Goal: Task Accomplishment & Management: Use online tool/utility

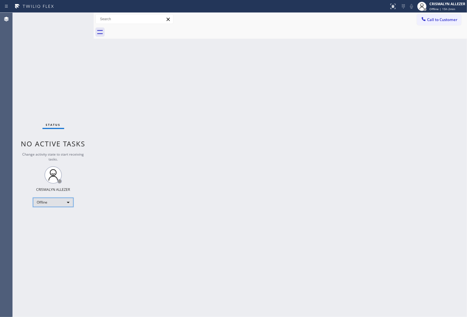
click at [66, 202] on div "Offline" at bounding box center [53, 202] width 40 height 9
click at [54, 221] on li "Available" at bounding box center [52, 217] width 39 height 7
click at [438, 105] on div "Back to Dashboard Change Sender ID Customers Technicians Select a contact Outbo…" at bounding box center [280, 165] width 373 height 305
click at [439, 107] on div "Back to Dashboard Change Sender ID Customers Technicians Select a contact Outbo…" at bounding box center [280, 165] width 373 height 305
click at [446, 17] on span "Call to Customer" at bounding box center [442, 19] width 30 height 5
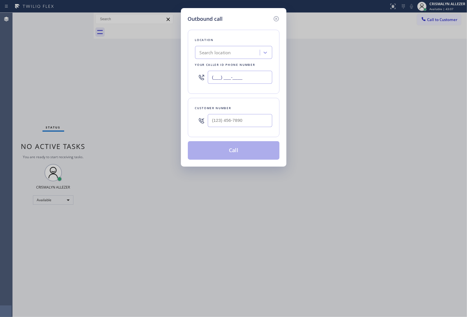
click at [258, 75] on input "(___) ___-____" at bounding box center [240, 77] width 64 height 13
paste input "877) 800-0094"
type input "[PHONE_NUMBER]"
click at [250, 121] on input "(___) ___-____" at bounding box center [240, 120] width 64 height 13
paste input "323) 314-6259"
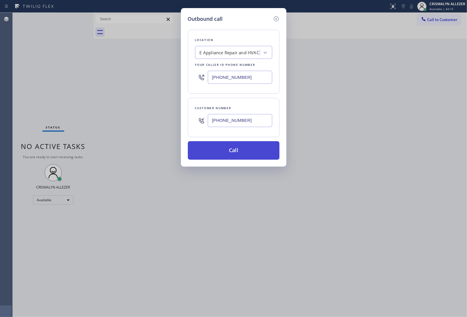
type input "[PHONE_NUMBER]"
click at [231, 155] on button "Call" at bounding box center [234, 150] width 92 height 18
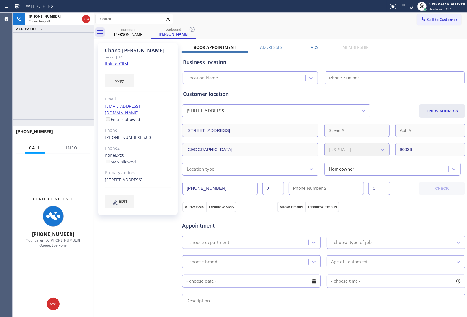
click at [434, 58] on div "Business location Location Name" at bounding box center [324, 69] width 284 height 32
type input "[PHONE_NUMBER]"
click at [71, 145] on span "Info" at bounding box center [71, 147] width 11 height 5
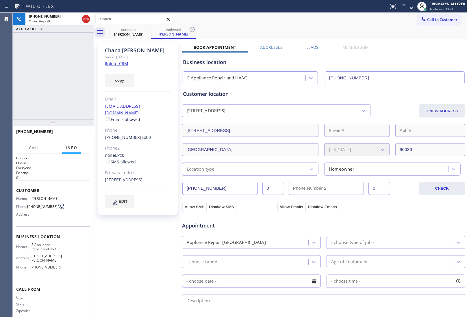
click at [117, 63] on link "link to CRM" at bounding box center [116, 64] width 23 height 6
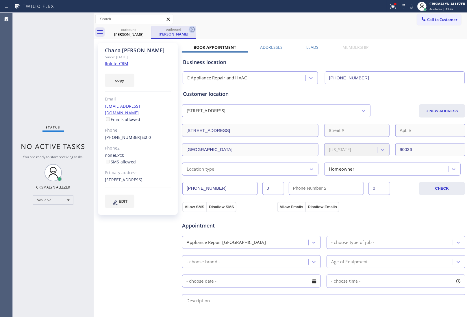
click at [194, 29] on icon at bounding box center [192, 29] width 7 height 7
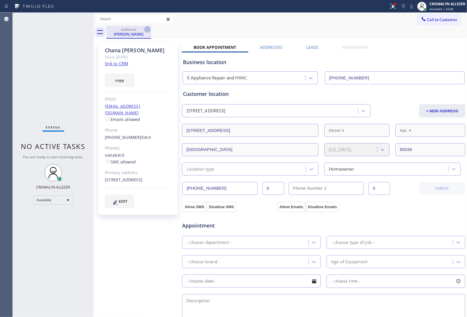
click at [146, 29] on icon at bounding box center [147, 29] width 7 height 7
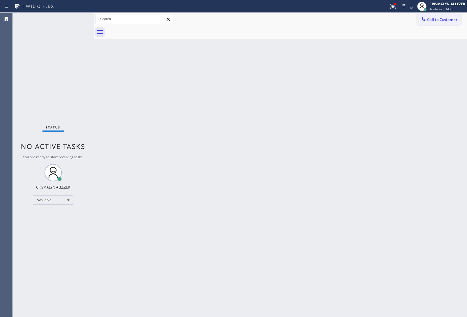
drag, startPoint x: 433, startPoint y: 15, endPoint x: 243, endPoint y: 89, distance: 203.5
click at [431, 17] on button "Call to Customer" at bounding box center [439, 19] width 44 height 11
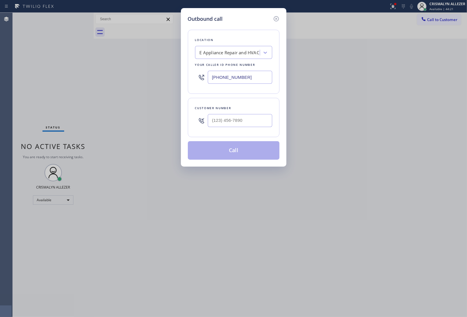
drag, startPoint x: 251, startPoint y: 77, endPoint x: 66, endPoint y: 72, distance: 185.6
click at [66, 72] on div "Outbound call Location E Appliance Repair and HVAC Your caller id phone number …" at bounding box center [233, 158] width 467 height 317
paste input "786) 724-0180"
type input "[PHONE_NUMBER]"
click at [241, 120] on input "(___) ___-____" at bounding box center [240, 120] width 64 height 13
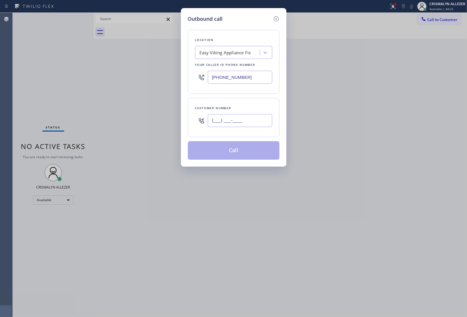
paste input "305) 987-5555"
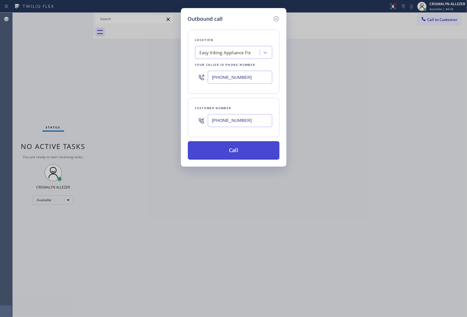
type input "[PHONE_NUMBER]"
click at [236, 149] on button "Call" at bounding box center [234, 150] width 92 height 18
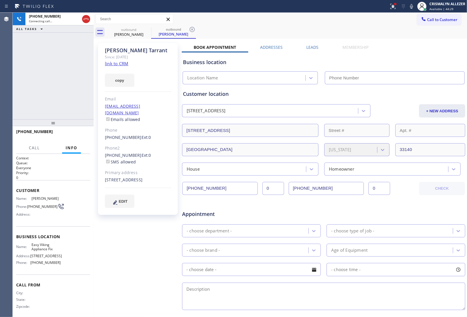
click at [122, 64] on link "link to CRM" at bounding box center [116, 64] width 23 height 6
type input "[PHONE_NUMBER]"
click at [74, 136] on span "HANG UP" at bounding box center [77, 134] width 18 height 4
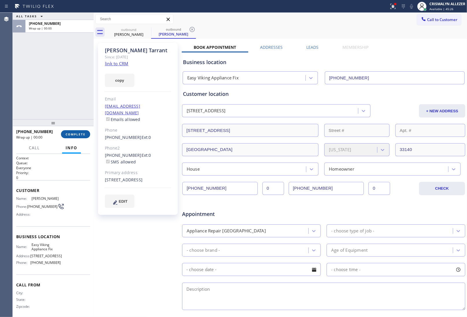
click at [74, 136] on span "COMPLETE" at bounding box center [76, 134] width 20 height 4
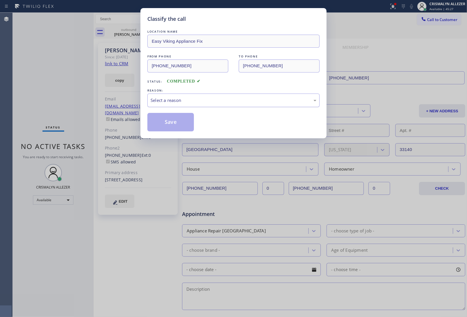
click at [250, 99] on div "Select a reason" at bounding box center [234, 100] width 166 height 7
click at [172, 123] on button "Save" at bounding box center [170, 122] width 47 height 18
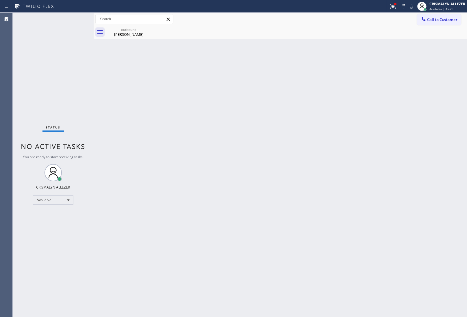
click at [129, 32] on div "[PERSON_NAME]" at bounding box center [129, 34] width 44 height 5
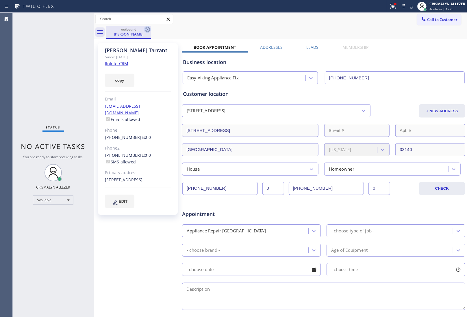
click at [149, 29] on icon at bounding box center [147, 29] width 7 height 7
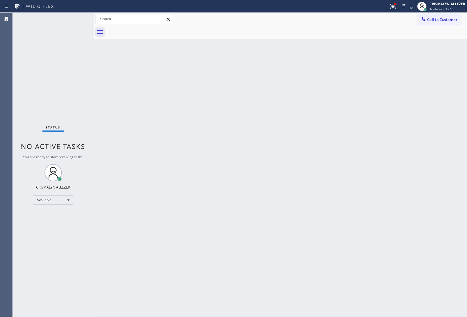
drag, startPoint x: 433, startPoint y: 19, endPoint x: 262, endPoint y: 63, distance: 176.0
click at [428, 20] on span "Call to Customer" at bounding box center [442, 19] width 30 height 5
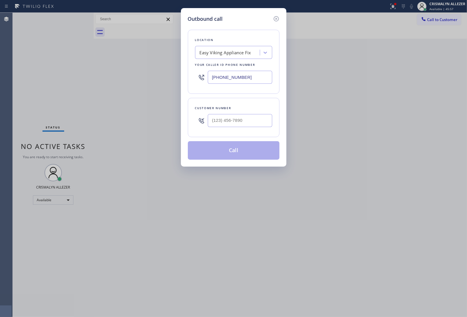
drag, startPoint x: 210, startPoint y: 77, endPoint x: 126, endPoint y: 70, distance: 84.7
click at [126, 70] on div "Outbound call Location Easy Viking Appliance Fix Your caller id phone number [P…" at bounding box center [233, 158] width 467 height 317
paste input "213) 214-2655"
type input "[PHONE_NUMBER]"
click at [242, 124] on input "(___) ___-____" at bounding box center [240, 120] width 64 height 13
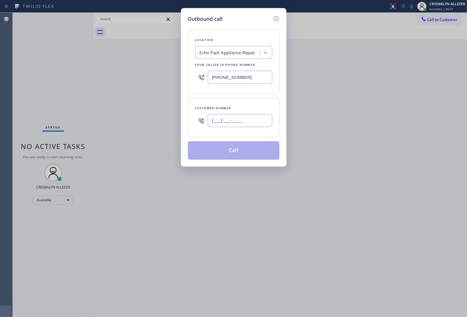
paste input "9"
click at [251, 120] on input "(___) ___-___9" at bounding box center [240, 120] width 64 height 13
click at [150, 124] on div "Outbound call Location [GEOGRAPHIC_DATA] Appliance Repair Your caller id phone …" at bounding box center [233, 158] width 467 height 317
paste input "917) 621-5800"
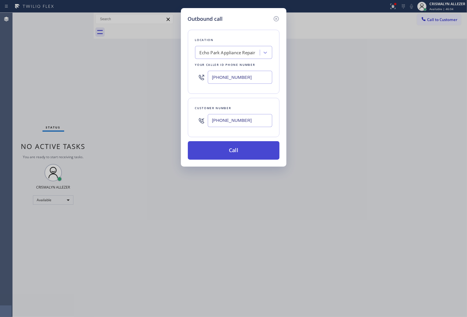
type input "[PHONE_NUMBER]"
click at [240, 158] on button "Call" at bounding box center [234, 150] width 92 height 18
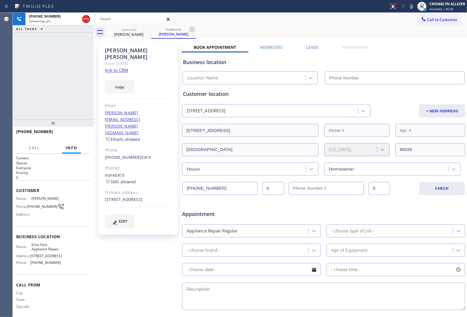
click at [125, 67] on link "link to CRM" at bounding box center [116, 70] width 23 height 6
type input "[PHONE_NUMBER]"
drag, startPoint x: 73, startPoint y: 129, endPoint x: 73, endPoint y: 137, distance: 7.8
click at [73, 133] on div "[PHONE_NUMBER] Live | 00:03 HANG UP" at bounding box center [53, 134] width 74 height 15
click at [75, 134] on span "HANG UP" at bounding box center [77, 134] width 18 height 4
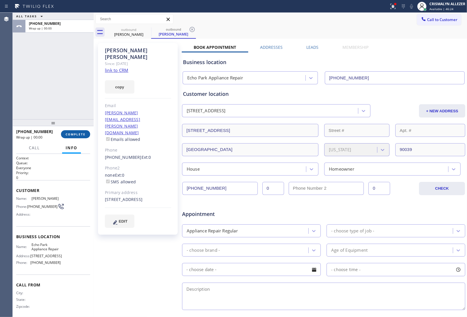
click at [75, 134] on span "COMPLETE" at bounding box center [76, 134] width 20 height 4
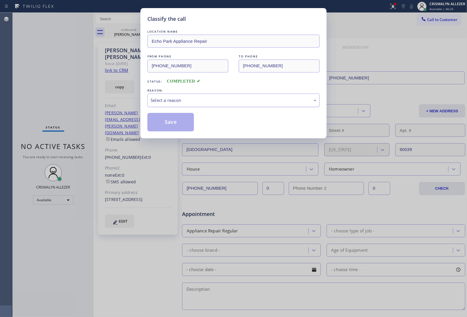
click at [234, 103] on div "Select a reason" at bounding box center [234, 100] width 166 height 7
click at [185, 119] on button "Save" at bounding box center [170, 122] width 47 height 18
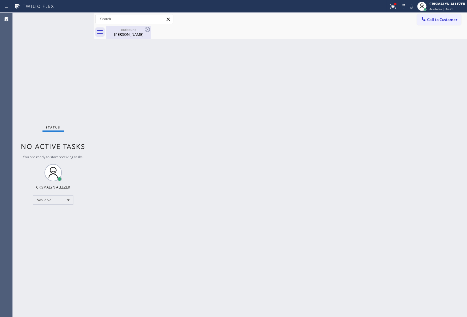
click at [133, 31] on div "outbound" at bounding box center [129, 29] width 44 height 4
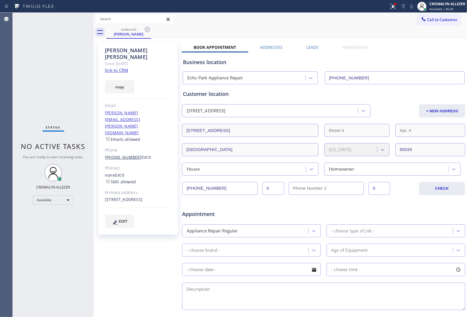
click at [120, 155] on link "[PHONE_NUMBER]" at bounding box center [123, 157] width 37 height 5
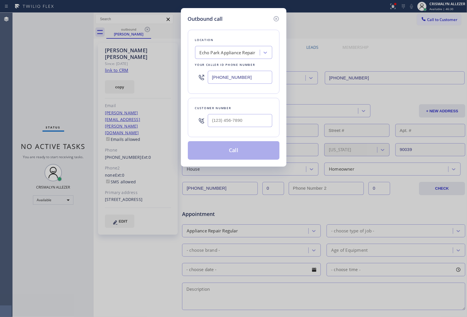
type input "[PHONE_NUMBER]"
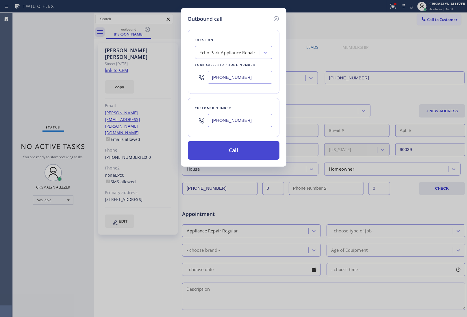
click at [228, 150] on button "Call" at bounding box center [234, 150] width 92 height 18
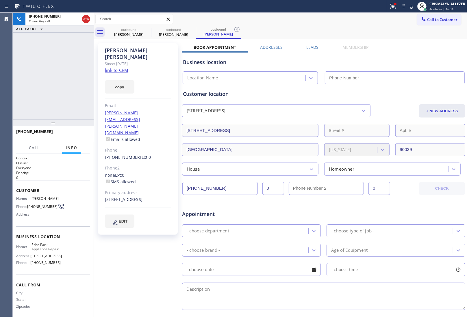
click at [234, 28] on icon at bounding box center [236, 29] width 7 height 7
type input "[PHONE_NUMBER]"
click at [315, 49] on label "Leads" at bounding box center [313, 46] width 12 height 5
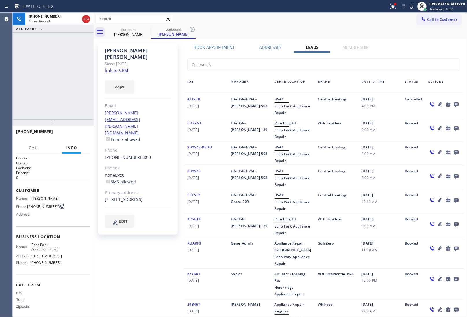
click at [454, 104] on icon at bounding box center [456, 105] width 5 height 5
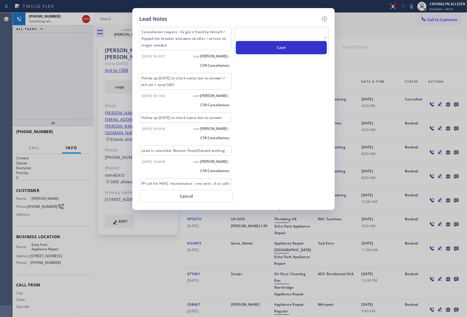
click at [265, 33] on textarea at bounding box center [281, 34] width 91 height 10
paste textarea "no answer | please xfer here"
type textarea "no answer | please xfer here"
click at [275, 50] on button "Save" at bounding box center [281, 47] width 91 height 13
click at [193, 197] on button "Cancel" at bounding box center [186, 196] width 93 height 13
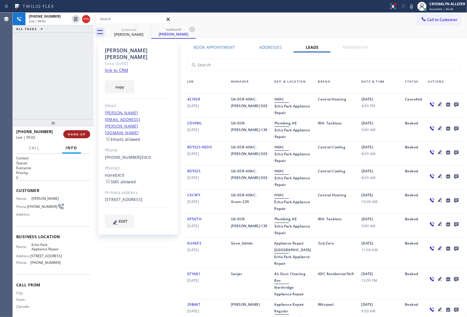
click at [75, 135] on span "HANG UP" at bounding box center [77, 134] width 18 height 4
click at [75, 135] on span "COMPLETE" at bounding box center [76, 134] width 20 height 4
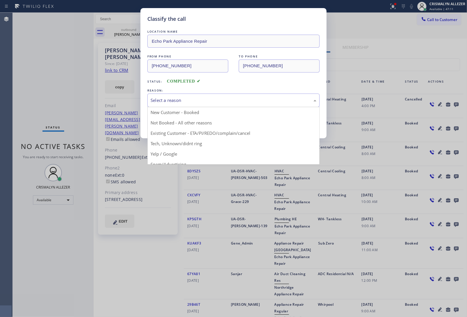
click at [208, 103] on div "Select a reason" at bounding box center [234, 100] width 166 height 7
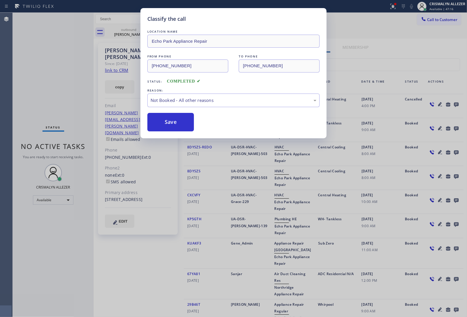
click at [182, 122] on button "Save" at bounding box center [170, 122] width 47 height 18
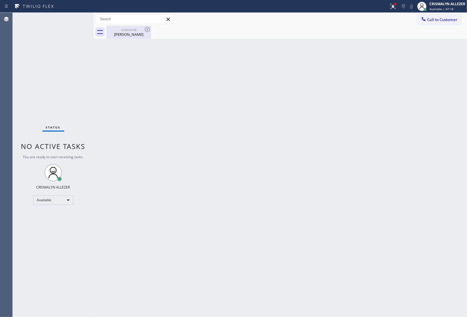
click at [126, 33] on div "[PERSON_NAME]" at bounding box center [129, 34] width 44 height 5
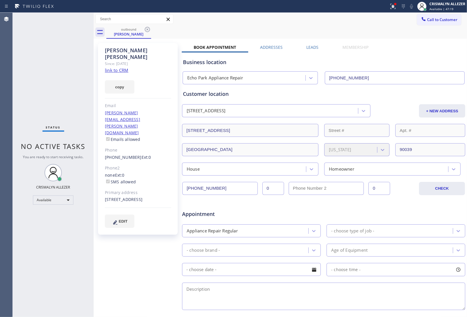
click at [312, 48] on label "Leads" at bounding box center [313, 46] width 12 height 5
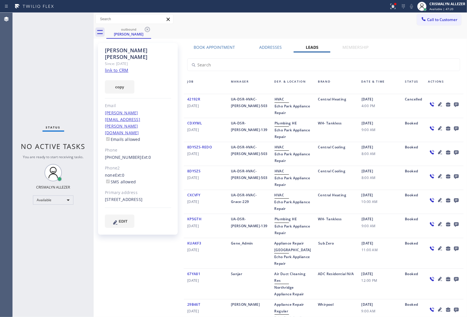
click at [454, 104] on icon at bounding box center [456, 105] width 5 height 5
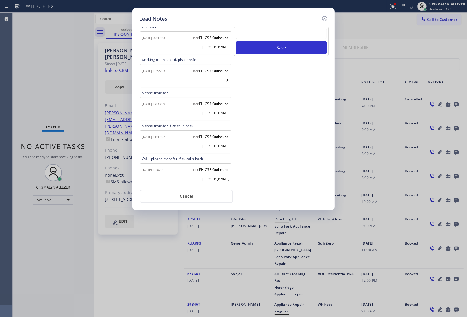
scroll to position [560, 0]
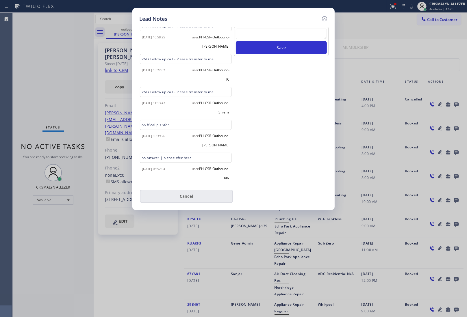
click at [192, 193] on button "Cancel" at bounding box center [186, 196] width 93 height 13
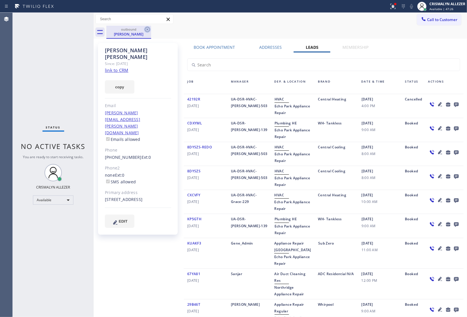
click at [148, 28] on icon at bounding box center [147, 29] width 7 height 7
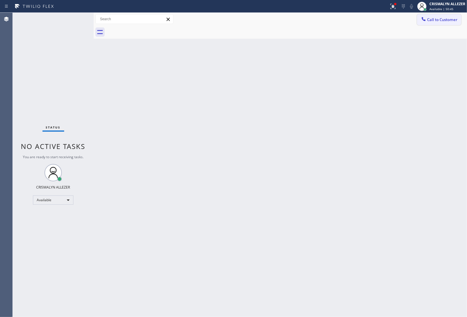
click at [437, 18] on span "Call to Customer" at bounding box center [442, 19] width 30 height 5
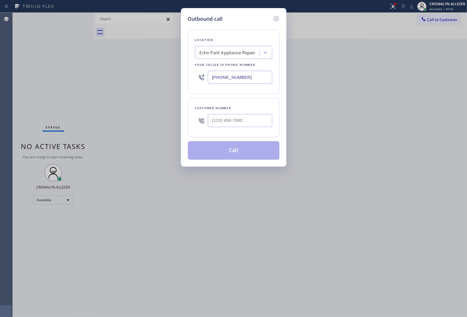
click at [230, 53] on div "Echo Park Appliance Repair" at bounding box center [228, 52] width 56 height 7
paste input "[PERSON_NAME]'s Plumbing Repair"
type input "[PERSON_NAME]'s Plumbing Repair"
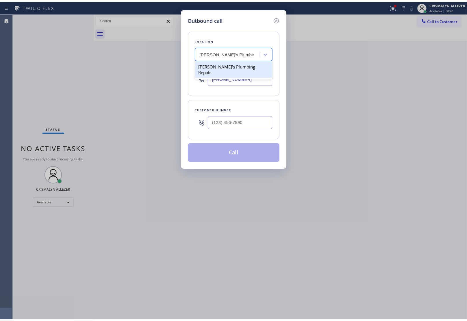
scroll to position [0, 0]
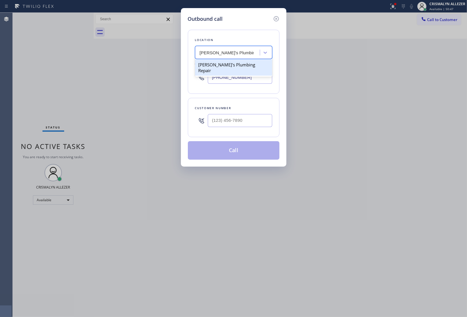
click at [235, 67] on div "[PERSON_NAME]'s Plumbing Repair" at bounding box center [233, 68] width 77 height 16
type input "[PHONE_NUMBER]"
click at [233, 120] on input "(___) ___-____" at bounding box center [240, 120] width 64 height 13
paste input "818) 687-8549"
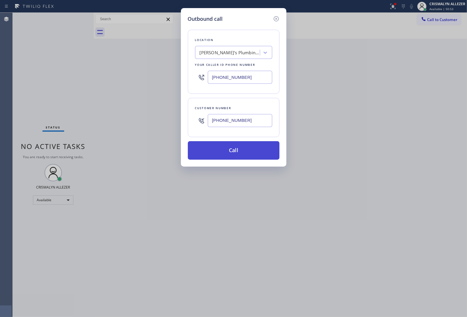
type input "[PHONE_NUMBER]"
click at [240, 152] on button "Call" at bounding box center [234, 150] width 92 height 18
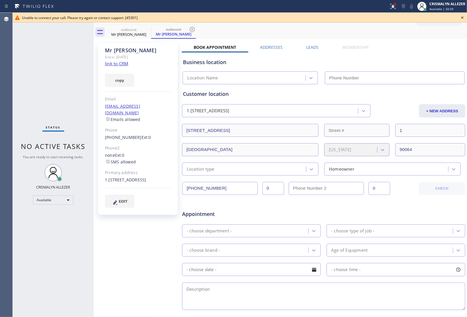
type input "[PHONE_NUMBER]"
drag, startPoint x: 461, startPoint y: 16, endPoint x: 443, endPoint y: 23, distance: 19.0
click at [459, 18] on icon at bounding box center [462, 17] width 7 height 7
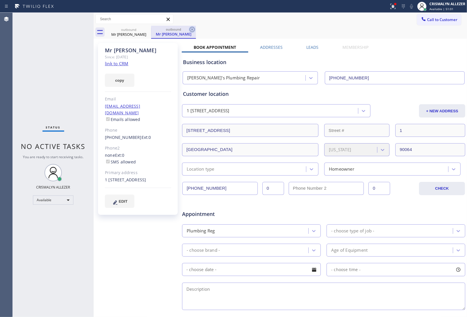
click at [192, 29] on icon at bounding box center [192, 29] width 5 height 5
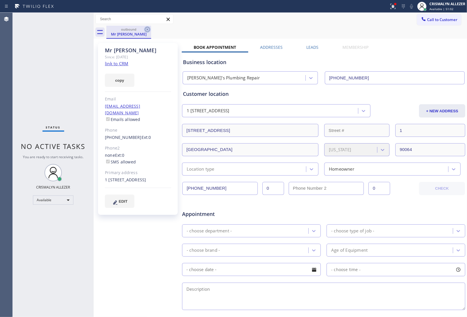
click at [147, 29] on icon at bounding box center [147, 29] width 5 height 5
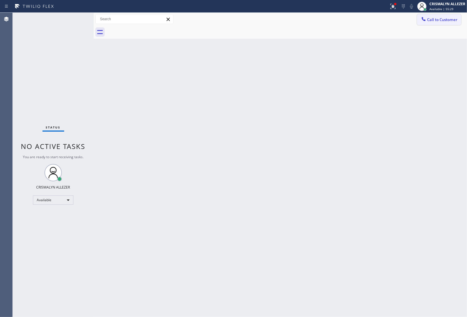
click at [433, 17] on span "Call to Customer" at bounding box center [442, 19] width 30 height 5
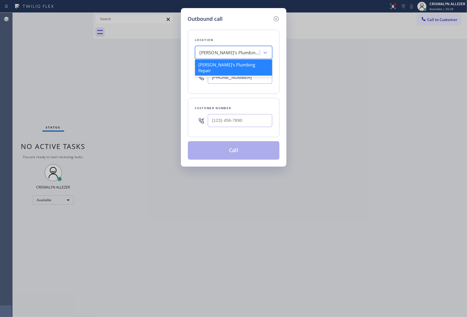
click at [229, 57] on div "[PERSON_NAME]'s Plumbing Repair" at bounding box center [228, 53] width 63 height 10
paste input "Electrical Land Camarillo"
type input "Electrical Land Camarillo"
click at [228, 65] on div "Electrical Land Camarillo" at bounding box center [233, 65] width 77 height 10
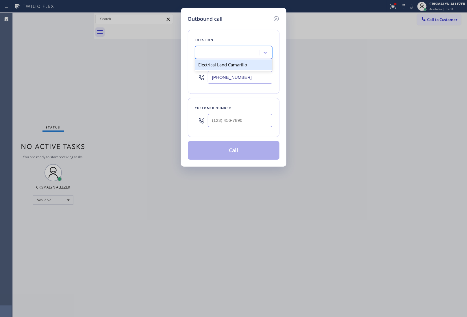
type input "[PHONE_NUMBER]"
click at [231, 115] on input "(___) ___-____" at bounding box center [240, 120] width 64 height 13
paste input "805) 558-6741"
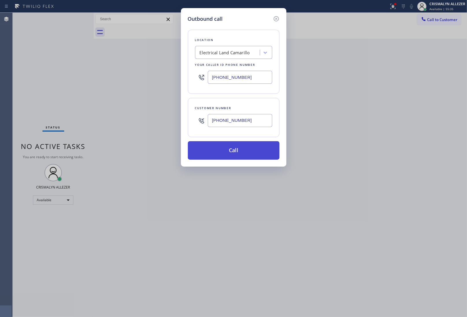
type input "[PHONE_NUMBER]"
click at [233, 156] on button "Call" at bounding box center [234, 150] width 92 height 18
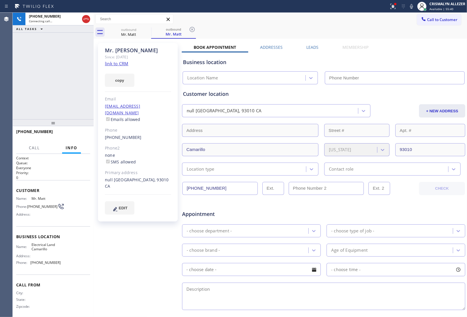
type input "[PHONE_NUMBER]"
drag, startPoint x: 70, startPoint y: 68, endPoint x: 70, endPoint y: 74, distance: 5.5
click at [70, 68] on div "[PHONE_NUMBER] Live | 00:00 ALL TASKS ALL TASKS ACTIVE TASKS TASKS IN WRAP UP" at bounding box center [53, 66] width 81 height 107
click at [76, 133] on span "HANG UP" at bounding box center [77, 134] width 18 height 4
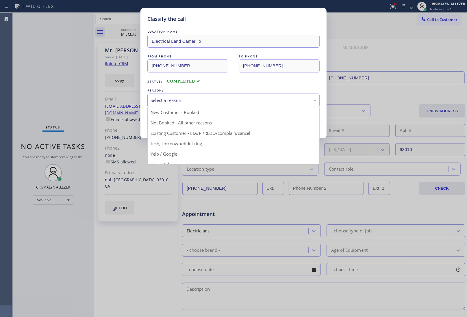
click at [246, 105] on div "Select a reason" at bounding box center [233, 101] width 172 height 14
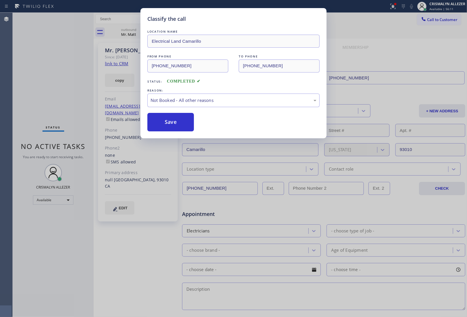
click at [188, 124] on button "Save" at bounding box center [170, 122] width 47 height 18
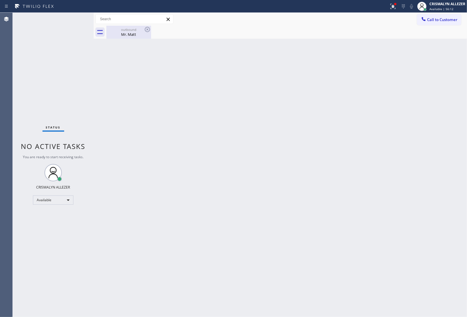
click at [129, 31] on div "outbound" at bounding box center [129, 29] width 44 height 4
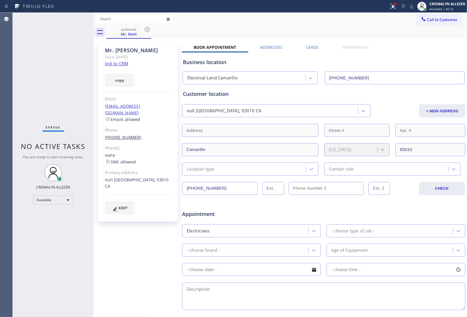
click at [120, 135] on link "[PHONE_NUMBER]" at bounding box center [123, 137] width 37 height 5
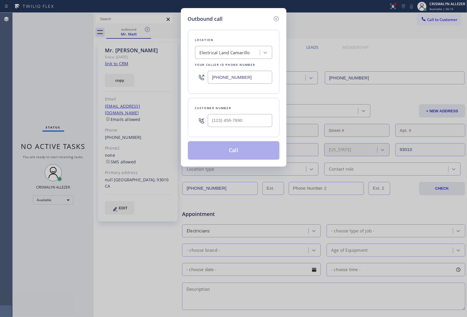
type input "[PHONE_NUMBER]"
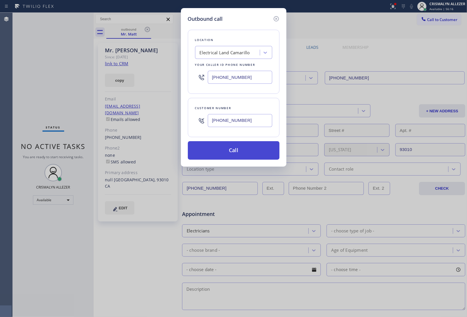
click at [235, 152] on button "Call" at bounding box center [234, 150] width 92 height 18
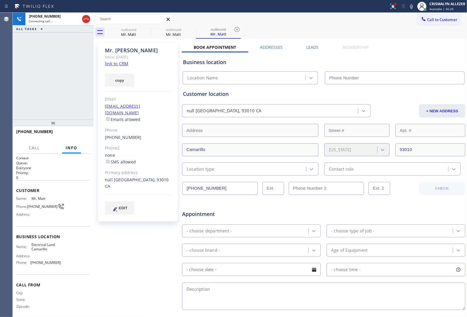
type input "[PHONE_NUMBER]"
click at [235, 28] on icon at bounding box center [236, 29] width 5 height 5
drag, startPoint x: 320, startPoint y: 47, endPoint x: 314, endPoint y: 47, distance: 5.8
click at [319, 47] on div "Leads" at bounding box center [312, 48] width 36 height 8
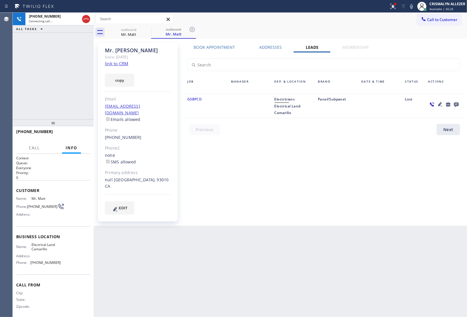
click at [457, 104] on icon at bounding box center [456, 105] width 5 height 5
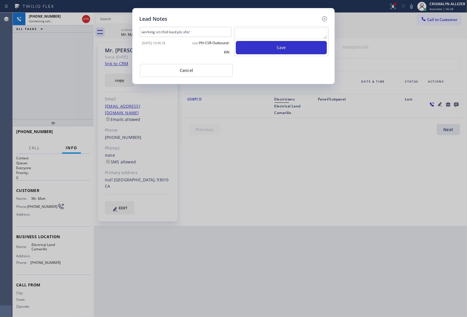
click at [272, 35] on textarea at bounding box center [281, 34] width 91 height 10
type textarea "another follow up made"
click at [276, 49] on button "Save" at bounding box center [281, 47] width 91 height 13
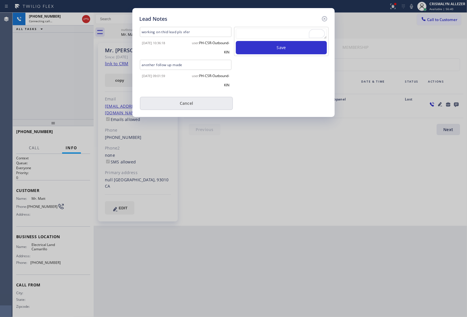
click at [188, 103] on button "Cancel" at bounding box center [186, 103] width 93 height 13
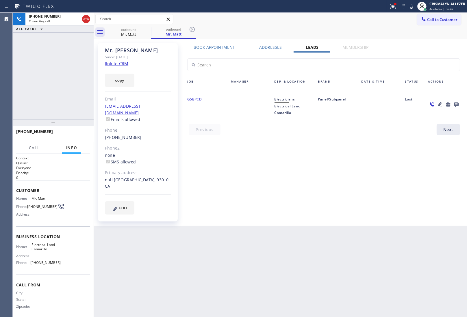
click at [217, 46] on label "Book Appointment" at bounding box center [214, 46] width 41 height 5
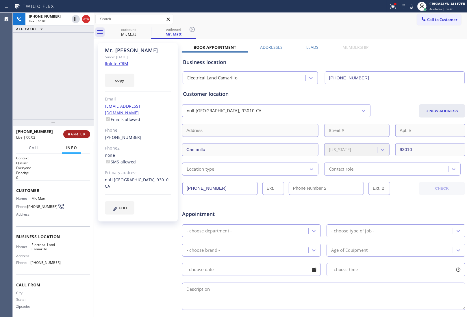
click at [78, 132] on button "HANG UP" at bounding box center [76, 134] width 27 height 8
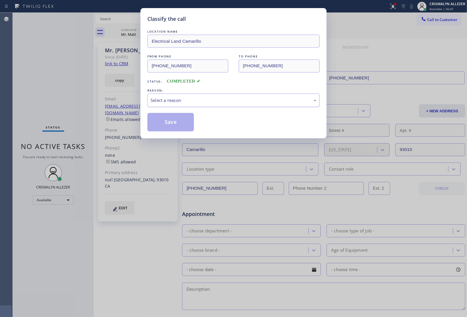
click at [243, 103] on div "Select a reason" at bounding box center [234, 100] width 166 height 7
click at [164, 125] on button "Save" at bounding box center [170, 122] width 47 height 18
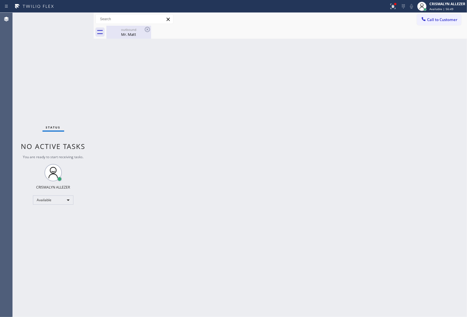
click at [127, 36] on div "Mr. Matt" at bounding box center [129, 34] width 44 height 5
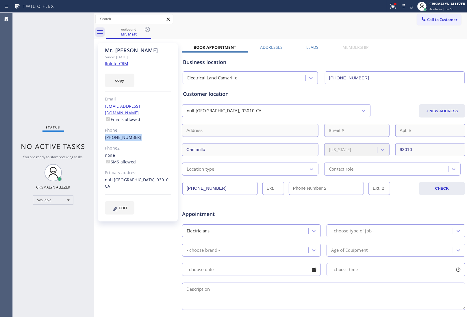
drag, startPoint x: 101, startPoint y: 131, endPoint x: 137, endPoint y: 133, distance: 36.2
click at [137, 133] on div "Mr. Matt Since: 20 may 2020 link to CRM copy Email no@gmail.com Emails allowed …" at bounding box center [138, 132] width 80 height 179
copy link "[PHONE_NUMBER]"
click at [148, 28] on icon at bounding box center [147, 29] width 5 height 5
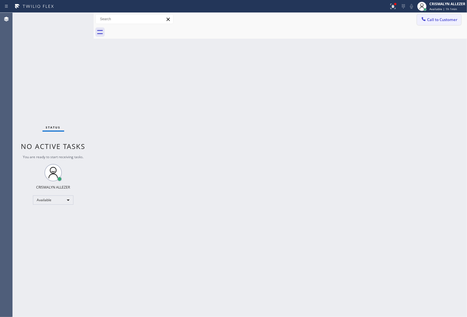
click at [450, 15] on button "Call to Customer" at bounding box center [439, 19] width 44 height 11
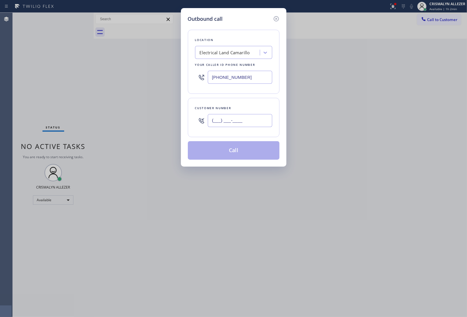
click at [254, 117] on input "(___) ___-____" at bounding box center [240, 120] width 64 height 13
paste input "785) 374-2058"
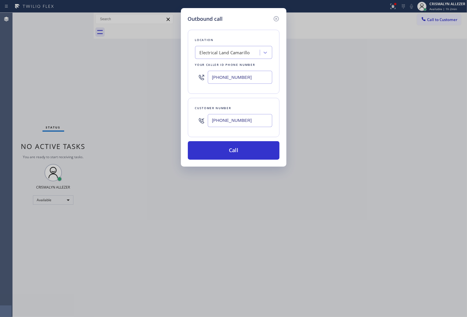
type input "(785) 374-2058"
click at [435, 163] on div "Outbound call Location Electrical Land Camarillo Your caller id phone number (8…" at bounding box center [233, 158] width 467 height 317
click at [220, 50] on div "Electrical Land Camarillo" at bounding box center [225, 52] width 50 height 7
type input "Beverly wood plumbers"
click at [428, 146] on div "Outbound call Location Electrical Land Camarillo Your caller id phone number (8…" at bounding box center [233, 158] width 467 height 317
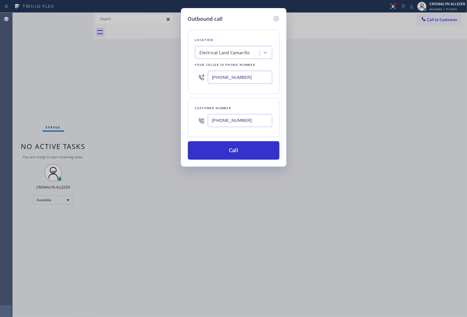
drag, startPoint x: 257, startPoint y: 79, endPoint x: 124, endPoint y: 83, distance: 133.0
click at [124, 83] on div "Outbound call Location Electrical Land Camarillo Your caller id phone number (8…" at bounding box center [233, 158] width 467 height 317
type input "(310) 929-6858"
click at [233, 155] on button "Call" at bounding box center [234, 150] width 92 height 18
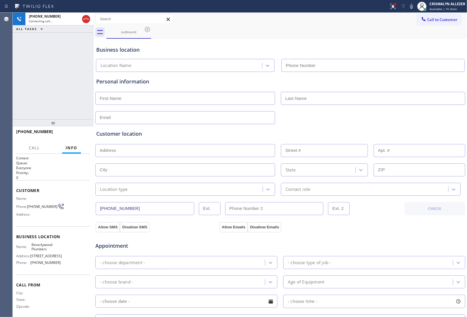
type input "(310) 929-6858"
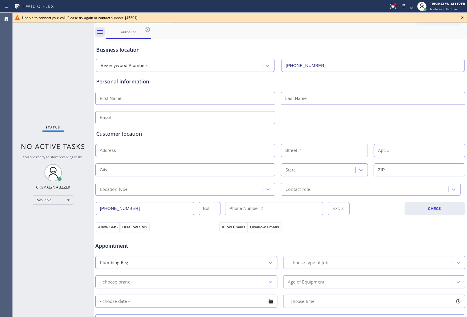
click at [448, 40] on div "Business location Beverlywood Plumbers (310) 929-6858" at bounding box center [280, 55] width 370 height 34
click at [462, 17] on icon at bounding box center [462, 17] width 2 height 2
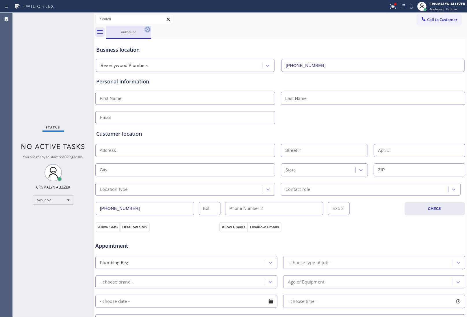
click at [148, 31] on icon at bounding box center [147, 29] width 7 height 7
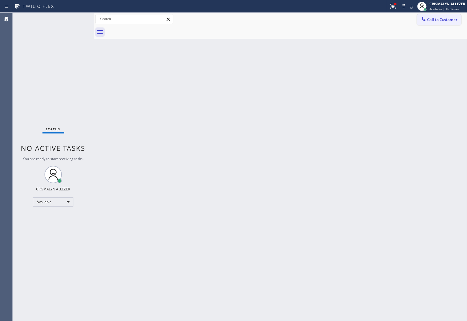
click at [442, 21] on span "Call to Customer" at bounding box center [442, 19] width 30 height 5
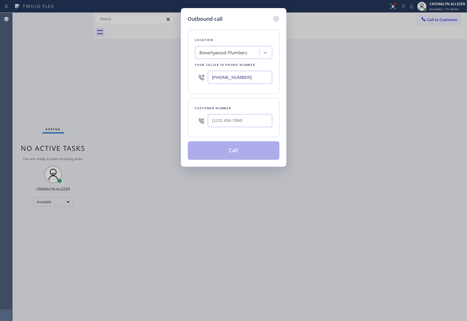
click at [220, 59] on div "Location Beverlywood Plumbers Your caller id phone number (310) 929-6858" at bounding box center [234, 62] width 92 height 64
click at [226, 56] on div "Beverlywood Plumbers" at bounding box center [224, 52] width 48 height 7
paste input "Viking Appliance Experts"
click at [202, 52] on input "Viking Appliance Experts" at bounding box center [224, 52] width 49 height 5
type input "Viking Appliance Experts"
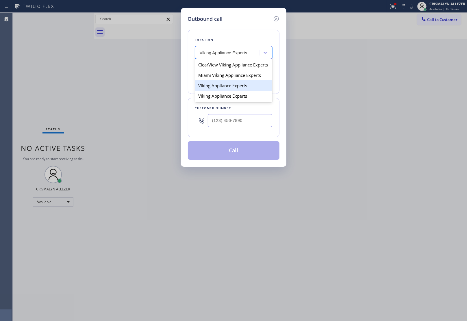
click at [222, 91] on div "Viking Appliance Experts" at bounding box center [233, 85] width 77 height 10
type input "[PHONE_NUMBER]"
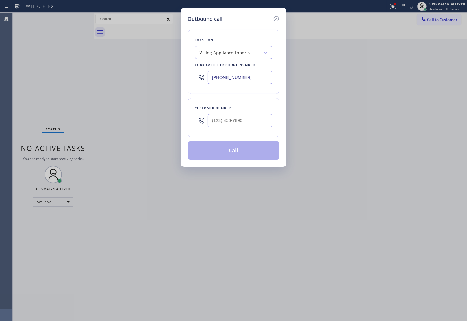
click at [436, 86] on div "Outbound call Location Viking Appliance Experts Your caller id phone number (94…" at bounding box center [233, 160] width 467 height 321
click at [250, 119] on input "(___) ___-____" at bounding box center [240, 120] width 64 height 13
paste input "626) 483-5717"
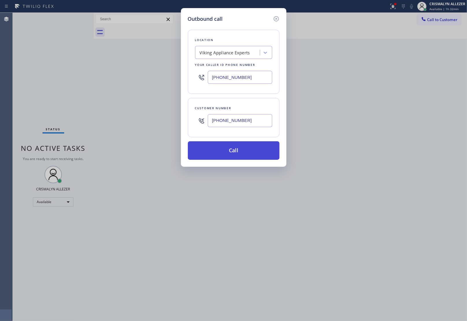
type input "[PHONE_NUMBER]"
click at [235, 155] on button "Call" at bounding box center [234, 150] width 92 height 18
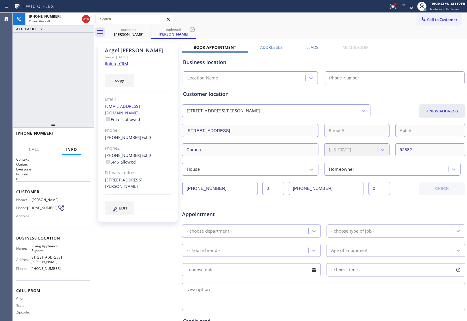
click at [118, 64] on link "link to CRM" at bounding box center [116, 64] width 23 height 6
type input "[PHONE_NUMBER]"
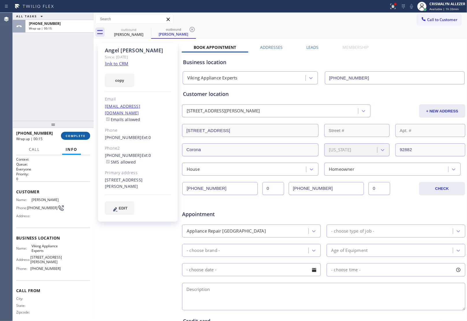
click at [72, 135] on span "COMPLETE" at bounding box center [76, 136] width 20 height 4
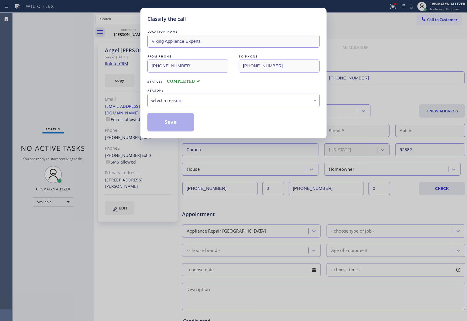
click at [222, 103] on div "Select a reason" at bounding box center [234, 100] width 166 height 7
click at [168, 124] on button "Save" at bounding box center [170, 122] width 47 height 18
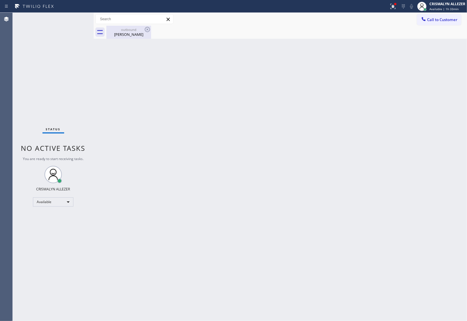
click at [132, 34] on div "Angel Ortega" at bounding box center [129, 34] width 44 height 5
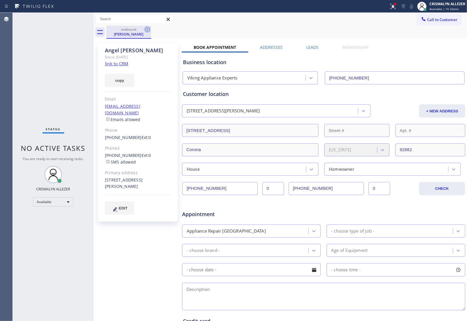
click at [145, 29] on icon at bounding box center [147, 29] width 5 height 5
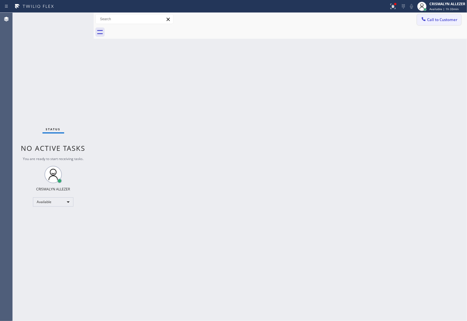
click at [437, 21] on span "Call to Customer" at bounding box center [442, 19] width 30 height 5
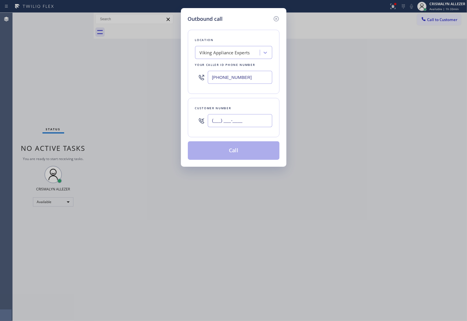
click at [263, 120] on input "(___) ___-____" at bounding box center [240, 120] width 64 height 13
paste input "626) 483-5717"
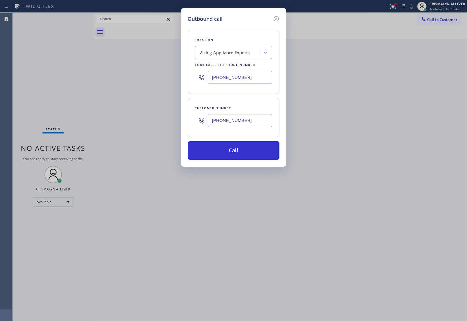
type input "[PHONE_NUMBER]"
drag, startPoint x: 256, startPoint y: 80, endPoint x: 174, endPoint y: 80, distance: 82.6
click at [174, 80] on div "Outbound call Location Viking Appliance Experts Your caller id phone number (94…" at bounding box center [233, 160] width 467 height 321
paste input "text"
type input "[PHONE_NUMBER]"
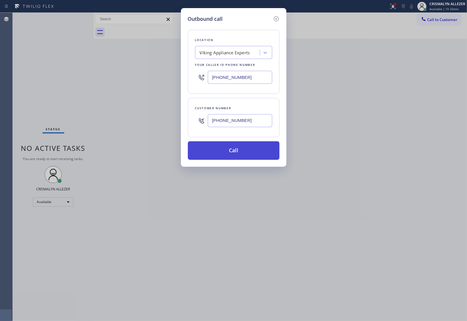
click at [238, 157] on button "Call" at bounding box center [234, 150] width 92 height 18
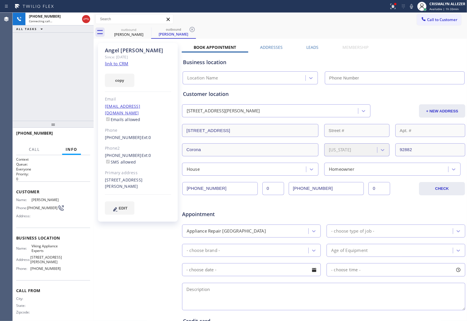
type input "[PHONE_NUMBER]"
click at [412, 8] on icon at bounding box center [411, 6] width 7 height 7
click at [412, 5] on icon at bounding box center [411, 6] width 3 height 5
click at [78, 136] on span "HANG UP" at bounding box center [77, 136] width 18 height 4
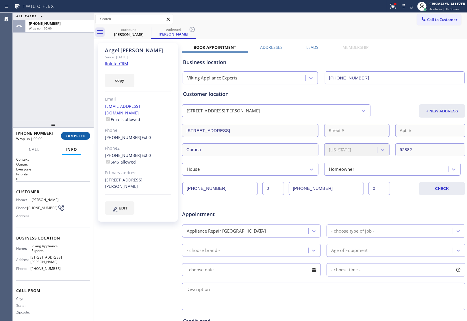
click at [78, 136] on span "COMPLETE" at bounding box center [76, 136] width 20 height 4
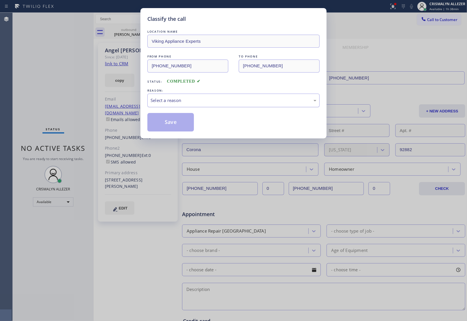
drag, startPoint x: 242, startPoint y: 103, endPoint x: 233, endPoint y: 107, distance: 8.8
click at [236, 106] on div "Select a reason" at bounding box center [233, 101] width 172 height 14
click at [175, 125] on button "Save" at bounding box center [170, 122] width 47 height 18
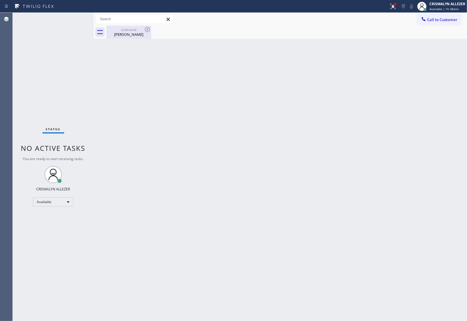
click at [130, 33] on div "Angel Ortega" at bounding box center [129, 34] width 44 height 5
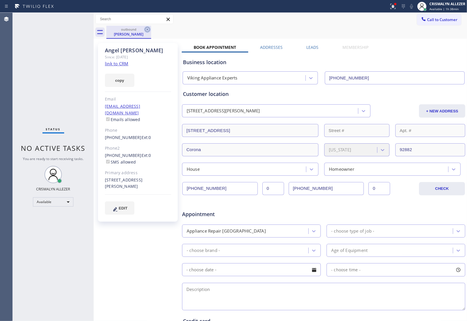
click at [147, 29] on icon at bounding box center [147, 29] width 5 height 5
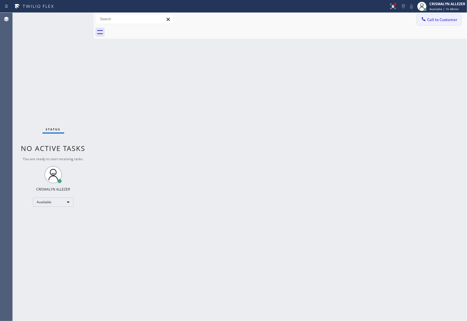
drag, startPoint x: 432, startPoint y: 20, endPoint x: 424, endPoint y: 25, distance: 9.3
click at [431, 20] on span "Call to Customer" at bounding box center [442, 19] width 30 height 5
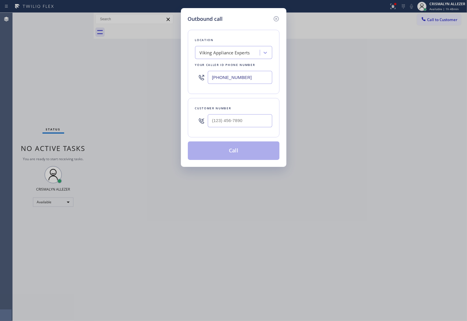
drag, startPoint x: 257, startPoint y: 73, endPoint x: 128, endPoint y: 61, distance: 130.3
click at [126, 64] on div "Outbound call Location Viking Appliance Experts Your caller id phone number (94…" at bounding box center [233, 160] width 467 height 321
paste input "833) 384-0080"
type input "(833) 384-0080"
click at [255, 125] on input "(___) ___-____" at bounding box center [240, 120] width 64 height 13
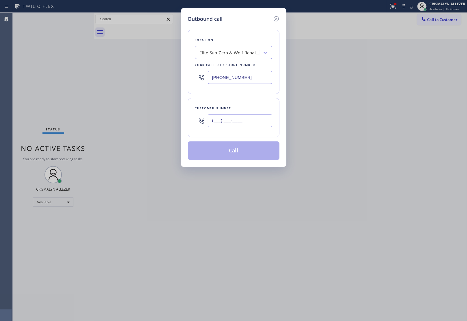
paste input "610) 428-3913"
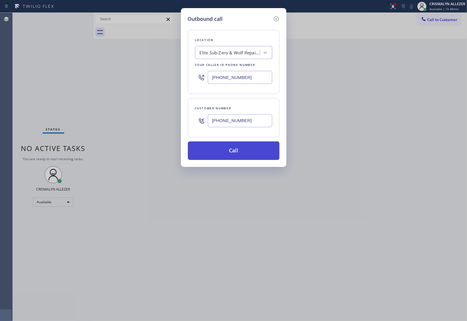
type input "(610) 428-3913"
click at [240, 152] on button "Call" at bounding box center [234, 150] width 92 height 18
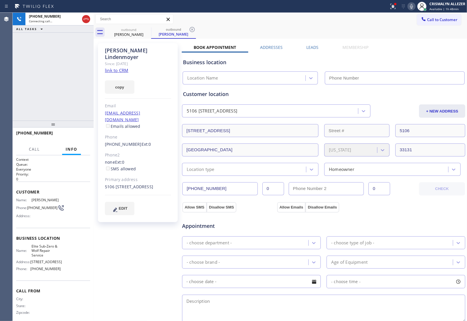
click at [114, 67] on link "link to CRM" at bounding box center [116, 70] width 23 height 6
type input "(833) 384-0080"
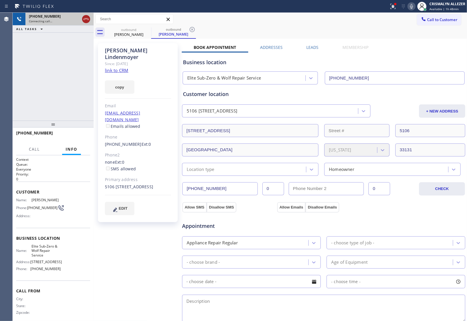
click at [85, 19] on icon at bounding box center [86, 19] width 7 height 7
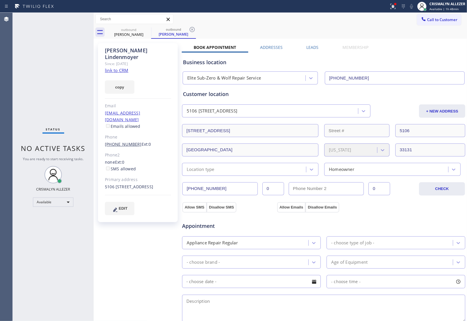
click at [122, 141] on link "(610) 428-3913" at bounding box center [123, 143] width 37 height 5
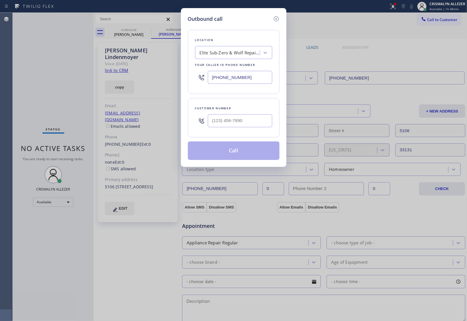
type input "(610) 428-3913"
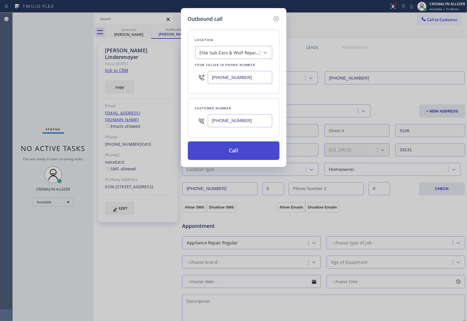
click at [237, 152] on button "Call" at bounding box center [234, 150] width 92 height 18
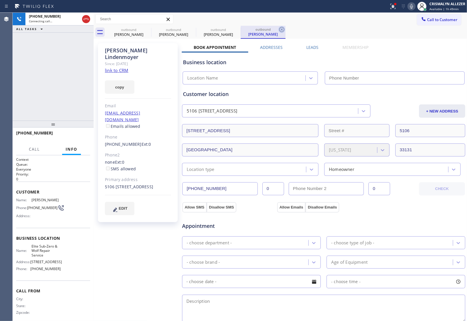
click at [283, 30] on icon at bounding box center [281, 29] width 7 height 7
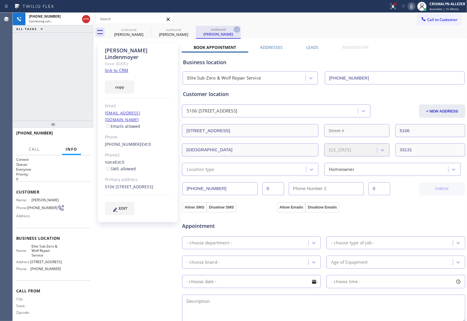
click at [235, 29] on icon at bounding box center [236, 29] width 7 height 7
click at [311, 47] on label "Leads" at bounding box center [313, 46] width 12 height 5
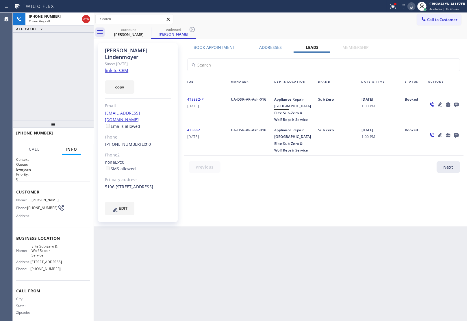
click at [456, 103] on icon at bounding box center [456, 105] width 5 height 5
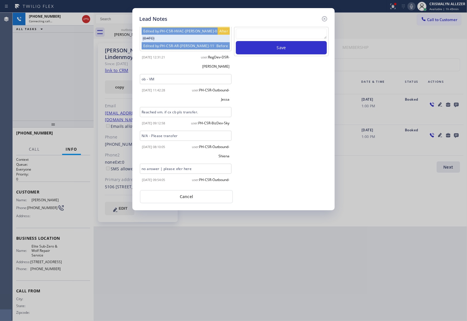
scroll to position [27, 0]
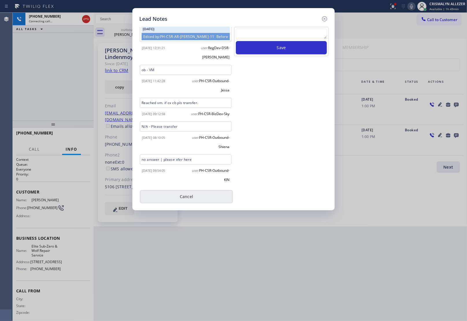
click at [188, 199] on button "Cancel" at bounding box center [186, 196] width 93 height 13
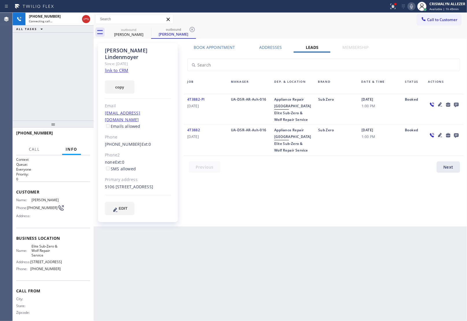
click at [212, 47] on label "Book Appointment" at bounding box center [214, 46] width 41 height 5
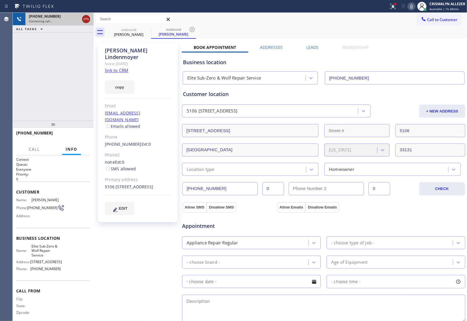
click at [88, 19] on icon at bounding box center [86, 19] width 7 height 7
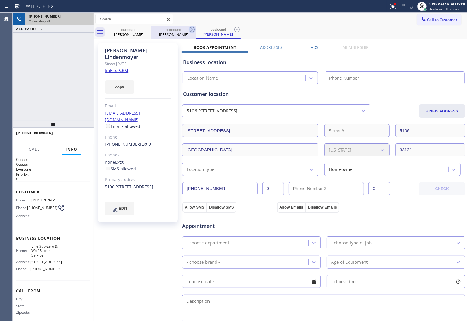
click at [192, 29] on icon at bounding box center [192, 29] width 5 height 5
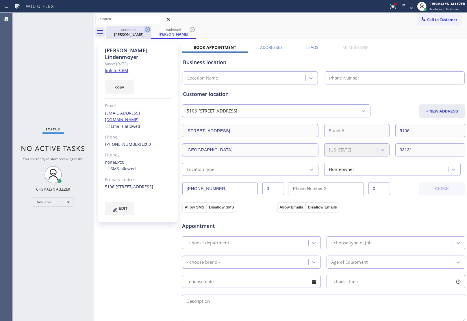
type input "(833) 384-0080"
click at [148, 30] on icon at bounding box center [147, 29] width 5 height 5
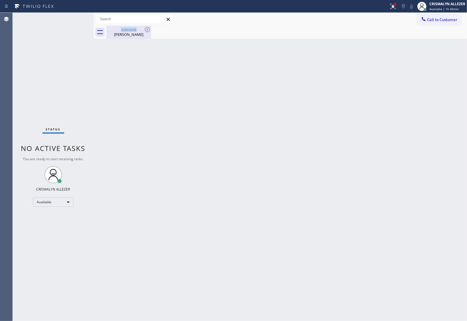
click at [132, 29] on div "outbound" at bounding box center [129, 29] width 44 height 4
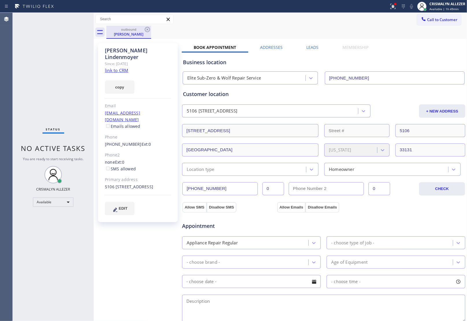
click at [136, 30] on div "outbound" at bounding box center [129, 29] width 44 height 4
click at [146, 29] on icon at bounding box center [147, 29] width 7 height 7
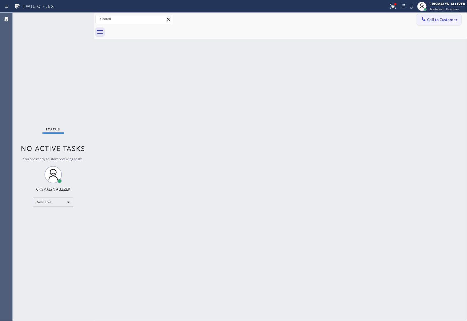
click at [435, 18] on span "Call to Customer" at bounding box center [442, 19] width 30 height 5
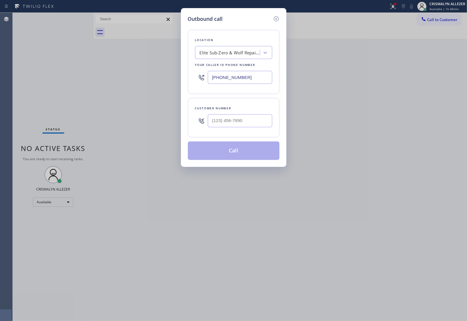
drag, startPoint x: 258, startPoint y: 77, endPoint x: 113, endPoint y: 70, distance: 145.2
click at [117, 71] on div "Outbound call Location Elite Sub-Zero & Wolf Repair Service Your caller id phon…" at bounding box center [233, 160] width 467 height 321
paste input "631) 201-4926"
type input "[PHONE_NUMBER]"
click at [263, 119] on input "(___) ___-____" at bounding box center [240, 120] width 64 height 13
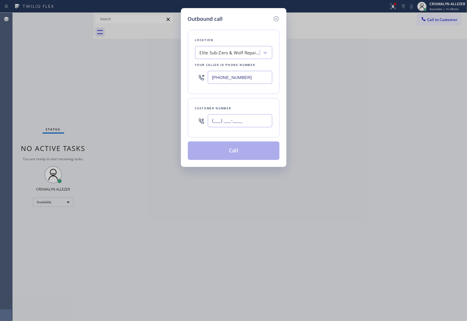
paste input "917) 696-7626"
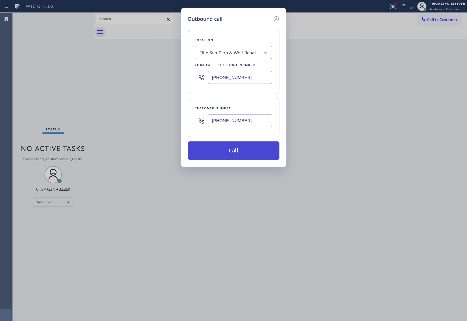
type input "[PHONE_NUMBER]"
click at [240, 151] on button "Call" at bounding box center [234, 150] width 92 height 18
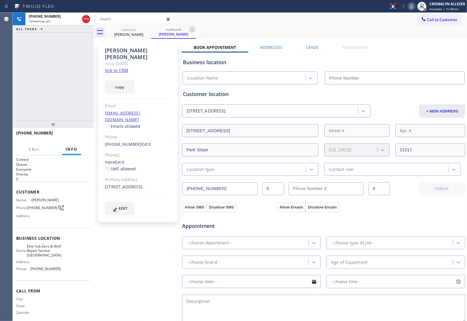
click at [120, 67] on link "link to CRM" at bounding box center [116, 70] width 23 height 6
type input "[PHONE_NUMBER]"
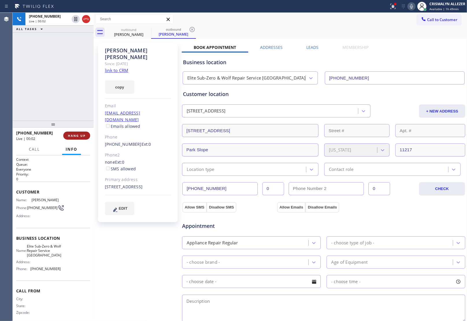
click at [79, 137] on span "HANG UP" at bounding box center [77, 135] width 18 height 4
click at [78, 137] on span "HANG UP" at bounding box center [77, 135] width 18 height 4
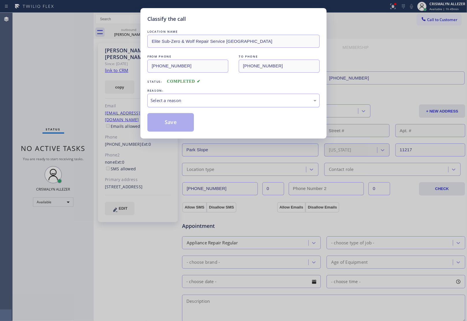
click at [246, 102] on div "Select a reason" at bounding box center [234, 100] width 166 height 7
click at [173, 125] on button "Save" at bounding box center [170, 122] width 47 height 18
click at [133, 33] on div "Classify the call LOCATION NAME Elite Sub-Zero & Wolf Repair Service Long Islan…" at bounding box center [233, 160] width 467 height 321
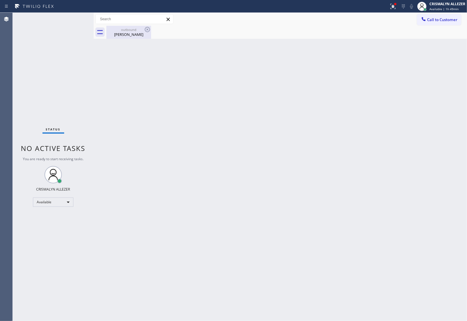
click at [134, 30] on div "outbound" at bounding box center [129, 29] width 44 height 4
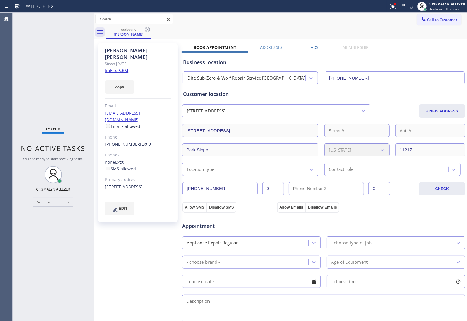
click at [122, 141] on link "[PHONE_NUMBER]" at bounding box center [123, 143] width 37 height 5
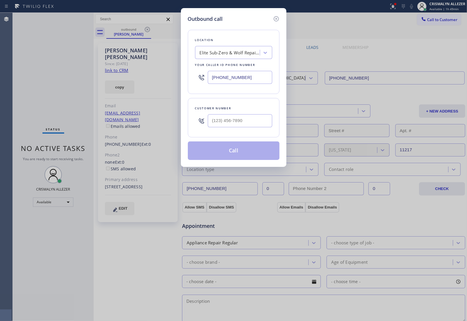
type input "[PHONE_NUMBER]"
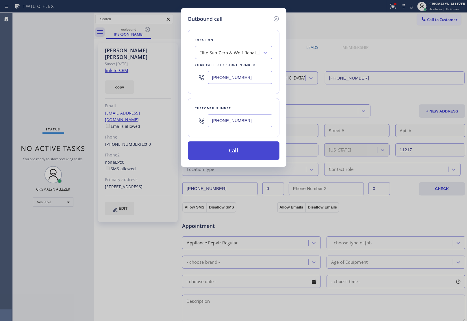
click at [235, 153] on button "Call" at bounding box center [234, 150] width 92 height 18
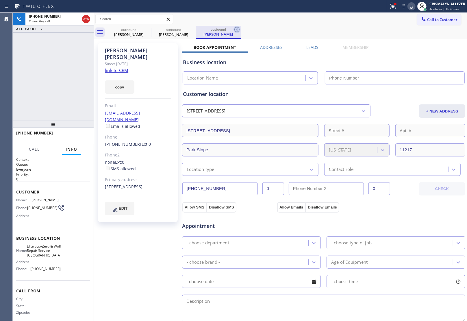
click at [237, 29] on icon at bounding box center [236, 29] width 5 height 5
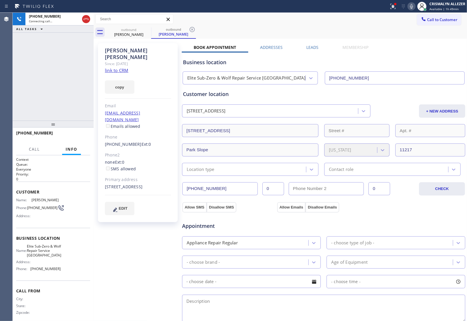
type input "[PHONE_NUMBER]"
click at [315, 47] on label "Leads" at bounding box center [313, 46] width 12 height 5
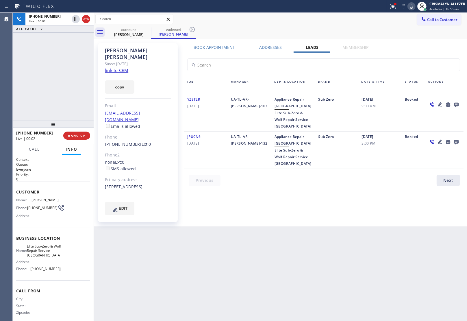
click at [459, 104] on icon at bounding box center [456, 104] width 7 height 7
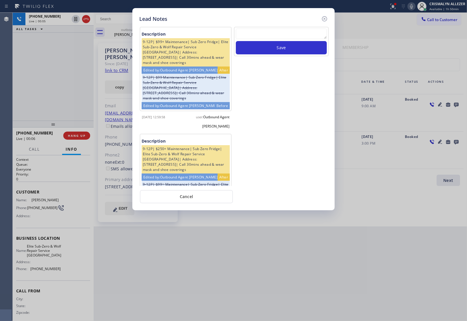
click at [258, 35] on textarea at bounding box center [281, 34] width 91 height 10
paste textarea "no answer | please xfer here"
type textarea "no answer | please xfer here"
click at [278, 51] on button "Save" at bounding box center [281, 47] width 91 height 13
click at [182, 197] on button "Cancel" at bounding box center [186, 196] width 93 height 13
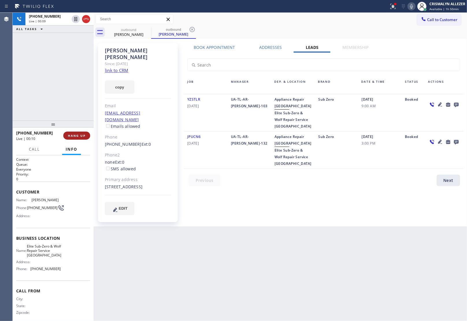
click at [78, 137] on span "HANG UP" at bounding box center [77, 135] width 18 height 4
click at [78, 137] on span "COMPLETE" at bounding box center [76, 135] width 20 height 4
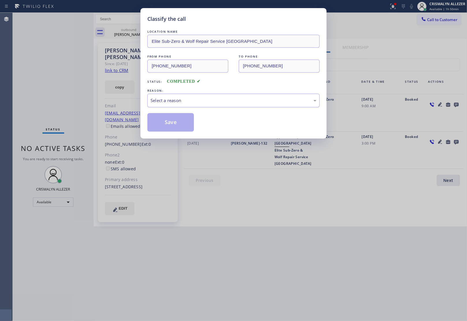
click at [222, 99] on div "Select a reason" at bounding box center [234, 100] width 166 height 7
click at [170, 128] on button "Save" at bounding box center [170, 122] width 47 height 18
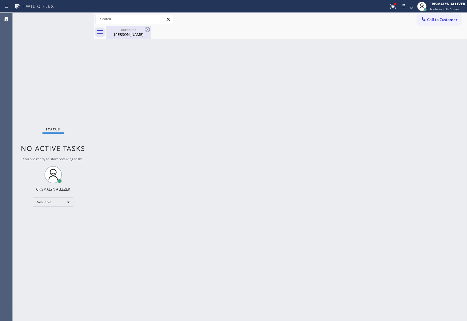
click at [123, 32] on div "Benjamin Weisberg" at bounding box center [129, 34] width 44 height 5
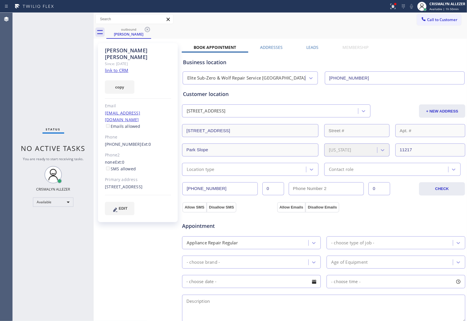
click at [311, 46] on label "Leads" at bounding box center [313, 46] width 12 height 5
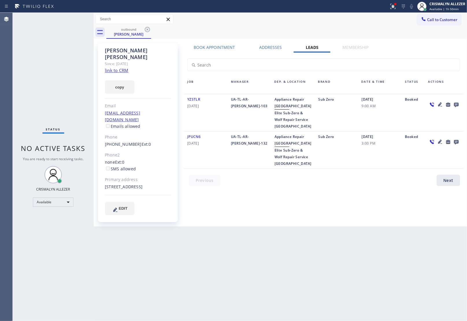
click at [455, 104] on icon at bounding box center [456, 105] width 5 height 5
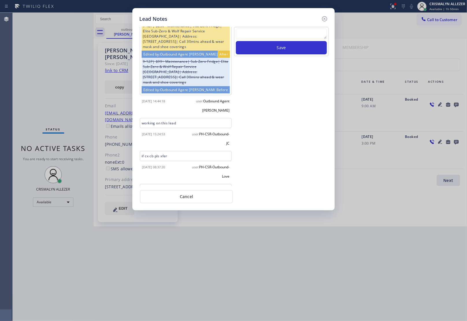
scroll to position [152, 0]
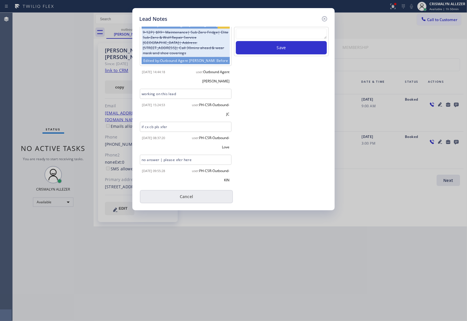
click at [194, 197] on button "Cancel" at bounding box center [186, 196] width 93 height 13
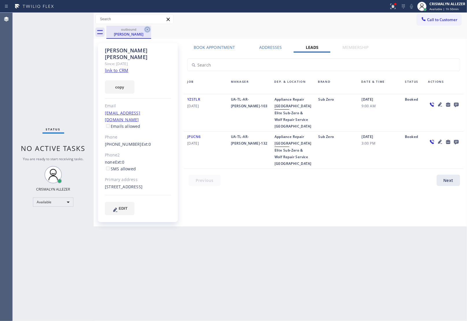
drag, startPoint x: 147, startPoint y: 28, endPoint x: 151, endPoint y: 6, distance: 21.8
click at [147, 27] on icon at bounding box center [147, 29] width 7 height 7
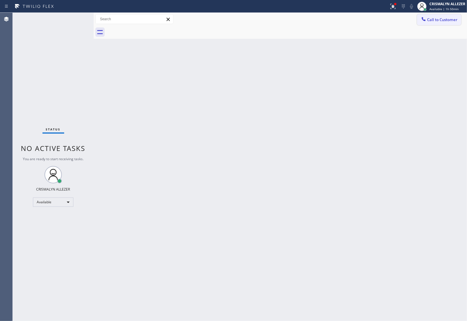
click at [452, 19] on span "Call to Customer" at bounding box center [442, 19] width 30 height 5
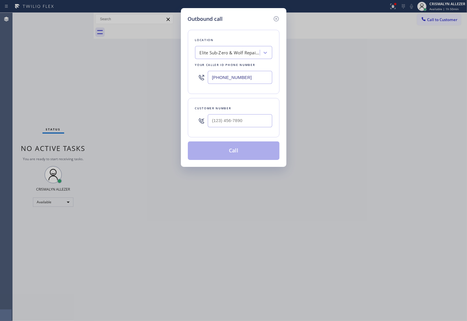
click at [260, 114] on div at bounding box center [240, 120] width 64 height 19
click at [259, 119] on input "(___) ___-____" at bounding box center [240, 120] width 64 height 13
paste input "917) 613-4293"
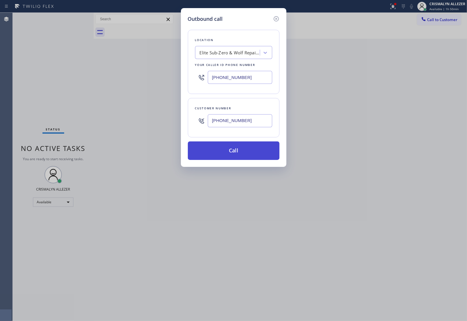
type input "[PHONE_NUMBER]"
click at [243, 153] on button "Call" at bounding box center [234, 150] width 92 height 18
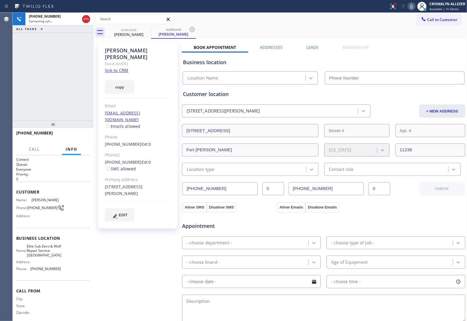
click at [118, 67] on link "link to CRM" at bounding box center [116, 70] width 23 height 6
type input "[PHONE_NUMBER]"
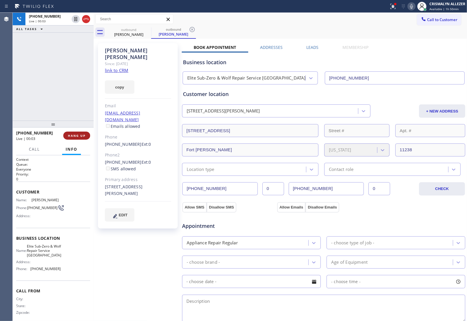
click at [75, 135] on span "HANG UP" at bounding box center [77, 135] width 18 height 4
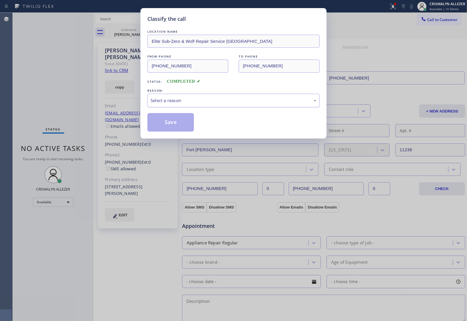
click at [228, 103] on div "Select a reason" at bounding box center [234, 100] width 166 height 7
click at [168, 125] on button "Save" at bounding box center [170, 122] width 47 height 18
click at [152, 31] on div "outbound" at bounding box center [174, 29] width 44 height 4
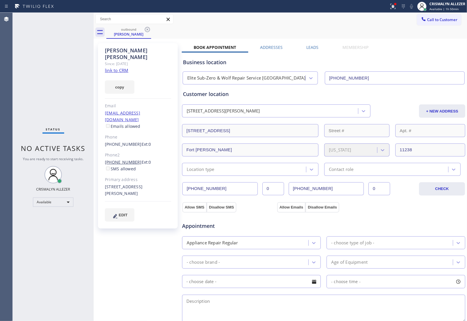
click at [124, 159] on link "[PHONE_NUMBER]" at bounding box center [123, 161] width 37 height 5
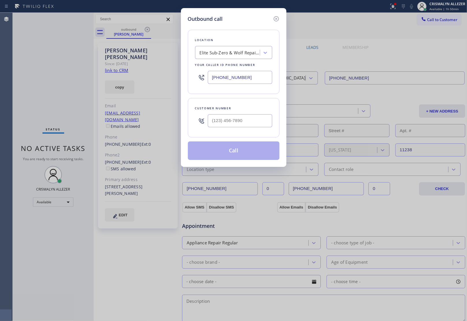
type input "[PHONE_NUMBER]"
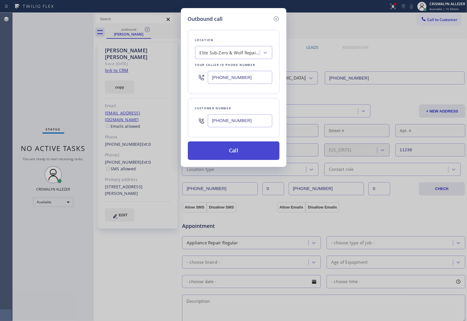
click at [229, 158] on button "Call" at bounding box center [234, 150] width 92 height 18
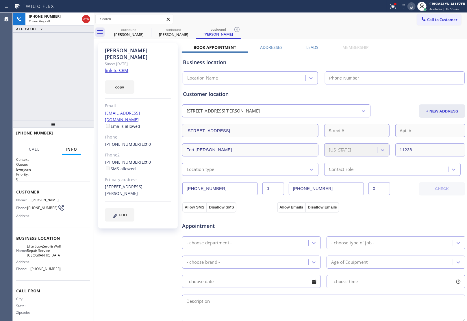
type input "[PHONE_NUMBER]"
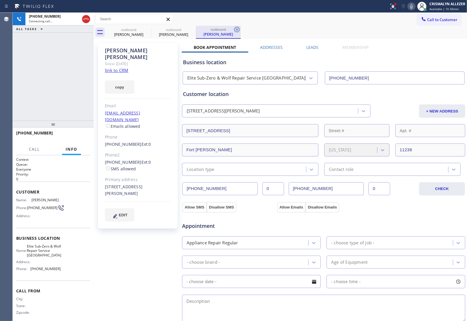
click at [235, 29] on icon at bounding box center [236, 29] width 7 height 7
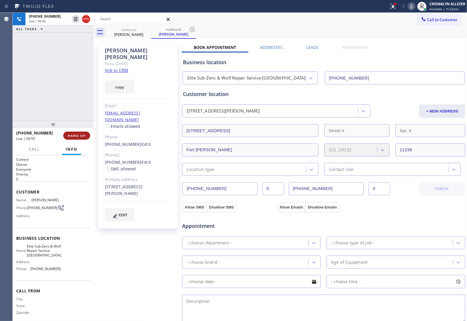
click at [79, 135] on span "HANG UP" at bounding box center [77, 135] width 18 height 4
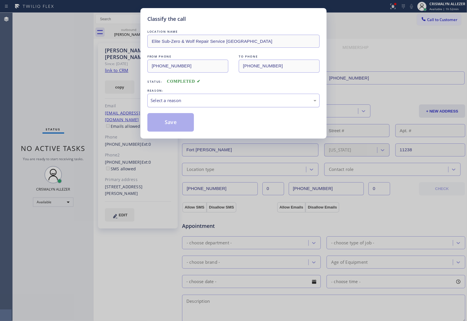
click at [246, 100] on div "Select a reason" at bounding box center [234, 100] width 166 height 7
click at [231, 103] on div "Select a reason" at bounding box center [234, 100] width 166 height 7
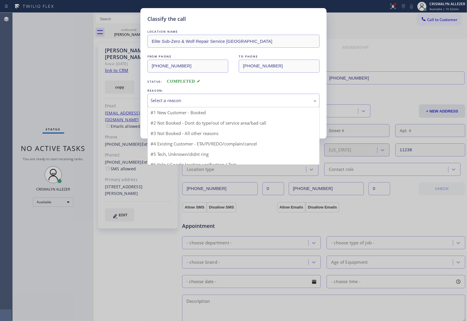
click at [231, 103] on div "Select a reason" at bounding box center [234, 100] width 166 height 7
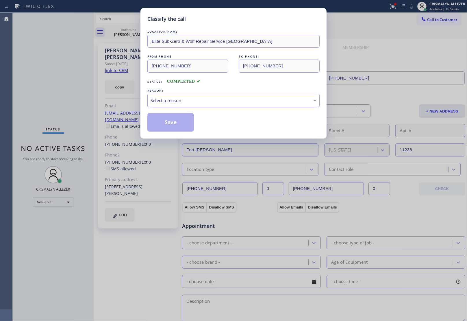
click at [231, 103] on div "Select a reason" at bounding box center [234, 100] width 166 height 7
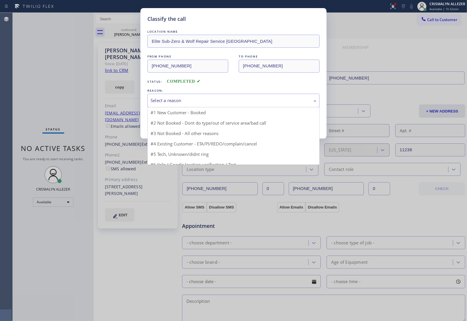
click at [231, 103] on div "Select a reason" at bounding box center [234, 100] width 166 height 7
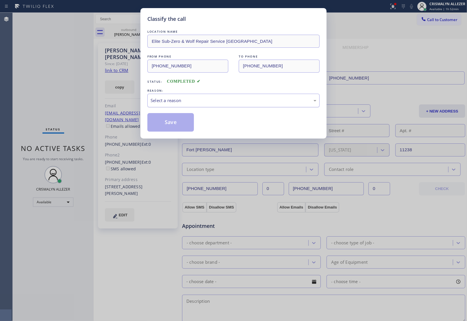
click at [231, 103] on div "Select a reason" at bounding box center [234, 100] width 166 height 7
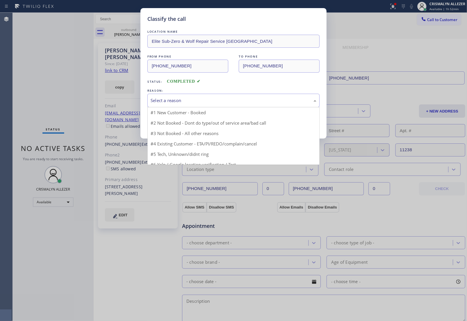
click at [231, 103] on div "Select a reason" at bounding box center [234, 100] width 166 height 7
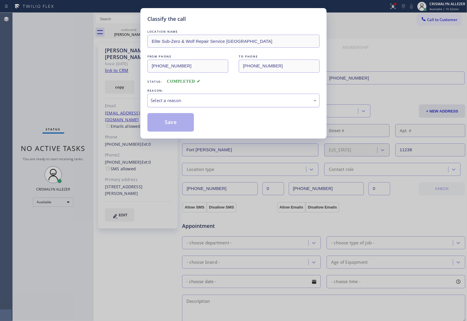
click at [231, 103] on div "Select a reason" at bounding box center [234, 100] width 166 height 7
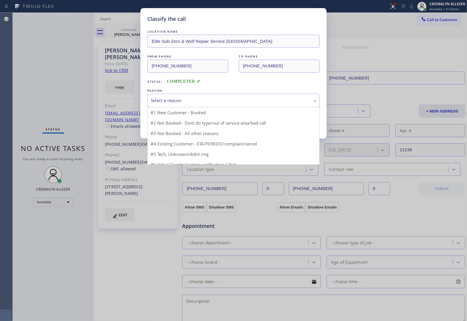
click at [231, 103] on div "Select a reason" at bounding box center [234, 100] width 166 height 7
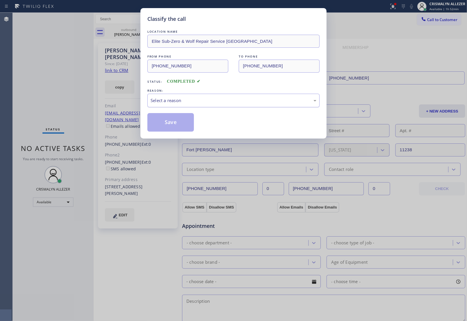
click at [231, 103] on div "Select a reason" at bounding box center [234, 100] width 166 height 7
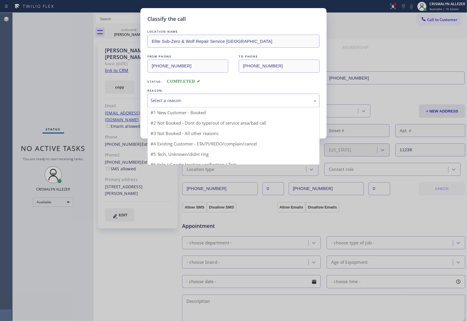
click at [231, 103] on div "Select a reason" at bounding box center [234, 100] width 166 height 7
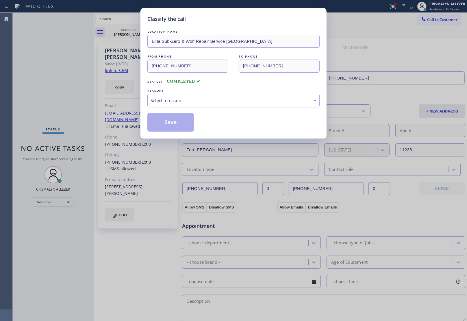
click at [231, 103] on div "Select a reason" at bounding box center [234, 100] width 166 height 7
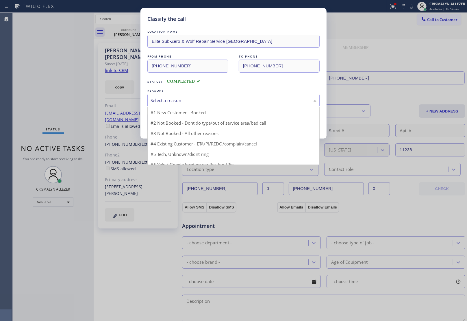
click at [231, 103] on div "Select a reason" at bounding box center [234, 100] width 166 height 7
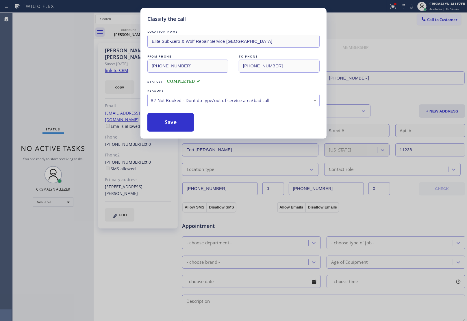
click at [165, 124] on button "Save" at bounding box center [170, 122] width 47 height 18
click at [120, 28] on div "Classify the call LOCATION NAME Elite Sub-Zero & Wolf Repair Service Long Islan…" at bounding box center [233, 160] width 467 height 321
click at [173, 123] on button "Save" at bounding box center [170, 122] width 47 height 18
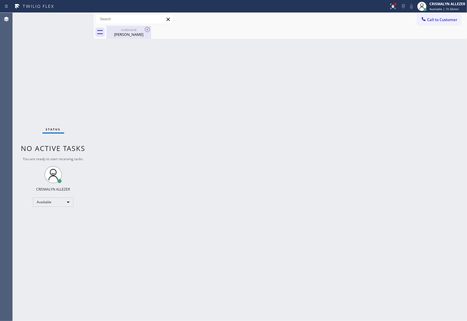
click at [130, 32] on div "Sam Johnson" at bounding box center [129, 34] width 44 height 5
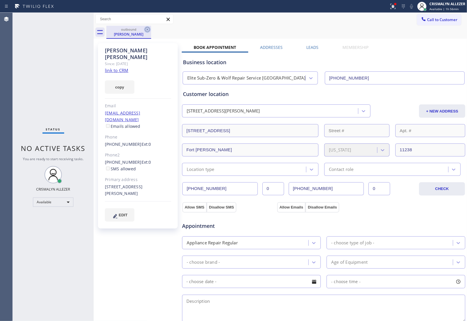
click at [146, 28] on icon at bounding box center [147, 29] width 7 height 7
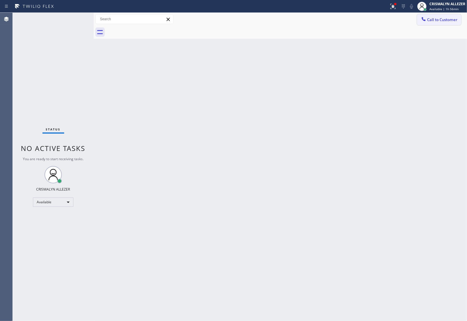
click at [444, 20] on span "Call to Customer" at bounding box center [442, 19] width 30 height 5
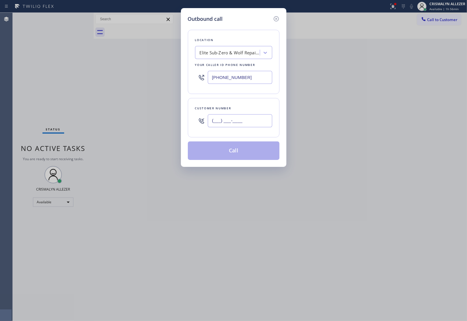
click at [249, 127] on input "(___) ___-____" at bounding box center [240, 120] width 64 height 13
paste input "224) 725-3385"
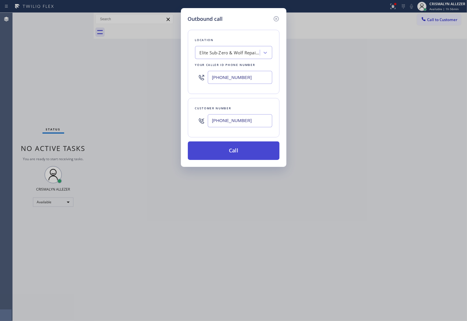
type input "[PHONE_NUMBER]"
click at [231, 156] on button "Call" at bounding box center [234, 150] width 92 height 18
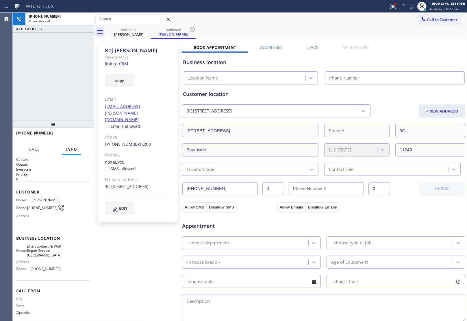
click at [120, 64] on link "link to CRM" at bounding box center [116, 64] width 23 height 6
type input "[PHONE_NUMBER]"
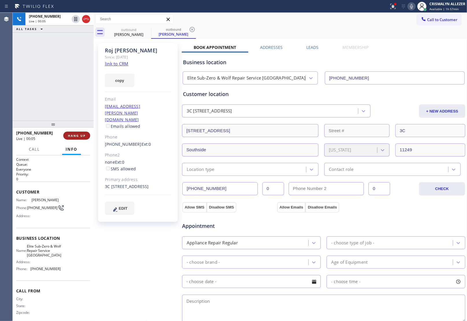
click at [78, 137] on span "HANG UP" at bounding box center [77, 135] width 18 height 4
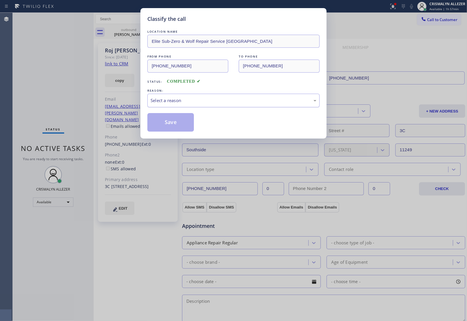
click at [209, 103] on div "Select a reason" at bounding box center [234, 100] width 166 height 7
click at [174, 123] on button "Save" at bounding box center [170, 122] width 47 height 18
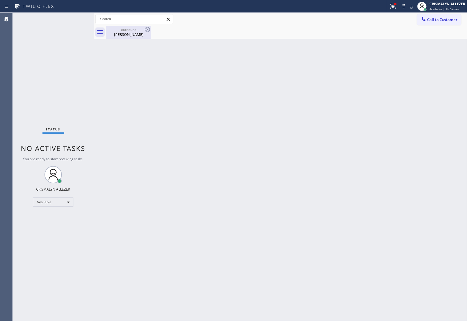
click at [125, 35] on div "Roj Jeyakumar" at bounding box center [129, 34] width 44 height 5
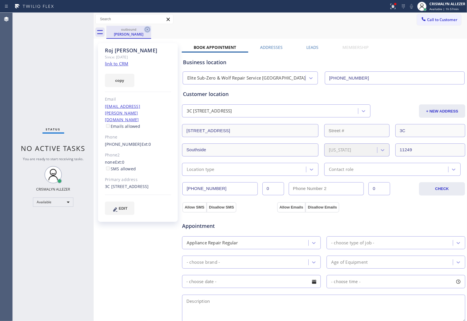
click at [146, 29] on icon at bounding box center [147, 29] width 7 height 7
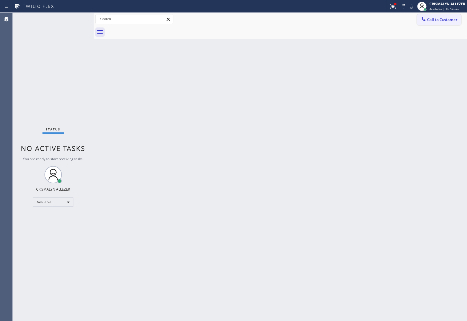
click at [444, 20] on span "Call to Customer" at bounding box center [442, 19] width 30 height 5
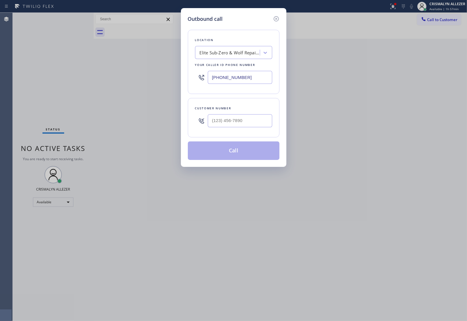
drag, startPoint x: 260, startPoint y: 78, endPoint x: 104, endPoint y: 73, distance: 156.4
click at [121, 75] on div "Outbound call Location Elite Sub-Zero & Wolf Repair Service Long Island Your ca…" at bounding box center [233, 160] width 467 height 321
paste input "305) 680-3203"
type input "[PHONE_NUMBER]"
click at [252, 120] on input "(___) ___-____" at bounding box center [240, 120] width 64 height 13
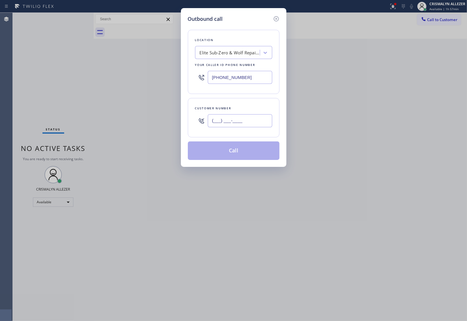
paste input "786) 793-0799"
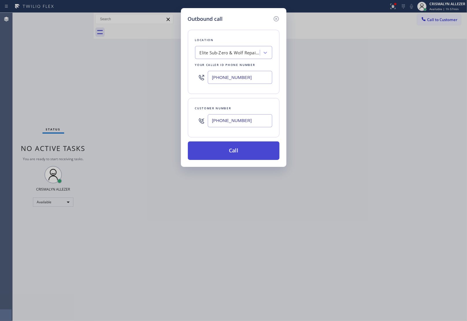
type input "[PHONE_NUMBER]"
click at [232, 155] on button "Call" at bounding box center [234, 150] width 92 height 18
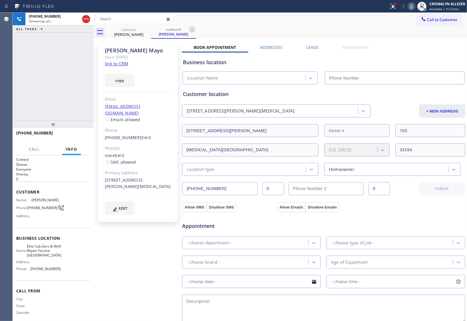
click at [119, 65] on link "link to CRM" at bounding box center [116, 64] width 23 height 6
type input "[PHONE_NUMBER]"
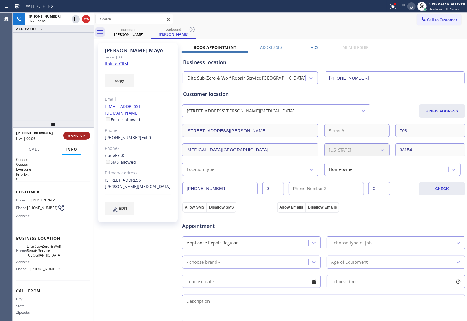
click at [73, 135] on span "HANG UP" at bounding box center [77, 135] width 18 height 4
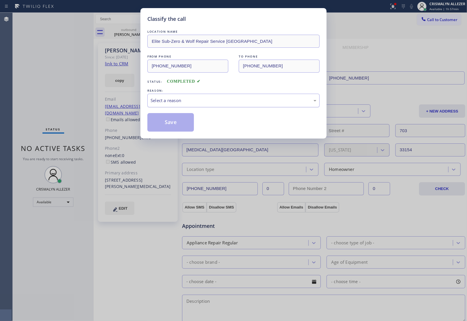
click at [227, 101] on div "Select a reason" at bounding box center [234, 100] width 166 height 7
click at [161, 125] on button "Save" at bounding box center [170, 122] width 47 height 18
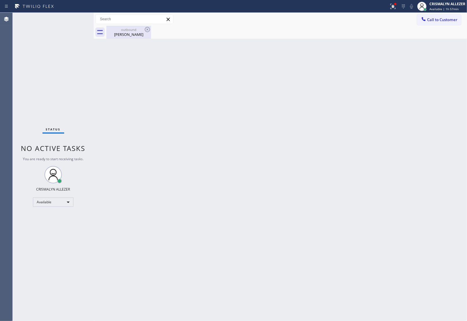
click at [128, 32] on div "Ariel Mayo" at bounding box center [129, 34] width 44 height 5
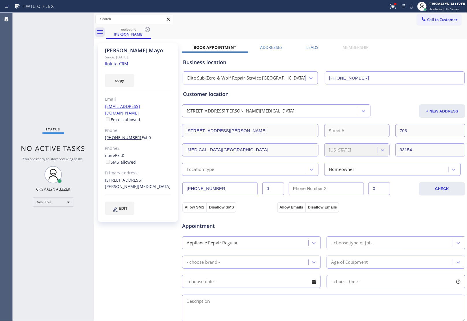
click at [123, 135] on link "[PHONE_NUMBER]" at bounding box center [123, 137] width 37 height 5
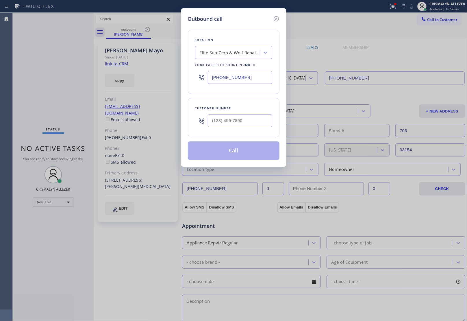
type input "[PHONE_NUMBER]"
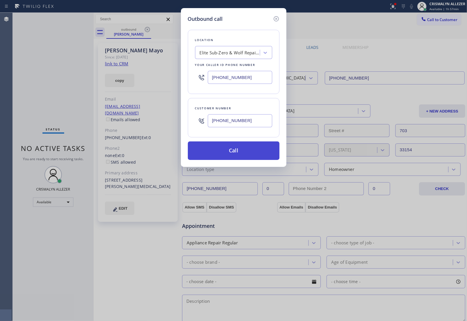
click at [233, 153] on button "Call" at bounding box center [234, 150] width 92 height 18
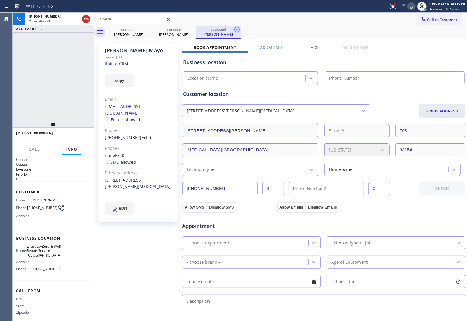
click at [236, 29] on icon at bounding box center [236, 29] width 7 height 7
type input "[PHONE_NUMBER]"
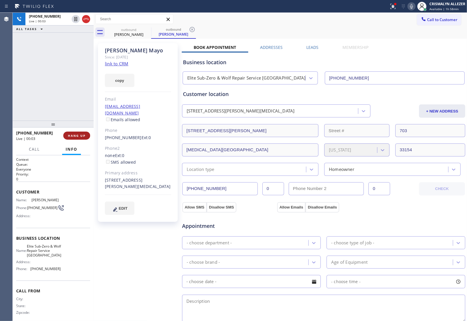
click at [77, 136] on span "HANG UP" at bounding box center [77, 135] width 18 height 4
click at [77, 136] on span "COMPLETE" at bounding box center [76, 135] width 20 height 4
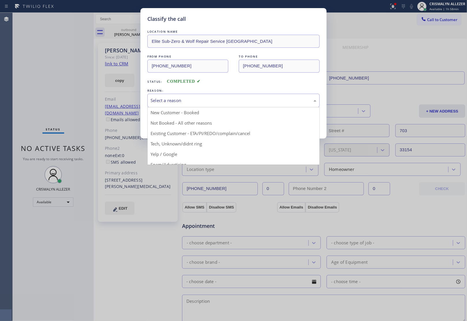
click at [224, 100] on div "Select a reason" at bounding box center [234, 100] width 166 height 7
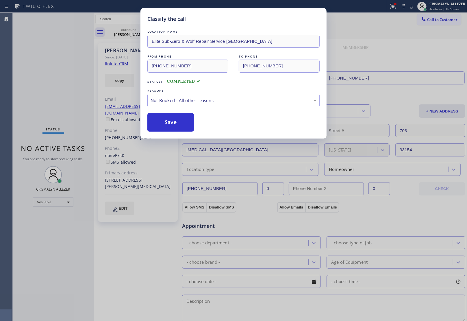
click at [175, 126] on button "Save" at bounding box center [170, 122] width 47 height 18
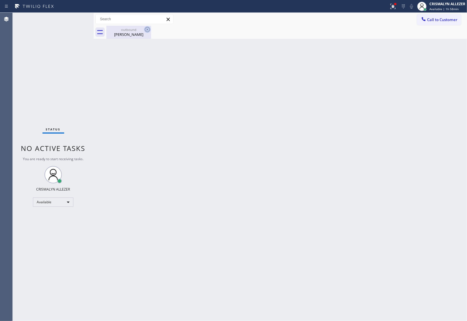
drag, startPoint x: 129, startPoint y: 34, endPoint x: 150, endPoint y: 31, distance: 21.6
click at [131, 34] on div "Ariel Mayo" at bounding box center [129, 34] width 44 height 5
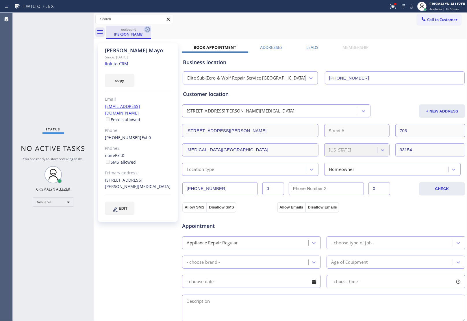
click at [148, 28] on icon at bounding box center [147, 29] width 7 height 7
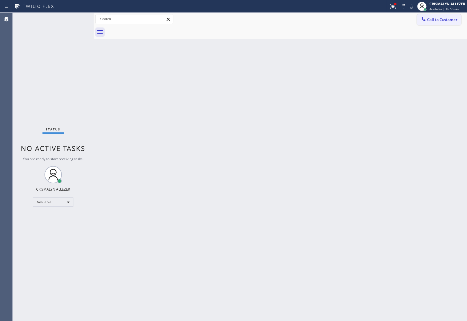
click at [459, 21] on button "Call to Customer" at bounding box center [439, 19] width 44 height 11
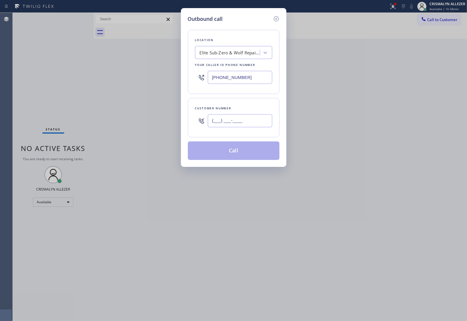
click at [254, 116] on input "(___) ___-____" at bounding box center [240, 120] width 64 height 13
paste input "305) 903-4050"
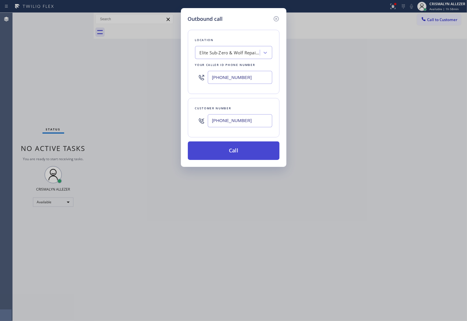
type input "[PHONE_NUMBER]"
click at [238, 152] on button "Call" at bounding box center [234, 150] width 92 height 18
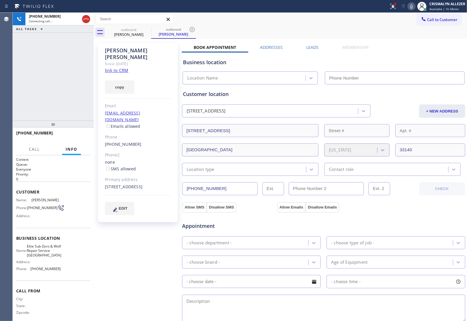
click at [122, 67] on link "link to CRM" at bounding box center [116, 70] width 23 height 6
type input "[PHONE_NUMBER]"
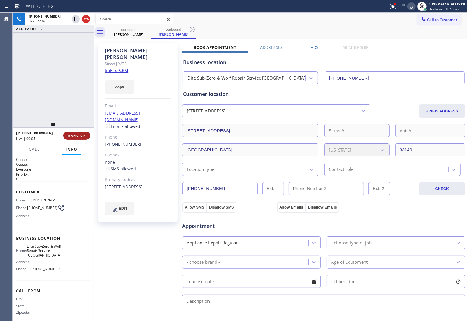
click at [73, 135] on span "HANG UP" at bounding box center [77, 135] width 18 height 4
click at [73, 135] on span "COMPLETE" at bounding box center [76, 135] width 20 height 4
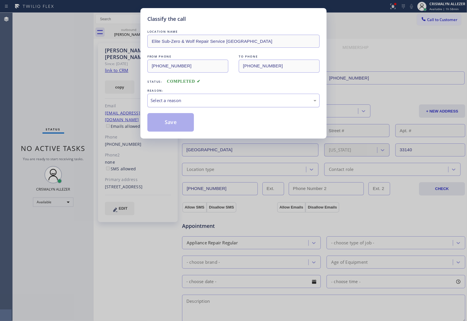
click at [263, 98] on div "Select a reason" at bounding box center [234, 100] width 166 height 7
click at [168, 127] on button "Save" at bounding box center [170, 122] width 47 height 18
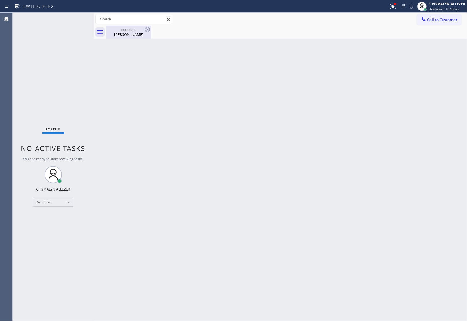
click at [136, 35] on div "Jean Kouri" at bounding box center [129, 34] width 44 height 5
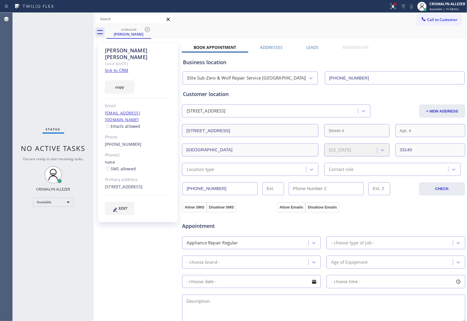
click at [312, 48] on label "Leads" at bounding box center [313, 46] width 12 height 5
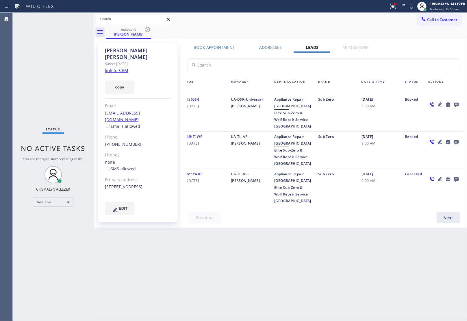
click at [456, 103] on icon at bounding box center [456, 105] width 5 height 5
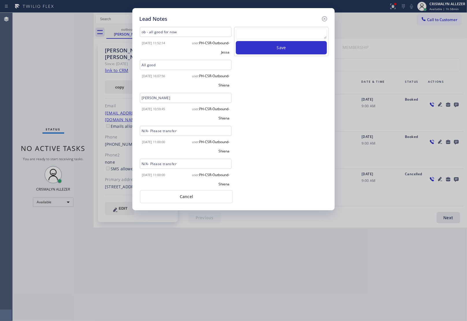
click at [273, 32] on textarea at bounding box center [281, 34] width 91 height 10
paste textarea "no answer | please xfer here"
type textarea "no answer | please xfer here"
click at [274, 46] on button "Save" at bounding box center [281, 47] width 91 height 13
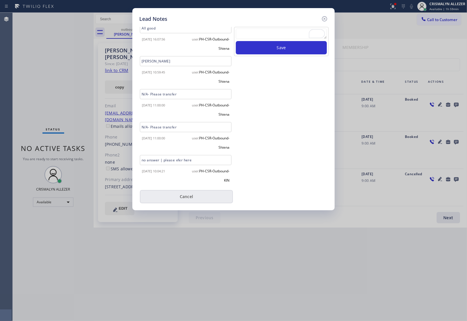
click at [194, 200] on button "Cancel" at bounding box center [186, 196] width 93 height 13
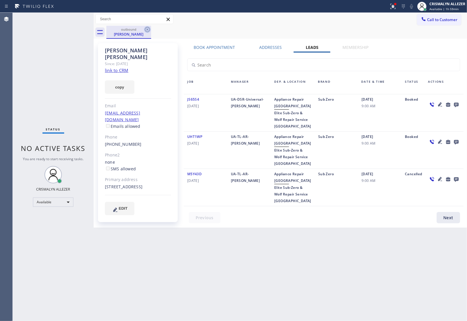
click at [147, 29] on icon at bounding box center [147, 29] width 5 height 5
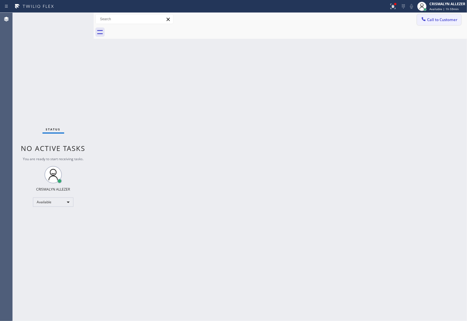
click at [438, 22] on span "Call to Customer" at bounding box center [442, 19] width 30 height 5
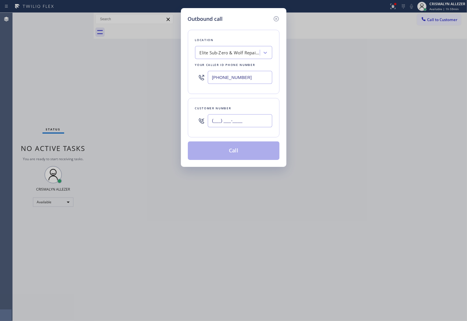
click at [249, 124] on input "(___) ___-____" at bounding box center [240, 120] width 64 height 13
paste input "901) 378-4426"
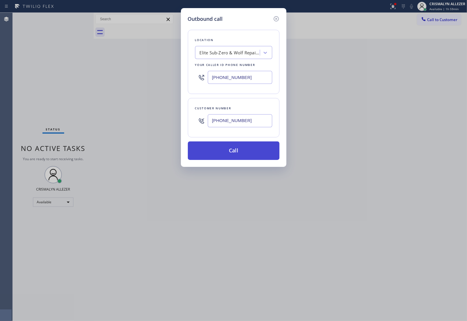
type input "[PHONE_NUMBER]"
click at [235, 155] on button "Call" at bounding box center [234, 150] width 92 height 18
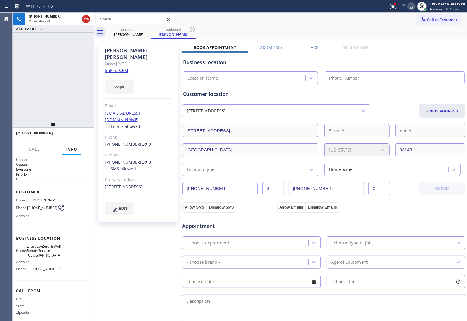
click at [124, 67] on link "link to CRM" at bounding box center [116, 70] width 23 height 6
type input "[PHONE_NUMBER]"
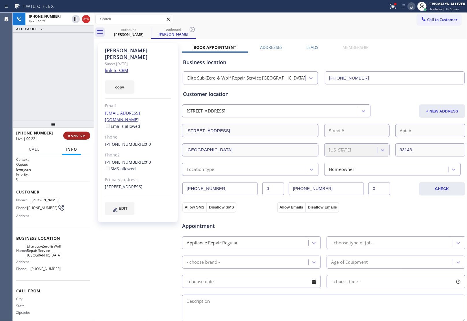
click at [74, 134] on span "HANG UP" at bounding box center [77, 135] width 18 height 4
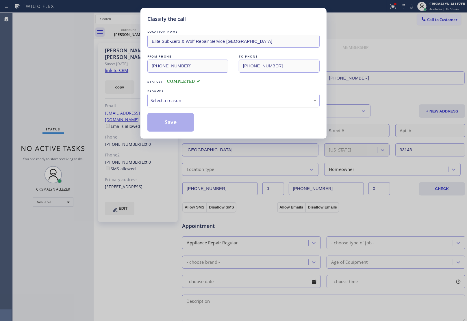
click at [244, 101] on div "Select a reason" at bounding box center [234, 100] width 166 height 7
click at [172, 121] on button "Save" at bounding box center [170, 122] width 47 height 18
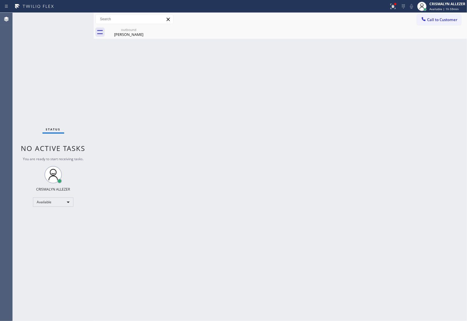
click at [125, 35] on div "Dan Sachar" at bounding box center [129, 34] width 44 height 5
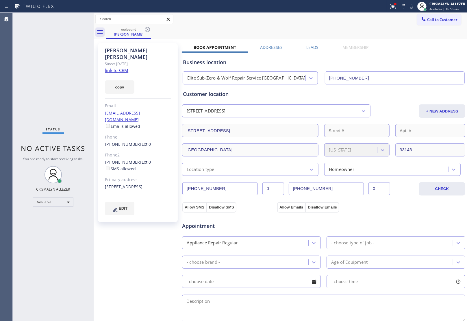
click at [125, 159] on link "[PHONE_NUMBER]" at bounding box center [123, 161] width 37 height 5
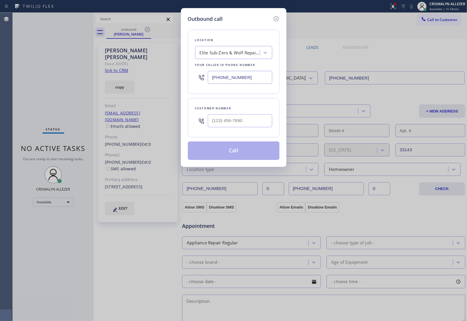
type input "[PHONE_NUMBER]"
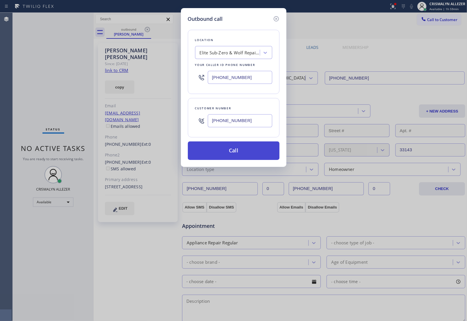
click at [239, 151] on button "Call" at bounding box center [234, 150] width 92 height 18
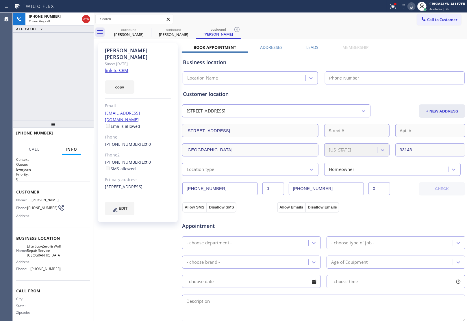
type input "[PHONE_NUMBER]"
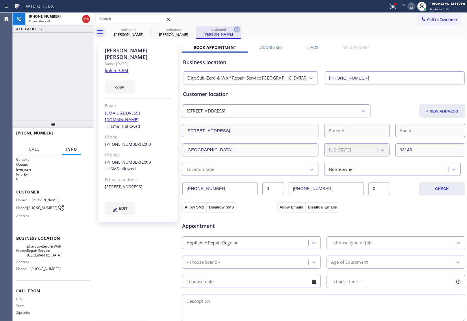
click at [237, 31] on icon at bounding box center [236, 29] width 7 height 7
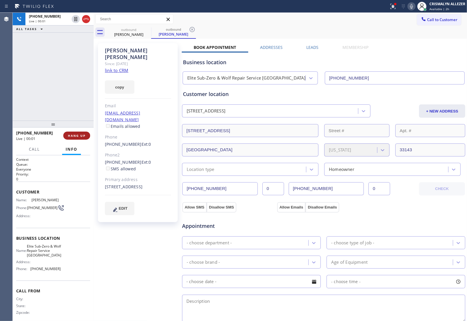
drag, startPoint x: 77, startPoint y: 132, endPoint x: 81, endPoint y: 136, distance: 5.7
click at [77, 132] on button "HANG UP" at bounding box center [76, 135] width 27 height 8
click at [77, 134] on span "COMPLETE" at bounding box center [76, 135] width 20 height 4
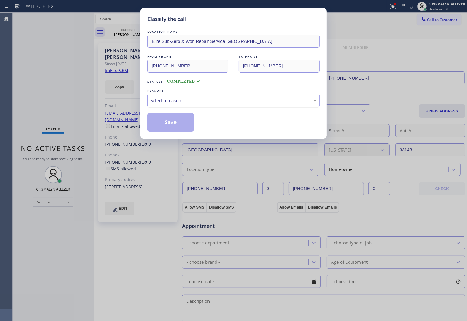
click at [233, 96] on div "Select a reason" at bounding box center [233, 101] width 172 height 14
click at [158, 121] on button "Save" at bounding box center [170, 122] width 47 height 18
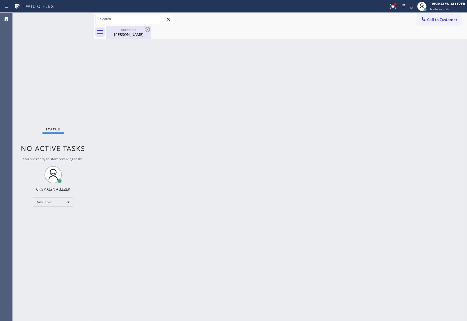
click at [129, 31] on div "outbound" at bounding box center [129, 29] width 44 height 4
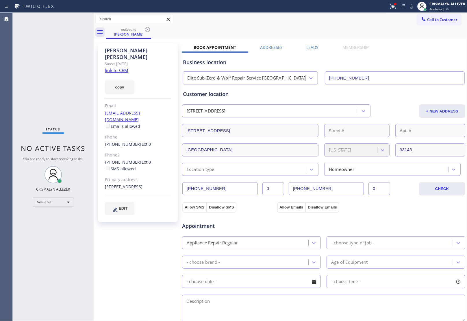
click at [308, 48] on label "Leads" at bounding box center [313, 46] width 12 height 5
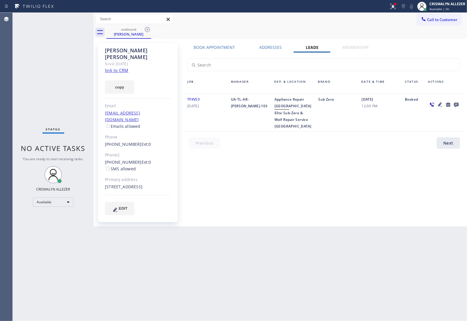
click at [456, 104] on icon at bounding box center [456, 105] width 5 height 5
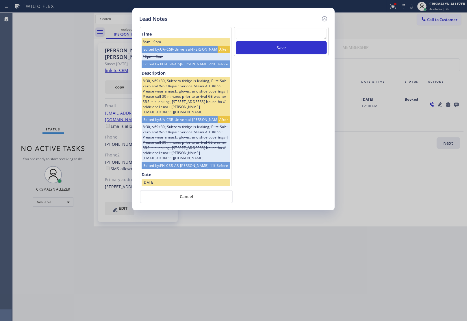
click at [257, 36] on textarea at bounding box center [281, 34] width 91 height 10
type textarea "wrong number"
click at [286, 46] on button "Save" at bounding box center [281, 47] width 91 height 13
click at [184, 201] on button "Cancel" at bounding box center [186, 196] width 93 height 13
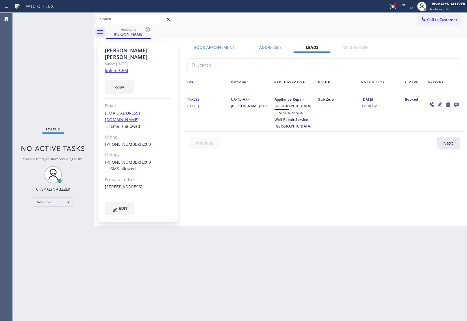
click at [456, 103] on icon at bounding box center [456, 105] width 5 height 5
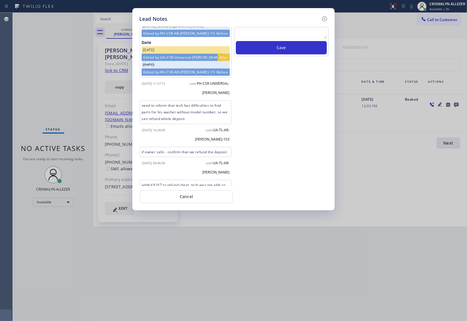
scroll to position [491, 0]
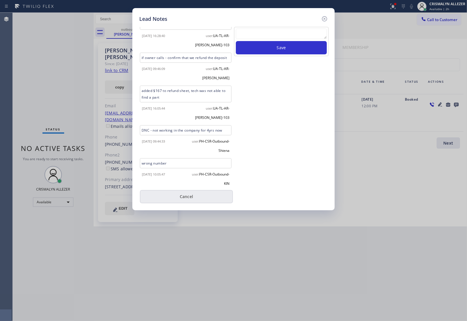
click at [192, 197] on button "Cancel" at bounding box center [186, 196] width 93 height 13
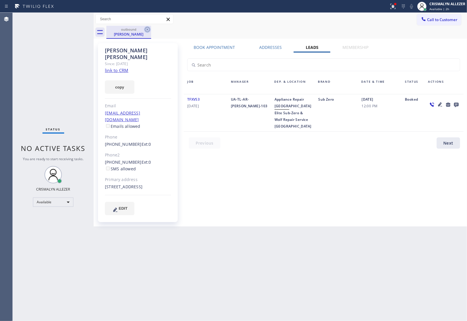
click at [148, 28] on icon at bounding box center [147, 29] width 7 height 7
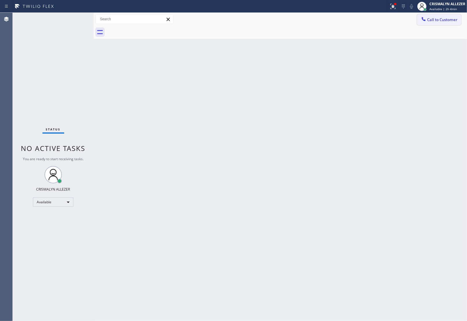
click at [438, 22] on span "Call to Customer" at bounding box center [442, 19] width 30 height 5
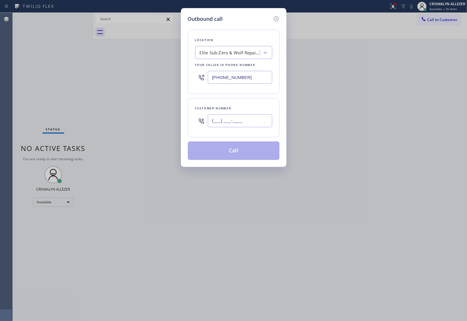
click at [258, 123] on input "(___) ___-____" at bounding box center [240, 120] width 64 height 13
paste input "305) 903-4050"
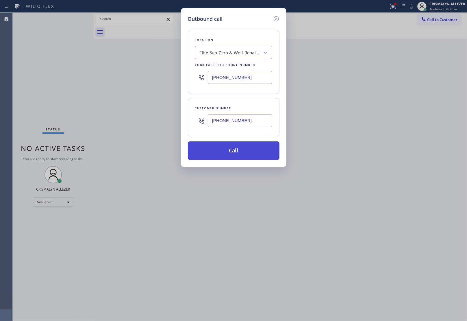
type input "[PHONE_NUMBER]"
click at [236, 155] on button "Call" at bounding box center [234, 150] width 92 height 18
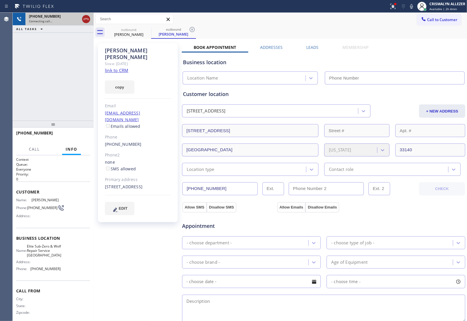
click at [84, 20] on icon at bounding box center [86, 19] width 7 height 7
type input "[PHONE_NUMBER]"
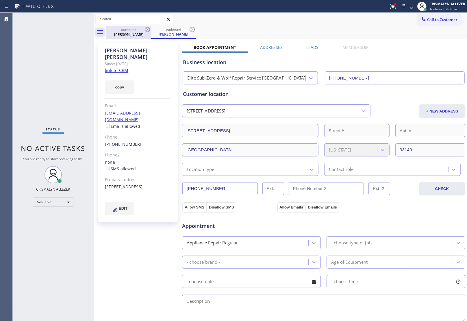
drag, startPoint x: 192, startPoint y: 29, endPoint x: 150, endPoint y: 34, distance: 42.4
click at [191, 29] on icon at bounding box center [192, 29] width 7 height 7
click at [146, 29] on icon at bounding box center [147, 29] width 5 height 5
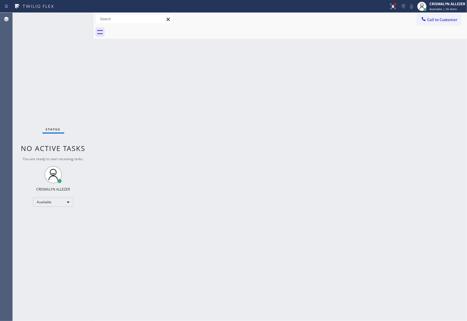
drag, startPoint x: 447, startPoint y: 19, endPoint x: 346, endPoint y: 79, distance: 117.1
click at [446, 20] on span "Call to Customer" at bounding box center [442, 19] width 30 height 5
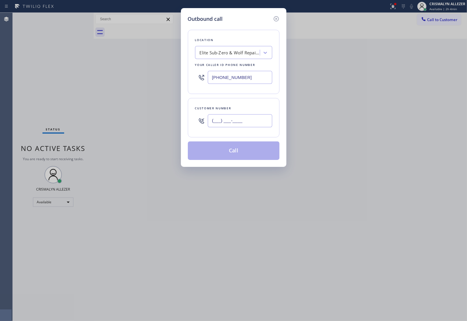
click at [259, 122] on input "(___) ___-____" at bounding box center [240, 120] width 64 height 13
paste input "text"
drag, startPoint x: 259, startPoint y: 122, endPoint x: 126, endPoint y: 128, distance: 132.8
click at [126, 128] on div "Outbound call Location Elite Sub-Zero & Wolf Repair Service Miami Your caller i…" at bounding box center [233, 160] width 467 height 321
paste input "305) 458-5110"
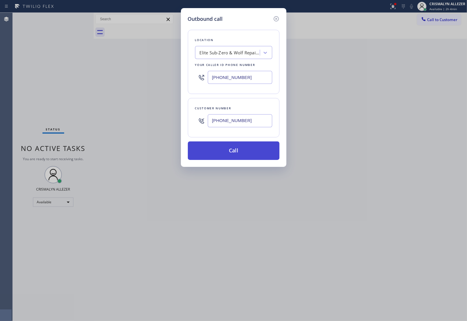
type input "(305) 458-5110"
click at [236, 155] on button "Call" at bounding box center [234, 150] width 92 height 18
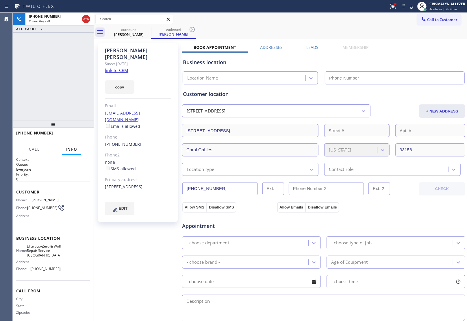
click at [122, 67] on link "link to CRM" at bounding box center [116, 70] width 23 height 6
type input "[PHONE_NUMBER]"
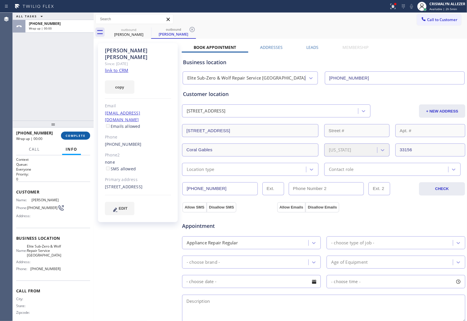
click at [77, 138] on button "COMPLETE" at bounding box center [75, 135] width 29 height 8
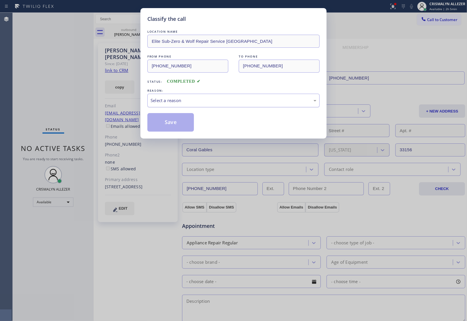
click at [242, 103] on div "Select a reason" at bounding box center [234, 100] width 166 height 7
click at [170, 123] on button "Save" at bounding box center [170, 122] width 47 height 18
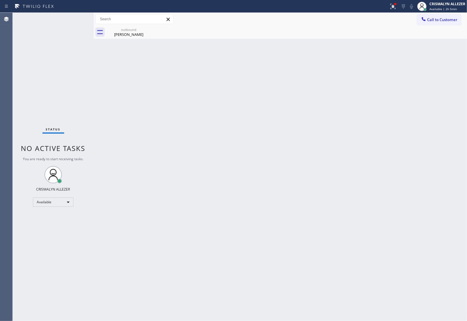
click at [127, 30] on div "outbound" at bounding box center [129, 29] width 44 height 4
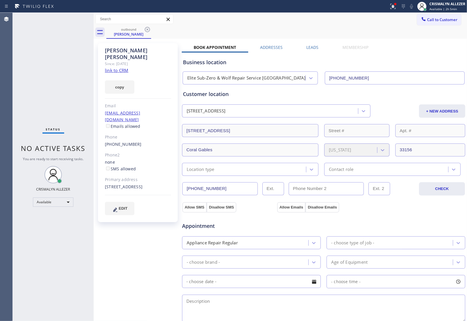
click at [313, 45] on label "Leads" at bounding box center [313, 46] width 12 height 5
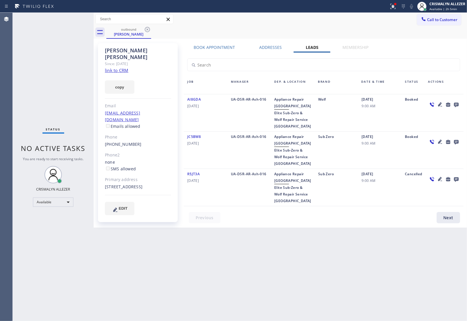
click at [457, 105] on icon at bounding box center [456, 105] width 5 height 5
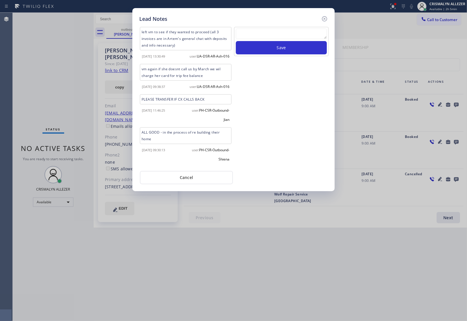
click at [276, 38] on textarea at bounding box center [281, 34] width 91 height 10
paste textarea "ALL GOODS NOW"
type textarea "ALL GOODS NOW/ they moved"
click at [281, 44] on button "Save" at bounding box center [281, 47] width 91 height 13
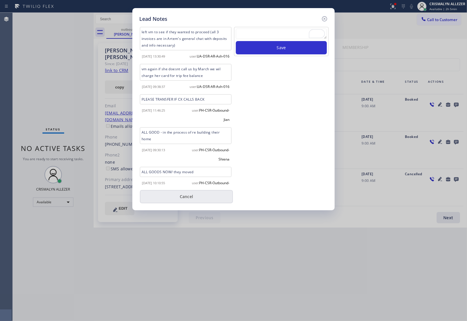
click at [197, 201] on button "Cancel" at bounding box center [186, 196] width 93 height 13
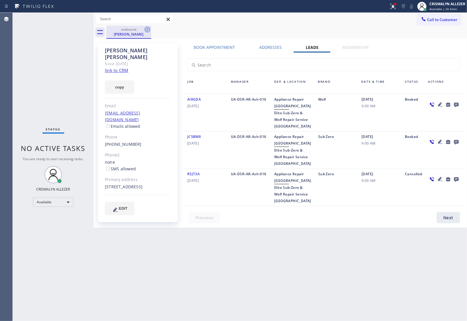
click at [147, 29] on icon at bounding box center [147, 29] width 5 height 5
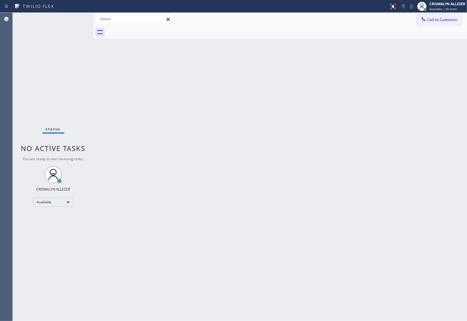
click at [448, 25] on button "Call to Customer" at bounding box center [439, 19] width 44 height 11
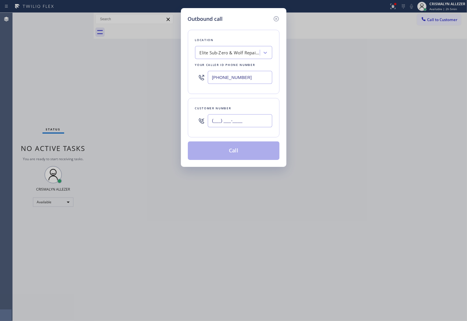
click at [253, 126] on input "(___) ___-____" at bounding box center [240, 120] width 64 height 13
paste input "646) 263-5338"
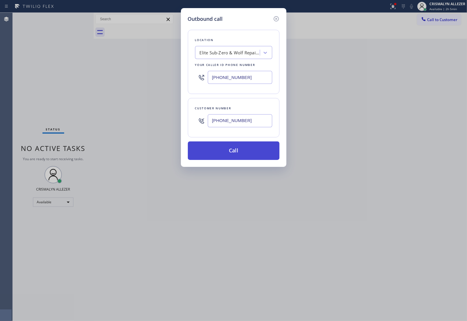
type input "(646) 263-5338"
click at [241, 153] on button "Call" at bounding box center [234, 150] width 92 height 18
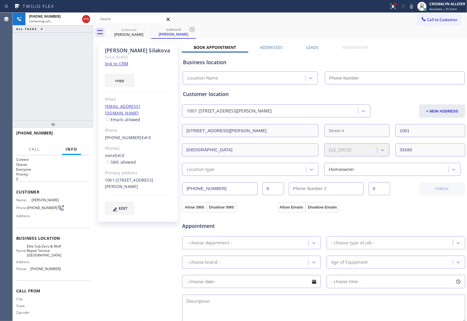
click at [118, 64] on link "link to CRM" at bounding box center [116, 64] width 23 height 6
type input "[PHONE_NUMBER]"
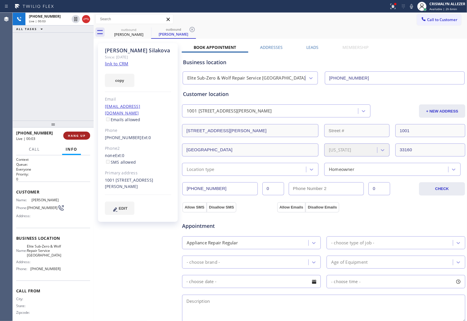
click at [74, 137] on span "HANG UP" at bounding box center [77, 135] width 18 height 4
click at [74, 137] on span "COMPLETE" at bounding box center [76, 135] width 20 height 4
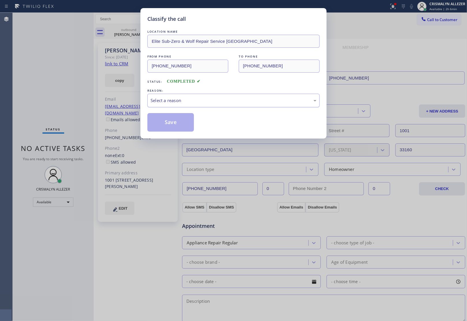
click at [229, 103] on div "Select a reason" at bounding box center [234, 100] width 166 height 7
click at [170, 126] on button "Save" at bounding box center [170, 122] width 47 height 18
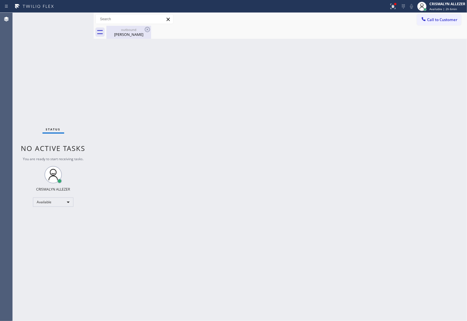
click at [129, 33] on div "Olga Silakova" at bounding box center [129, 34] width 44 height 5
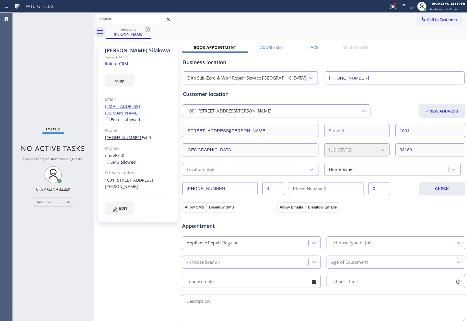
click at [126, 135] on link "(646) 263-5338" at bounding box center [123, 137] width 37 height 5
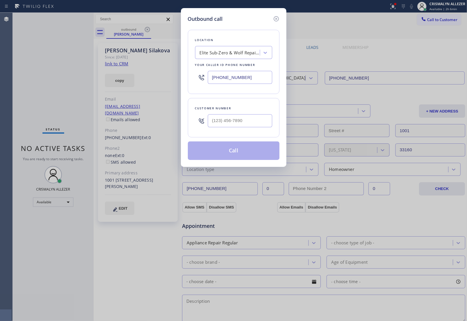
type input "(646) 263-5338"
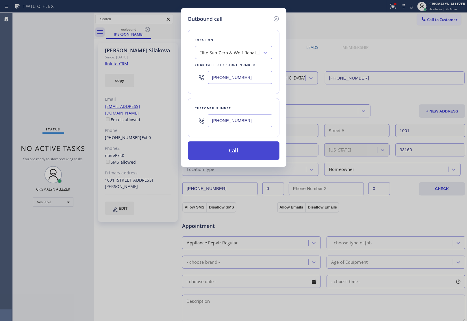
click at [231, 149] on button "Call" at bounding box center [234, 150] width 92 height 18
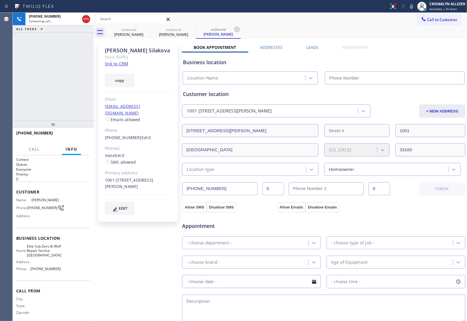
type input "[PHONE_NUMBER]"
drag, startPoint x: 234, startPoint y: 30, endPoint x: 234, endPoint y: 33, distance: 3.5
click at [234, 30] on icon at bounding box center [236, 29] width 7 height 7
click at [310, 49] on label "Leads" at bounding box center [313, 46] width 12 height 5
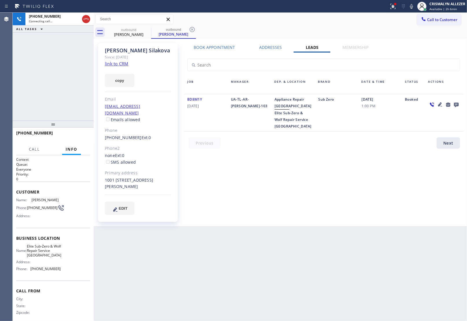
click at [457, 103] on icon at bounding box center [456, 104] width 7 height 7
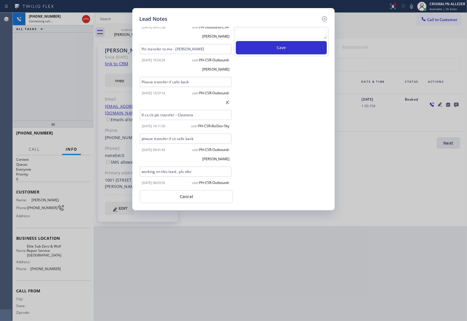
scroll to position [250, 0]
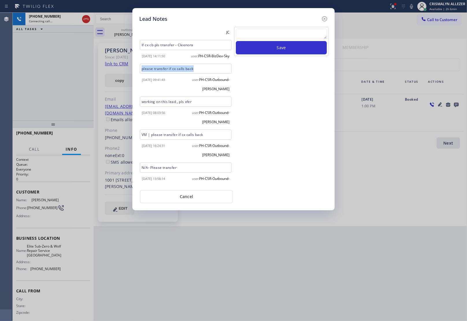
drag, startPoint x: 201, startPoint y: 59, endPoint x: 132, endPoint y: 64, distance: 69.0
click at [132, 64] on div "Lead Notes Time 1pm - 4pm Edited by: PH-CSR-Ah-Axel-109 After Edited by: PH-CSR…" at bounding box center [233, 109] width 202 height 202
copy div "please transfer if cx calls back"
click at [278, 36] on textarea at bounding box center [281, 34] width 91 height 10
paste textarea "please transfer if cx calls back"
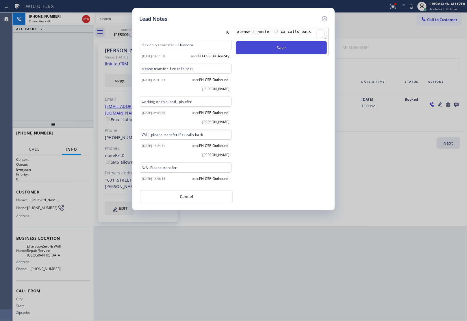
type textarea "please transfer if cx calls back"
click at [279, 49] on button "Save" at bounding box center [281, 47] width 91 height 13
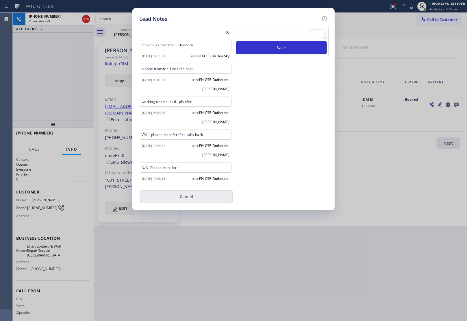
click at [185, 199] on button "Cancel" at bounding box center [186, 196] width 93 height 13
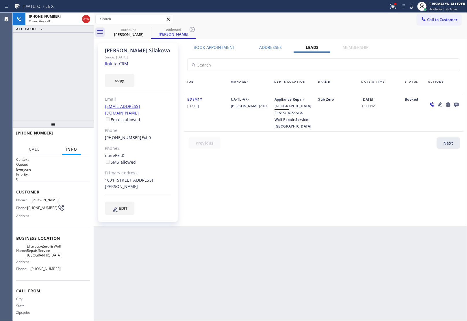
click at [214, 48] on label "Book Appointment" at bounding box center [214, 46] width 41 height 5
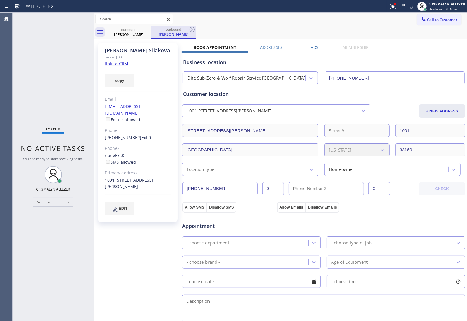
drag, startPoint x: 191, startPoint y: 29, endPoint x: 184, endPoint y: 29, distance: 6.9
click at [186, 29] on div "outbound Olga Silakova" at bounding box center [173, 32] width 45 height 13
click at [150, 28] on icon at bounding box center [147, 29] width 7 height 7
click at [148, 29] on icon at bounding box center [147, 29] width 5 height 5
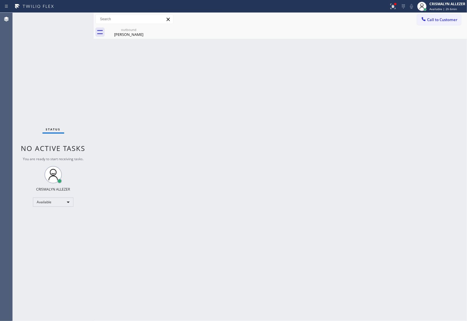
click at [0, 0] on icon at bounding box center [0, 0] width 0 height 0
click at [129, 34] on div "Olga Silakova" at bounding box center [129, 34] width 44 height 5
click at [435, 22] on span "Call to Customer" at bounding box center [442, 19] width 30 height 5
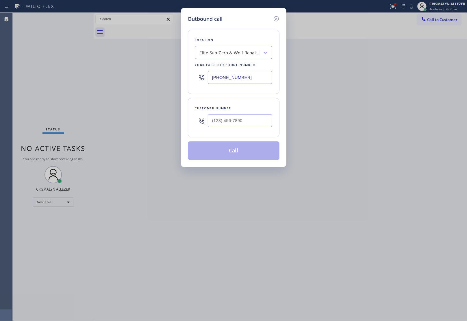
drag, startPoint x: 260, startPoint y: 78, endPoint x: 135, endPoint y: 74, distance: 124.9
click at [138, 74] on div "Outbound call Location Elite Sub-Zero & Wolf Repair Service Miami Your caller i…" at bounding box center [233, 160] width 467 height 321
paste input "669) 220-7908"
type input "(669) 220-7908"
click at [248, 118] on input "(___) ___-____" at bounding box center [240, 120] width 64 height 13
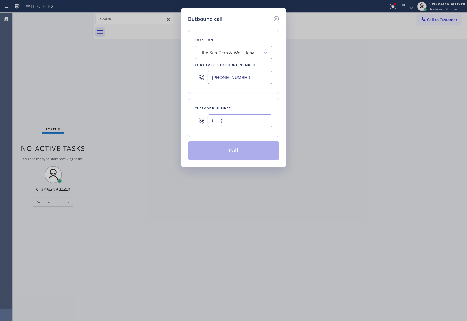
paste input "415) 425-3039"
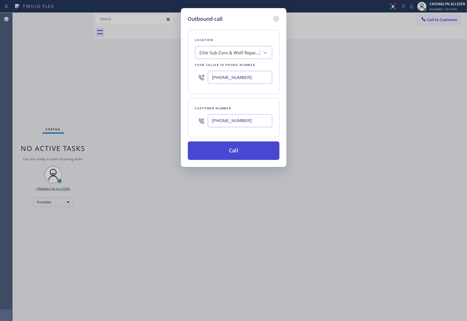
type input "(415) 425-3039"
click at [240, 155] on button "Call" at bounding box center [234, 150] width 92 height 18
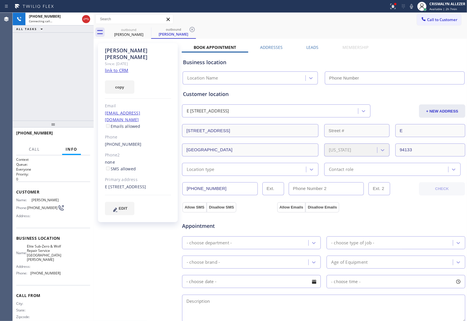
click at [119, 67] on link "link to CRM" at bounding box center [116, 70] width 23 height 6
type input "(669) 220-7908"
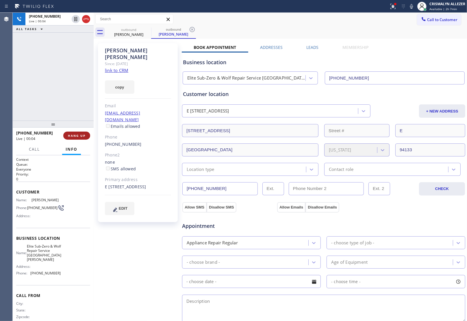
click at [81, 137] on span "HANG UP" at bounding box center [77, 135] width 18 height 4
click at [81, 137] on span "COMPLETE" at bounding box center [76, 135] width 20 height 4
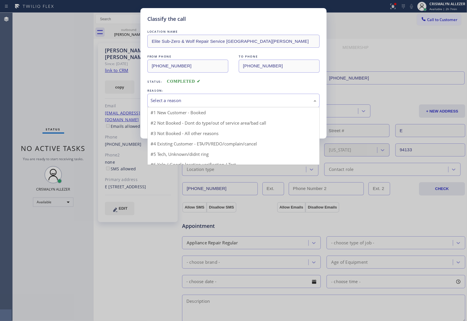
click at [240, 97] on div "Select a reason" at bounding box center [234, 100] width 166 height 7
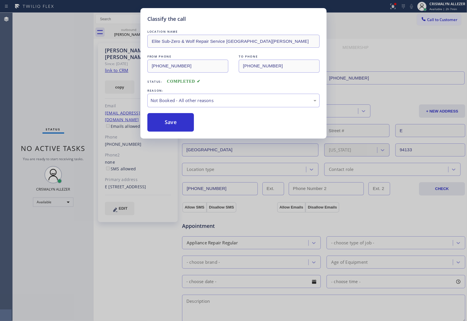
click at [167, 128] on button "Save" at bounding box center [170, 122] width 47 height 18
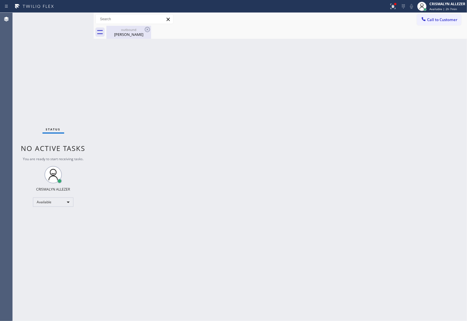
click at [127, 32] on div "tammy Chen" at bounding box center [129, 34] width 44 height 5
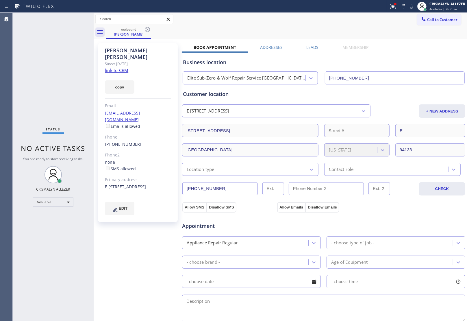
click at [307, 45] on label "Leads" at bounding box center [313, 46] width 12 height 5
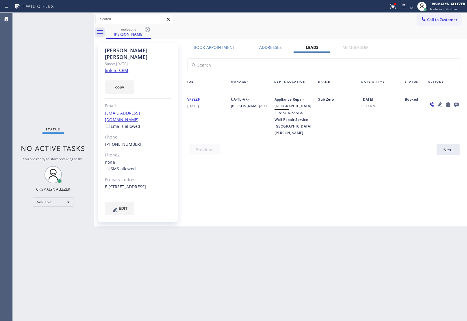
click at [457, 104] on icon at bounding box center [456, 105] width 5 height 5
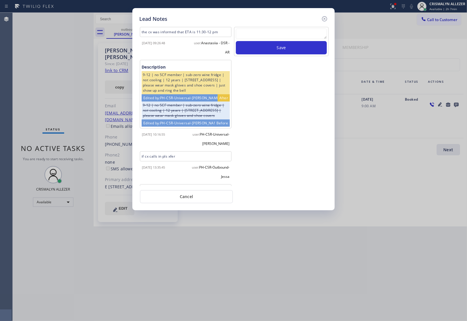
click at [275, 37] on textarea at bounding box center [281, 34] width 91 height 10
paste textarea "no answer | please xfer here"
type textarea "no answer | please xfer here"
click at [278, 53] on button "Save" at bounding box center [281, 47] width 91 height 13
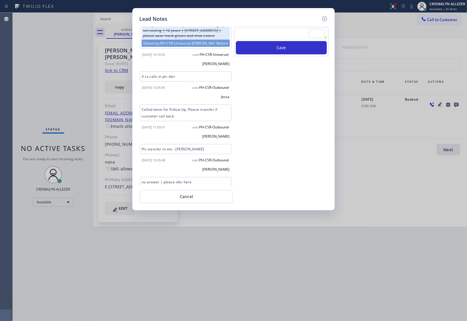
scroll to position [112, 0]
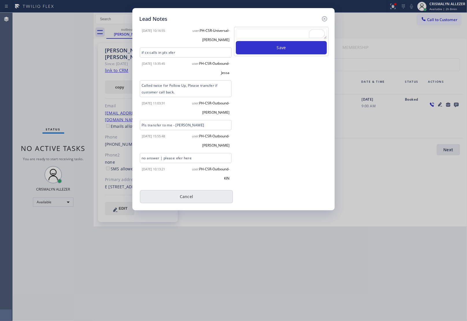
click at [191, 198] on button "Cancel" at bounding box center [186, 196] width 93 height 13
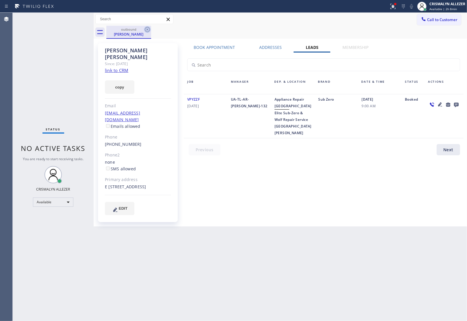
click at [148, 29] on icon at bounding box center [147, 29] width 5 height 5
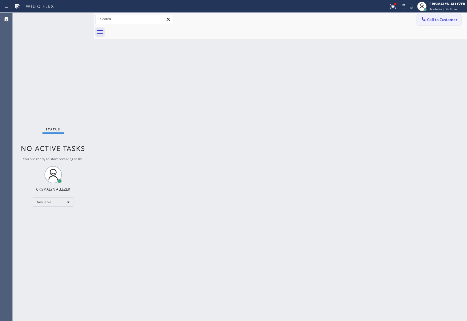
click at [447, 20] on span "Call to Customer" at bounding box center [442, 19] width 30 height 5
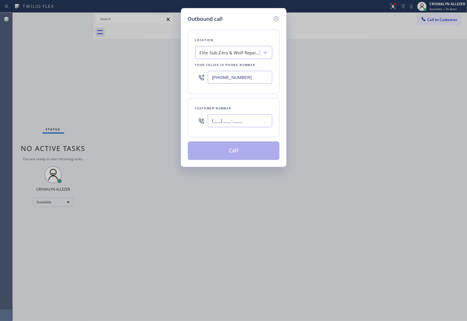
click at [257, 126] on input "(___) ___-____" at bounding box center [240, 120] width 64 height 13
paste input "650) 504-9935"
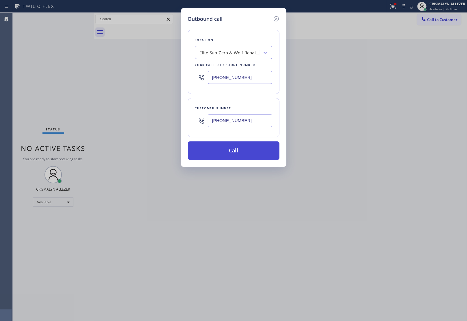
type input "(650) 504-9935"
click at [230, 154] on button "Call" at bounding box center [234, 150] width 92 height 18
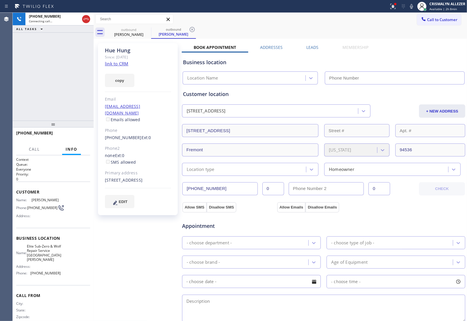
click at [114, 64] on link "link to CRM" at bounding box center [116, 64] width 23 height 6
type input "(669) 220-7908"
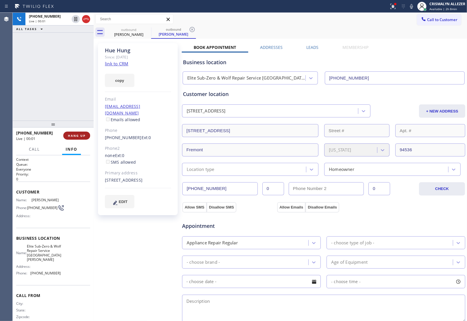
click at [70, 139] on button "HANG UP" at bounding box center [76, 135] width 27 height 8
click at [75, 135] on span "COMPLETE" at bounding box center [76, 135] width 20 height 4
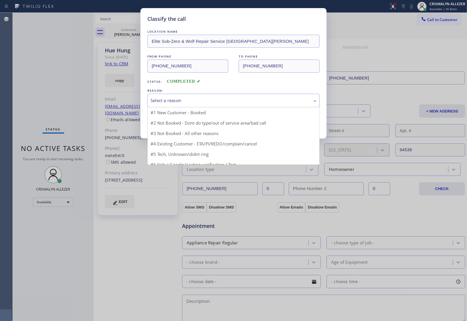
click at [226, 100] on div "Select a reason" at bounding box center [234, 100] width 166 height 7
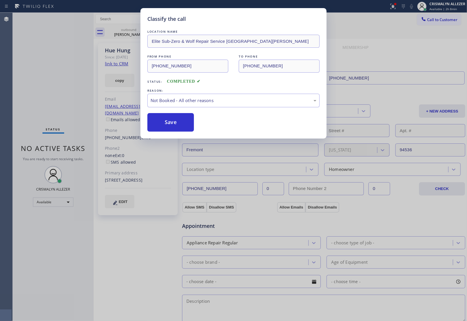
click at [183, 124] on button "Save" at bounding box center [170, 122] width 47 height 18
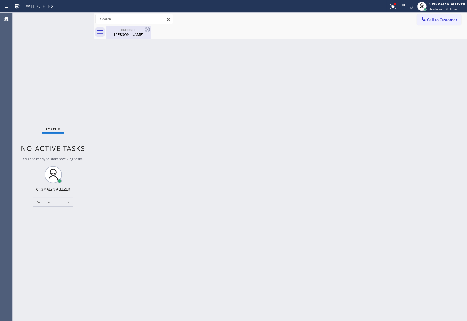
click at [140, 32] on div "Hue Hung" at bounding box center [129, 34] width 44 height 5
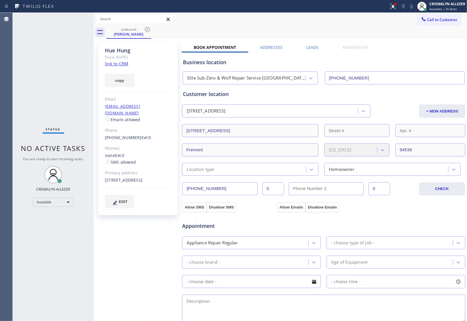
click at [310, 48] on label "Leads" at bounding box center [313, 46] width 12 height 5
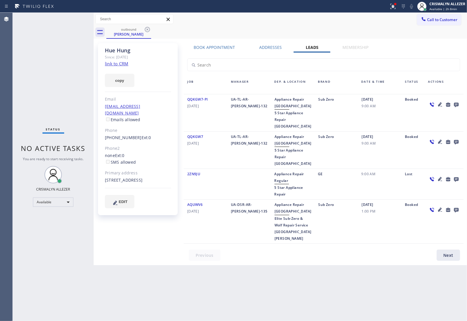
click at [456, 105] on icon at bounding box center [456, 105] width 5 height 5
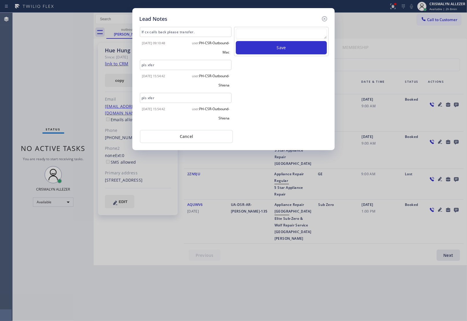
click at [274, 36] on textarea at bounding box center [281, 34] width 91 height 10
paste textarea "no answer | please xfer here"
type textarea "no answer | please xfer here"
click at [275, 53] on button "Save" at bounding box center [281, 47] width 91 height 13
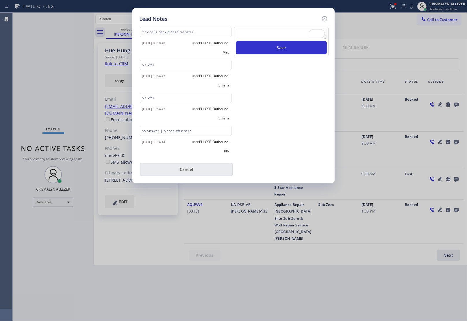
click at [189, 171] on button "Cancel" at bounding box center [186, 169] width 93 height 13
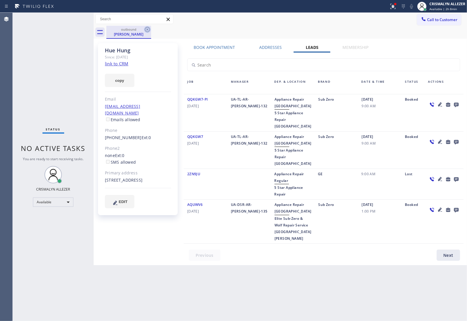
drag, startPoint x: 148, startPoint y: 29, endPoint x: 163, endPoint y: 1, distance: 32.1
click at [148, 28] on icon at bounding box center [147, 29] width 7 height 7
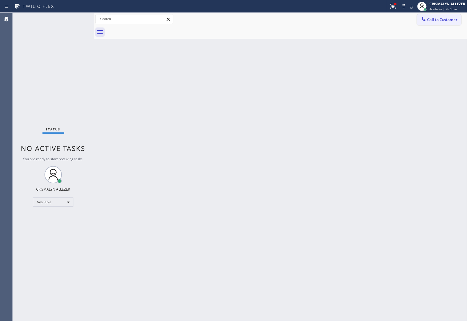
click at [432, 20] on span "Call to Customer" at bounding box center [442, 19] width 30 height 5
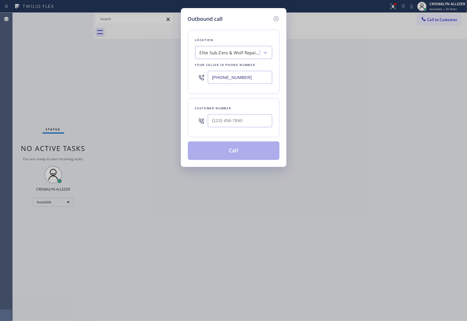
drag, startPoint x: 262, startPoint y: 78, endPoint x: 163, endPoint y: 70, distance: 99.4
click at [164, 71] on div "Outbound call Location Elite Sub-Zero & Wolf Repair Service San Jose Your calle…" at bounding box center [233, 160] width 467 height 321
paste input "206) 258-6417"
type input "(206) 258-6417"
click at [253, 120] on input "(___) ___-____" at bounding box center [240, 120] width 64 height 13
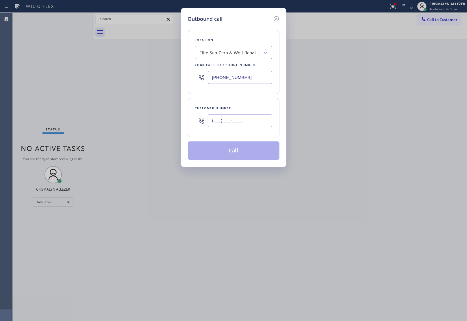
paste input "206) 715-4359"
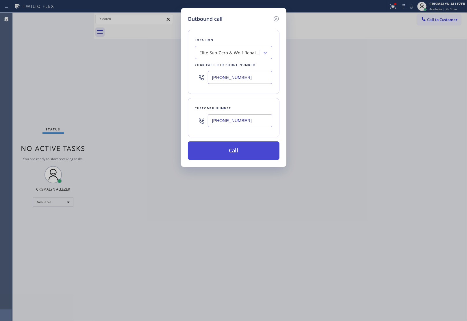
type input "(206) 715-4359"
click at [235, 157] on button "Call" at bounding box center [234, 150] width 92 height 18
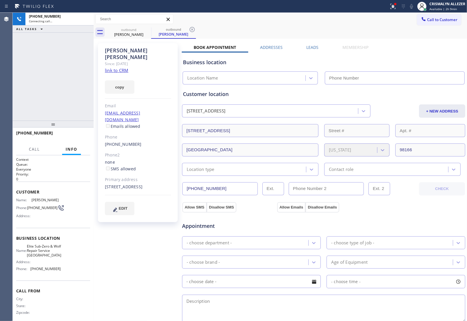
click at [122, 67] on link "link to CRM" at bounding box center [116, 70] width 23 height 6
type input "(206) 258-6417"
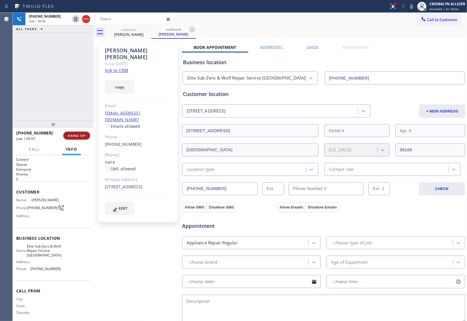
click at [71, 136] on span "HANG UP" at bounding box center [77, 135] width 18 height 4
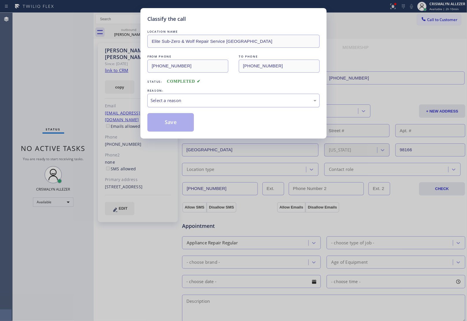
drag, startPoint x: 261, startPoint y: 101, endPoint x: 247, endPoint y: 104, distance: 14.2
click at [259, 101] on div "Select a reason" at bounding box center [234, 100] width 166 height 7
click at [168, 122] on button "Save" at bounding box center [170, 122] width 47 height 18
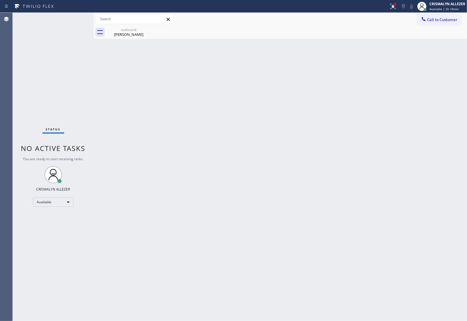
click at [422, 64] on div "Back to Dashboard Change Sender ID Customers Technicians Select a contact Outbo…" at bounding box center [280, 167] width 373 height 308
click at [451, 13] on div "Call to Customer Outbound call Location Elite Sub-Zero & Wolf Repair Service Se…" at bounding box center [280, 19] width 373 height 13
click at [451, 10] on span "Available | 2h 10min" at bounding box center [443, 9] width 29 height 4
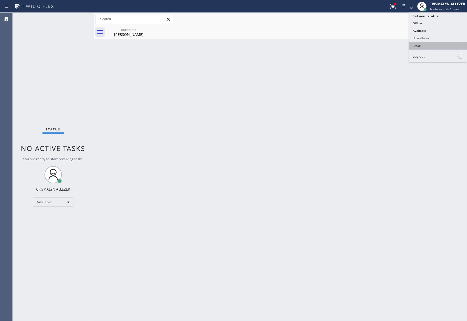
click at [428, 47] on button "Break" at bounding box center [438, 46] width 58 height 8
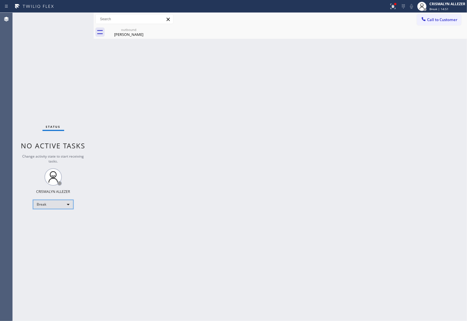
click at [70, 205] on div "Break" at bounding box center [53, 204] width 40 height 9
click at [59, 225] on li "Unavailable" at bounding box center [52, 226] width 39 height 7
click at [65, 203] on div "Unavailable" at bounding box center [53, 204] width 40 height 9
click at [49, 219] on li "Available" at bounding box center [52, 219] width 39 height 7
click at [451, 90] on div "Back to Dashboard Change Sender ID Customers Technicians Select a contact Outbo…" at bounding box center [280, 167] width 373 height 308
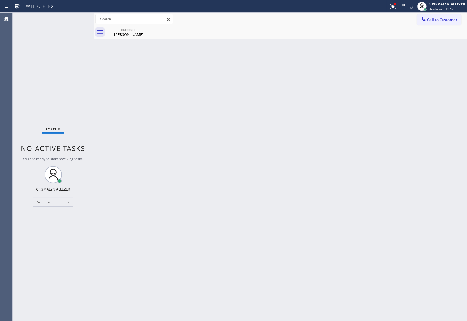
click at [440, 140] on div "Back to Dashboard Change Sender ID Customers Technicians Select a contact Outbo…" at bounding box center [280, 167] width 373 height 308
click at [123, 31] on div "outbound" at bounding box center [129, 29] width 44 height 4
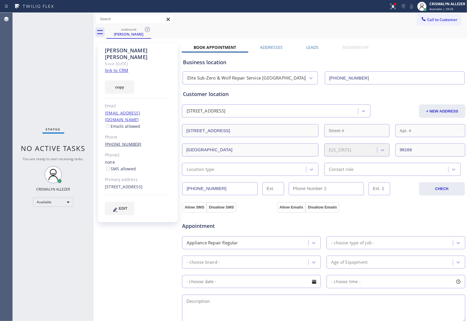
click at [128, 141] on link "(206) 715-4359" at bounding box center [123, 143] width 37 height 5
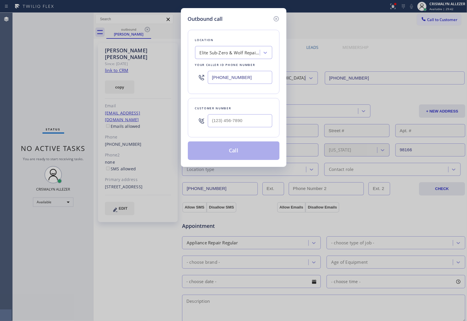
type input "(206) 715-4359"
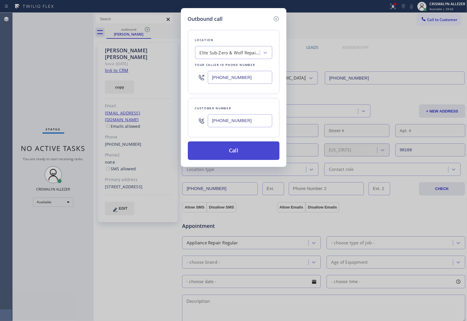
click at [233, 154] on button "Call" at bounding box center [234, 150] width 92 height 18
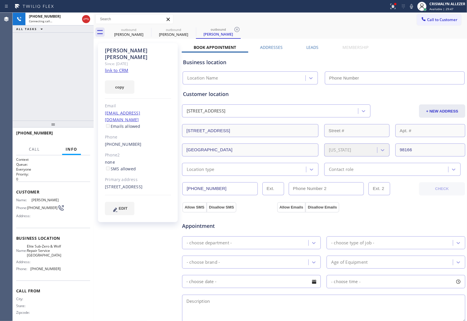
type input "(206) 258-6417"
click at [235, 28] on icon at bounding box center [236, 29] width 7 height 7
click at [313, 48] on label "Leads" at bounding box center [313, 46] width 12 height 5
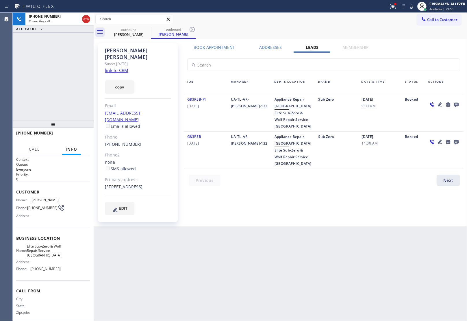
click at [455, 103] on icon at bounding box center [456, 104] width 7 height 7
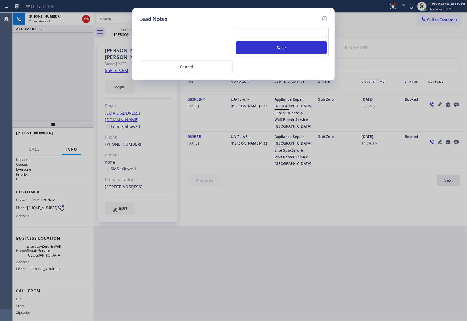
click at [262, 36] on textarea at bounding box center [281, 34] width 91 height 10
paste textarea "no answer | please xfer here"
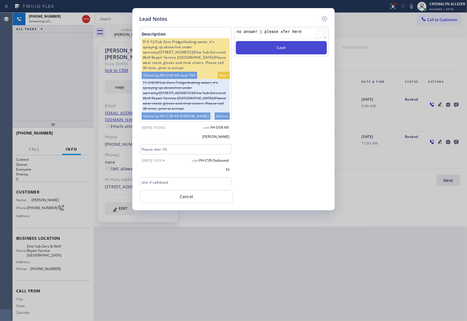
type textarea "no answer | please xfer here"
click at [281, 51] on button "Save" at bounding box center [281, 47] width 91 height 13
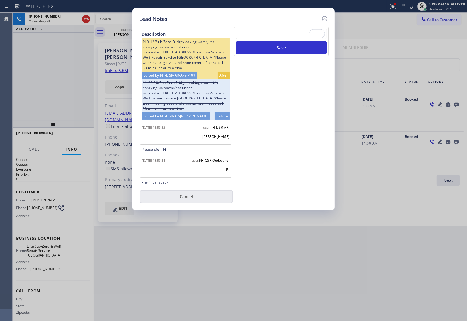
click at [191, 202] on button "Cancel" at bounding box center [186, 196] width 93 height 13
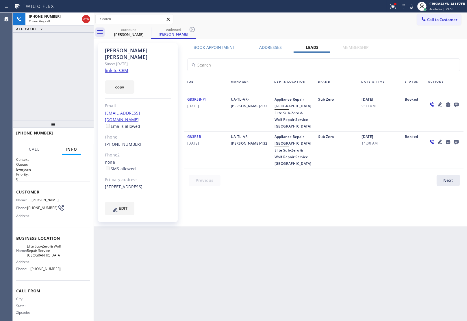
click at [220, 46] on label "Book Appointment" at bounding box center [214, 46] width 41 height 5
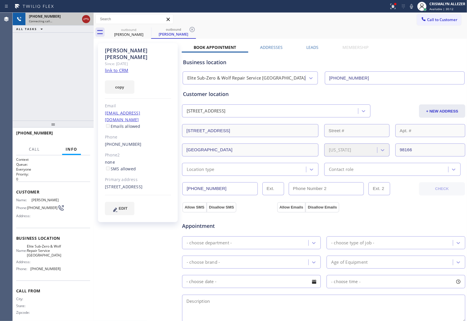
click at [86, 22] on icon at bounding box center [86, 19] width 7 height 7
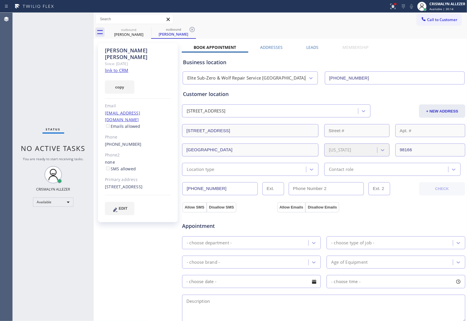
drag, startPoint x: 193, startPoint y: 29, endPoint x: 156, endPoint y: 34, distance: 36.7
click at [193, 29] on icon at bounding box center [192, 29] width 7 height 7
click at [148, 31] on icon at bounding box center [147, 29] width 5 height 5
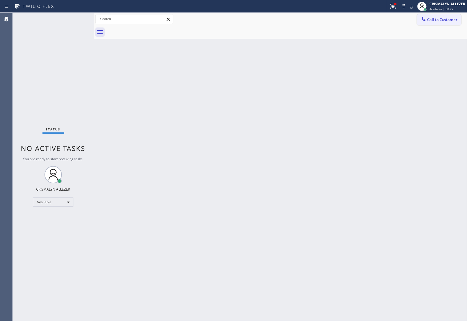
click at [439, 22] on button "Call to Customer" at bounding box center [439, 19] width 44 height 11
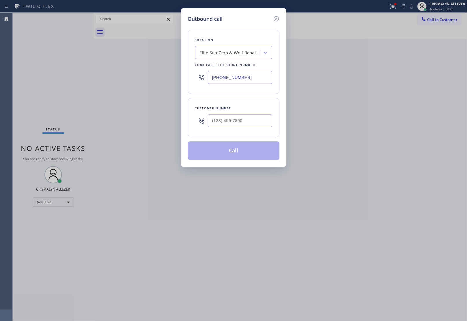
paste input "415) 965-3694"
drag, startPoint x: 254, startPoint y: 74, endPoint x: 67, endPoint y: 58, distance: 187.1
click at [67, 58] on div "Outbound call Location Elite Sub-Zero & Wolf Repair Service Seattle Your caller…" at bounding box center [233, 160] width 467 height 321
type input "(415) 965-3694"
click at [247, 120] on input "(___) ___-____" at bounding box center [240, 120] width 64 height 13
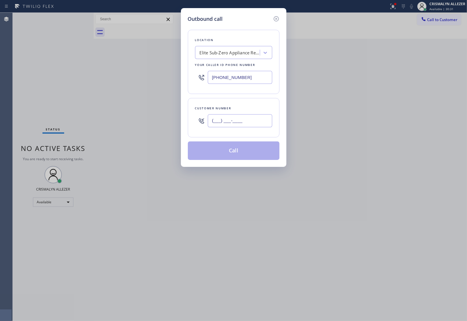
paste input "415) 385-3042"
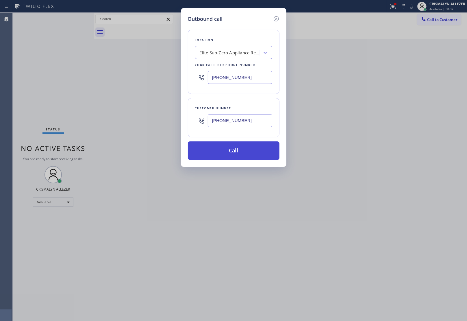
type input "(415) 385-3042"
click at [235, 153] on button "Call" at bounding box center [234, 150] width 92 height 18
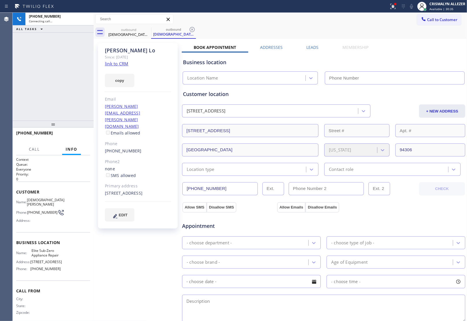
click at [112, 64] on link "link to CRM" at bounding box center [116, 64] width 23 height 6
type input "(415) 965-3694"
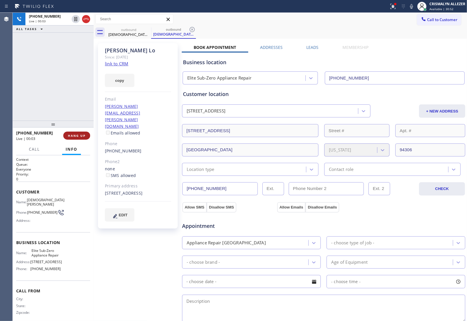
click at [77, 138] on button "HANG UP" at bounding box center [76, 135] width 27 height 8
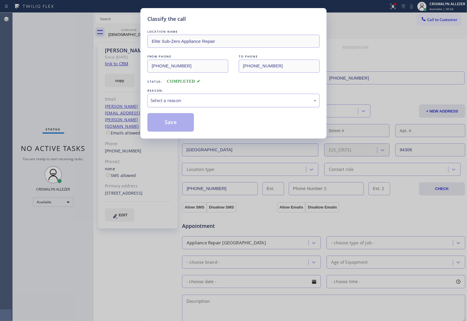
click at [230, 105] on div "Select a reason" at bounding box center [233, 101] width 172 height 14
click at [171, 124] on button "Save" at bounding box center [170, 122] width 47 height 18
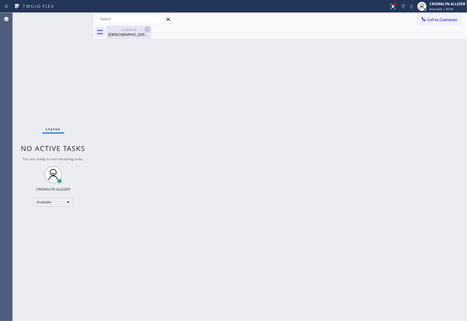
click at [128, 33] on div "Kristen Lo" at bounding box center [129, 34] width 44 height 5
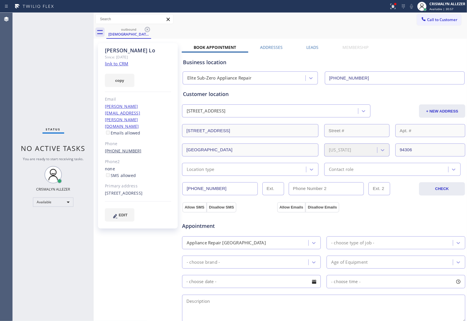
click at [124, 148] on link "(415) 385-3042" at bounding box center [123, 150] width 37 height 5
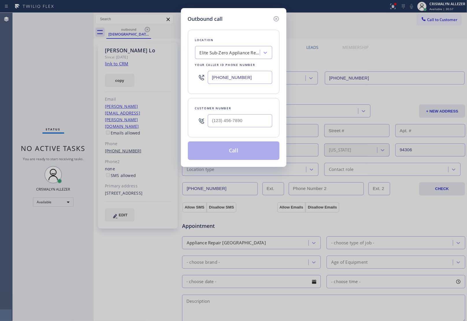
type input "(415) 385-3042"
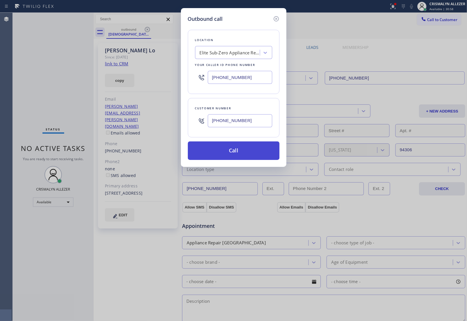
click at [232, 151] on button "Call" at bounding box center [234, 150] width 92 height 18
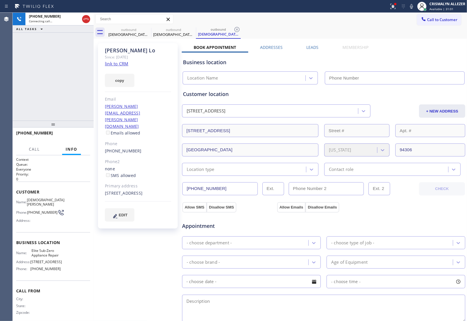
click at [236, 28] on icon at bounding box center [236, 29] width 7 height 7
click at [314, 49] on label "Leads" at bounding box center [313, 46] width 12 height 5
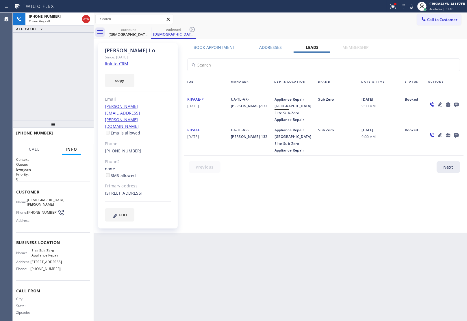
click at [456, 104] on icon at bounding box center [456, 105] width 5 height 5
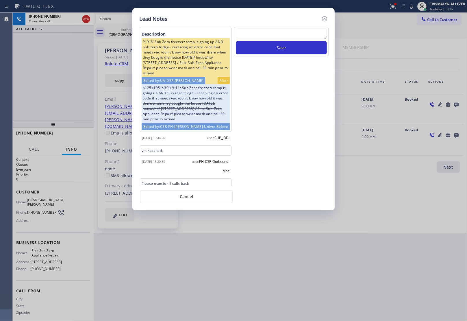
click at [271, 34] on textarea at bounding box center [281, 34] width 91 height 10
paste textarea "no answer | please xfer here"
type textarea "no answer | please xfer here"
click at [276, 48] on button "Save" at bounding box center [281, 47] width 91 height 13
click at [194, 192] on button "Cancel" at bounding box center [186, 196] width 93 height 13
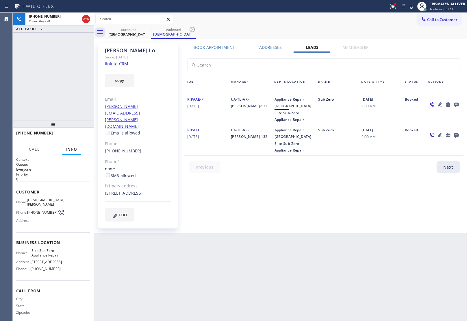
click at [226, 48] on label "Book Appointment" at bounding box center [214, 46] width 41 height 5
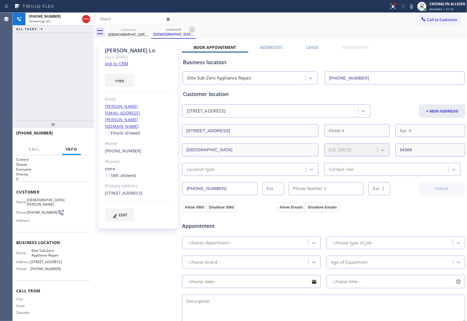
click at [67, 54] on div "+14153853042 Connecting call… ALL TASKS ALL TASKS ACTIVE TASKS TASKS IN WRAP UP" at bounding box center [53, 67] width 81 height 108
click at [82, 139] on button "HANG UP" at bounding box center [76, 135] width 27 height 8
click at [80, 136] on span "HANG UP" at bounding box center [77, 135] width 18 height 4
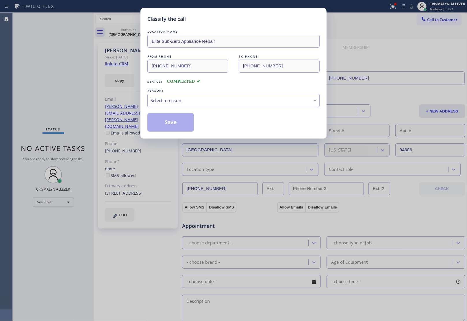
click at [231, 96] on div "Select a reason" at bounding box center [233, 101] width 172 height 14
click at [229, 100] on div "New Customer - Booked" at bounding box center [234, 100] width 166 height 7
drag, startPoint x: 218, startPoint y: 101, endPoint x: 207, endPoint y: 106, distance: 12.4
click at [218, 101] on div "Existing Customer - ETA/PI/REDO/complain/cancel" at bounding box center [234, 100] width 166 height 7
click at [163, 125] on button "Save" at bounding box center [170, 122] width 47 height 18
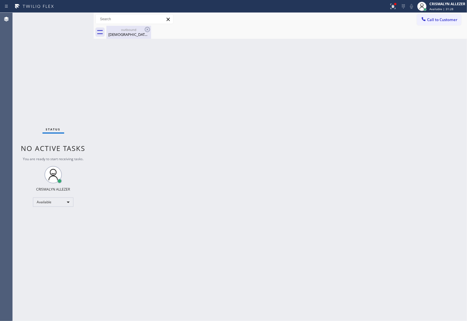
click at [132, 35] on div "Kristen Lo" at bounding box center [129, 34] width 44 height 5
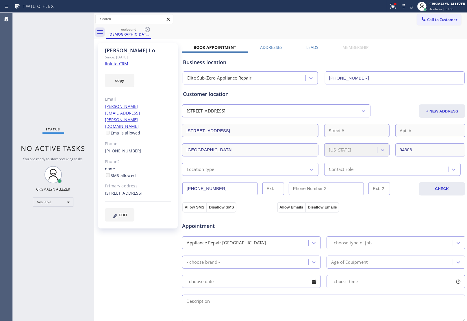
click at [313, 47] on label "Leads" at bounding box center [313, 46] width 12 height 5
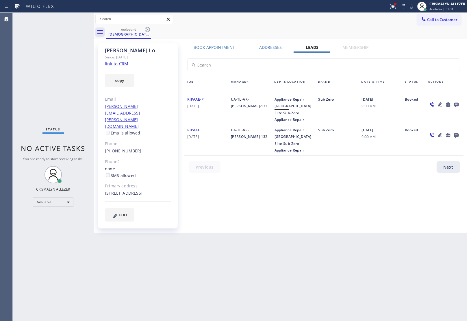
click at [459, 103] on icon at bounding box center [456, 104] width 7 height 7
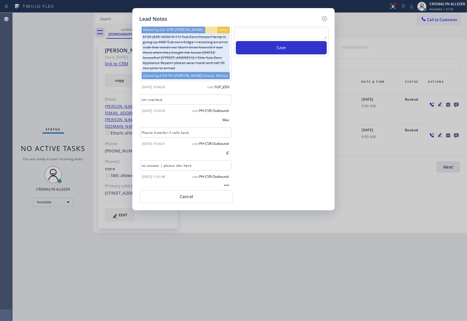
scroll to position [68, 0]
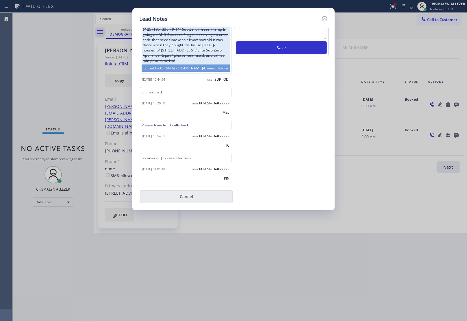
click at [183, 200] on button "Cancel" at bounding box center [186, 196] width 93 height 13
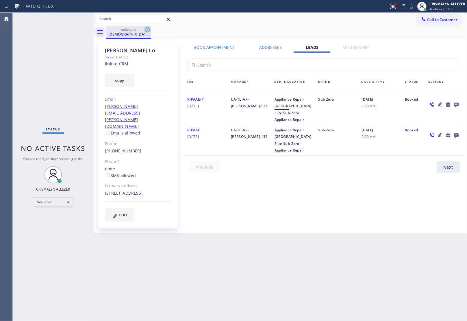
drag, startPoint x: 148, startPoint y: 31, endPoint x: 159, endPoint y: 0, distance: 32.9
click at [148, 31] on icon at bounding box center [147, 29] width 7 height 7
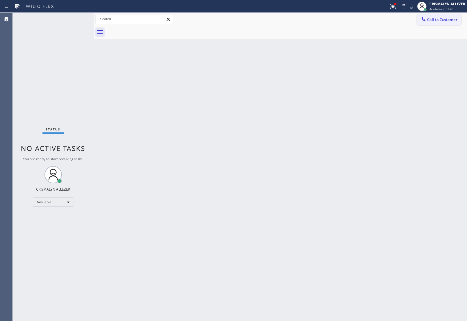
drag, startPoint x: 440, startPoint y: 24, endPoint x: 436, endPoint y: 27, distance: 5.1
click at [439, 25] on button "Call to Customer" at bounding box center [439, 19] width 44 height 11
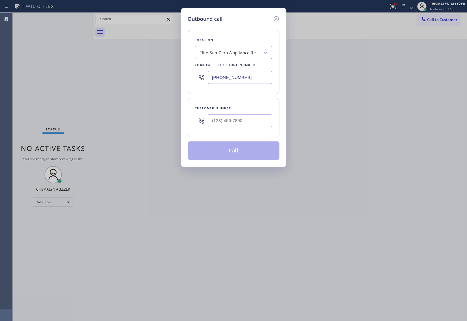
drag, startPoint x: 259, startPoint y: 78, endPoint x: 146, endPoint y: 68, distance: 112.5
click at [152, 69] on div "Outbound call Location Elite Sub-Zero Appliance Repair Your caller id phone num…" at bounding box center [233, 160] width 467 height 321
paste input "text"
type input "(415) 965-3694"
click at [254, 125] on input "(___) ___-____" at bounding box center [240, 120] width 64 height 13
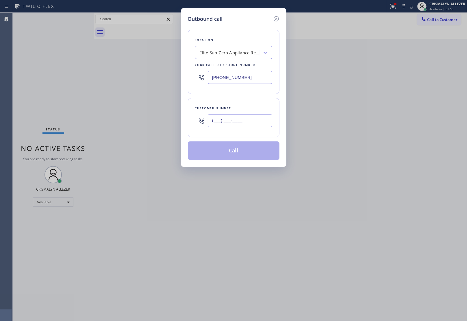
paste input "650) 619-4551"
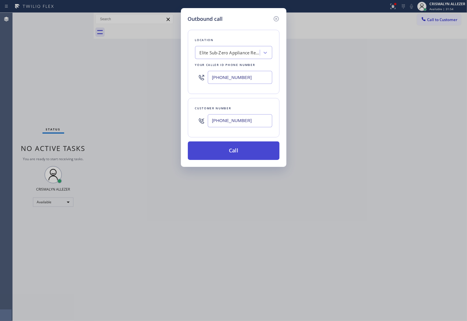
type input "(650) 619-4551"
click at [231, 154] on button "Call" at bounding box center [234, 150] width 92 height 18
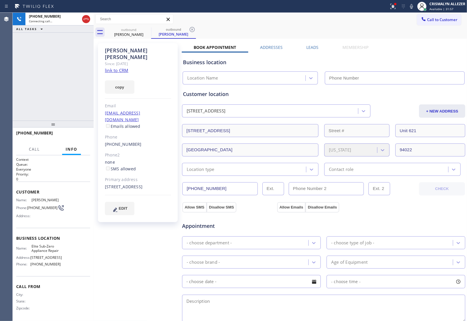
click at [121, 67] on link "link to CRM" at bounding box center [116, 70] width 23 height 6
type input "(415) 965-3694"
click at [78, 136] on span "HANG UP" at bounding box center [77, 135] width 18 height 4
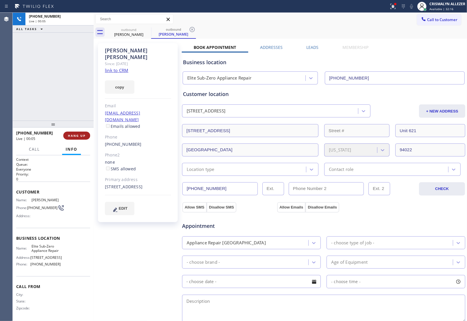
click at [78, 136] on span "HANG UP" at bounding box center [77, 135] width 18 height 4
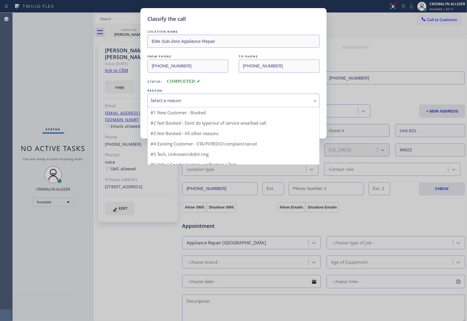
click at [242, 100] on div "Select a reason" at bounding box center [234, 100] width 166 height 7
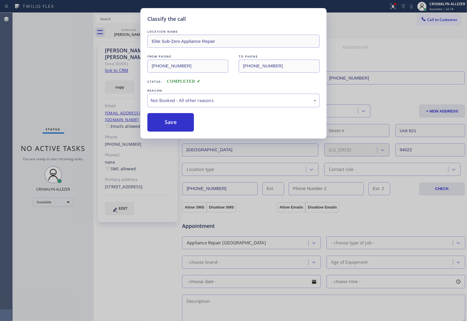
click at [169, 127] on button "Save" at bounding box center [170, 122] width 47 height 18
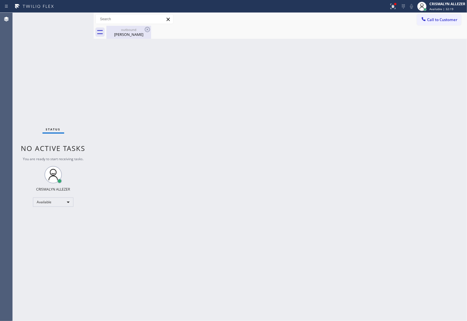
click at [137, 34] on div "Cathy Miland" at bounding box center [129, 34] width 44 height 5
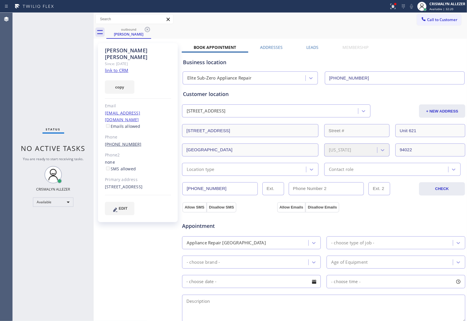
click at [126, 141] on link "(650) 619-4551" at bounding box center [123, 143] width 37 height 5
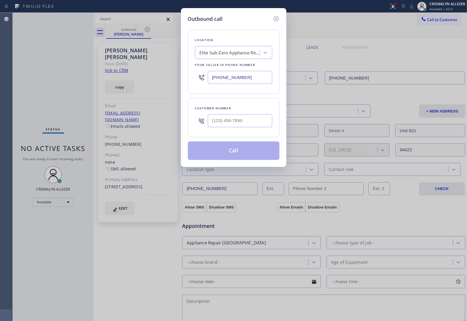
type input "(650) 619-4551"
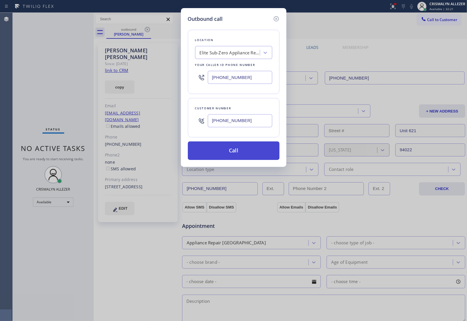
click at [230, 146] on button "Call" at bounding box center [234, 150] width 92 height 18
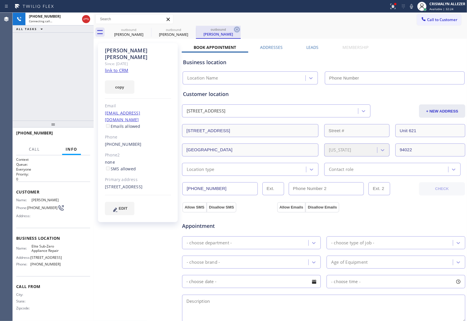
click at [236, 29] on icon at bounding box center [236, 29] width 7 height 7
click at [309, 49] on label "Leads" at bounding box center [313, 46] width 12 height 5
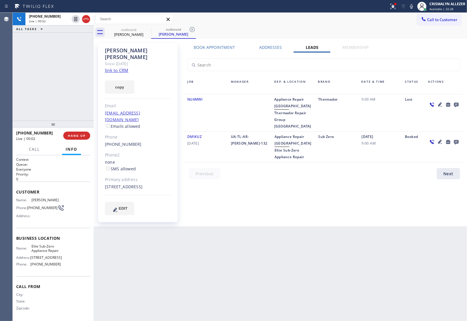
click at [457, 103] on icon at bounding box center [456, 105] width 5 height 5
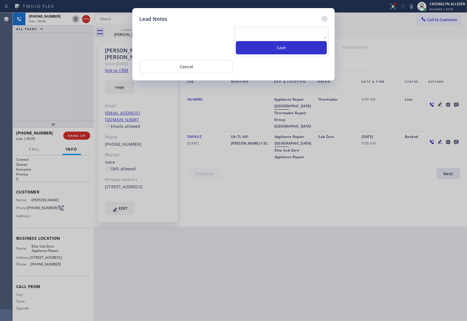
click at [259, 33] on textarea at bounding box center [281, 34] width 91 height 10
paste textarea "no answer | please xfer here"
type textarea "no answer | please xfer here"
click at [276, 52] on button "Save" at bounding box center [281, 47] width 91 height 13
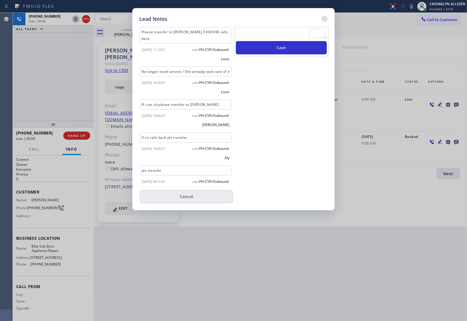
click at [183, 194] on button "Cancel" at bounding box center [186, 196] width 93 height 13
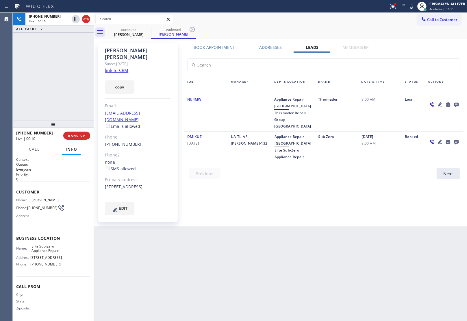
click at [80, 140] on div "+16506194551 Live | 00:10 HANG UP" at bounding box center [53, 135] width 74 height 15
click at [79, 134] on span "HANG UP" at bounding box center [77, 135] width 18 height 4
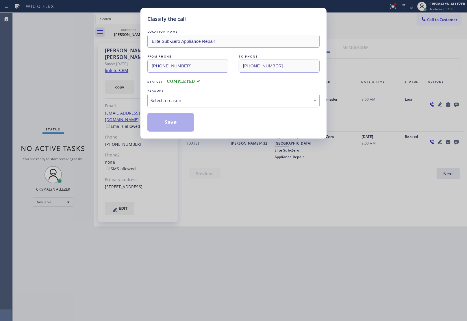
click at [248, 101] on div "Select a reason" at bounding box center [234, 100] width 166 height 7
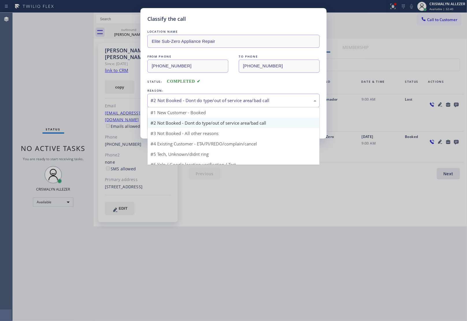
click at [220, 99] on div "#2 Not Booked - Dont do type/out of service area/bad call" at bounding box center [234, 100] width 166 height 7
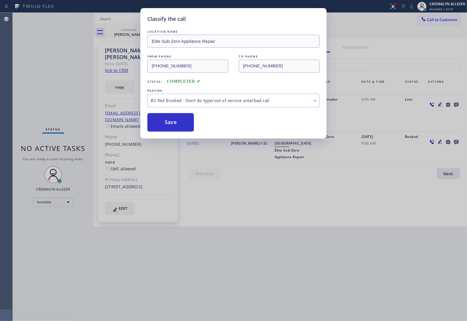
click at [179, 124] on button "Save" at bounding box center [170, 122] width 47 height 18
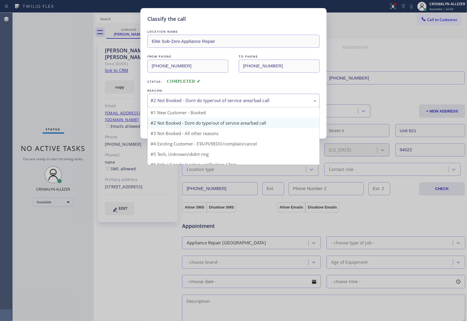
click at [208, 94] on div "#2 Not Booked - Dont do type/out of service area/bad call" at bounding box center [233, 101] width 172 height 14
click at [197, 101] on div "#2 Not Booked - Dont do type/out of service area/bad call" at bounding box center [234, 100] width 166 height 7
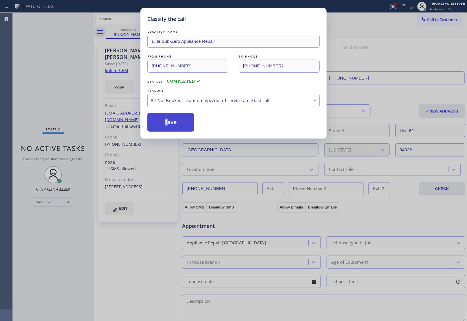
click at [166, 123] on button "Save" at bounding box center [170, 122] width 47 height 18
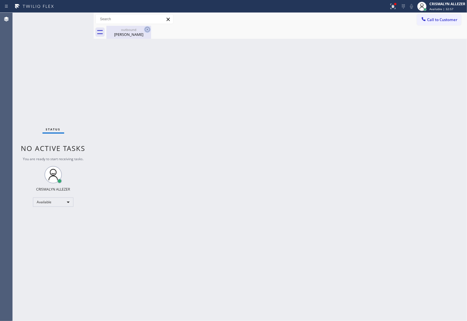
drag, startPoint x: 130, startPoint y: 36, endPoint x: 147, endPoint y: 29, distance: 18.3
click at [136, 34] on div "Cathy Miland" at bounding box center [129, 34] width 44 height 5
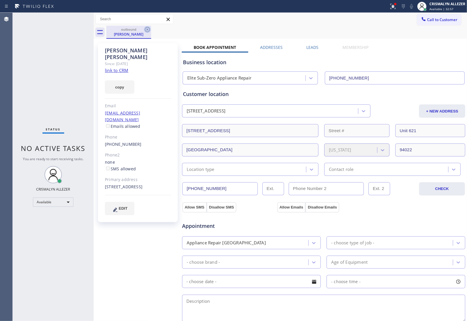
click at [147, 29] on icon at bounding box center [147, 29] width 5 height 5
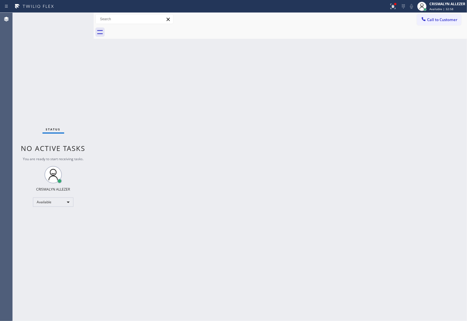
drag, startPoint x: 445, startPoint y: 18, endPoint x: 248, endPoint y: 63, distance: 201.9
click at [436, 21] on span "Call to Customer" at bounding box center [442, 19] width 30 height 5
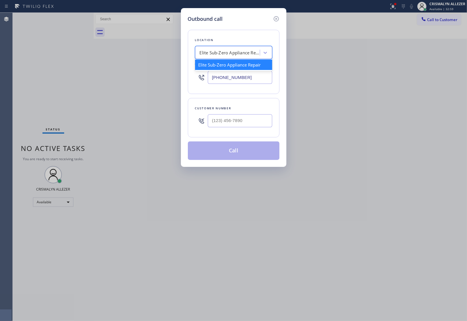
click at [212, 55] on div "Elite Sub-Zero Appliance Repair" at bounding box center [230, 52] width 61 height 7
paste input "Target Plumbers Malibu"
type input "Target Plumbers Malibu"
click at [214, 66] on div "Target Plumbers Malibu" at bounding box center [233, 65] width 77 height 10
type input "(310) 388-3867"
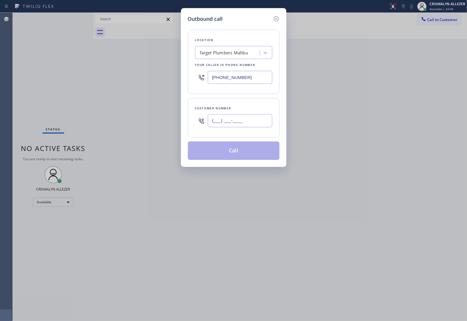
click at [214, 123] on input "(___) ___-____" at bounding box center [240, 120] width 64 height 13
paste input "862) 432-6543"
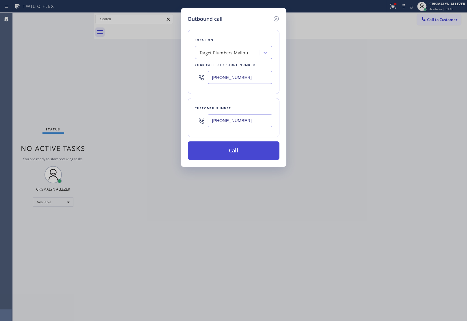
type input "(862) 432-6543"
click at [227, 155] on button "Call" at bounding box center [234, 150] width 92 height 18
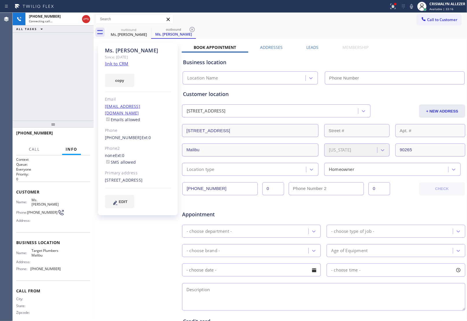
type input "(310) 388-3867"
click at [72, 137] on span "HANG UP" at bounding box center [77, 135] width 18 height 4
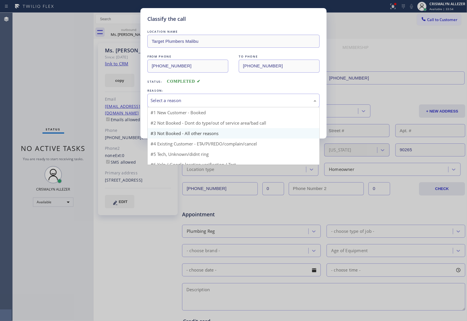
drag, startPoint x: 242, startPoint y: 103, endPoint x: 190, endPoint y: 120, distance: 54.6
click at [237, 105] on div "Select a reason" at bounding box center [233, 101] width 172 height 14
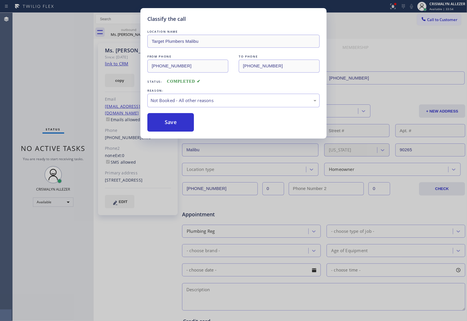
click at [178, 122] on button "Save" at bounding box center [170, 122] width 47 height 18
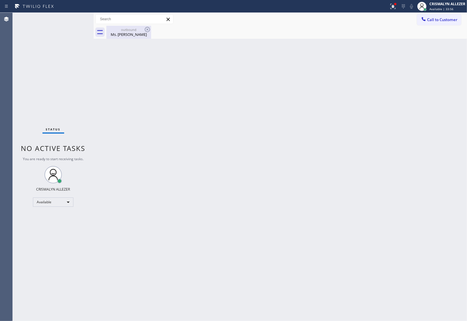
click at [131, 35] on div "Ms. Valerie" at bounding box center [129, 34] width 44 height 5
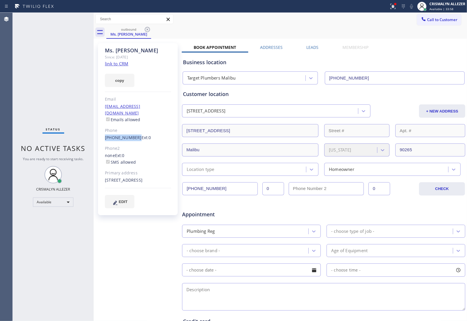
drag, startPoint x: 103, startPoint y: 128, endPoint x: 134, endPoint y: 131, distance: 31.0
click at [134, 131] on div "Ms. Valerie Since: 20 may 2020 link to CRM copy Email no@gmail.com Emails allow…" at bounding box center [138, 129] width 80 height 172
copy link "(862) 432-6543"
click at [150, 29] on icon at bounding box center [147, 29] width 5 height 5
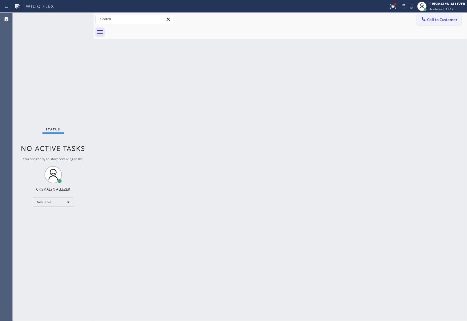
click at [438, 24] on button "Call to Customer" at bounding box center [439, 19] width 44 height 11
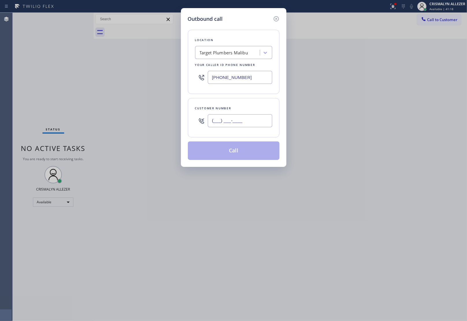
click at [254, 117] on input "(___) ___-____" at bounding box center [240, 120] width 64 height 13
paste input "650) 219-8787"
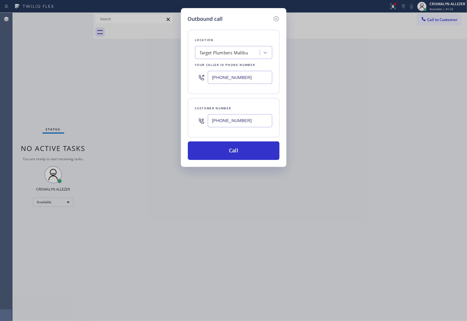
type input "(650) 219-8787"
drag, startPoint x: 257, startPoint y: 77, endPoint x: 150, endPoint y: 74, distance: 107.0
click at [150, 74] on div "Outbound call Location Target Plumbers Malibu Your caller id phone number (310)…" at bounding box center [233, 160] width 467 height 321
paste input "415) 965-3694"
type input "(415) 965-3694"
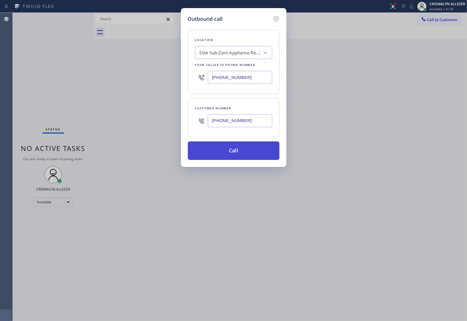
click at [236, 151] on button "Call" at bounding box center [234, 150] width 92 height 18
click at [233, 153] on button "Call" at bounding box center [234, 150] width 92 height 18
click at [233, 157] on button "Call" at bounding box center [234, 150] width 92 height 18
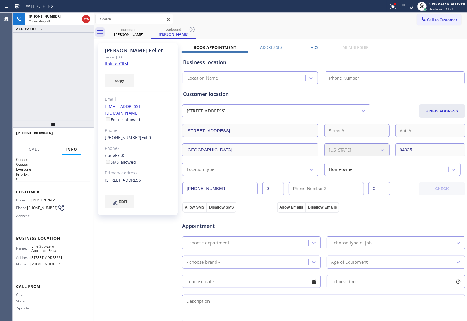
click at [115, 65] on link "link to CRM" at bounding box center [116, 64] width 23 height 6
type input "(415) 965-3694"
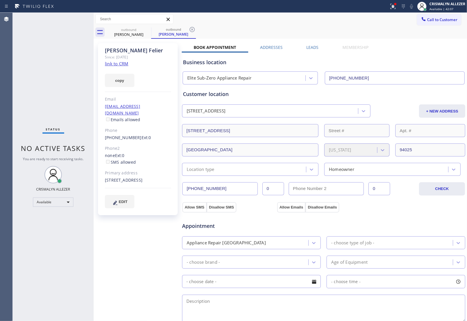
click at [313, 45] on label "Leads" at bounding box center [313, 46] width 12 height 5
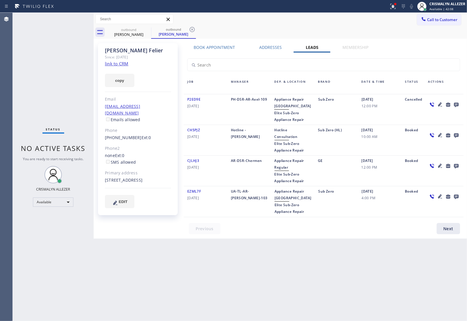
click at [456, 104] on icon at bounding box center [456, 105] width 5 height 5
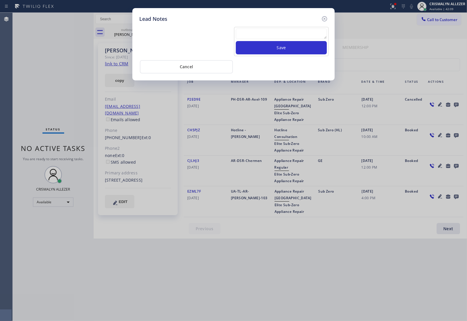
click at [267, 34] on textarea at bounding box center [281, 34] width 91 height 10
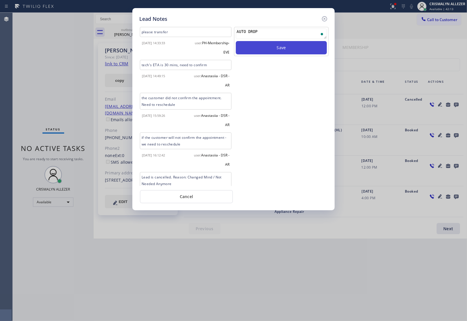
type textarea "AUTO DROP"
click at [283, 50] on button "Save" at bounding box center [281, 47] width 91 height 13
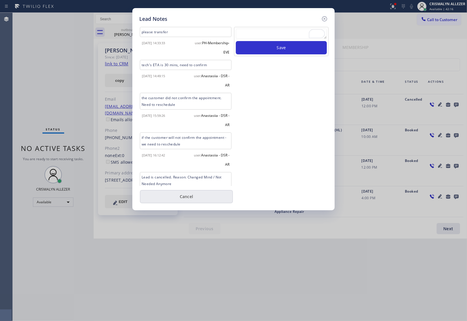
click at [187, 193] on button "Cancel" at bounding box center [186, 196] width 93 height 13
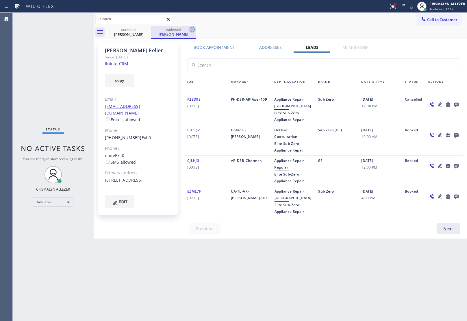
click at [192, 28] on icon at bounding box center [192, 29] width 7 height 7
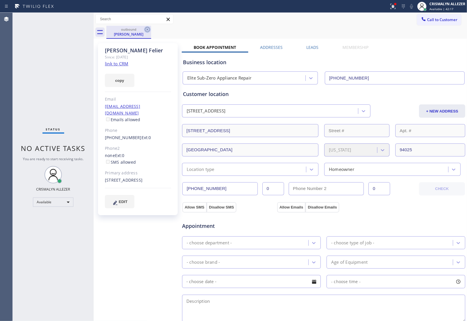
click at [145, 30] on icon at bounding box center [147, 29] width 5 height 5
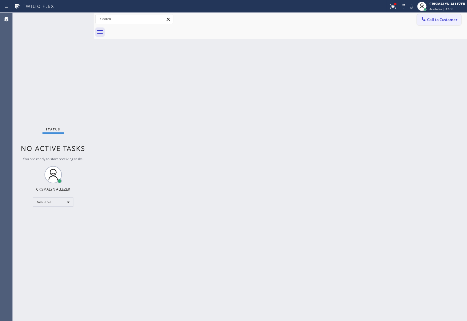
click at [452, 18] on span "Call to Customer" at bounding box center [442, 19] width 30 height 5
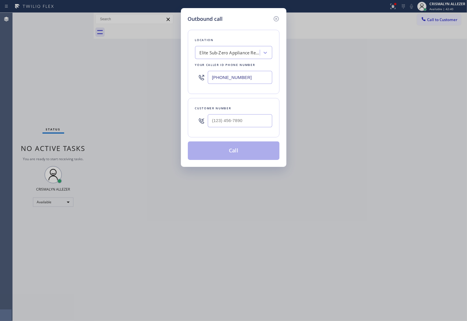
click at [255, 113] on div at bounding box center [240, 120] width 64 height 19
click at [252, 129] on div at bounding box center [240, 120] width 64 height 19
click at [252, 125] on input "(___) ___-____" at bounding box center [240, 120] width 64 height 13
paste input "650) 714-6655"
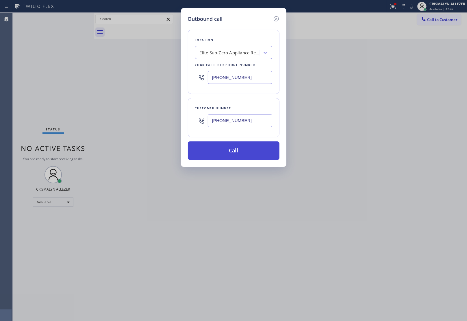
type input "(650) 714-6655"
click at [229, 158] on button "Call" at bounding box center [234, 150] width 92 height 18
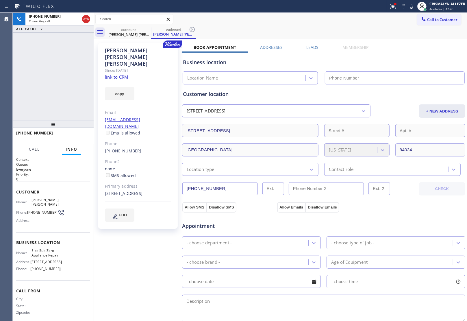
click at [119, 74] on link "link to CRM" at bounding box center [116, 77] width 23 height 6
type input "(415) 965-3694"
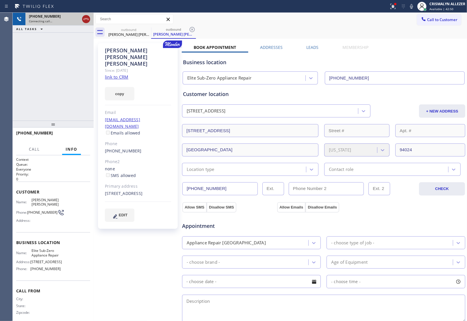
click at [88, 20] on div at bounding box center [86, 19] width 8 height 7
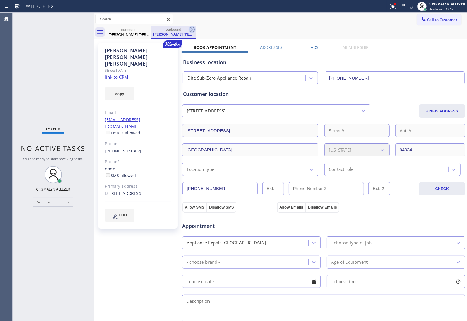
click at [192, 28] on icon at bounding box center [192, 29] width 7 height 7
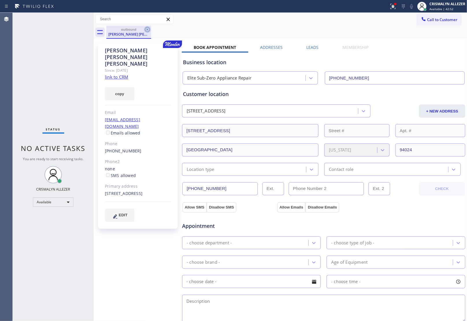
click at [149, 31] on icon at bounding box center [147, 29] width 5 height 5
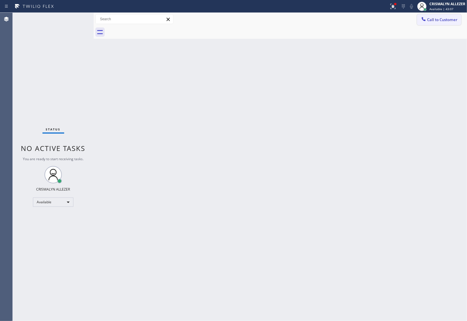
click at [430, 21] on span "Call to Customer" at bounding box center [442, 19] width 30 height 5
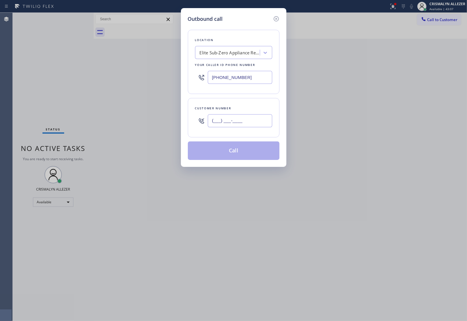
click at [247, 124] on input "(___) ___-____" at bounding box center [240, 120] width 64 height 13
paste input "831) 254-3468"
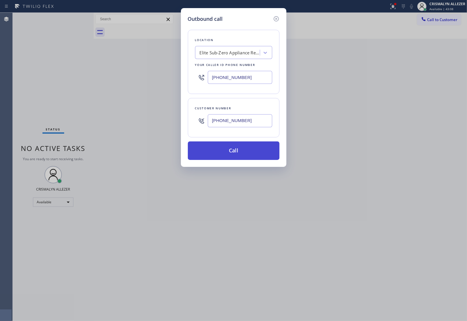
type input "(831) 254-3468"
click at [237, 153] on button "Call" at bounding box center [234, 150] width 92 height 18
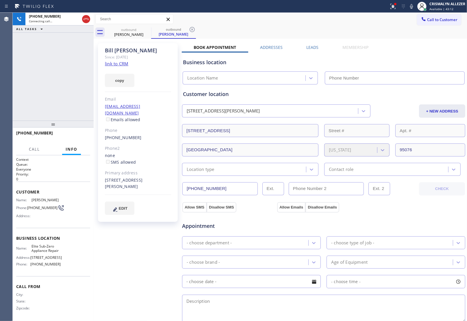
click at [114, 63] on link "link to CRM" at bounding box center [116, 64] width 23 height 6
type input "[PHONE_NUMBER]"
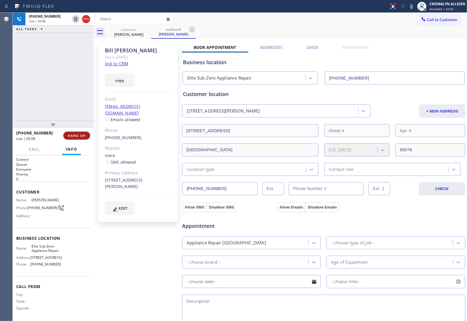
click at [74, 135] on span "HANG UP" at bounding box center [77, 135] width 18 height 4
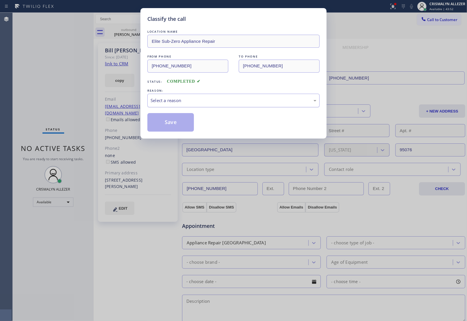
click at [227, 104] on div "Select a reason" at bounding box center [234, 100] width 166 height 7
click at [177, 123] on button "Save" at bounding box center [170, 122] width 47 height 18
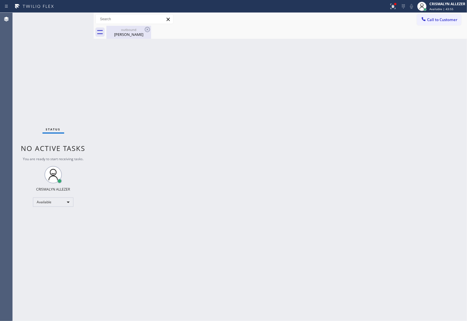
click at [129, 34] on div "Bill Northey" at bounding box center [129, 34] width 44 height 5
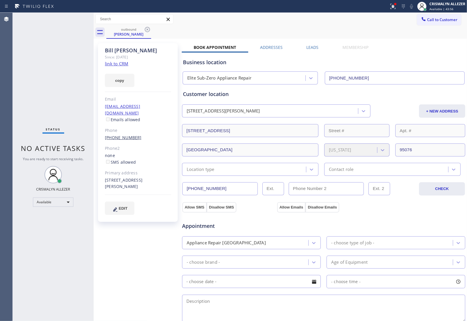
click at [122, 135] on link "[PHONE_NUMBER]" at bounding box center [123, 137] width 37 height 5
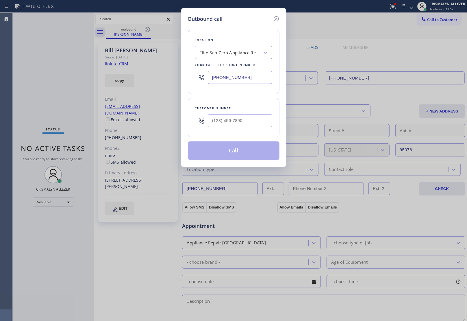
type input "[PHONE_NUMBER]"
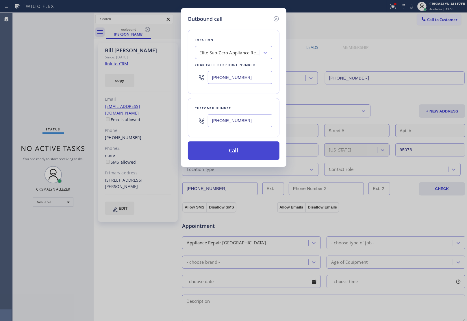
click at [237, 158] on button "Call" at bounding box center [234, 150] width 92 height 18
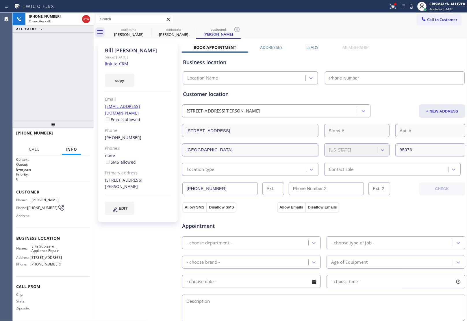
type input "[PHONE_NUMBER]"
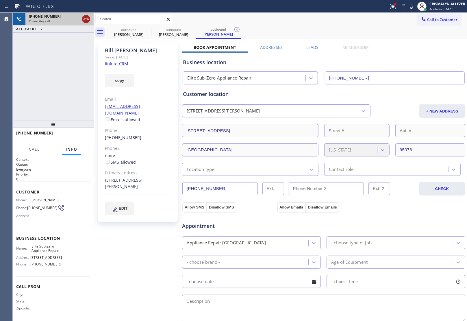
click at [86, 19] on icon at bounding box center [86, 19] width 7 height 7
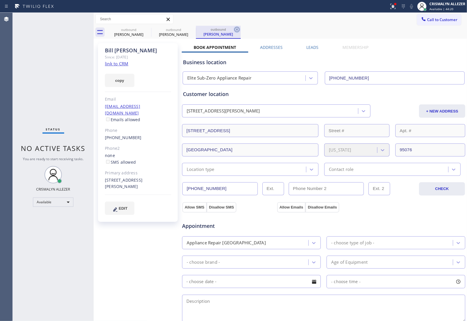
click at [236, 31] on icon at bounding box center [236, 29] width 5 height 5
click at [313, 48] on label "Leads" at bounding box center [313, 46] width 12 height 5
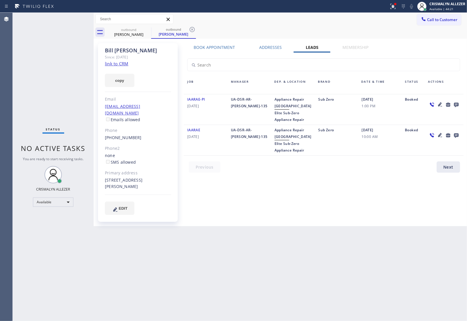
click at [457, 103] on icon at bounding box center [456, 105] width 5 height 5
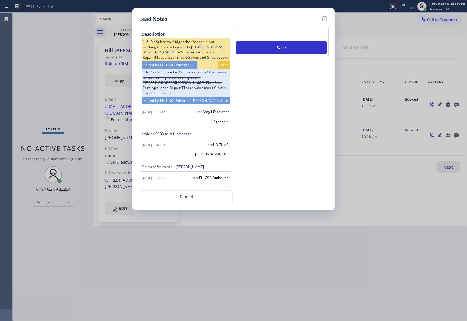
click at [273, 35] on textarea at bounding box center [281, 34] width 91 height 10
paste textarea "no answer | please xfer here"
type textarea "no answer | please xfer here"
click at [279, 51] on button "Save" at bounding box center [281, 47] width 91 height 13
click at [189, 198] on button "Cancel" at bounding box center [186, 196] width 93 height 13
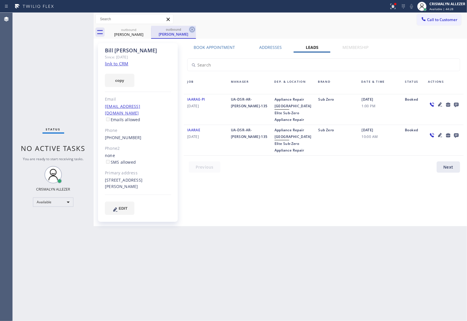
click at [192, 29] on icon at bounding box center [192, 29] width 5 height 5
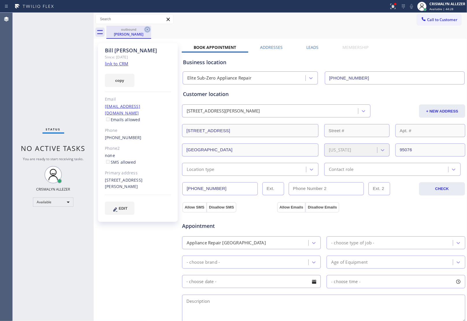
click at [145, 31] on icon at bounding box center [147, 29] width 5 height 5
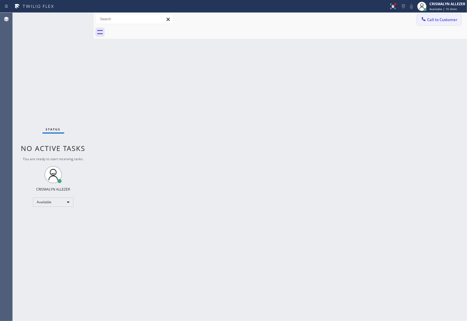
click at [431, 21] on span "Call to Customer" at bounding box center [442, 19] width 30 height 5
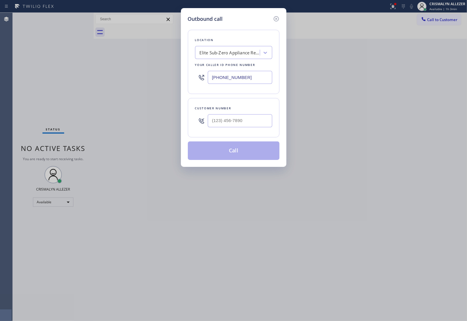
drag, startPoint x: 210, startPoint y: 76, endPoint x: 116, endPoint y: 71, distance: 94.6
click at [120, 71] on div "Outbound call Location Elite Sub-Zero Appliance Repair Your caller id phone num…" at bounding box center [233, 160] width 467 height 321
paste input "text"
type input "[PHONE_NUMBER]"
click at [242, 123] on input "(___) ___-____" at bounding box center [240, 120] width 64 height 13
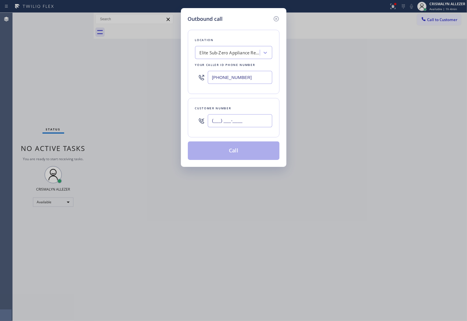
paste input "650) 960-1904"
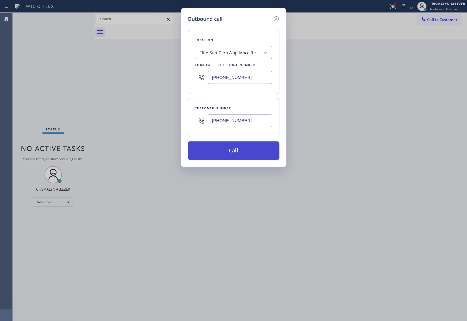
type input "[PHONE_NUMBER]"
click at [233, 160] on button "Call" at bounding box center [234, 150] width 92 height 18
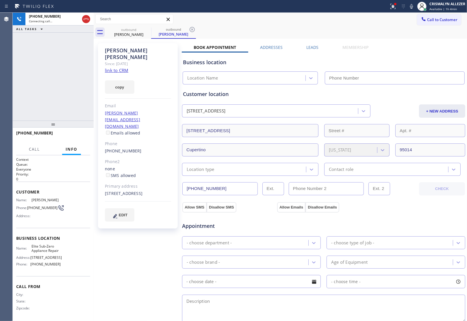
type input "[PHONE_NUMBER]"
click at [125, 67] on link "link to CRM" at bounding box center [116, 70] width 23 height 6
click at [73, 137] on span "HANG UP" at bounding box center [77, 135] width 18 height 4
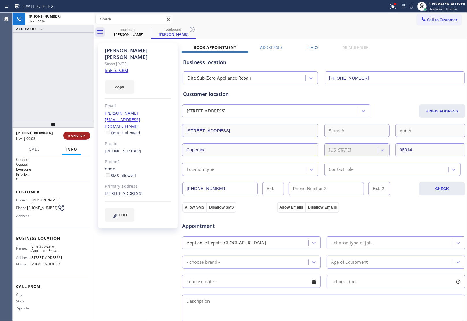
click at [75, 136] on span "HANG UP" at bounding box center [77, 135] width 18 height 4
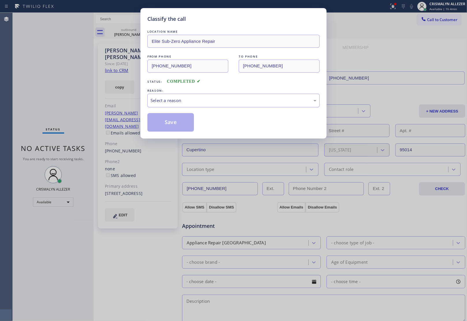
click at [222, 105] on div "Select a reason" at bounding box center [233, 101] width 172 height 14
click at [165, 125] on button "Save" at bounding box center [170, 122] width 47 height 18
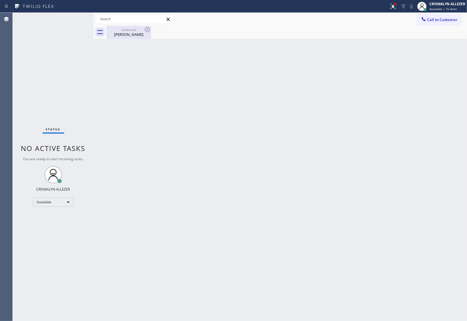
click at [131, 35] on div "Karen Barrett" at bounding box center [129, 34] width 44 height 5
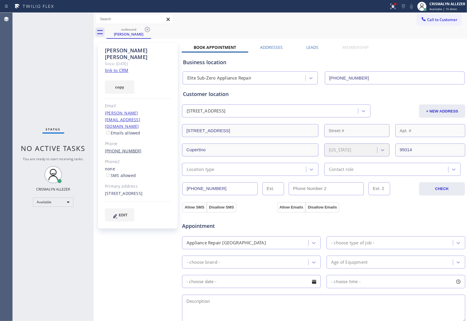
click at [114, 148] on link "[PHONE_NUMBER]" at bounding box center [123, 150] width 37 height 5
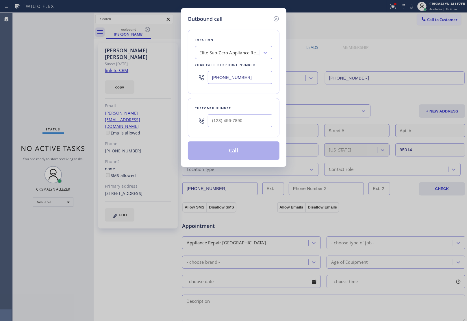
type input "[PHONE_NUMBER]"
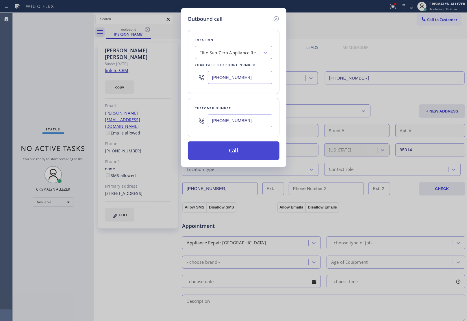
click at [244, 149] on button "Call" at bounding box center [234, 150] width 92 height 18
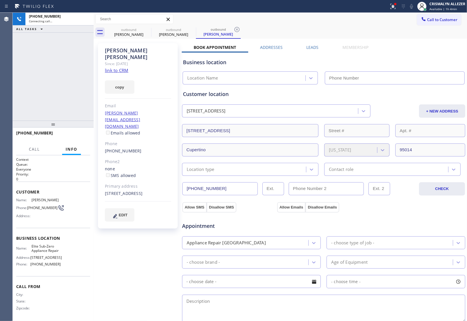
type input "[PHONE_NUMBER]"
click at [76, 137] on span "HANG UP" at bounding box center [77, 135] width 18 height 4
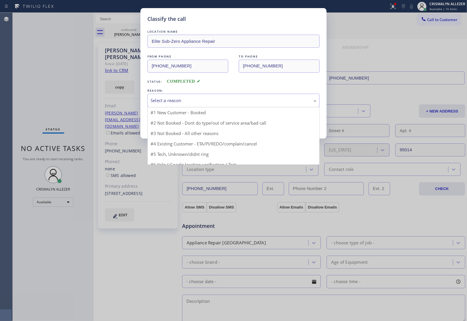
click at [228, 105] on div "Select a reason" at bounding box center [233, 101] width 172 height 14
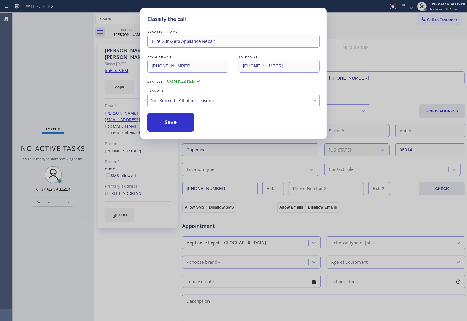
click at [176, 123] on button "Save" at bounding box center [170, 122] width 47 height 18
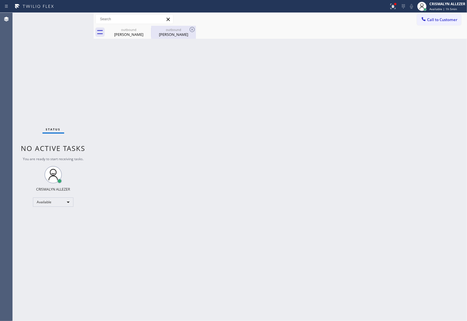
drag, startPoint x: 127, startPoint y: 28, endPoint x: 157, endPoint y: 31, distance: 30.2
click at [127, 28] on div "outbound" at bounding box center [129, 29] width 44 height 4
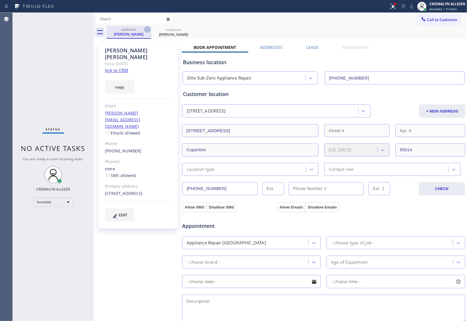
click at [145, 29] on icon at bounding box center [147, 29] width 5 height 5
click at [0, 0] on icon at bounding box center [0, 0] width 0 height 0
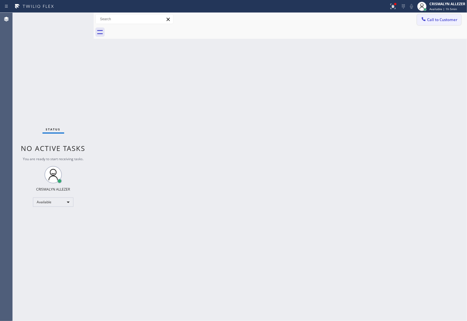
click at [455, 21] on span "Call to Customer" at bounding box center [442, 19] width 30 height 5
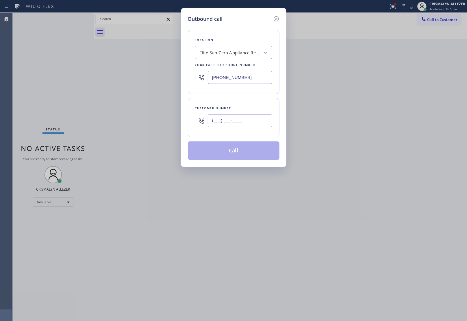
click at [252, 119] on input "(___) ___-____" at bounding box center [240, 120] width 64 height 13
paste input "650) 861-1668"
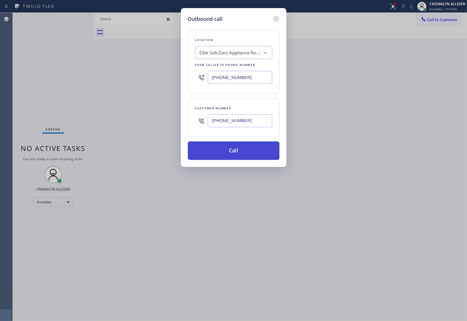
type input "(650) 861-1668"
click at [233, 157] on button "Call" at bounding box center [234, 150] width 92 height 18
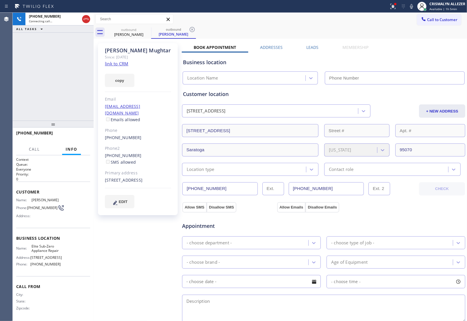
click at [115, 63] on link "link to CRM" at bounding box center [116, 64] width 23 height 6
type input "[PHONE_NUMBER]"
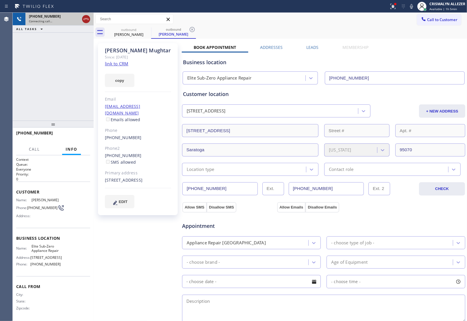
click at [84, 18] on icon at bounding box center [85, 19] width 5 height 2
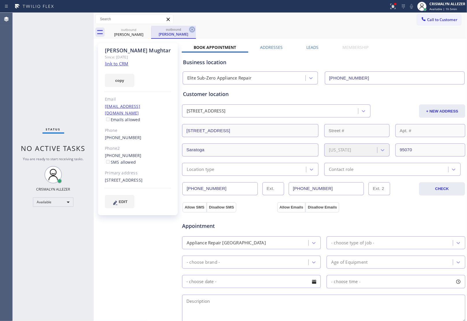
click at [190, 30] on icon at bounding box center [192, 29] width 7 height 7
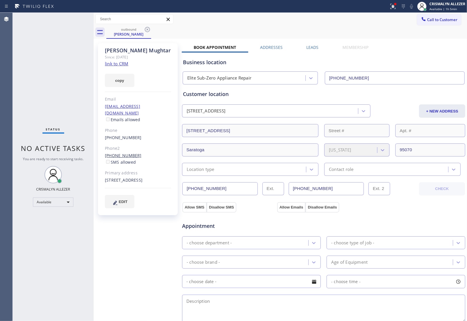
click at [125, 153] on link "[PHONE_NUMBER]" at bounding box center [123, 155] width 37 height 5
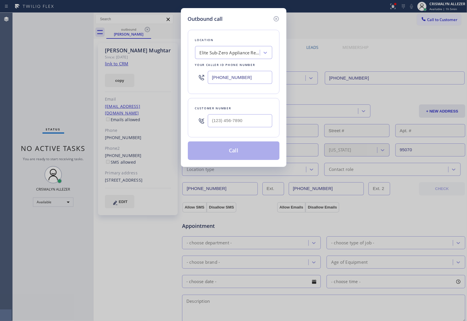
type input "[PHONE_NUMBER]"
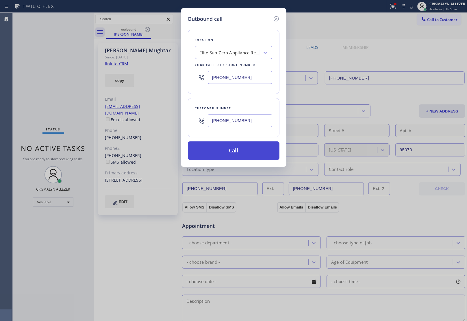
click at [237, 152] on button "Call" at bounding box center [234, 150] width 92 height 18
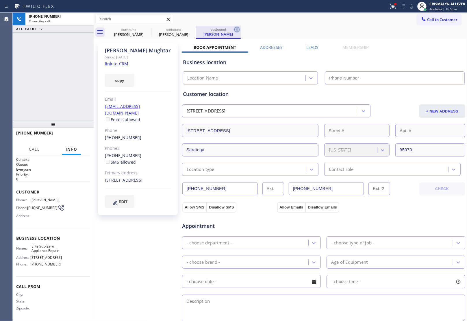
click at [238, 30] on icon at bounding box center [236, 29] width 7 height 7
type input "[PHONE_NUMBER]"
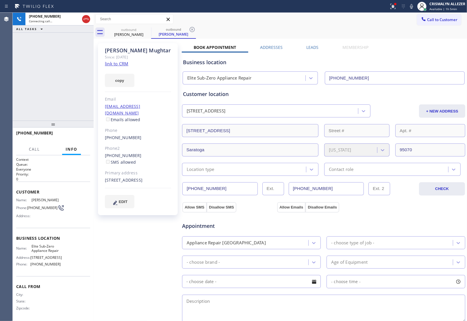
click at [307, 46] on label "Leads" at bounding box center [313, 46] width 12 height 5
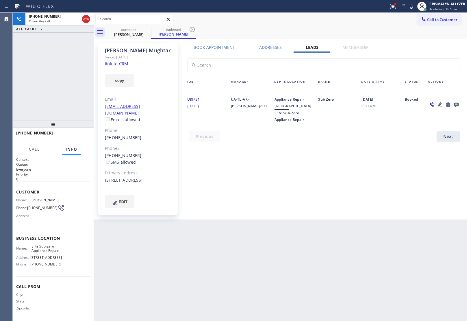
click at [456, 103] on icon at bounding box center [456, 105] width 5 height 5
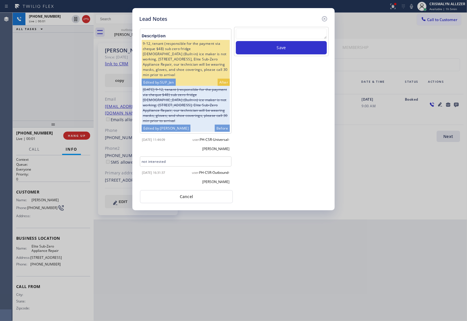
scroll to position [277, 0]
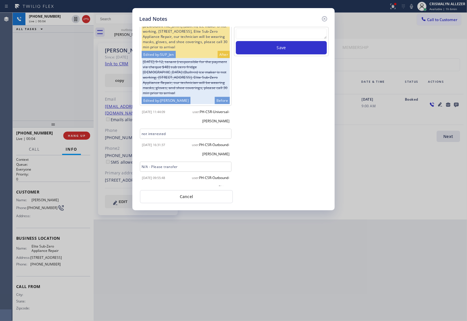
click at [269, 36] on textarea at bounding box center [281, 34] width 91 height 10
paste textarea "no answer | please xfer here"
type textarea "no answer | please xfer here"
click at [272, 45] on button "Save" at bounding box center [281, 47] width 91 height 13
click at [181, 196] on button "Cancel" at bounding box center [186, 196] width 93 height 13
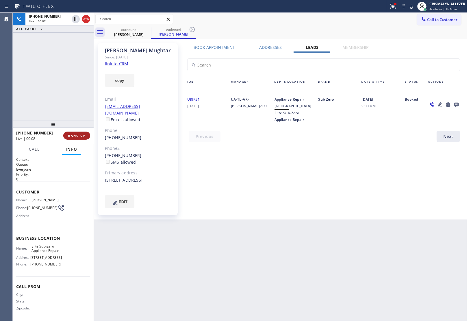
click at [76, 133] on button "HANG UP" at bounding box center [76, 135] width 27 height 8
click at [76, 135] on span "COMPLETE" at bounding box center [76, 135] width 20 height 4
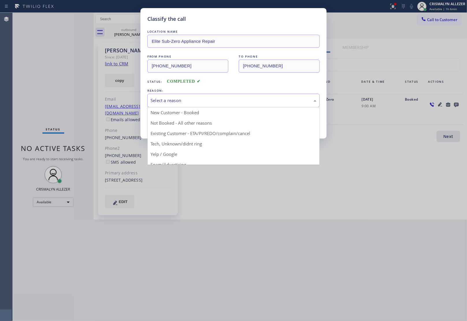
click at [244, 101] on div "Select a reason" at bounding box center [234, 100] width 166 height 7
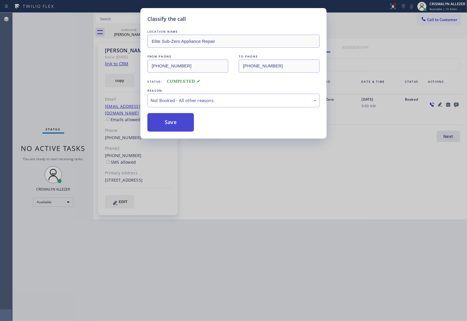
click at [172, 124] on button "Save" at bounding box center [170, 122] width 47 height 18
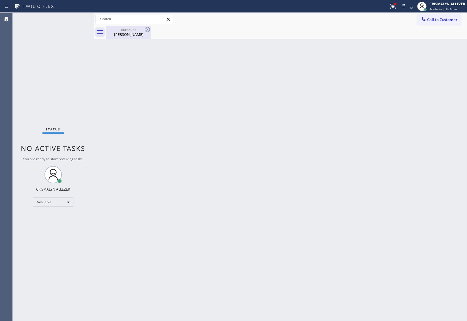
click at [125, 31] on div "outbound" at bounding box center [129, 29] width 44 height 4
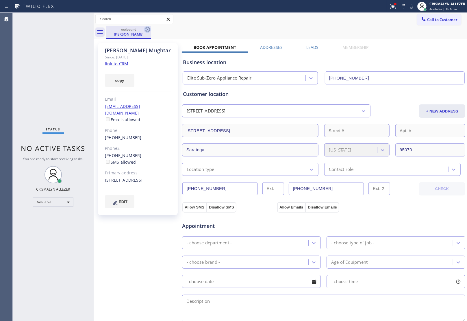
click at [149, 28] on icon at bounding box center [147, 29] width 5 height 5
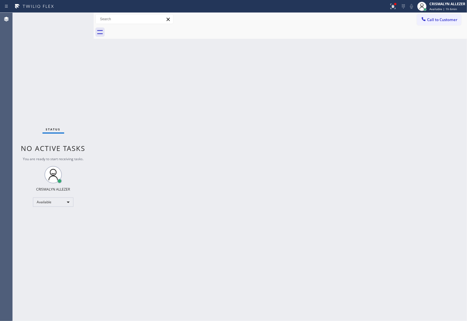
click at [439, 18] on span "Call to Customer" at bounding box center [442, 19] width 30 height 5
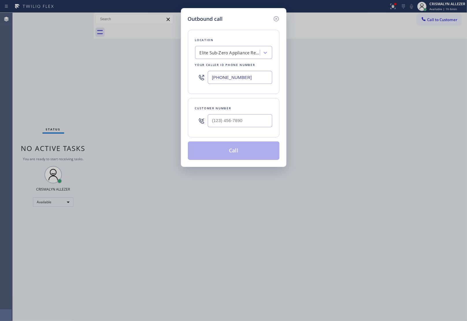
drag, startPoint x: 255, startPoint y: 79, endPoint x: 77, endPoint y: 72, distance: 177.8
click at [95, 73] on div "Outbound call Location Elite Sub-Zero Appliance Repair Your caller id phone num…" at bounding box center [233, 160] width 467 height 321
paste input "619) 930-9126"
type input "[PHONE_NUMBER]"
click at [248, 123] on input "(___) ___-____" at bounding box center [240, 120] width 64 height 13
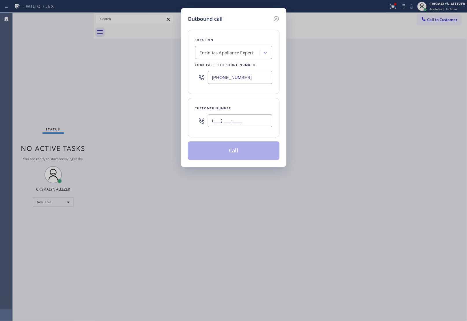
paste input "858) 755-3577"
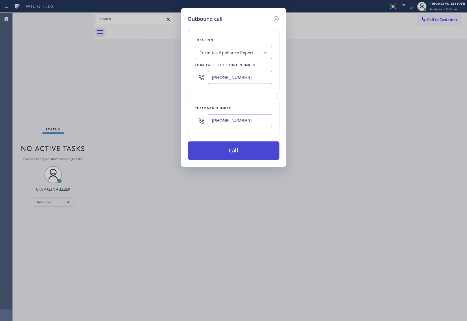
type input "[PHONE_NUMBER]"
click at [236, 152] on button "Call" at bounding box center [234, 150] width 92 height 18
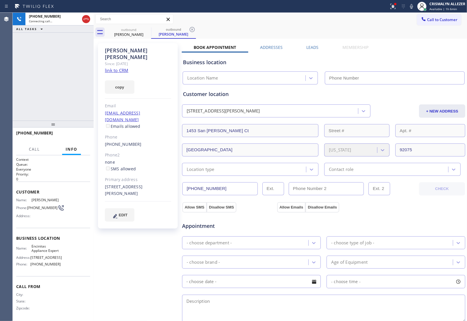
click at [118, 67] on link "link to CRM" at bounding box center [116, 70] width 23 height 6
type input "[PHONE_NUMBER]"
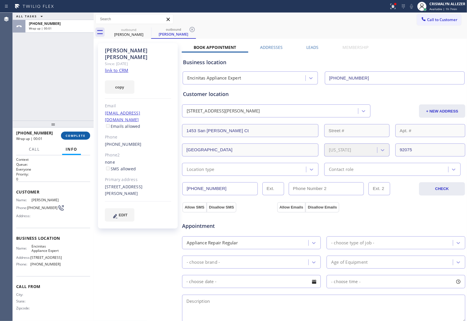
click at [77, 137] on span "COMPLETE" at bounding box center [76, 135] width 20 height 4
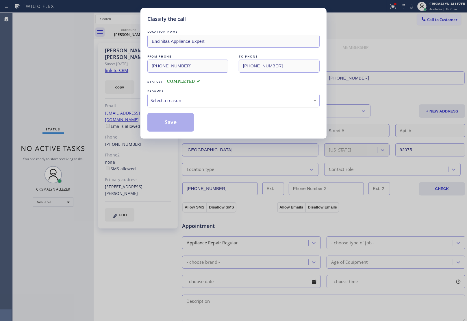
click at [203, 101] on div "Select a reason" at bounding box center [234, 100] width 166 height 7
click at [171, 122] on button "Save" at bounding box center [170, 122] width 47 height 18
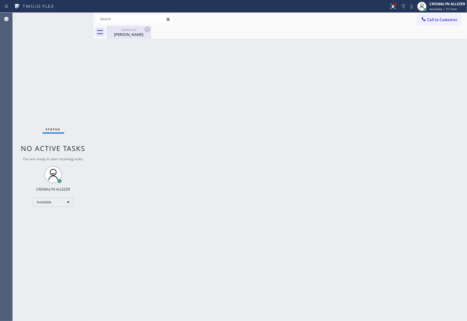
click at [125, 35] on div "Karen Kelly" at bounding box center [129, 34] width 44 height 5
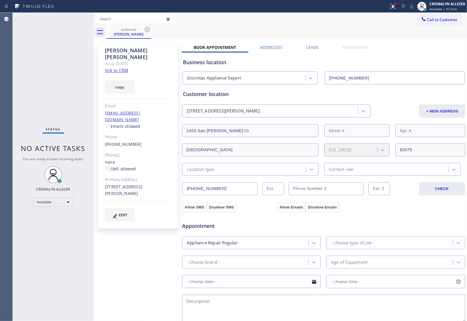
click at [309, 48] on label "Leads" at bounding box center [313, 46] width 12 height 5
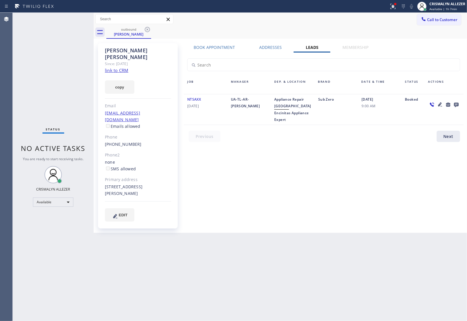
click at [455, 103] on icon at bounding box center [456, 105] width 5 height 5
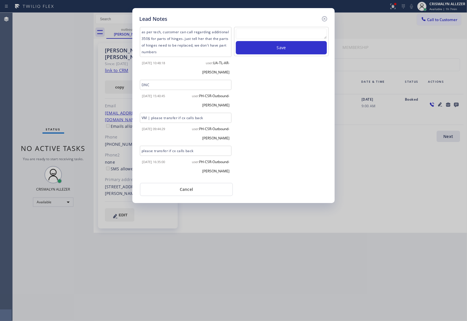
click at [291, 35] on textarea at bounding box center [281, 34] width 91 height 10
paste textarea "DON'T NEED SERVICE | NOT INTERESTED"
type textarea "DON'T NEED SERVICE | NOT INTERESTED"
click at [281, 50] on button "Save" at bounding box center [281, 47] width 91 height 13
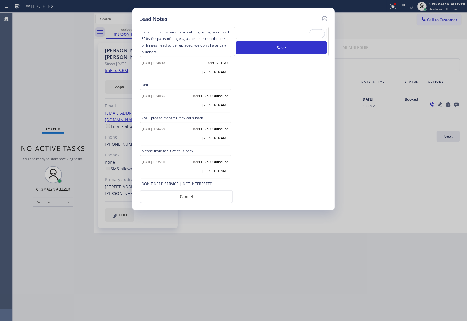
click at [182, 203] on div "Lead Notes as per tech, customer can call regarding additional 350$ for parts o…" at bounding box center [233, 109] width 202 height 202
click at [184, 193] on button "Cancel" at bounding box center [186, 196] width 93 height 13
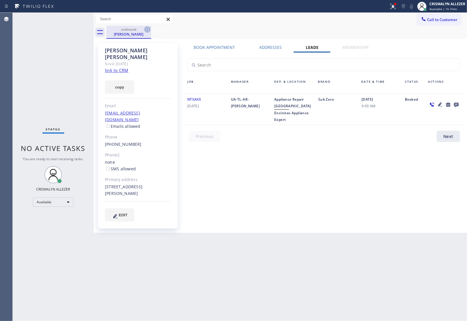
click at [146, 27] on icon at bounding box center [147, 29] width 5 height 5
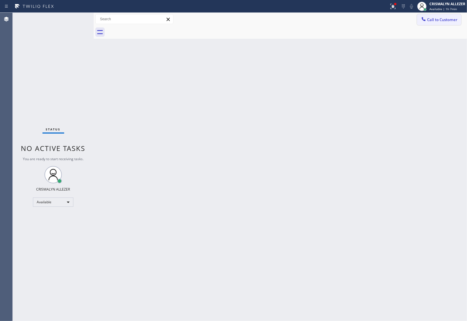
click at [427, 21] on button "Call to Customer" at bounding box center [439, 19] width 44 height 11
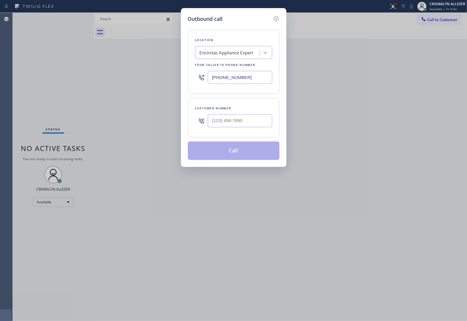
drag, startPoint x: 259, startPoint y: 78, endPoint x: 177, endPoint y: 81, distance: 82.4
click at [178, 81] on div "Outbound call Location Encinitas Appliance Expert Your caller id phone number (…" at bounding box center [233, 160] width 467 height 321
paste input "760) 201-136"
type input "(760) 201-1366"
click at [242, 124] on input "(___) ___-____" at bounding box center [240, 120] width 64 height 13
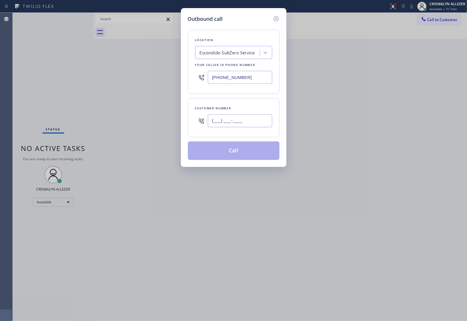
paste input "858) 945-0600"
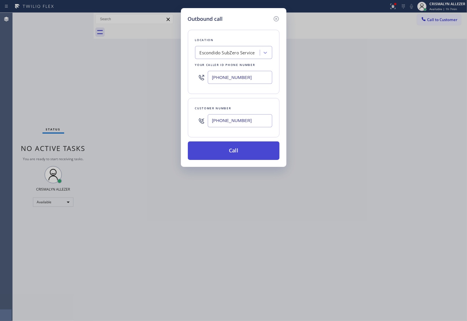
type input "(858) 945-0600"
click at [239, 151] on button "Call" at bounding box center [234, 150] width 92 height 18
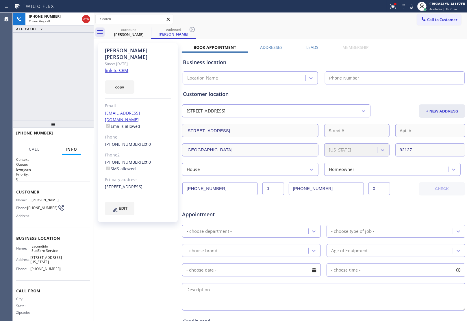
click at [116, 67] on link "link to CRM" at bounding box center [116, 70] width 23 height 6
type input "(760) 201-1366"
click at [76, 133] on span "HANG UP" at bounding box center [77, 135] width 18 height 4
click at [76, 135] on span "HANG UP" at bounding box center [77, 135] width 18 height 4
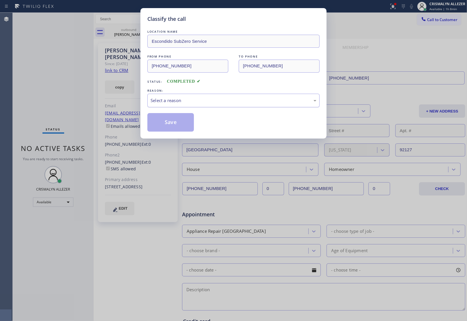
click at [230, 105] on div "Select a reason" at bounding box center [233, 101] width 172 height 14
click at [220, 106] on div "#3 Not Booked - All other reasons" at bounding box center [233, 101] width 172 height 14
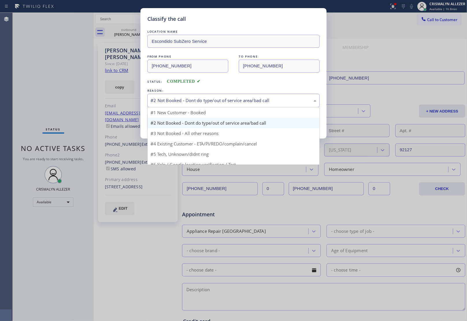
click at [221, 101] on div "#2 Not Booked - Dont do type/out of service area/bad call" at bounding box center [234, 100] width 166 height 7
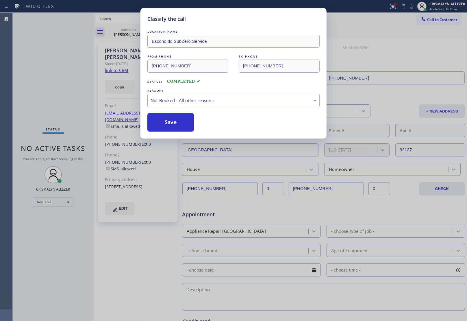
click at [176, 123] on button "Save" at bounding box center [170, 122] width 47 height 18
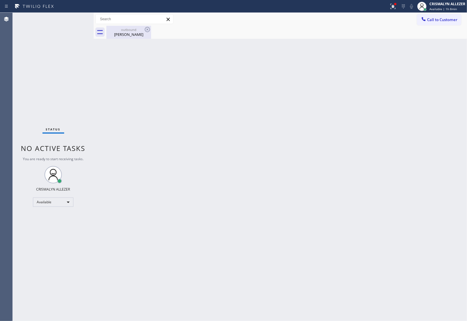
click at [118, 38] on div "outbound Monica Ellis" at bounding box center [129, 32] width 44 height 13
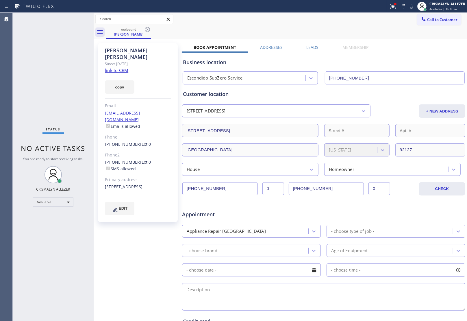
click at [129, 159] on link "(619) 636-0299" at bounding box center [123, 161] width 37 height 5
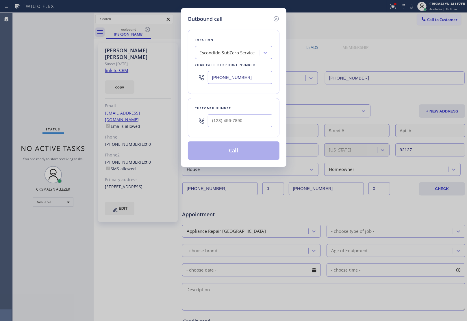
type input "(619) 636-0299"
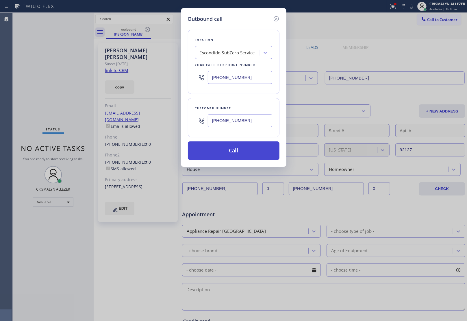
click at [233, 152] on button "Call" at bounding box center [234, 150] width 92 height 18
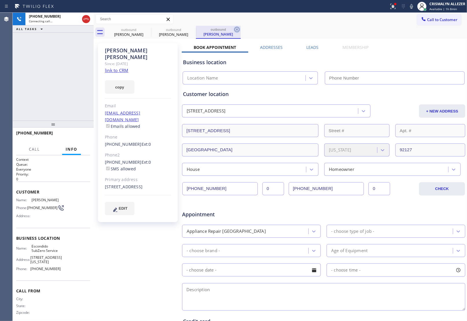
click at [237, 27] on icon at bounding box center [236, 29] width 7 height 7
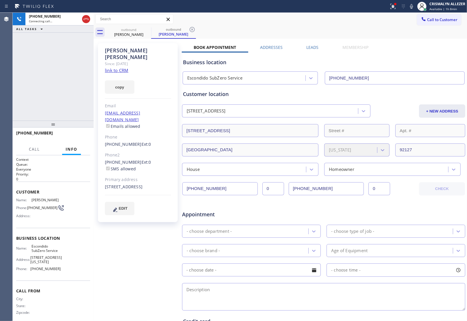
click at [312, 49] on label "Leads" at bounding box center [313, 46] width 12 height 5
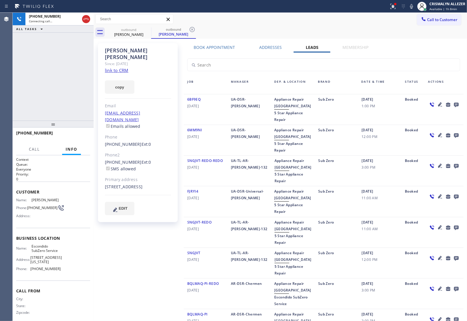
click at [453, 103] on icon at bounding box center [456, 104] width 7 height 7
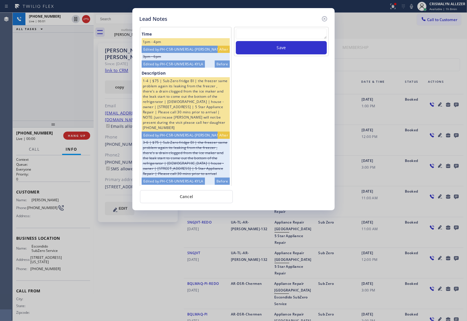
click at [260, 35] on textarea at bounding box center [281, 34] width 91 height 10
paste textarea "no answer | please xfer here"
type textarea "no answer | please xfer here"
click at [269, 49] on button "Save" at bounding box center [281, 47] width 91 height 13
click at [197, 198] on button "Cancel" at bounding box center [186, 196] width 93 height 13
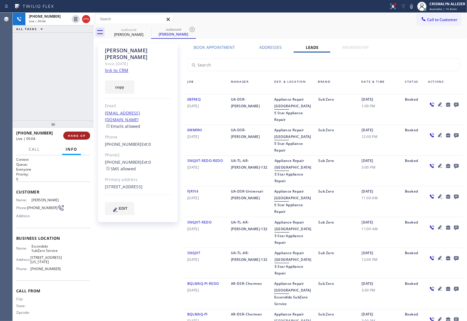
click at [78, 137] on span "HANG UP" at bounding box center [77, 135] width 18 height 4
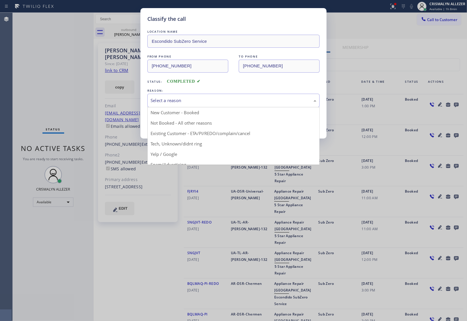
click at [214, 104] on div "Select a reason" at bounding box center [234, 100] width 166 height 7
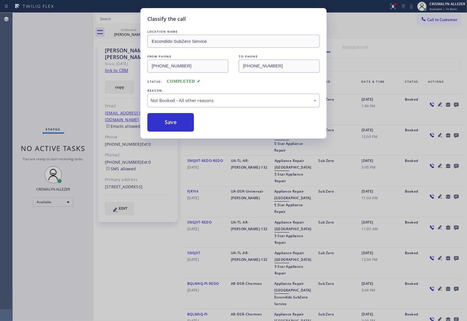
click at [174, 122] on button "Save" at bounding box center [170, 122] width 47 height 18
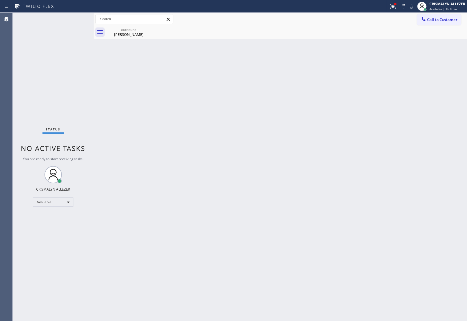
click at [129, 31] on div "outbound" at bounding box center [129, 29] width 44 height 4
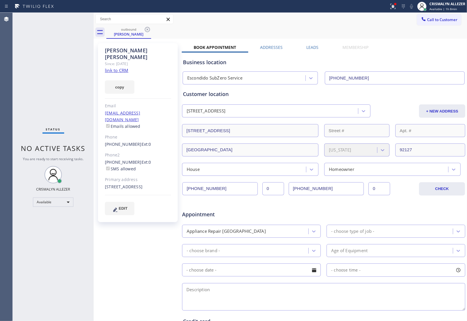
drag, startPoint x: 147, startPoint y: 30, endPoint x: 155, endPoint y: 12, distance: 19.0
click at [147, 30] on icon at bounding box center [147, 29] width 7 height 7
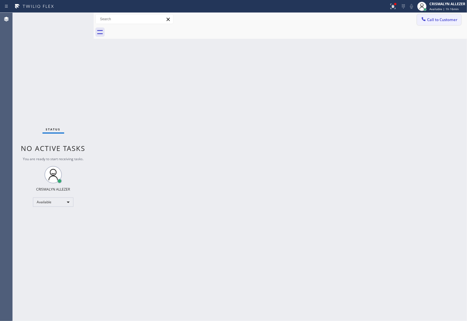
click at [446, 19] on span "Call to Customer" at bounding box center [442, 19] width 30 height 5
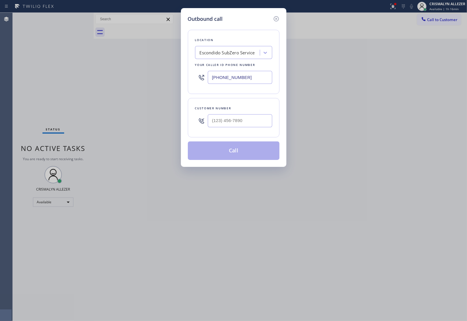
click at [102, 68] on div "Outbound call Location Escondido SubZero Service Your caller id phone number (7…" at bounding box center [233, 160] width 467 height 321
paste input "text"
type input "(760) 201-1366"
click at [244, 119] on input "(___) ___-____" at bounding box center [240, 120] width 64 height 13
paste input "619) 851-8923"
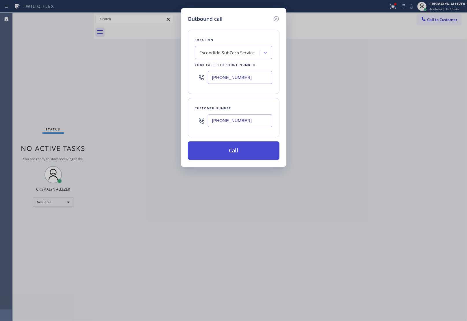
type input "(619) 851-8923"
click at [235, 151] on button "Call" at bounding box center [234, 150] width 92 height 18
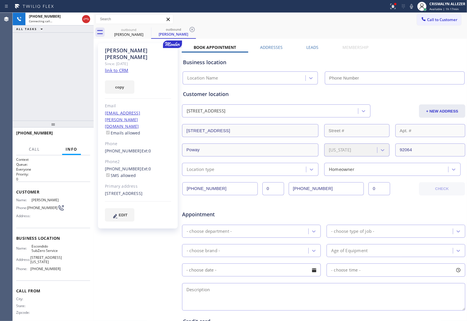
type input "(760) 201-1366"
click at [122, 67] on link "link to CRM" at bounding box center [116, 70] width 23 height 6
click at [75, 135] on span "HANG UP" at bounding box center [77, 135] width 18 height 4
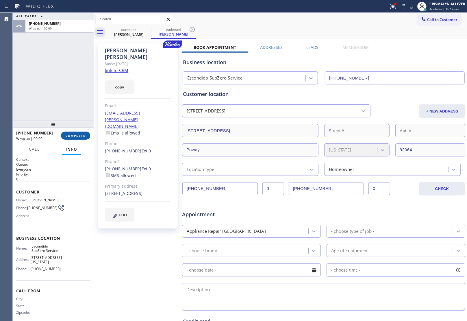
click at [75, 135] on span "COMPLETE" at bounding box center [76, 135] width 20 height 4
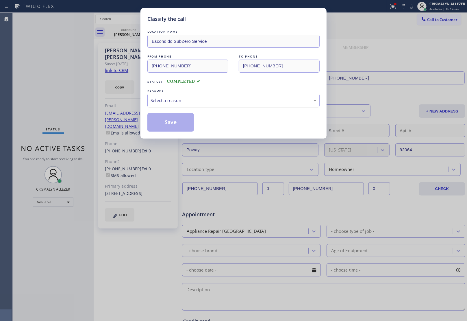
click at [207, 101] on div "Select a reason" at bounding box center [234, 100] width 166 height 7
click at [174, 123] on button "Save" at bounding box center [170, 122] width 47 height 18
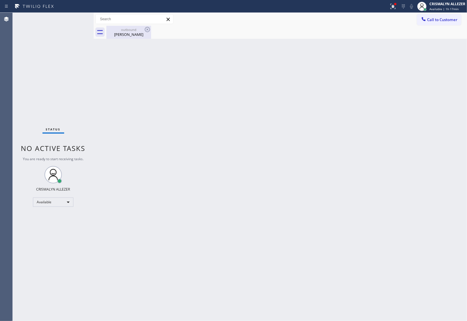
click at [135, 35] on div "Lyle Arnold" at bounding box center [129, 34] width 44 height 5
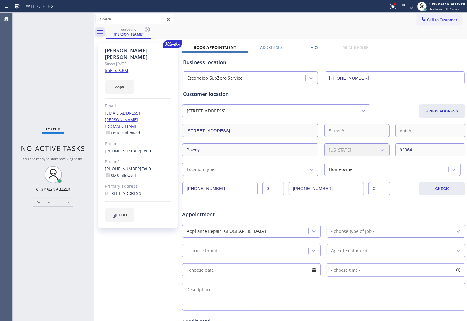
click at [121, 166] on link "(619) 972-7879" at bounding box center [123, 168] width 37 height 5
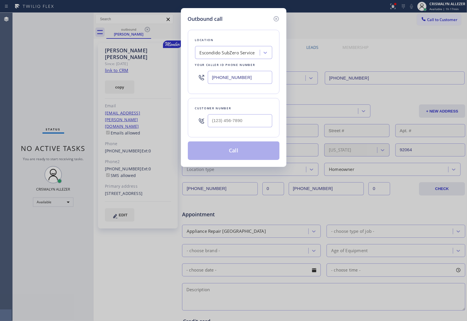
type input "(619) 972-7879"
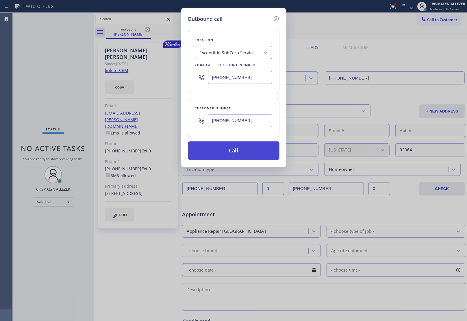
click at [239, 155] on button "Call" at bounding box center [234, 150] width 92 height 18
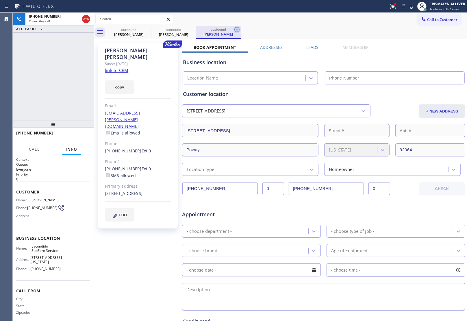
click at [235, 28] on icon at bounding box center [236, 29] width 5 height 5
click at [313, 47] on label "Leads" at bounding box center [313, 46] width 12 height 5
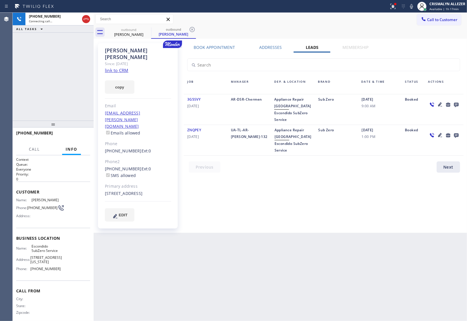
click at [456, 105] on icon at bounding box center [456, 105] width 5 height 5
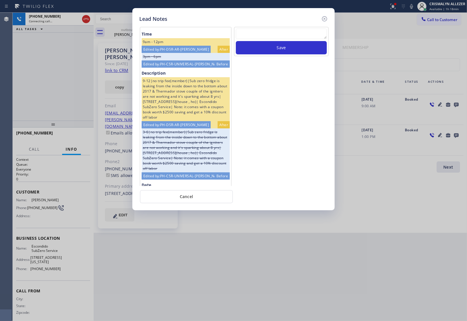
click at [288, 36] on textarea at bounding box center [281, 34] width 91 height 10
paste textarea "no answer | please xfer here"
type textarea "no answer | please xfer here"
click at [287, 48] on button "Save" at bounding box center [281, 47] width 91 height 13
click at [188, 196] on button "Cancel" at bounding box center [186, 196] width 93 height 13
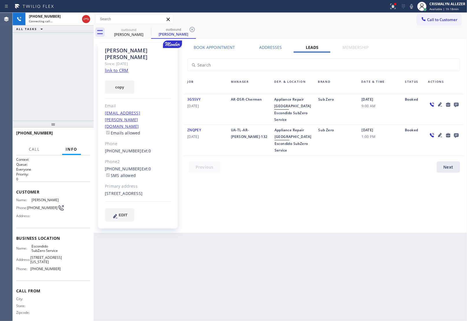
click at [230, 49] on label "Book Appointment" at bounding box center [214, 46] width 41 height 5
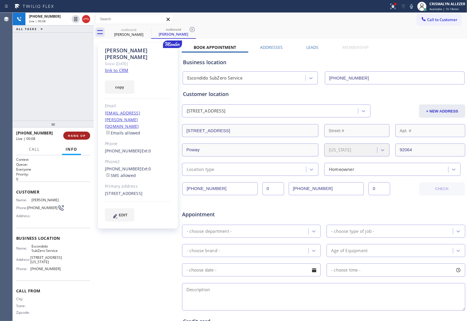
click at [83, 135] on span "HANG UP" at bounding box center [77, 135] width 18 height 4
click at [74, 138] on button "COMPLETE" at bounding box center [75, 135] width 29 height 8
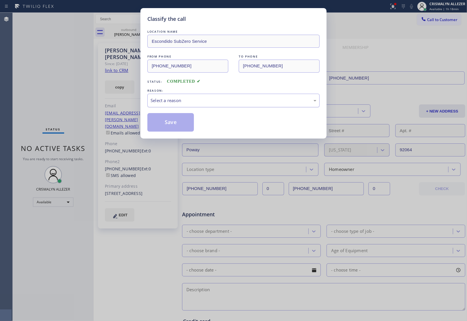
click at [194, 104] on div "Select a reason" at bounding box center [233, 101] width 172 height 14
click at [168, 125] on button "Save" at bounding box center [170, 122] width 47 height 18
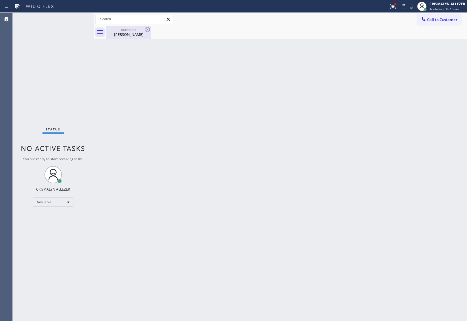
click at [129, 33] on div "Lyle Arnold" at bounding box center [129, 34] width 44 height 5
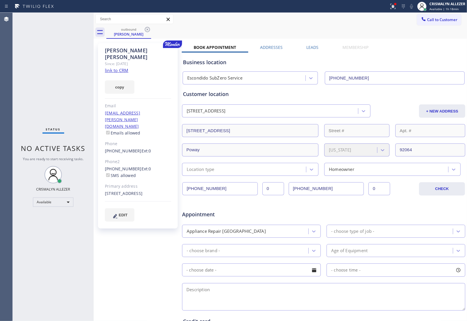
click at [313, 46] on label "Leads" at bounding box center [313, 46] width 12 height 5
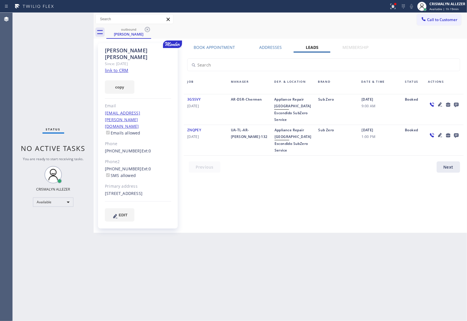
click at [457, 103] on icon at bounding box center [456, 105] width 5 height 5
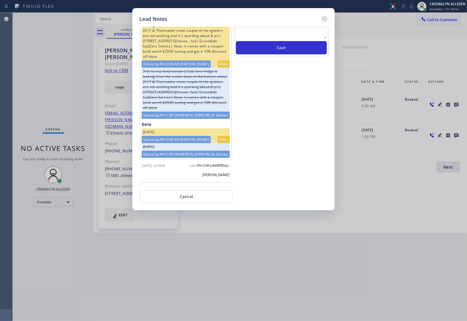
scroll to position [165, 0]
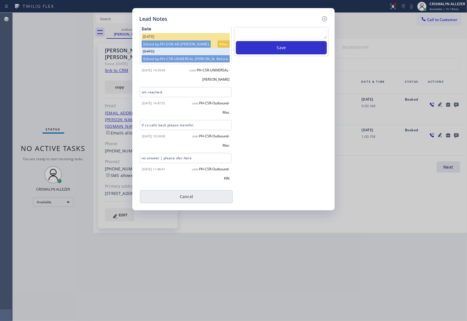
click at [185, 194] on button "Cancel" at bounding box center [186, 196] width 93 height 13
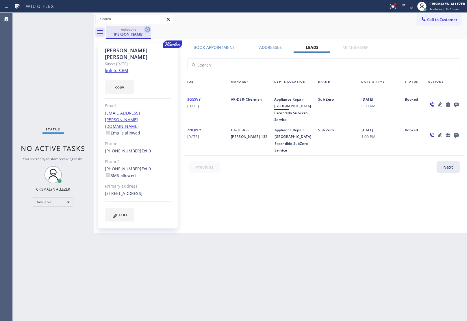
click at [148, 26] on icon at bounding box center [147, 29] width 7 height 7
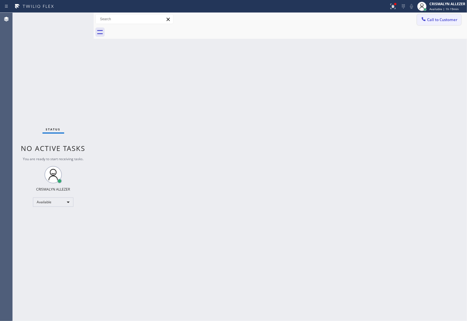
click at [439, 21] on span "Call to Customer" at bounding box center [442, 19] width 30 height 5
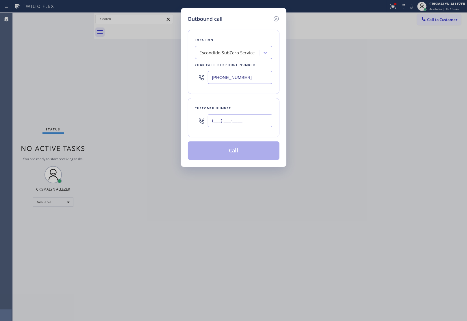
click at [245, 119] on input "(___) ___-____" at bounding box center [240, 120] width 64 height 13
paste input "858) 945-0600"
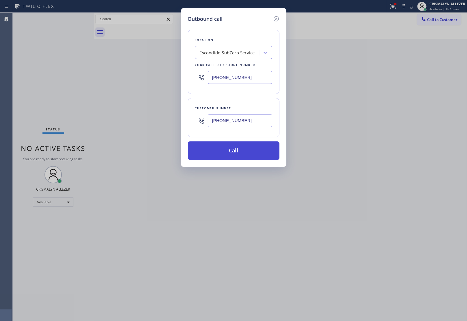
type input "(858) 945-0600"
click at [231, 155] on button "Call" at bounding box center [234, 150] width 92 height 18
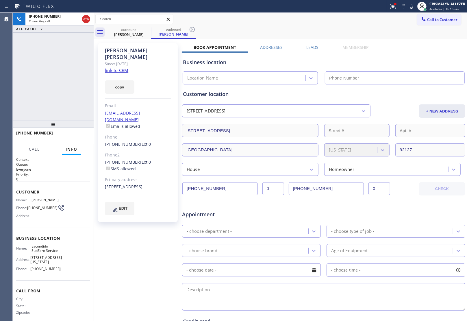
click at [118, 67] on link "link to CRM" at bounding box center [116, 70] width 23 height 6
type input "(760) 201-1366"
click at [77, 136] on span "HANG UP" at bounding box center [77, 135] width 18 height 4
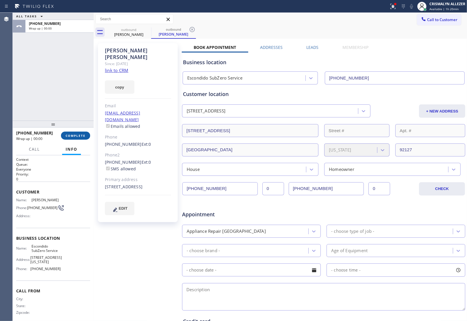
click at [77, 136] on span "COMPLETE" at bounding box center [76, 135] width 20 height 4
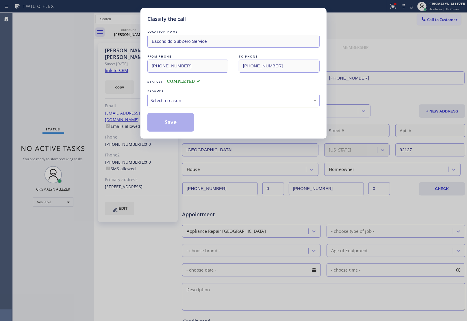
click at [233, 100] on div "Select a reason" at bounding box center [234, 100] width 166 height 7
click at [159, 125] on button "Save" at bounding box center [170, 122] width 47 height 18
click at [152, 33] on div "Monica Ellis" at bounding box center [174, 33] width 44 height 5
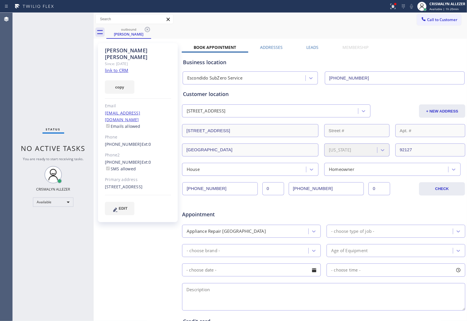
click at [312, 47] on label "Leads" at bounding box center [313, 46] width 12 height 5
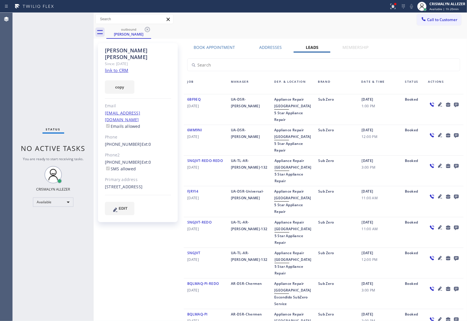
click at [453, 103] on icon at bounding box center [456, 104] width 7 height 7
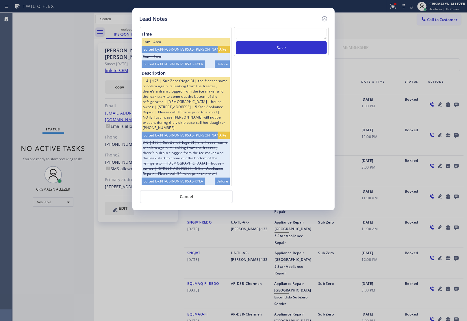
click at [261, 33] on textarea at bounding box center [281, 34] width 91 height 10
paste textarea "ALL GOODS NOW"
type textarea "ALL GOODS NOW"
click at [269, 49] on button "Save" at bounding box center [281, 47] width 91 height 13
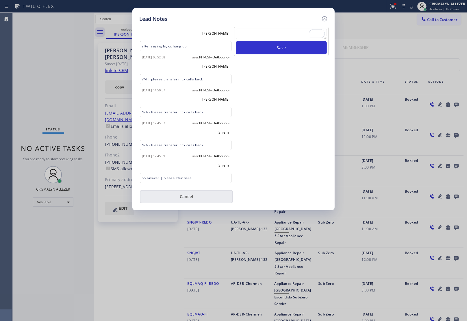
scroll to position [589, 0]
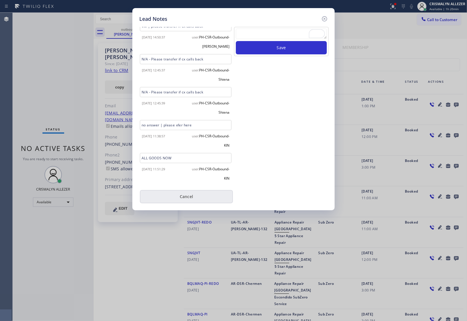
click at [187, 194] on button "Cancel" at bounding box center [186, 196] width 93 height 13
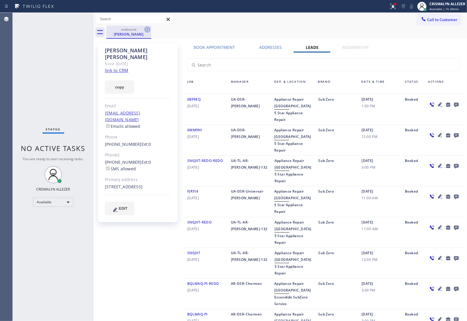
click at [148, 28] on icon at bounding box center [147, 29] width 7 height 7
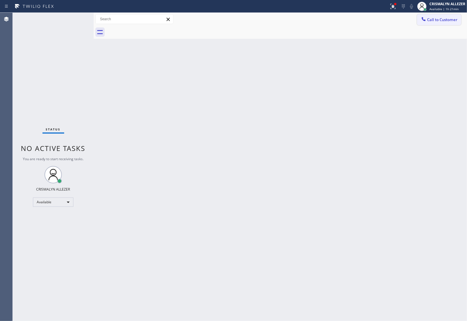
click at [450, 20] on span "Call to Customer" at bounding box center [442, 19] width 30 height 5
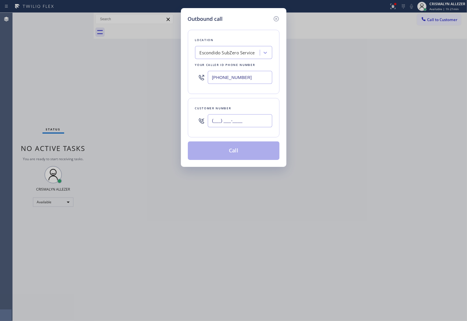
click at [259, 122] on input "(___) ___-____" at bounding box center [240, 120] width 64 height 13
paste input "858) 761-2045"
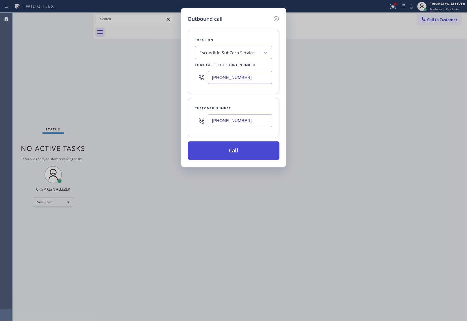
type input "(858) 761-2045"
click at [239, 146] on button "Call" at bounding box center [234, 150] width 92 height 18
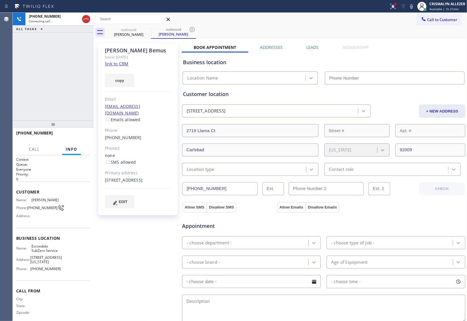
click at [116, 64] on link "link to CRM" at bounding box center [116, 64] width 23 height 6
type input "(760) 201-1366"
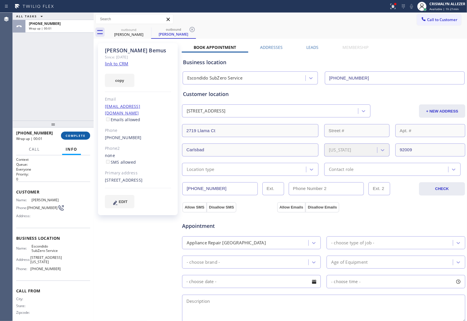
click at [72, 139] on button "COMPLETE" at bounding box center [75, 135] width 29 height 8
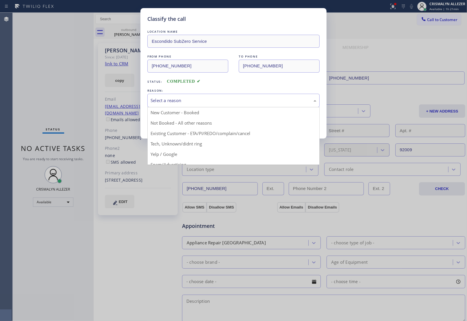
click at [245, 101] on div "Select a reason" at bounding box center [234, 100] width 166 height 7
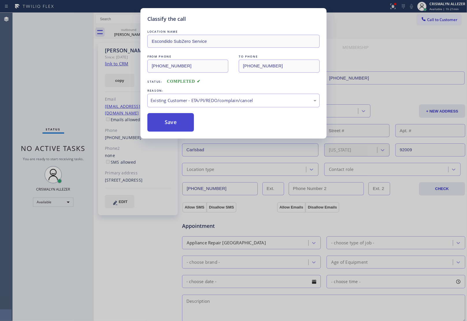
click at [154, 129] on button "Save" at bounding box center [170, 122] width 47 height 18
click at [152, 32] on div "Heather Bemus" at bounding box center [174, 33] width 44 height 5
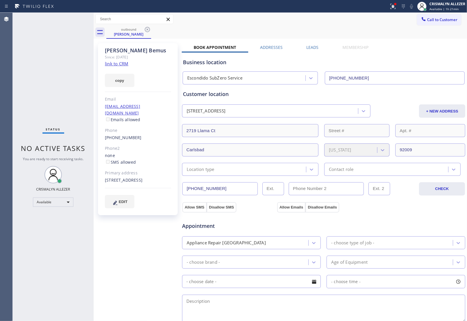
click at [307, 45] on label "Leads" at bounding box center [313, 46] width 12 height 5
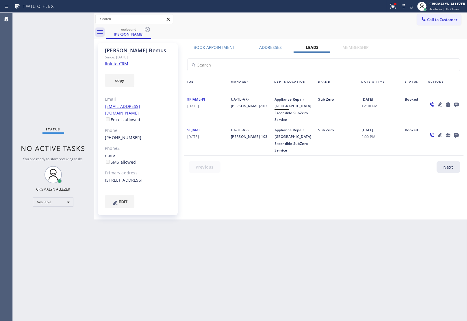
click at [456, 103] on icon at bounding box center [456, 105] width 5 height 5
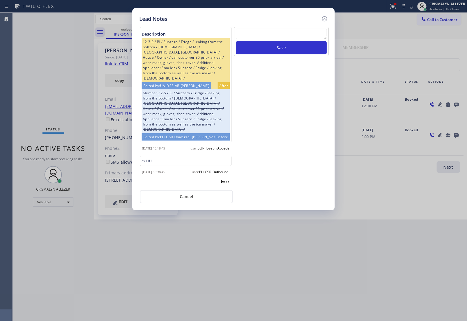
click at [274, 36] on textarea at bounding box center [281, 34] width 91 height 10
paste textarea "DON'T NEED SERVICE | NOT INTERESTED"
type textarea "DON'T NEED SERVICE | NOT INTERESTED"
click at [282, 53] on button "Save" at bounding box center [281, 47] width 91 height 13
click at [184, 198] on button "Cancel" at bounding box center [186, 196] width 93 height 13
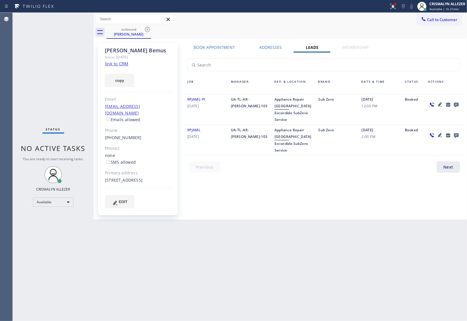
drag, startPoint x: 147, startPoint y: 33, endPoint x: 149, endPoint y: 20, distance: 13.3
click at [147, 31] on icon at bounding box center [147, 29] width 7 height 7
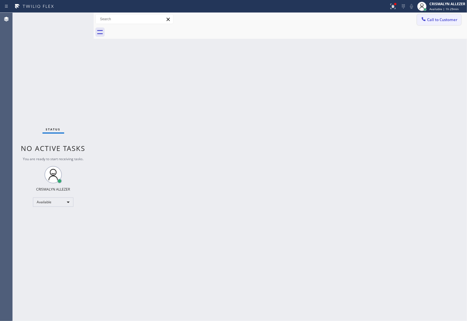
click at [441, 18] on span "Call to Customer" at bounding box center [442, 19] width 30 height 5
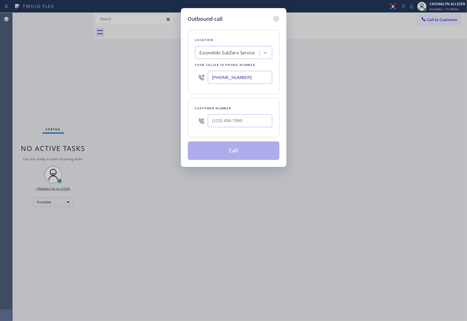
drag, startPoint x: 259, startPoint y: 81, endPoint x: 152, endPoint y: 81, distance: 106.3
click at [152, 81] on div "Outbound call Location Escondido SubZero Service Your caller id phone number (7…" at bounding box center [233, 160] width 467 height 321
paste input "650) 238-9307"
type input "(650) 238-9307"
click at [248, 127] on input "(___) ___-____" at bounding box center [240, 120] width 64 height 13
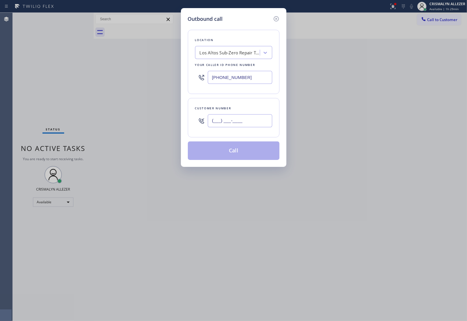
paste input "650) 619-2066"
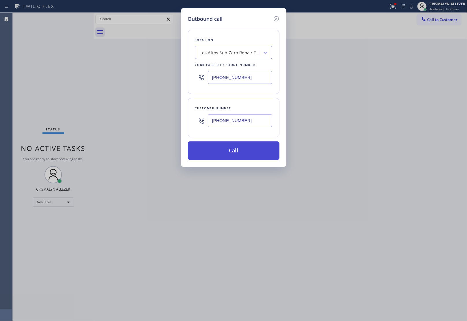
type input "(650) 619-2066"
click at [242, 150] on button "Call" at bounding box center [234, 150] width 92 height 18
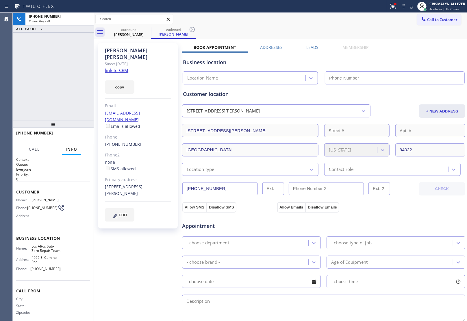
click at [118, 67] on link "link to CRM" at bounding box center [116, 70] width 23 height 6
type input "(650) 238-9307"
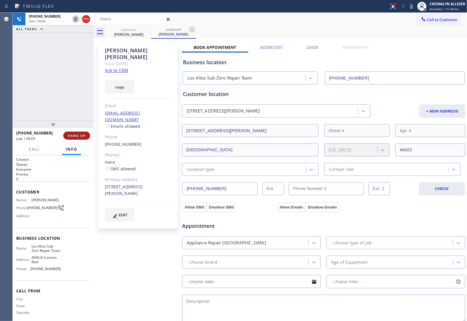
click at [71, 133] on span "HANG UP" at bounding box center [77, 135] width 18 height 4
click at [72, 133] on span "HANG UP" at bounding box center [77, 135] width 18 height 4
click at [71, 133] on button "COMPLETE" at bounding box center [75, 135] width 29 height 8
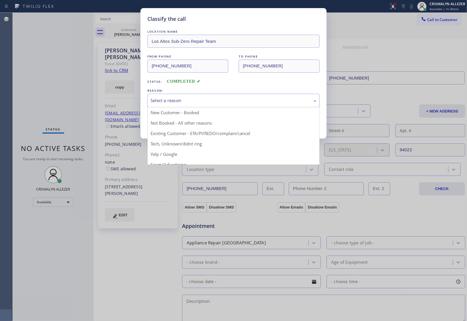
click at [257, 103] on div "Select a reason" at bounding box center [234, 100] width 166 height 7
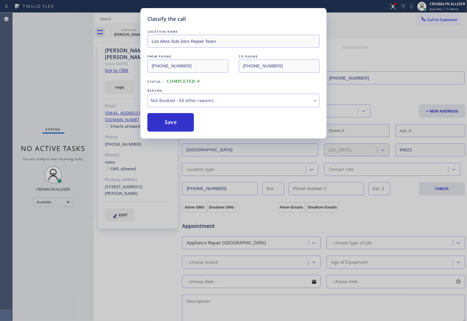
click at [182, 122] on button "Save" at bounding box center [170, 122] width 47 height 18
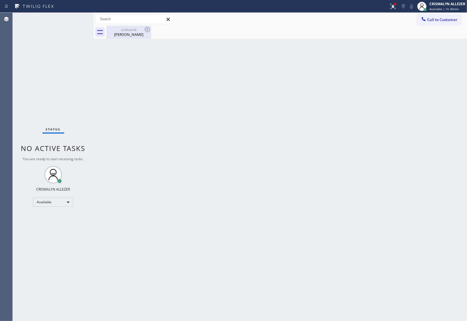
click at [129, 35] on div "Chris Herdell" at bounding box center [129, 34] width 44 height 5
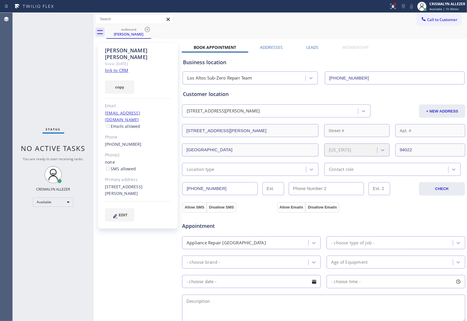
click at [315, 47] on label "Leads" at bounding box center [313, 46] width 12 height 5
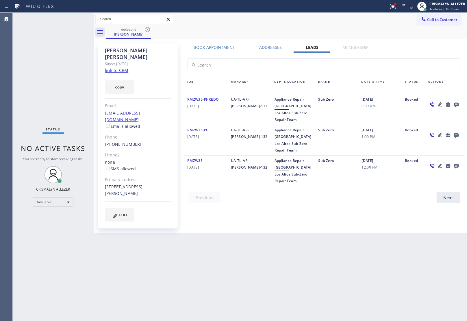
click at [456, 103] on icon at bounding box center [456, 105] width 5 height 5
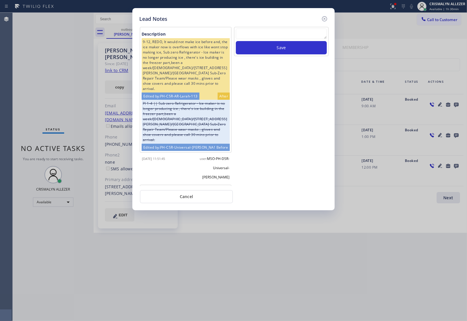
click at [298, 38] on textarea at bounding box center [281, 34] width 91 height 10
paste textarea "no answer | please xfer here"
type textarea "no answer | please xfer here"
click at [281, 49] on button "Save" at bounding box center [281, 47] width 91 height 13
click at [184, 197] on button "Cancel" at bounding box center [186, 196] width 93 height 13
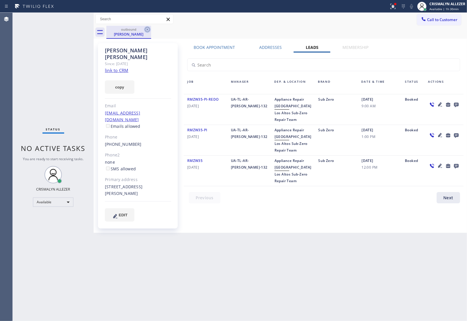
click at [149, 28] on icon at bounding box center [147, 29] width 7 height 7
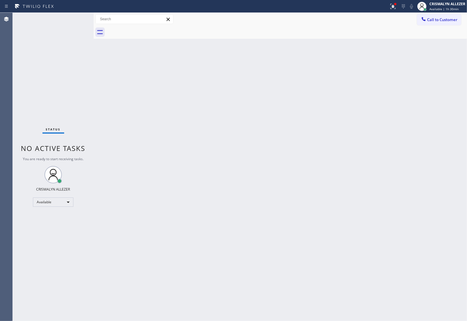
click at [446, 23] on button "Call to Customer" at bounding box center [439, 19] width 44 height 11
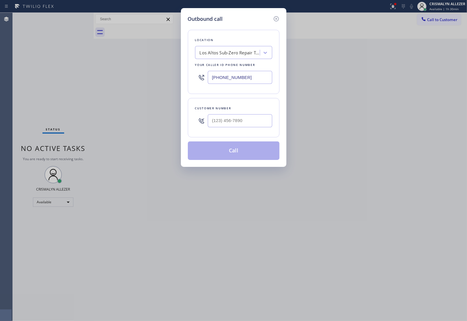
drag, startPoint x: 259, startPoint y: 73, endPoint x: 126, endPoint y: 65, distance: 132.8
click at [127, 65] on div "Outbound call Location Los Altos Sub-Zero Repair Team Your caller id phone numb…" at bounding box center [233, 160] width 467 height 321
paste input "323) 210-4434"
type input "[PHONE_NUMBER]"
click at [245, 124] on input "(___) ___-____" at bounding box center [240, 120] width 64 height 13
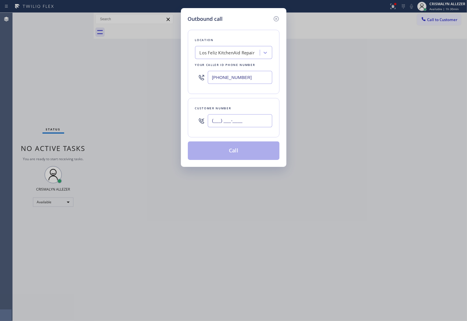
paste input "818) 519-7445"
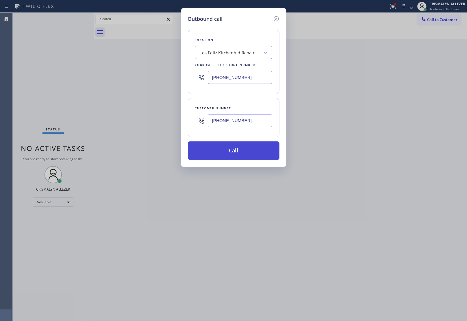
type input "[PHONE_NUMBER]"
click at [239, 155] on button "Call" at bounding box center [234, 150] width 92 height 18
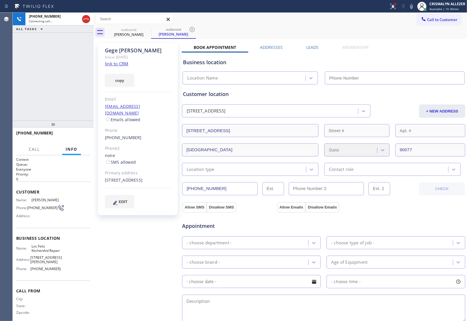
click at [122, 64] on link "link to CRM" at bounding box center [116, 64] width 23 height 6
type input "[PHONE_NUMBER]"
click at [74, 136] on span "HANG UP" at bounding box center [77, 135] width 18 height 4
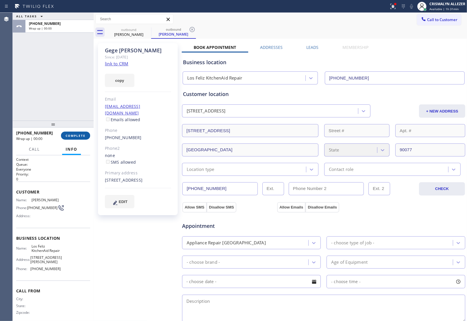
click at [74, 136] on span "COMPLETE" at bounding box center [76, 135] width 20 height 4
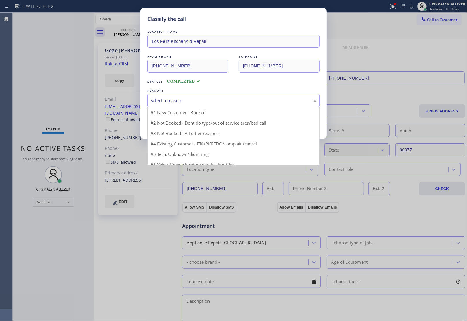
click at [234, 103] on div "Select a reason" at bounding box center [234, 100] width 166 height 7
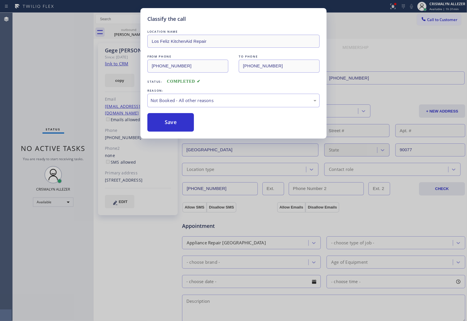
click at [166, 122] on button "Save" at bounding box center [170, 122] width 47 height 18
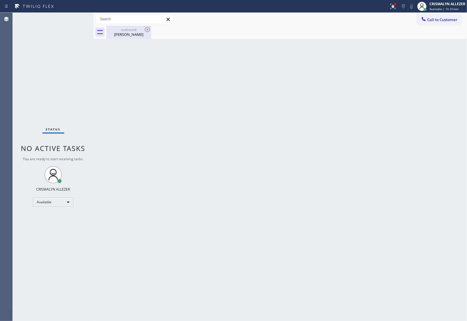
click at [125, 34] on div "[PERSON_NAME]" at bounding box center [129, 34] width 44 height 5
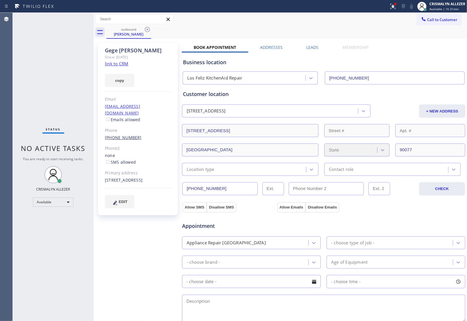
click at [123, 135] on link "[PHONE_NUMBER]" at bounding box center [123, 137] width 37 height 5
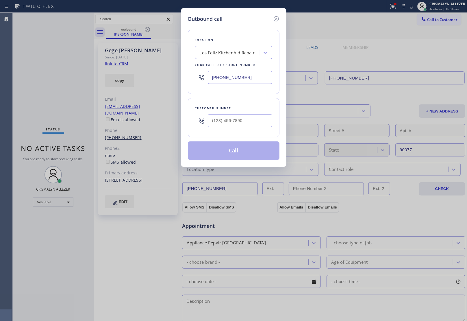
type input "[PHONE_NUMBER]"
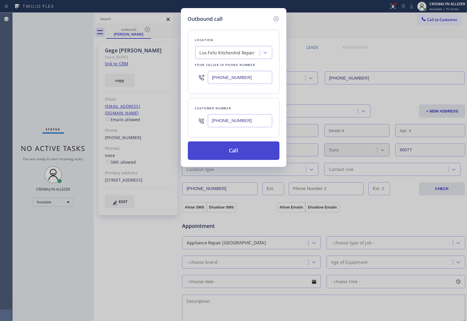
click at [236, 149] on button "Call" at bounding box center [234, 150] width 92 height 18
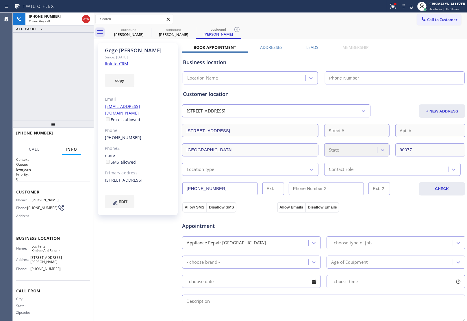
type input "[PHONE_NUMBER]"
click at [236, 28] on icon at bounding box center [236, 29] width 7 height 7
click at [309, 45] on label "Leads" at bounding box center [313, 46] width 12 height 5
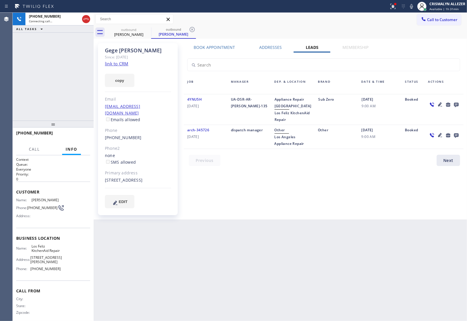
click at [458, 104] on icon at bounding box center [456, 105] width 5 height 5
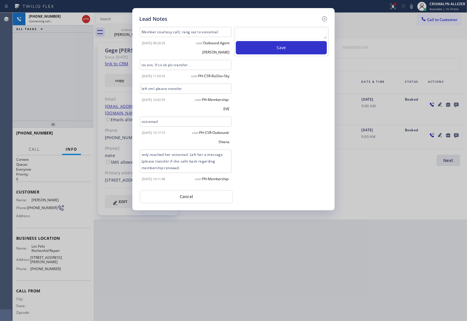
click at [276, 35] on textarea at bounding box center [281, 34] width 91 height 10
paste textarea "no answer | please xfer here"
type textarea "no answer | please xfer here"
click at [270, 47] on button "Save" at bounding box center [281, 47] width 91 height 13
click at [188, 200] on button "Cancel" at bounding box center [186, 196] width 93 height 13
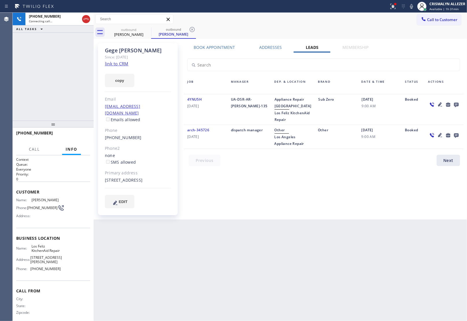
click at [223, 50] on label "Book Appointment" at bounding box center [214, 46] width 41 height 5
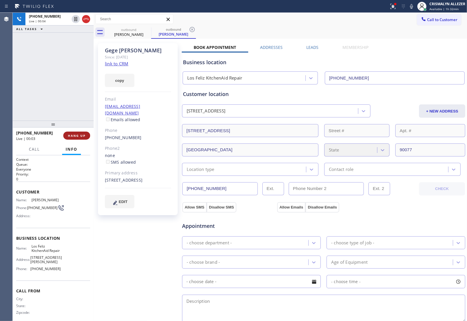
click at [75, 133] on span "HANG UP" at bounding box center [77, 135] width 18 height 4
click at [75, 136] on span "HANG UP" at bounding box center [77, 135] width 18 height 4
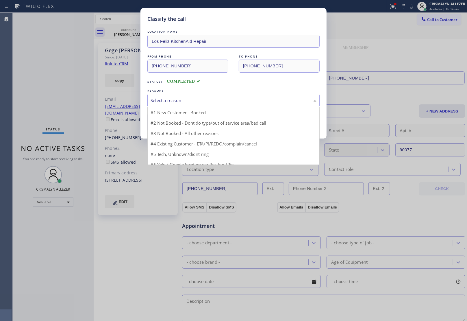
click at [250, 99] on div "Select a reason" at bounding box center [234, 100] width 166 height 7
click at [233, 103] on div "#2 Not Booked - Dont do type/out of service area/bad call" at bounding box center [234, 100] width 166 height 7
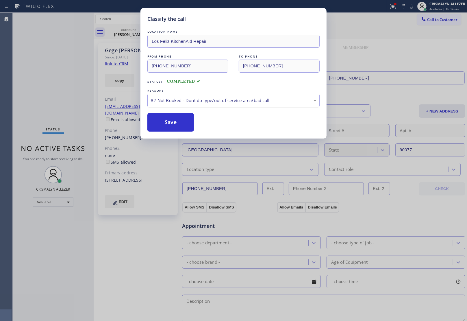
click at [233, 103] on div "#2 Not Booked - Dont do type/out of service area/bad call" at bounding box center [234, 100] width 166 height 7
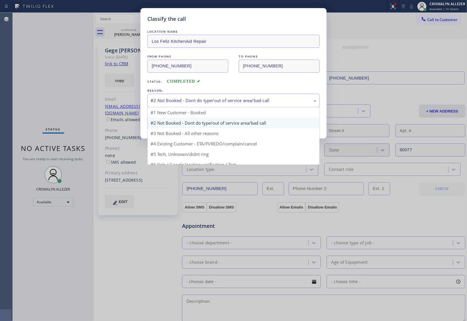
click at [233, 103] on div "#2 Not Booked - Dont do type/out of service area/bad call" at bounding box center [234, 100] width 166 height 7
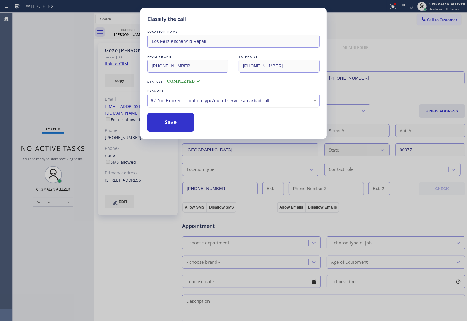
click at [233, 103] on div "#2 Not Booked - Dont do type/out of service area/bad call" at bounding box center [234, 100] width 166 height 7
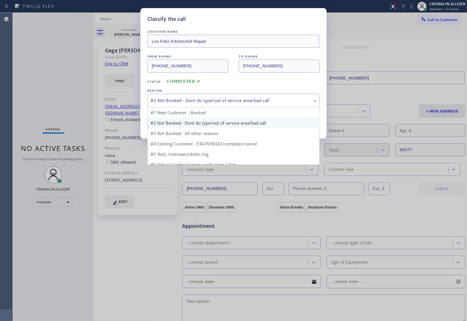
click at [233, 103] on div "#2 Not Booked - Dont do type/out of service area/bad call" at bounding box center [234, 100] width 166 height 7
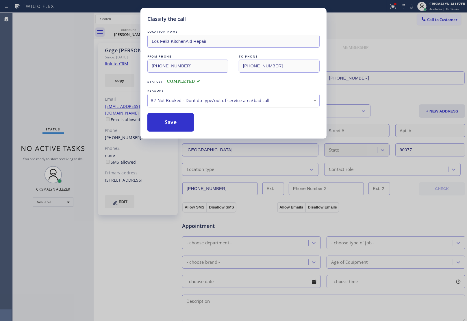
click at [233, 103] on div "#2 Not Booked - Dont do type/out of service area/bad call" at bounding box center [234, 100] width 166 height 7
click at [164, 124] on button "Save" at bounding box center [170, 122] width 47 height 18
click at [211, 105] on div "#2 Not Booked - Dont do type/out of service area/bad call" at bounding box center [233, 101] width 172 height 14
click at [177, 123] on button "Save" at bounding box center [170, 122] width 47 height 18
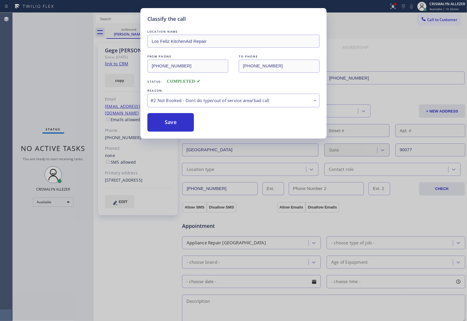
click at [107, 71] on div "Classify the call LOCATION NAME [GEOGRAPHIC_DATA] KitchenAid Repair FROM PHONE …" at bounding box center [233, 160] width 467 height 321
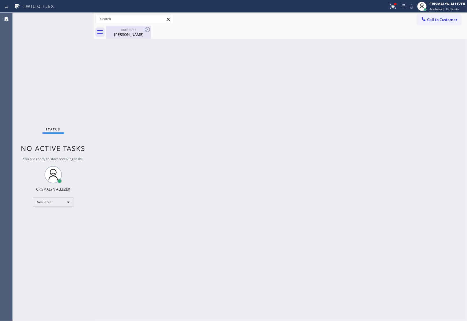
drag, startPoint x: 125, startPoint y: 32, endPoint x: 142, endPoint y: 31, distance: 16.8
click at [127, 32] on div "[PERSON_NAME]" at bounding box center [129, 34] width 44 height 5
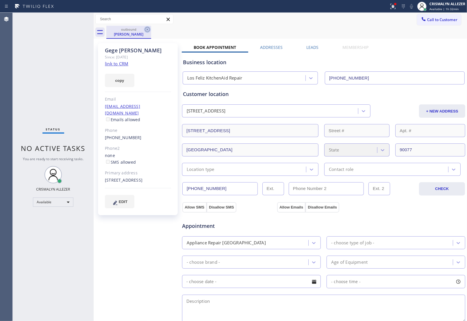
click at [148, 29] on icon at bounding box center [147, 29] width 7 height 7
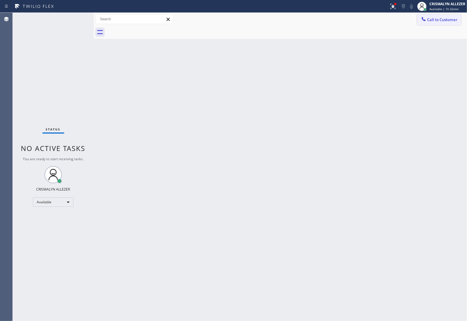
click at [438, 20] on span "Call to Customer" at bounding box center [442, 19] width 30 height 5
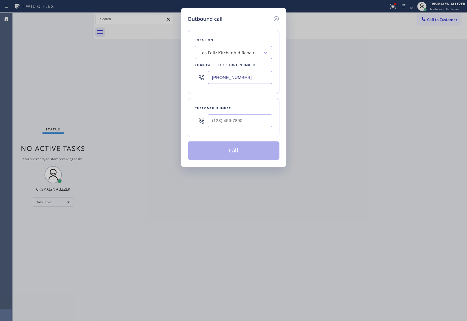
drag, startPoint x: 252, startPoint y: 75, endPoint x: 136, endPoint y: 71, distance: 115.9
click at [138, 71] on div "Outbound call Location [GEOGRAPHIC_DATA] KitchenAid Repair Your caller id phone…" at bounding box center [233, 160] width 467 height 321
paste input "917) 935-427"
type input "[PHONE_NUMBER]"
click at [234, 122] on input "(___) ___-____" at bounding box center [240, 120] width 64 height 13
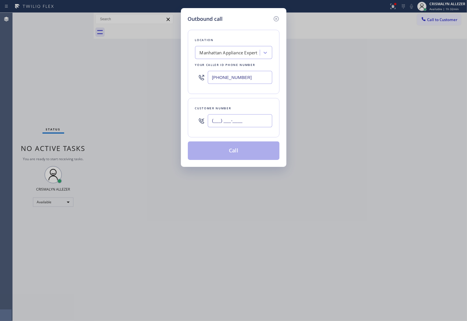
paste input "917) 589-5015"
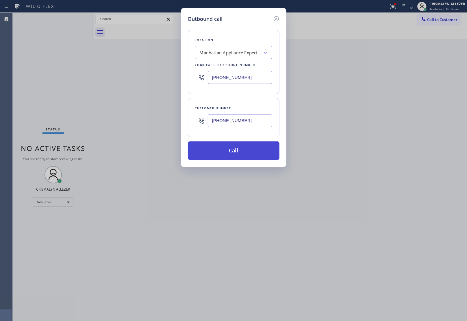
type input "[PHONE_NUMBER]"
click at [235, 157] on button "Call" at bounding box center [234, 150] width 92 height 18
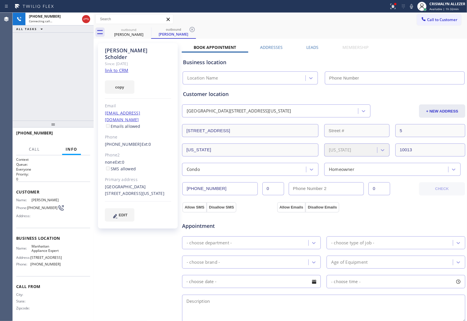
click at [121, 67] on link "link to CRM" at bounding box center [116, 70] width 23 height 6
type input "[PHONE_NUMBER]"
click at [73, 137] on span "HANG UP" at bounding box center [77, 135] width 18 height 4
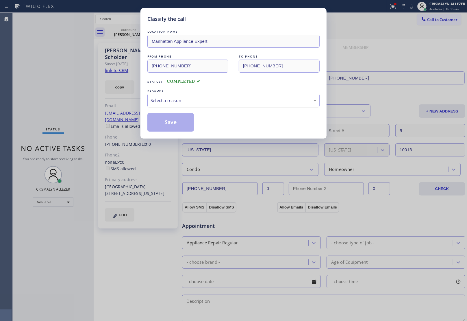
click at [246, 103] on div "Select a reason" at bounding box center [234, 100] width 166 height 7
click at [173, 125] on button "Save" at bounding box center [170, 122] width 47 height 18
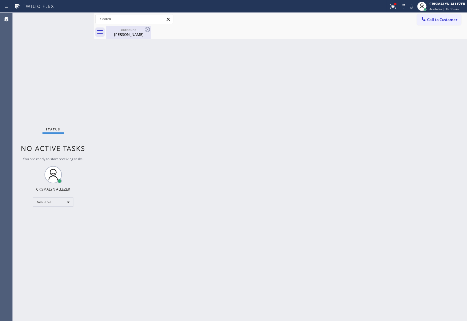
click at [125, 34] on div "[PERSON_NAME]" at bounding box center [129, 34] width 44 height 5
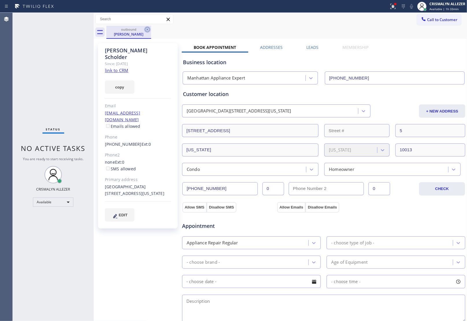
click at [146, 28] on icon at bounding box center [147, 29] width 7 height 7
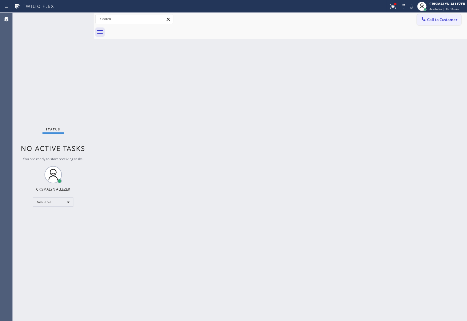
drag, startPoint x: 446, startPoint y: 20, endPoint x: 373, endPoint y: 57, distance: 81.7
click at [444, 21] on span "Call to Customer" at bounding box center [442, 19] width 30 height 5
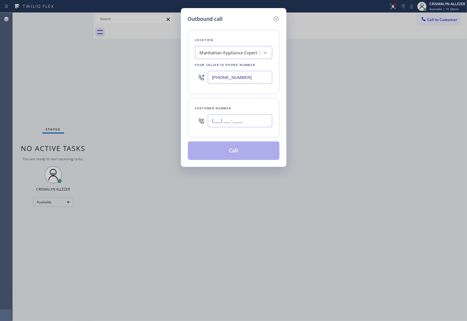
click at [247, 121] on input "(___) ___-____" at bounding box center [240, 120] width 64 height 13
paste input "917) 519-8176"
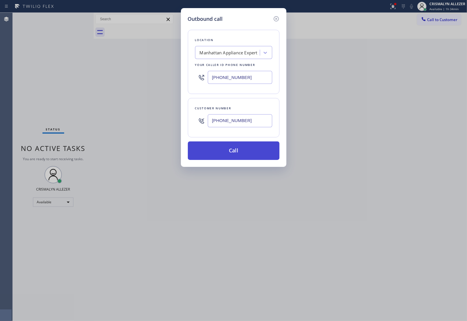
type input "[PHONE_NUMBER]"
click at [237, 156] on button "Call" at bounding box center [234, 150] width 92 height 18
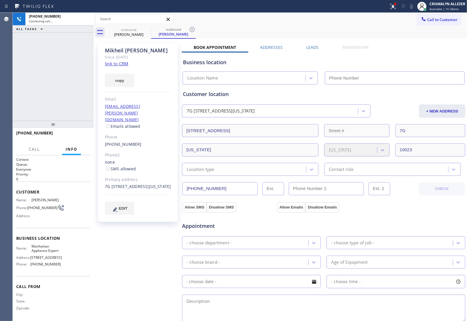
click at [117, 64] on link "link to CRM" at bounding box center [116, 64] width 23 height 6
type input "[PHONE_NUMBER]"
click at [71, 134] on span "HANG UP" at bounding box center [77, 135] width 18 height 4
click at [72, 136] on span "HANG UP" at bounding box center [77, 135] width 18 height 4
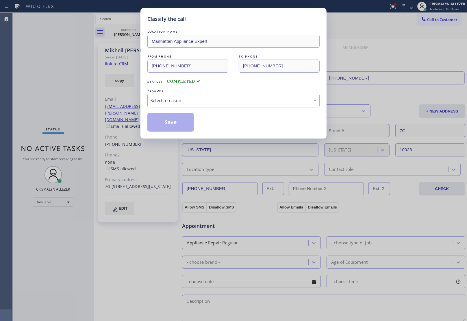
click at [257, 101] on div "Select a reason" at bounding box center [234, 100] width 166 height 7
click at [177, 126] on button "Save" at bounding box center [170, 122] width 47 height 18
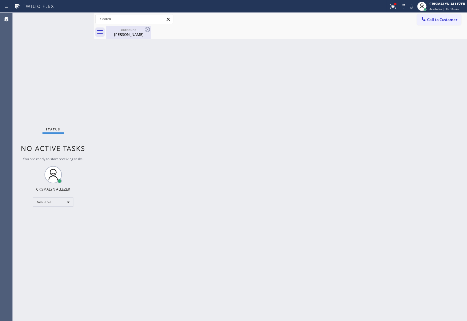
click at [132, 28] on div "outbound" at bounding box center [129, 29] width 44 height 4
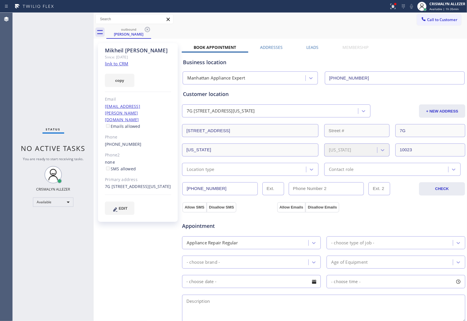
click at [311, 49] on label "Leads" at bounding box center [313, 46] width 12 height 5
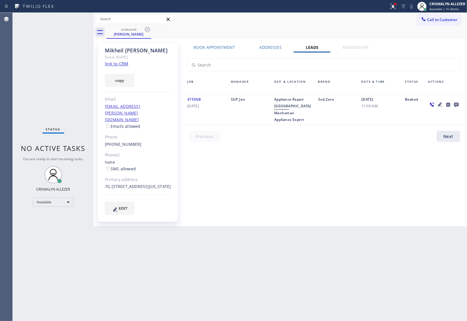
click at [456, 103] on icon at bounding box center [456, 105] width 5 height 5
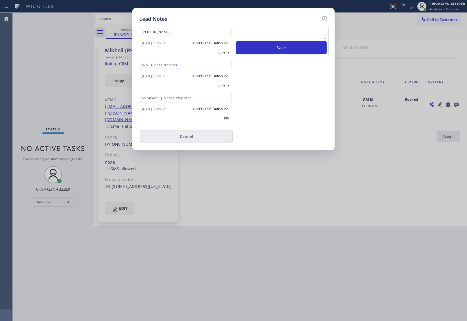
click at [201, 138] on button "Cancel" at bounding box center [186, 136] width 93 height 13
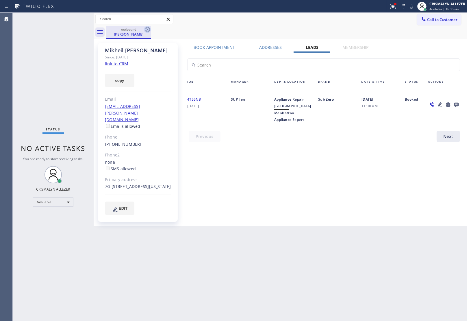
click at [148, 31] on icon at bounding box center [147, 29] width 7 height 7
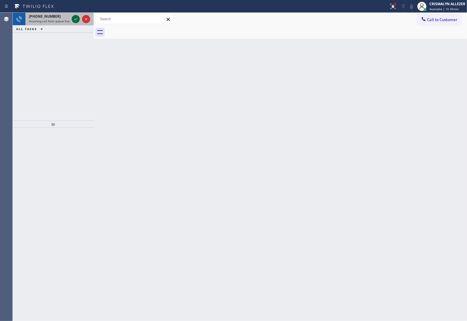
click at [74, 21] on icon at bounding box center [75, 19] width 7 height 7
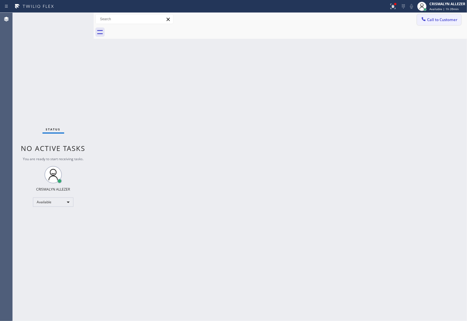
click at [441, 20] on span "Call to Customer" at bounding box center [442, 19] width 30 height 5
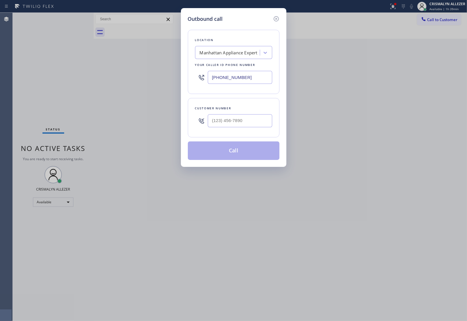
paste input "646) 612-7492"
drag, startPoint x: 252, startPoint y: 76, endPoint x: 152, endPoint y: 76, distance: 99.4
click at [153, 77] on div "Outbound call Location Manhattan Appliance Expert Your caller id phone number (…" at bounding box center [233, 160] width 467 height 321
type input "[PHONE_NUMBER]"
click at [233, 121] on input "(___) ___-____" at bounding box center [240, 120] width 64 height 13
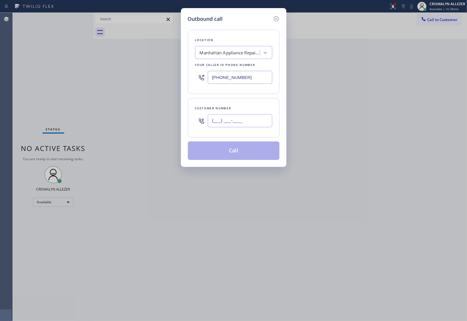
paste input "516) 974-3797"
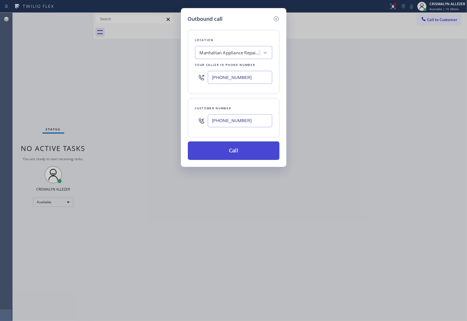
type input "[PHONE_NUMBER]"
click at [243, 151] on button "Call" at bounding box center [234, 150] width 92 height 18
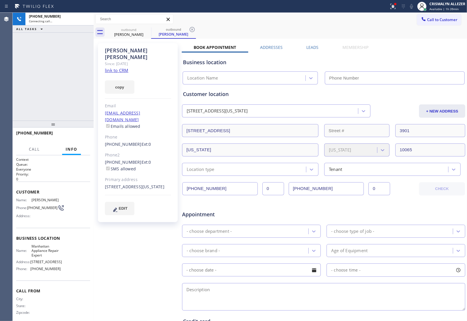
click at [122, 67] on link "link to CRM" at bounding box center [116, 70] width 23 height 6
type input "[PHONE_NUMBER]"
click at [75, 135] on span "HANG UP" at bounding box center [77, 135] width 18 height 4
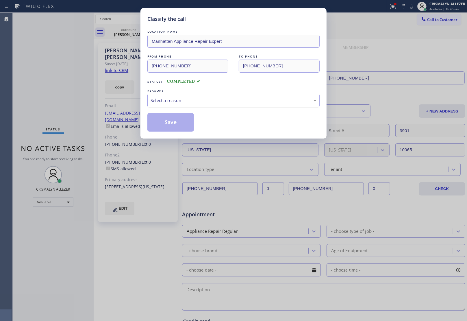
click at [236, 103] on div "Select a reason" at bounding box center [234, 100] width 166 height 7
click at [167, 121] on button "Save" at bounding box center [170, 122] width 47 height 18
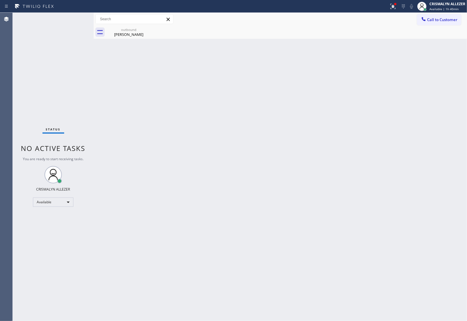
click at [123, 35] on div "Jean marie Logatto" at bounding box center [129, 34] width 44 height 5
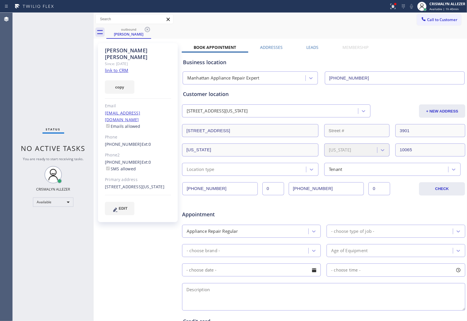
click at [313, 47] on label "Leads" at bounding box center [313, 46] width 12 height 5
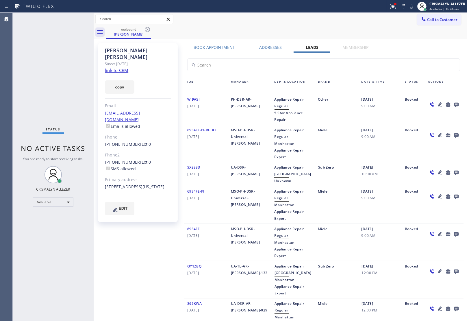
click at [454, 104] on icon at bounding box center [456, 105] width 5 height 5
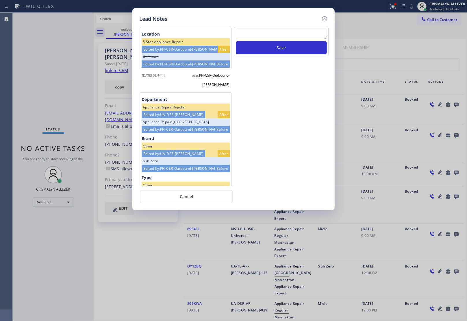
click at [259, 39] on textarea at bounding box center [281, 34] width 91 height 10
paste textarea "ALL GOODS NOW"
type textarea "ALL GOODS NOW"
click at [276, 49] on button "Save" at bounding box center [281, 47] width 91 height 13
click at [183, 196] on button "Cancel" at bounding box center [186, 196] width 93 height 13
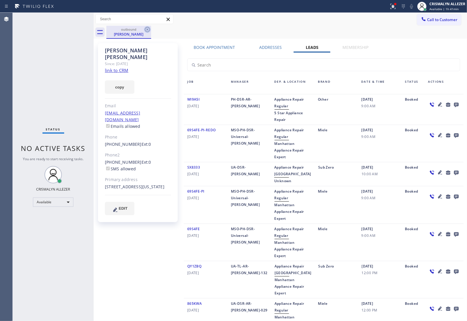
drag, startPoint x: 148, startPoint y: 30, endPoint x: 164, endPoint y: 1, distance: 32.8
click at [148, 30] on icon at bounding box center [147, 29] width 5 height 5
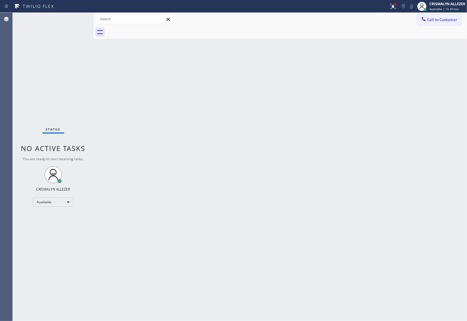
click at [445, 20] on span "Call to Customer" at bounding box center [442, 19] width 30 height 5
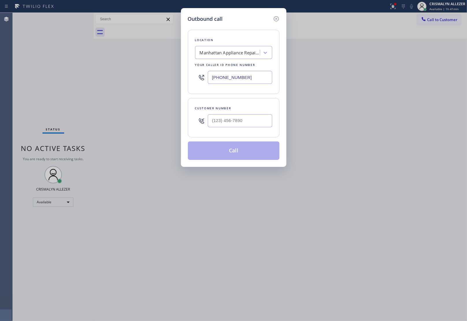
drag, startPoint x: 252, startPoint y: 78, endPoint x: 141, endPoint y: 76, distance: 111.3
click at [150, 77] on div "Outbound call Location Manhattan Appliance Repair Expert Your caller id phone n…" at bounding box center [233, 160] width 467 height 321
paste input "844) 386-0017"
type input "[PHONE_NUMBER]"
click at [236, 122] on input "(___) ___-____" at bounding box center [240, 120] width 64 height 13
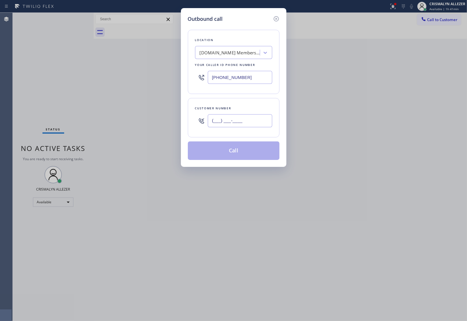
paste input "425) 260-0612"
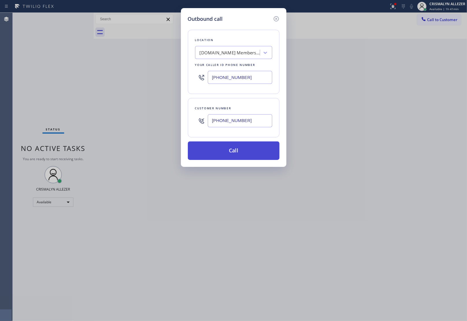
type input "[PHONE_NUMBER]"
click at [233, 157] on button "Call" at bounding box center [234, 150] width 92 height 18
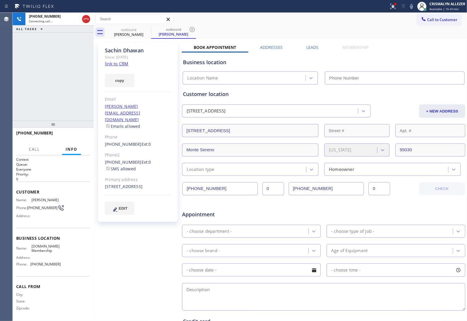
click at [115, 66] on link "link to CRM" at bounding box center [116, 64] width 23 height 6
type input "[PHONE_NUMBER]"
click at [79, 138] on button "HANG UP" at bounding box center [76, 135] width 27 height 8
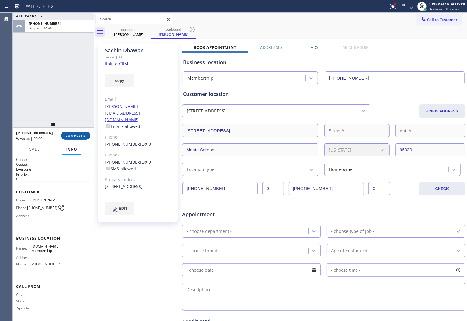
click at [66, 133] on button "COMPLETE" at bounding box center [75, 135] width 29 height 8
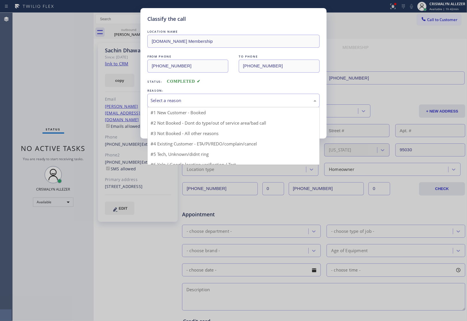
click at [233, 104] on div "Select a reason" at bounding box center [234, 100] width 166 height 7
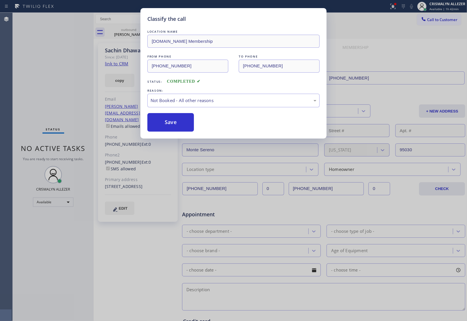
click at [170, 126] on button "Save" at bounding box center [170, 122] width 47 height 18
click at [152, 35] on div "Sachin Dhawan" at bounding box center [174, 33] width 44 height 5
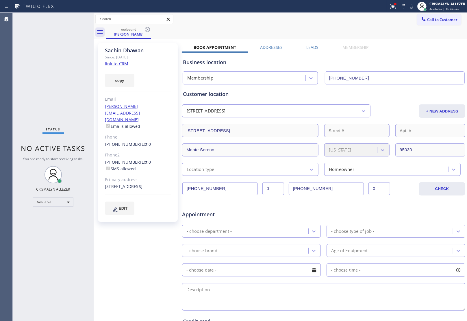
click at [308, 49] on label "Leads" at bounding box center [313, 46] width 12 height 5
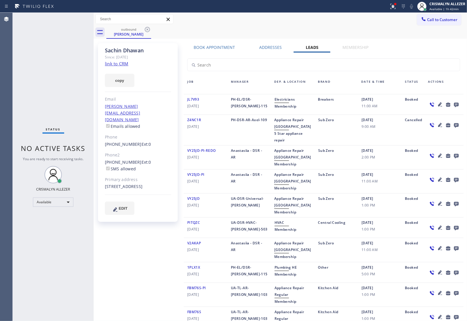
click at [454, 104] on icon at bounding box center [456, 105] width 5 height 5
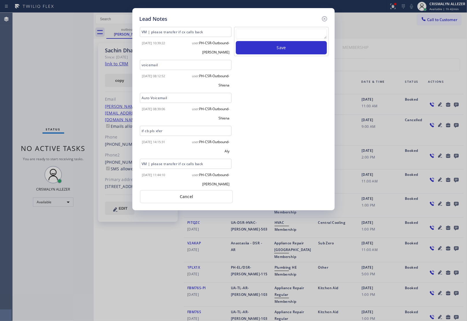
click at [294, 38] on textarea at bounding box center [281, 34] width 91 height 10
paste textarea "ALL GOODS NOW"
type textarea "ALL GOODS NOW"
click at [283, 51] on button "Save" at bounding box center [281, 47] width 91 height 13
click at [182, 200] on button "Cancel" at bounding box center [186, 196] width 93 height 13
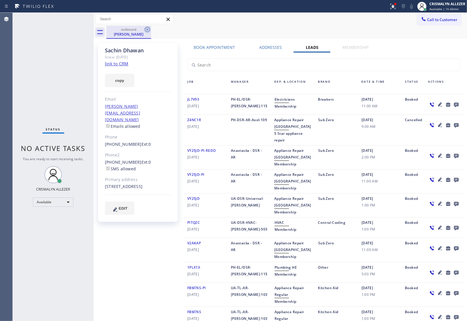
click at [146, 28] on icon at bounding box center [147, 29] width 7 height 7
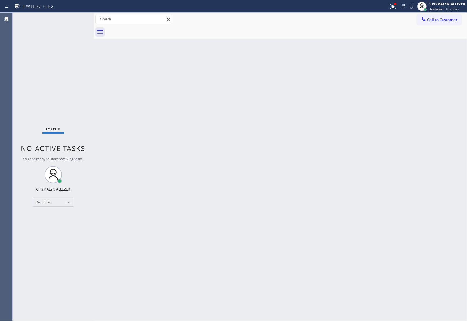
drag, startPoint x: 436, startPoint y: 19, endPoint x: 413, endPoint y: 28, distance: 25.3
click at [434, 21] on span "Call to Customer" at bounding box center [442, 19] width 30 height 5
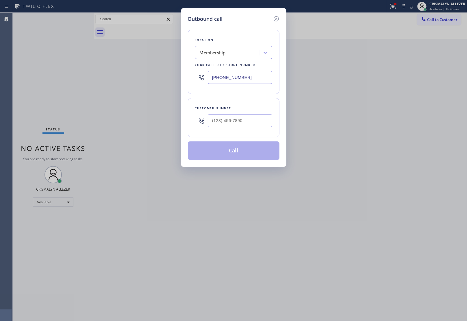
paste input "786) 347-7233"
drag, startPoint x: 252, startPoint y: 79, endPoint x: 87, endPoint y: 70, distance: 165.5
click at [102, 73] on div "Outbound call Location Membership Your caller id phone number (844) 386-0017 Cu…" at bounding box center [233, 160] width 467 height 321
type input "[PHONE_NUMBER]"
click at [248, 125] on input "(___) ___-____" at bounding box center [240, 120] width 64 height 13
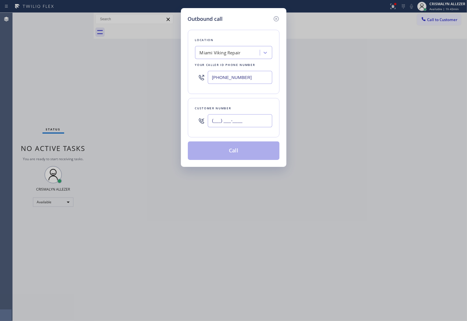
paste input "305) 795-3035"
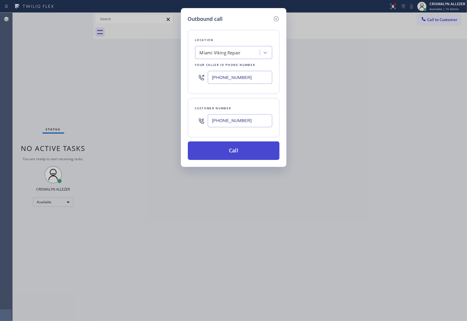
type input "(305) 795-3035"
click at [239, 153] on button "Call" at bounding box center [234, 150] width 92 height 18
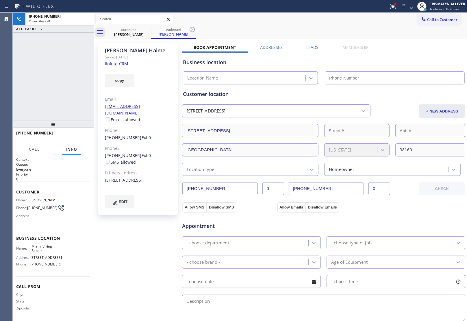
click at [113, 64] on link "link to CRM" at bounding box center [116, 64] width 23 height 6
type input "[PHONE_NUMBER]"
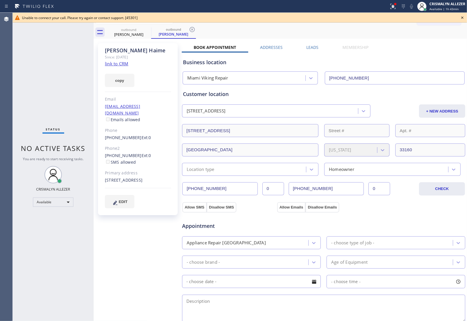
click at [462, 16] on icon at bounding box center [462, 17] width 7 height 7
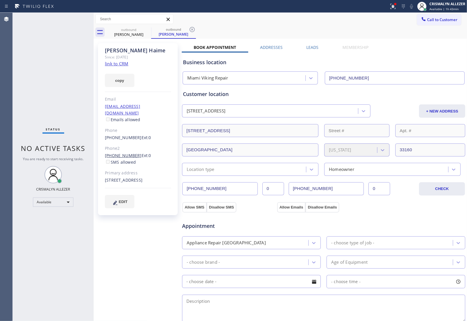
click at [116, 153] on link "[PHONE_NUMBER]" at bounding box center [123, 155] width 37 height 5
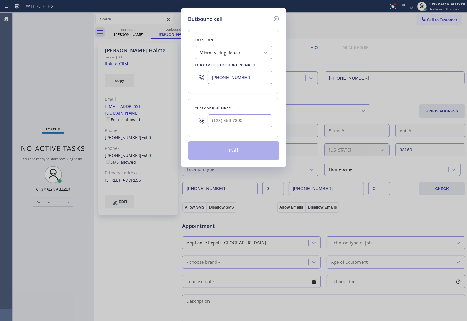
type input "[PHONE_NUMBER]"
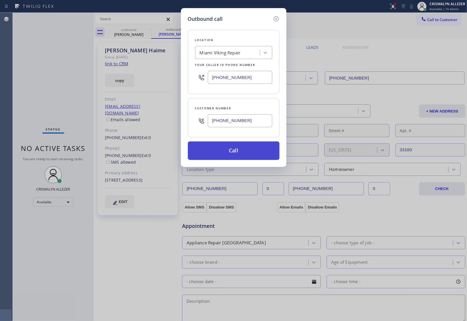
click at [240, 154] on button "Call" at bounding box center [234, 150] width 92 height 18
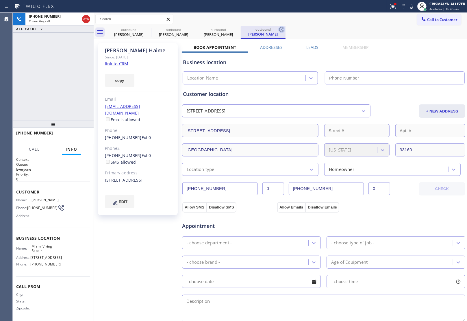
click at [282, 29] on icon at bounding box center [281, 29] width 5 height 5
type input "[PHONE_NUMBER]"
click at [234, 29] on icon at bounding box center [236, 29] width 7 height 7
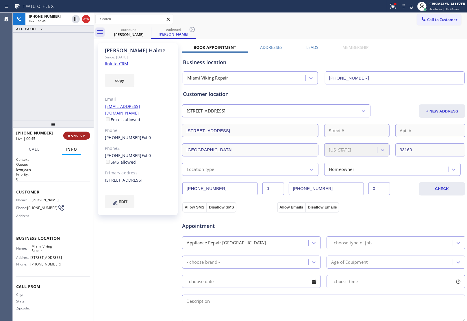
click at [75, 137] on span "HANG UP" at bounding box center [77, 135] width 18 height 4
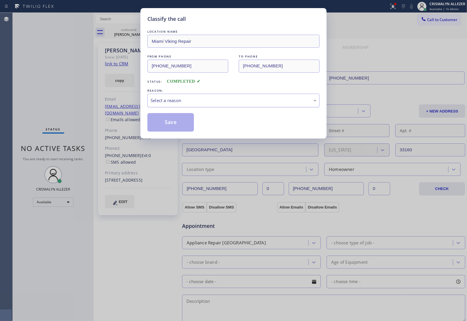
click at [217, 103] on div "Select a reason" at bounding box center [234, 100] width 166 height 7
click at [170, 125] on button "Save" at bounding box center [170, 122] width 47 height 18
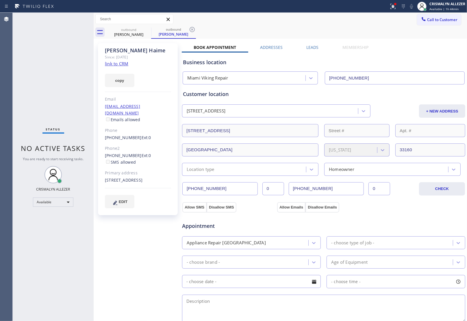
click at [127, 31] on div "outbound" at bounding box center [129, 29] width 44 height 4
click at [311, 48] on label "Leads" at bounding box center [313, 46] width 12 height 5
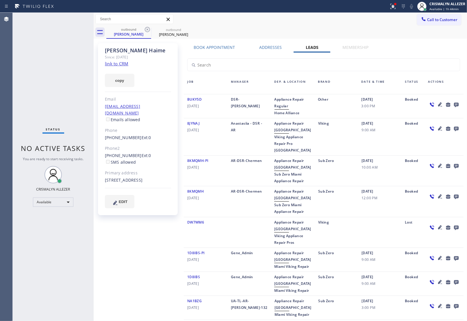
click at [454, 104] on icon at bounding box center [456, 105] width 5 height 5
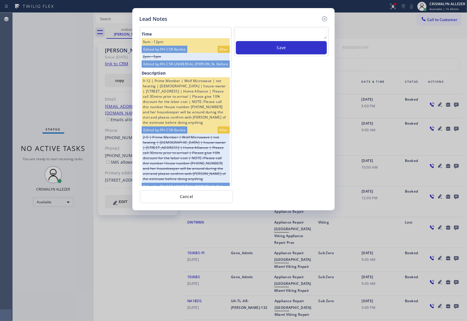
click at [270, 36] on textarea at bounding box center [281, 34] width 91 height 10
paste textarea "ALL GOODS NOW"
type textarea "ALL GOODS NOW"
click at [278, 52] on button "Save" at bounding box center [281, 47] width 91 height 13
click at [192, 198] on button "Cancel" at bounding box center [186, 196] width 93 height 13
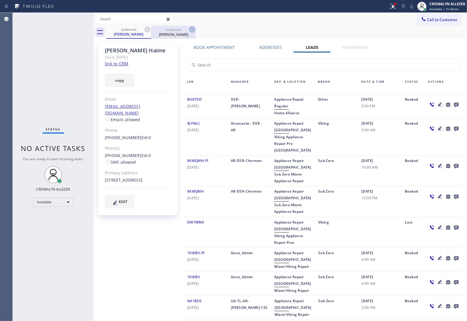
click at [189, 29] on icon at bounding box center [192, 29] width 7 height 7
click at [147, 30] on icon at bounding box center [147, 29] width 7 height 7
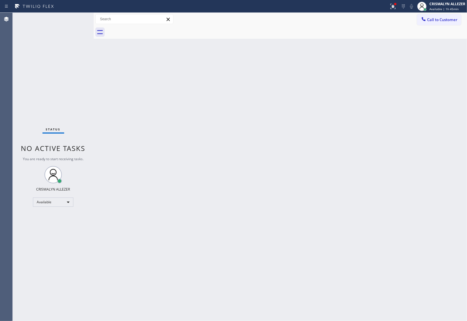
click at [147, 30] on div at bounding box center [286, 32] width 361 height 13
click at [438, 19] on span "Call to Customer" at bounding box center [442, 19] width 30 height 5
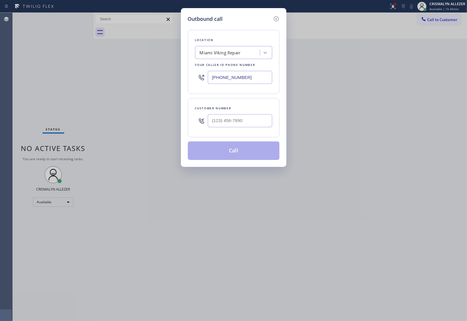
drag, startPoint x: 256, startPoint y: 77, endPoint x: 116, endPoint y: 66, distance: 140.3
click at [126, 67] on div "Outbound call Location Miami Viking Repair Your caller id phone number (786) 34…" at bounding box center [233, 160] width 467 height 321
paste input "415) 903-1166"
type input "(415) 903-1166"
click at [247, 122] on input "(___) ___-____" at bounding box center [240, 120] width 64 height 13
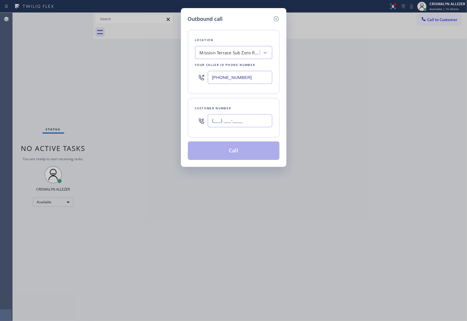
paste input "415) 794-8968"
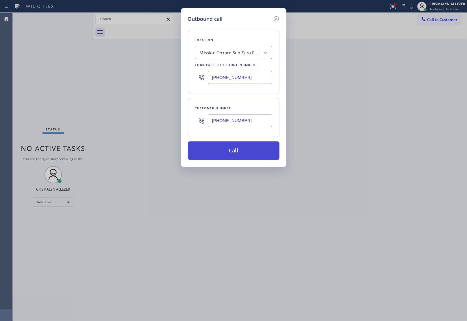
type input "(415) 794-8968"
click at [236, 152] on button "Call" at bounding box center [234, 150] width 92 height 18
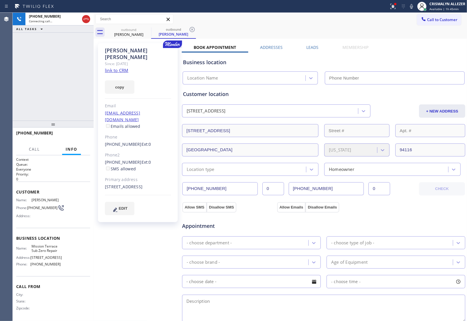
click at [122, 67] on link "link to CRM" at bounding box center [116, 70] width 23 height 6
type input "(415) 903-1166"
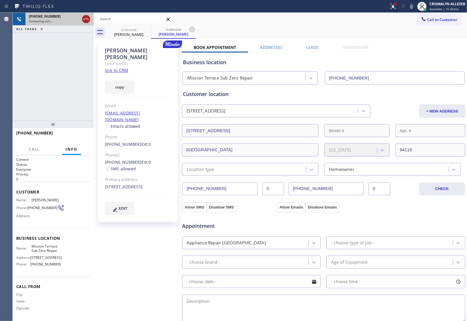
click at [86, 19] on icon at bounding box center [86, 19] width 7 height 7
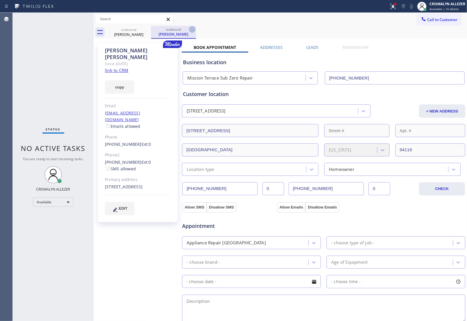
click at [192, 30] on icon at bounding box center [192, 29] width 5 height 5
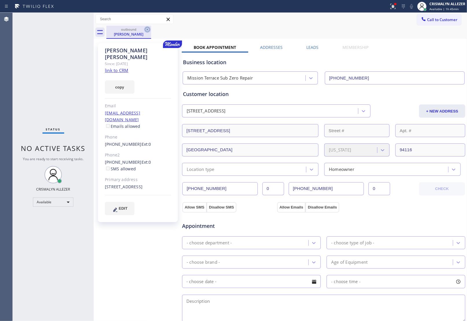
click at [147, 31] on icon at bounding box center [147, 29] width 7 height 7
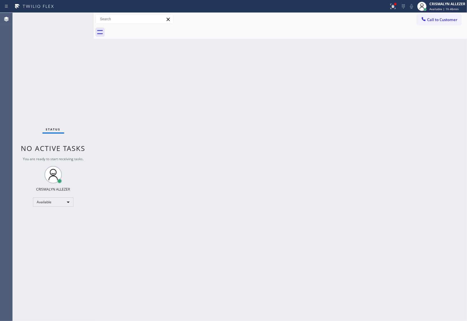
drag, startPoint x: 453, startPoint y: 19, endPoint x: 401, endPoint y: 38, distance: 55.7
click at [451, 21] on span "Call to Customer" at bounding box center [442, 19] width 30 height 5
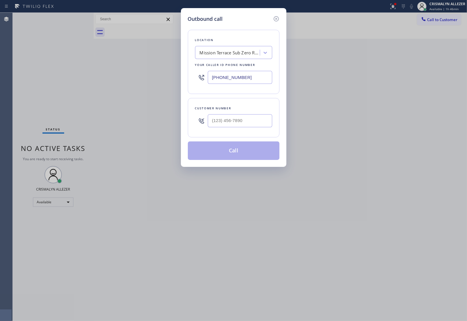
drag, startPoint x: 255, startPoint y: 74, endPoint x: 96, endPoint y: 69, distance: 159.0
click at [96, 69] on div "Outbound call Location Mission Terrace Sub Zero Repair Your caller id phone num…" at bounding box center [233, 160] width 467 height 321
paste input "682-6154"
type input "[PHONE_NUMBER]"
click at [250, 129] on div at bounding box center [240, 120] width 64 height 19
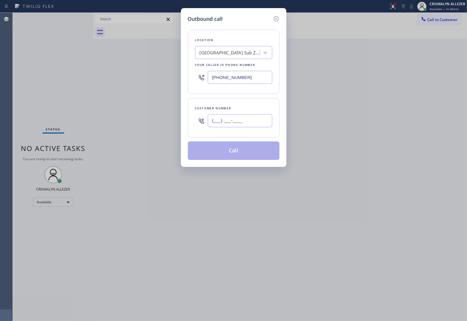
click at [250, 125] on input "(___) ___-____" at bounding box center [240, 120] width 64 height 13
paste input "415) 572-5861"
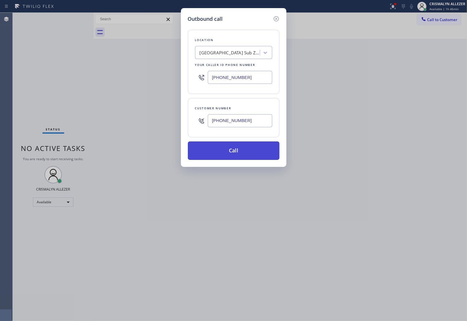
type input "[PHONE_NUMBER]"
click at [231, 155] on button "Call" at bounding box center [234, 150] width 92 height 18
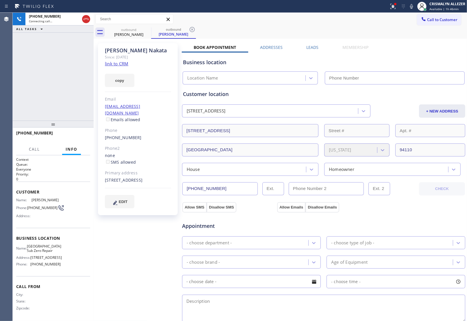
click at [112, 65] on link "link to CRM" at bounding box center [116, 64] width 23 height 6
type input "[PHONE_NUMBER]"
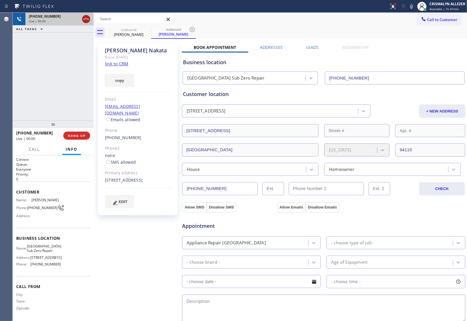
click at [88, 21] on icon at bounding box center [86, 19] width 7 height 7
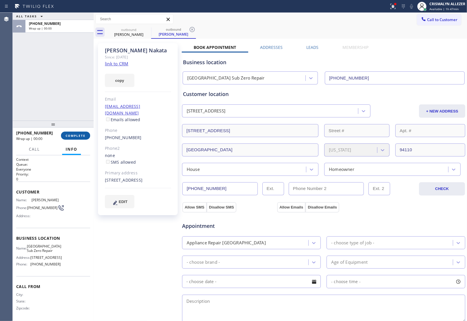
click at [69, 134] on span "COMPLETE" at bounding box center [76, 135] width 20 height 4
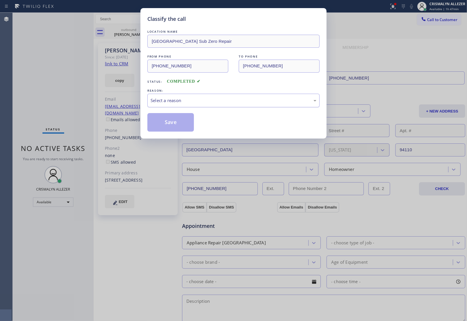
click at [233, 103] on div "Select a reason" at bounding box center [234, 100] width 166 height 7
click at [164, 126] on button "Save" at bounding box center [170, 122] width 47 height 18
click at [127, 32] on div "Classify the call LOCATION NAME Easy Viking Appliance Fix FROM PHONE (786) 724-…" at bounding box center [240, 167] width 454 height 308
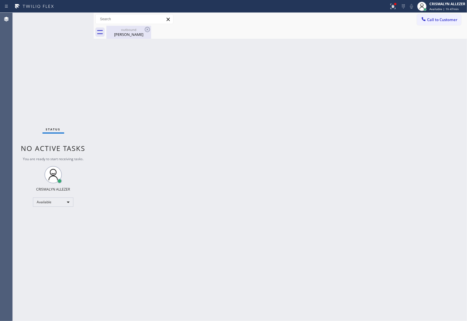
click at [127, 35] on div "Lynne Nakata" at bounding box center [129, 34] width 44 height 5
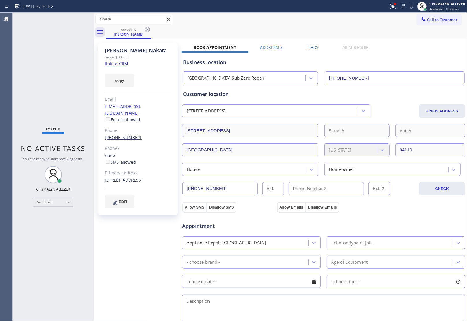
click at [125, 135] on link "[PHONE_NUMBER]" at bounding box center [123, 137] width 37 height 5
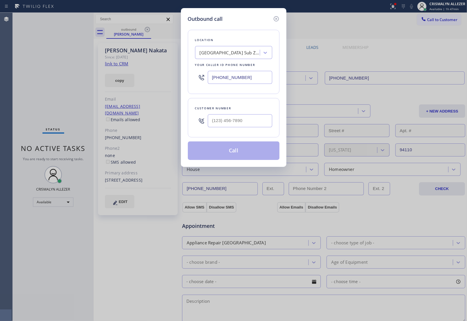
type input "[PHONE_NUMBER]"
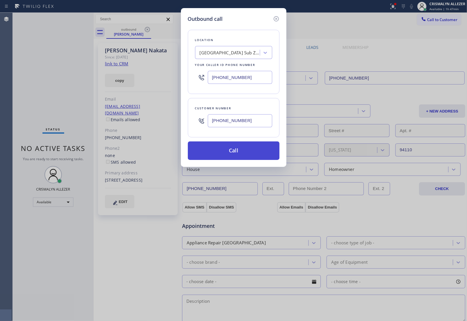
click at [237, 149] on button "Call" at bounding box center [234, 150] width 92 height 18
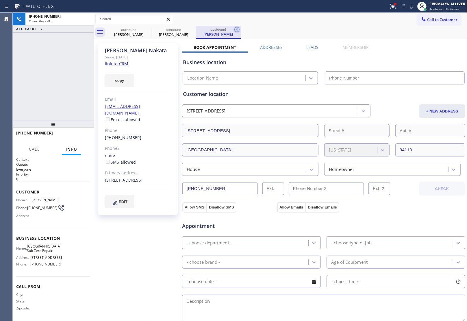
click at [238, 30] on icon at bounding box center [236, 29] width 7 height 7
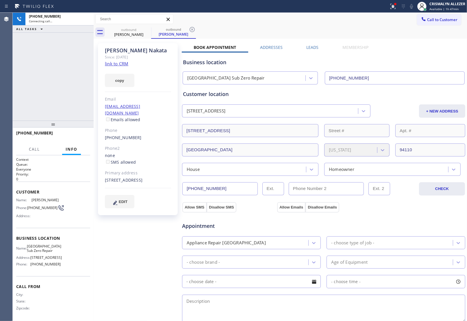
type input "[PHONE_NUMBER]"
click at [311, 47] on label "Leads" at bounding box center [313, 46] width 12 height 5
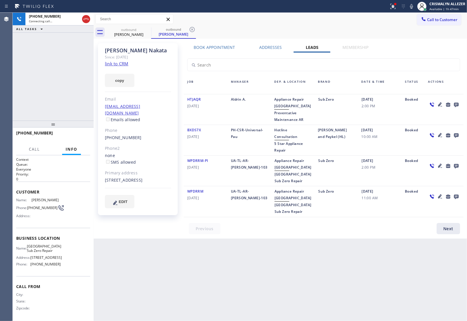
click at [457, 104] on icon at bounding box center [456, 105] width 5 height 5
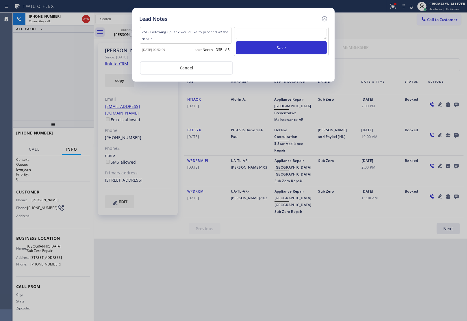
click at [249, 35] on textarea at bounding box center [281, 34] width 91 height 10
paste textarea "no answer | please xfer here"
type textarea "no answer | please xfer here"
click at [279, 47] on button "Save" at bounding box center [281, 47] width 91 height 13
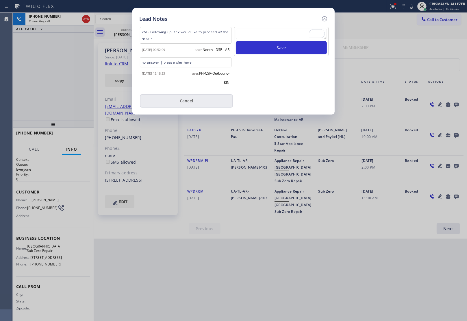
click at [186, 102] on button "Cancel" at bounding box center [186, 100] width 93 height 13
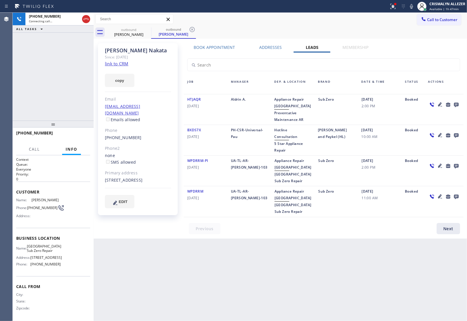
click at [215, 48] on label "Book Appointment" at bounding box center [214, 46] width 41 height 5
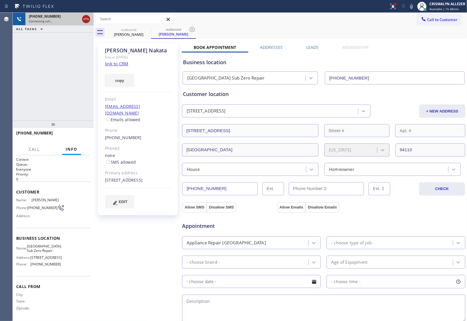
click at [89, 22] on icon at bounding box center [86, 19] width 7 height 7
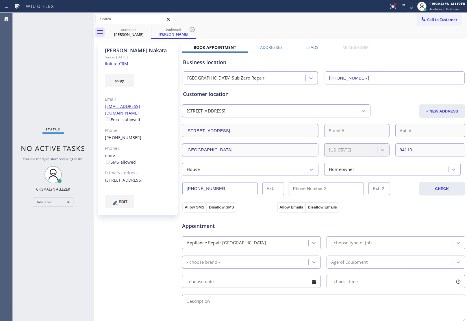
click at [316, 47] on label "Leads" at bounding box center [313, 46] width 12 height 5
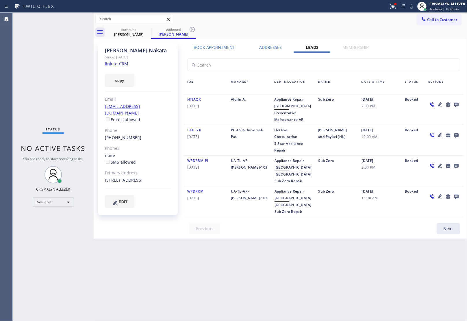
click at [458, 103] on icon at bounding box center [456, 105] width 5 height 5
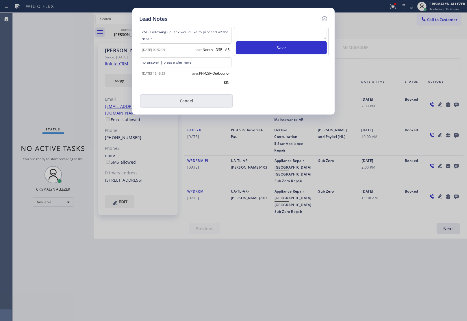
click at [188, 101] on button "Cancel" at bounding box center [186, 100] width 93 height 13
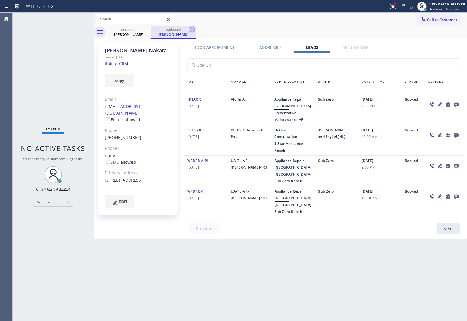
click at [192, 27] on icon at bounding box center [192, 29] width 7 height 7
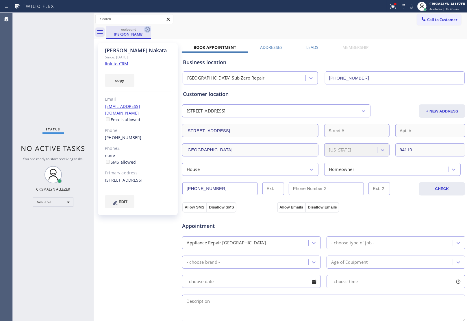
click at [148, 29] on icon at bounding box center [147, 29] width 5 height 5
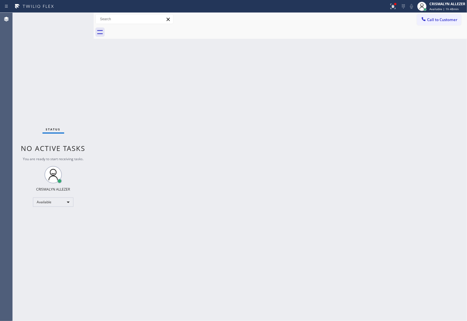
drag, startPoint x: 437, startPoint y: 22, endPoint x: 340, endPoint y: 63, distance: 105.7
click at [437, 22] on span "Call to Customer" at bounding box center [442, 19] width 30 height 5
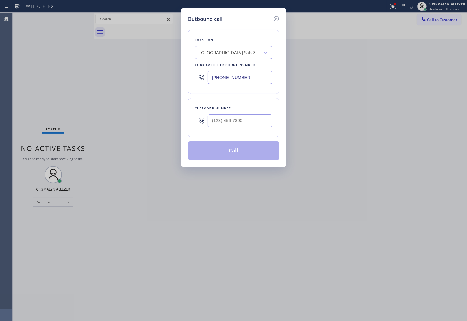
drag, startPoint x: 253, startPoint y: 79, endPoint x: 110, endPoint y: 66, distance: 143.0
click at [113, 67] on div "Outbound call Location Monterey Heights Sub Zero Repair Your caller id phone nu…" at bounding box center [233, 160] width 467 height 321
paste input "626) 469-7417"
type input "[PHONE_NUMBER]"
click at [246, 124] on input "(___) ___-____" at bounding box center [240, 120] width 64 height 13
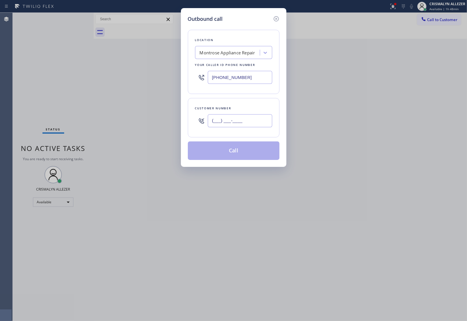
paste input "213) 910-8081"
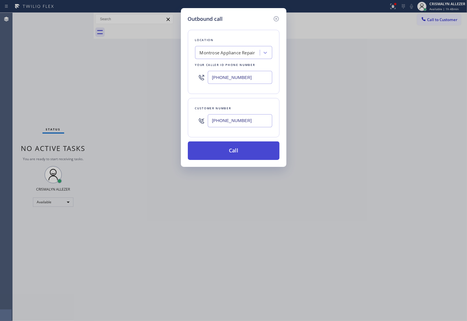
type input "[PHONE_NUMBER]"
click at [236, 157] on button "Call" at bounding box center [234, 150] width 92 height 18
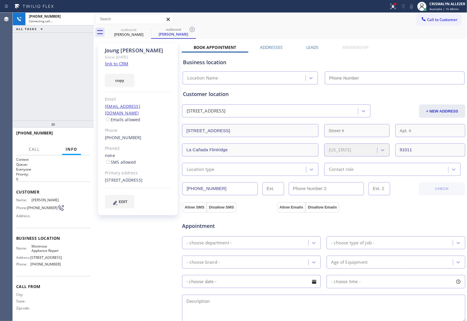
click at [116, 64] on link "link to CRM" at bounding box center [116, 64] width 23 height 6
type input "[PHONE_NUMBER]"
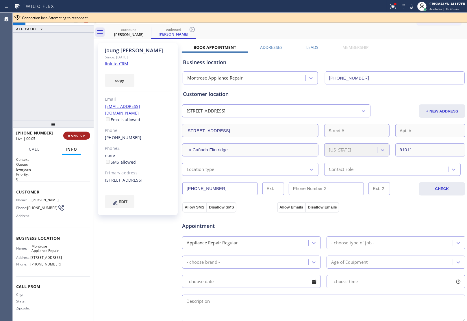
click at [74, 136] on span "HANG UP" at bounding box center [77, 135] width 18 height 4
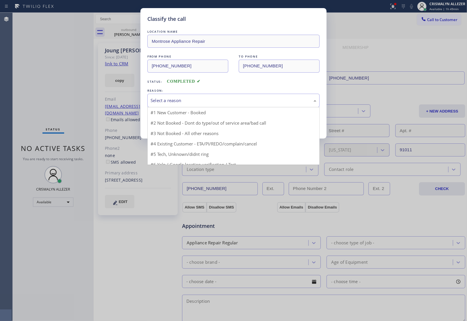
click at [236, 100] on div "Select a reason" at bounding box center [234, 100] width 166 height 7
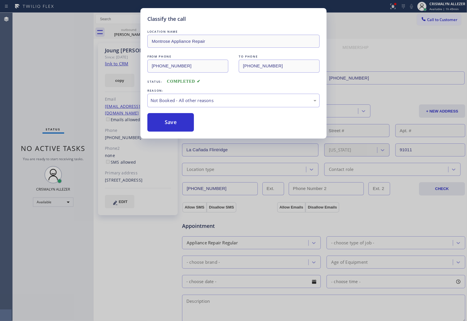
click at [160, 125] on button "Save" at bounding box center [170, 122] width 47 height 18
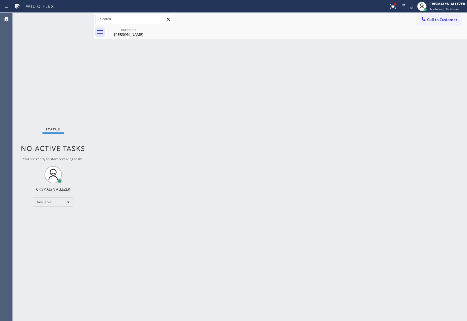
click at [127, 31] on div "outbound" at bounding box center [129, 29] width 44 height 4
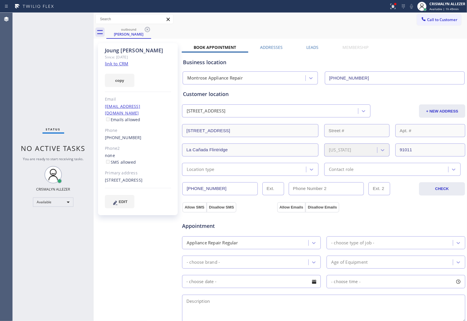
click at [309, 47] on label "Leads" at bounding box center [313, 46] width 12 height 5
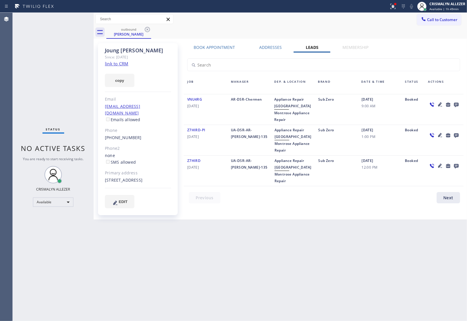
click at [457, 104] on icon at bounding box center [456, 105] width 5 height 5
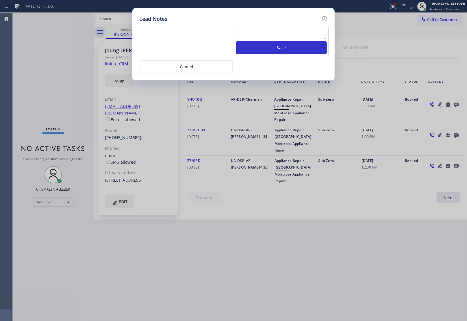
click at [262, 36] on textarea at bounding box center [281, 34] width 91 height 10
paste textarea "no answer | please xfer here"
type textarea "no answer | please xfer here"
click at [270, 50] on button "Save" at bounding box center [281, 47] width 91 height 13
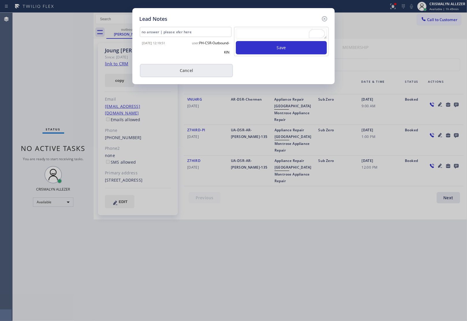
click at [184, 72] on button "Cancel" at bounding box center [186, 70] width 93 height 13
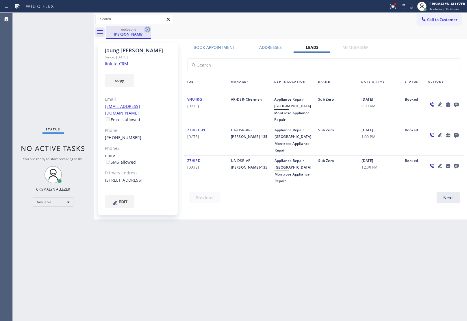
click at [146, 30] on icon at bounding box center [147, 29] width 7 height 7
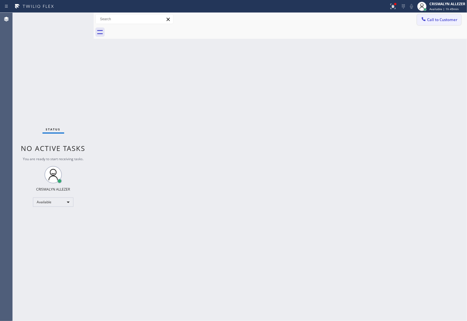
click at [433, 21] on span "Call to Customer" at bounding box center [442, 19] width 30 height 5
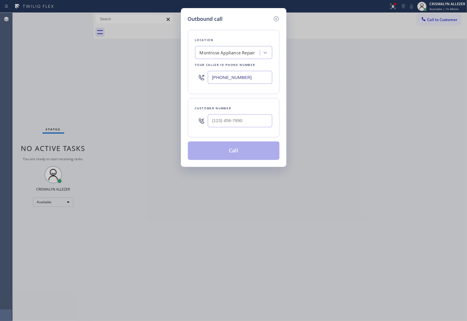
click at [149, 78] on div "Outbound call Location [GEOGRAPHIC_DATA] Appliance Repair Your caller id phone …" at bounding box center [233, 160] width 467 height 321
paste input "text"
type input "[PHONE_NUMBER]"
click at [248, 119] on input "(___) ___-____" at bounding box center [240, 120] width 64 height 13
paste input "818) 515-2035"
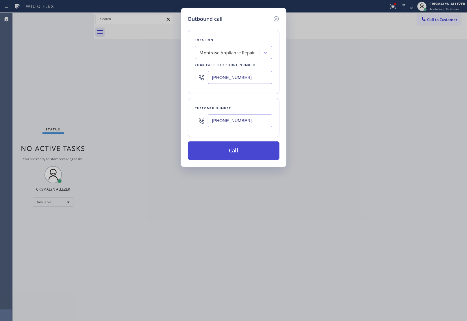
type input "[PHONE_NUMBER]"
click at [240, 146] on button "Call" at bounding box center [234, 150] width 92 height 18
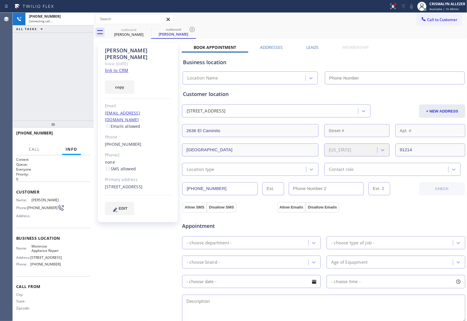
click at [124, 67] on link "link to CRM" at bounding box center [116, 70] width 23 height 6
type input "[PHONE_NUMBER]"
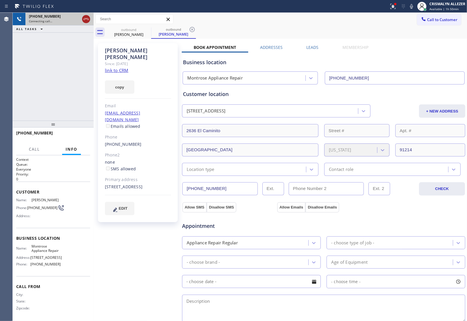
click at [86, 19] on icon at bounding box center [85, 19] width 5 height 2
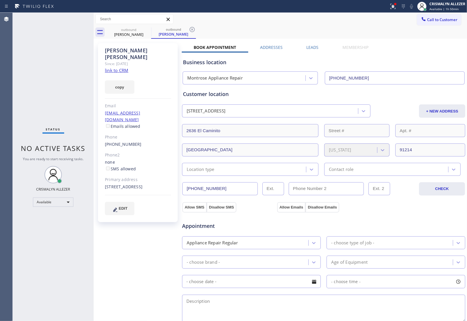
click at [314, 47] on label "Leads" at bounding box center [313, 46] width 12 height 5
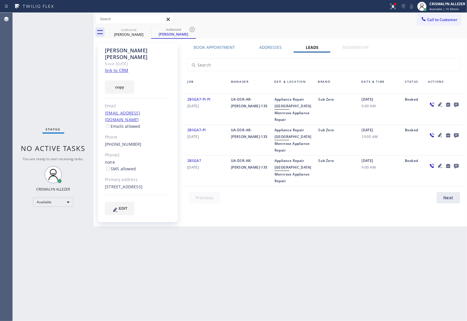
click at [457, 103] on icon at bounding box center [456, 105] width 5 height 5
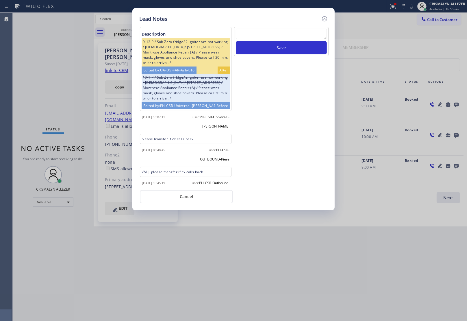
click at [279, 37] on textarea at bounding box center [281, 34] width 91 height 10
paste textarea "no answer | please xfer here"
type textarea "no answer | please xfer here"
click at [275, 48] on button "Save" at bounding box center [281, 47] width 91 height 13
click at [190, 199] on button "Cancel" at bounding box center [186, 196] width 93 height 13
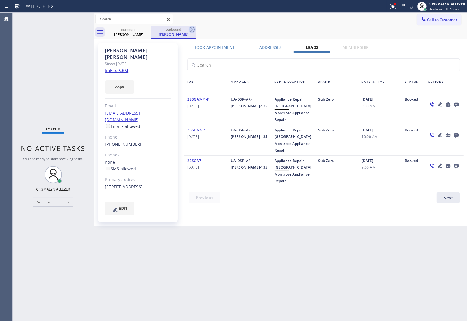
click at [191, 30] on icon at bounding box center [192, 29] width 5 height 5
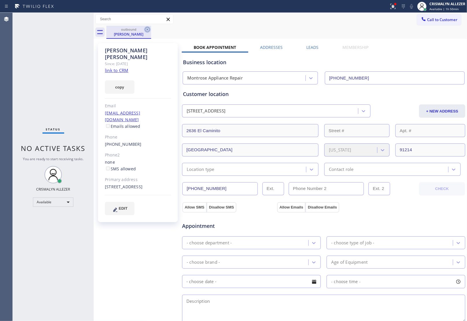
click at [149, 30] on icon at bounding box center [147, 29] width 7 height 7
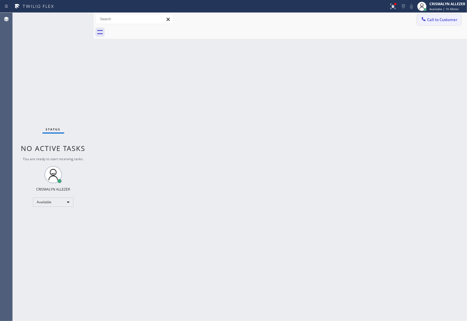
click at [436, 22] on span "Call to Customer" at bounding box center [442, 19] width 30 height 5
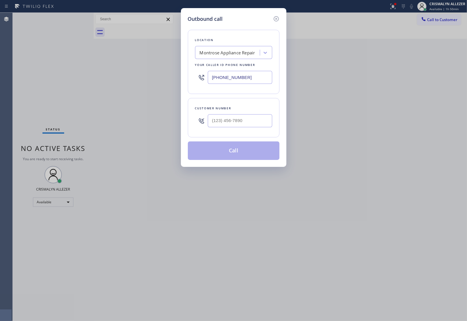
drag, startPoint x: 187, startPoint y: 78, endPoint x: 136, endPoint y: 74, distance: 50.7
click at [140, 75] on div "Outbound call Location Montrose Appliance Repair Your caller id phone number (6…" at bounding box center [233, 160] width 467 height 321
paste input "206) 488-1959"
type input "[PHONE_NUMBER]"
click at [257, 126] on input "(___) ___-____" at bounding box center [240, 120] width 64 height 13
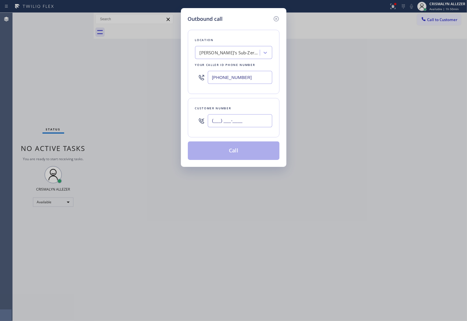
paste input "206) 349-4455"
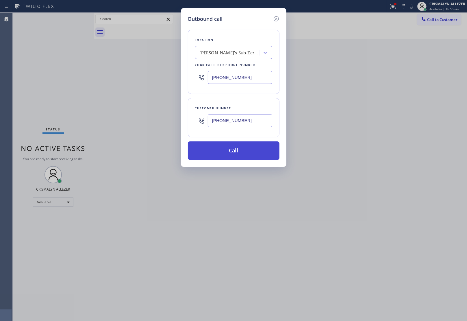
type input "(206) 349-4455"
click at [236, 155] on button "Call" at bounding box center [234, 150] width 92 height 18
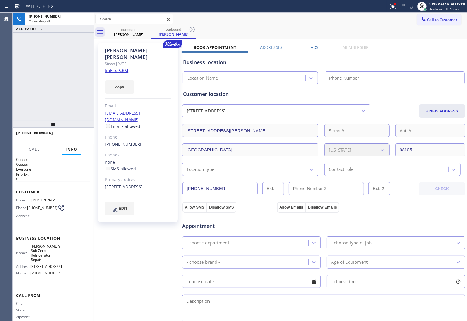
click at [120, 67] on link "link to CRM" at bounding box center [116, 70] width 23 height 6
type input "[PHONE_NUMBER]"
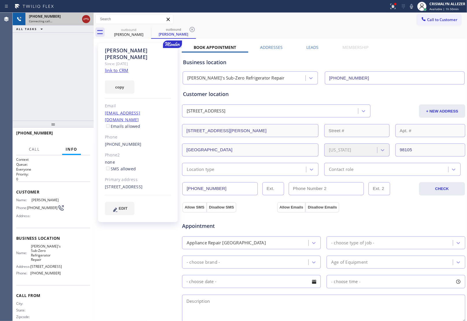
click at [88, 20] on icon at bounding box center [86, 19] width 7 height 7
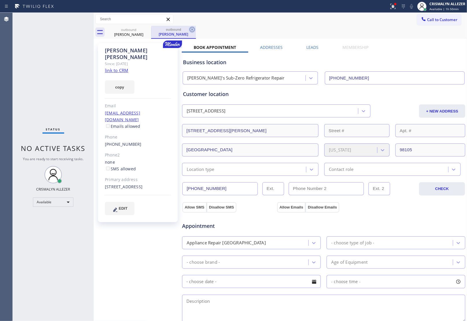
click at [191, 29] on icon at bounding box center [192, 29] width 7 height 7
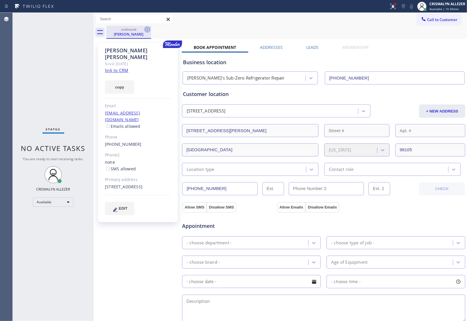
click at [149, 29] on icon at bounding box center [147, 29] width 5 height 5
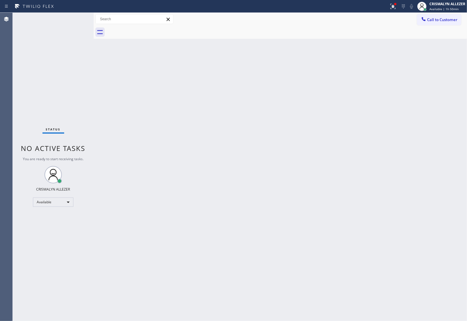
click at [443, 18] on span "Call to Customer" at bounding box center [442, 19] width 30 height 5
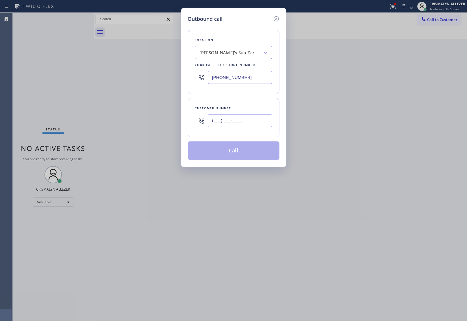
click at [249, 122] on input "(___) ___-____" at bounding box center [240, 120] width 64 height 13
paste input "425) 643-3399"
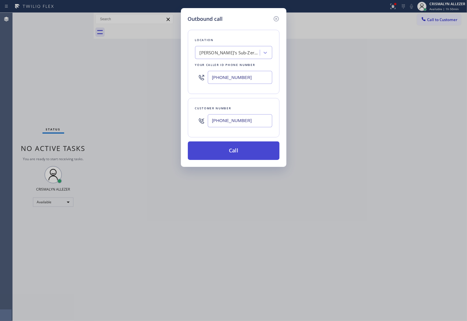
type input "[PHONE_NUMBER]"
click at [229, 157] on button "Call" at bounding box center [234, 150] width 92 height 18
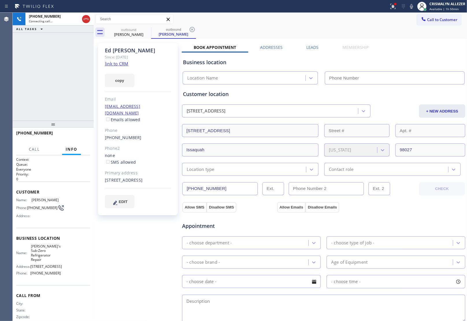
click at [122, 62] on link "link to CRM" at bounding box center [116, 64] width 23 height 6
type input "[PHONE_NUMBER]"
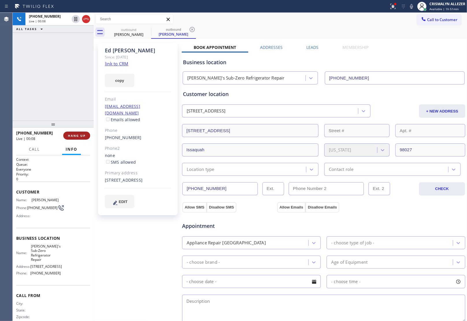
click at [70, 136] on span "HANG UP" at bounding box center [77, 135] width 18 height 4
click at [73, 133] on span "COMPLETE" at bounding box center [76, 135] width 20 height 4
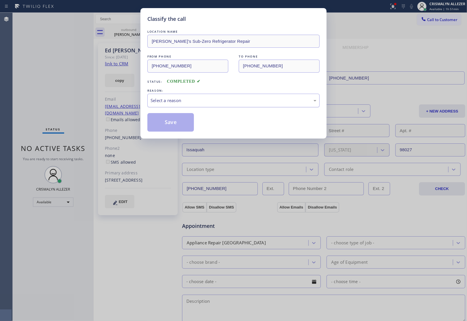
click at [220, 99] on div "Select a reason" at bounding box center [234, 100] width 166 height 7
click at [155, 123] on button "Save" at bounding box center [170, 122] width 47 height 18
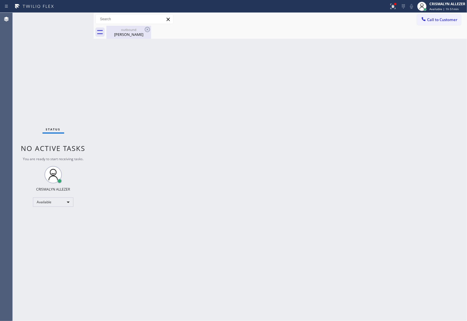
click at [129, 32] on div "Ed Bergman" at bounding box center [129, 34] width 44 height 5
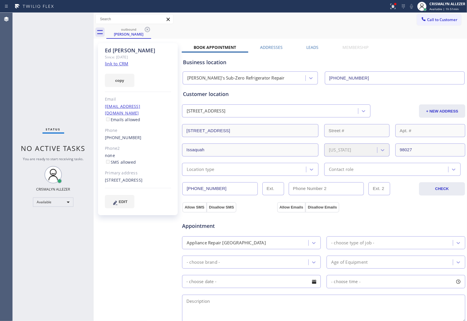
click at [312, 48] on label "Leads" at bounding box center [313, 46] width 12 height 5
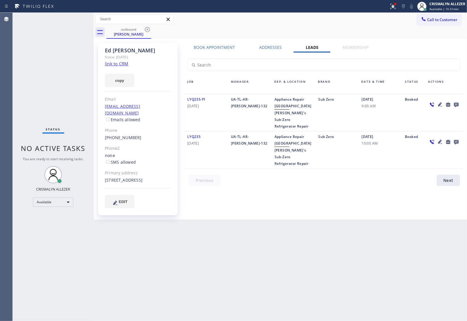
click at [456, 104] on icon at bounding box center [456, 105] width 5 height 5
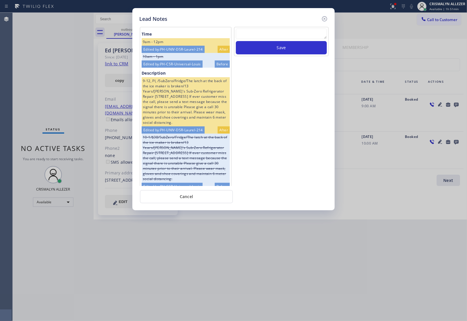
click at [282, 39] on textarea at bounding box center [281, 34] width 91 height 10
paste textarea "no answer | please xfer here"
type textarea "no answer | please xfer here"
click at [276, 51] on button "Save" at bounding box center [281, 47] width 91 height 13
click at [176, 207] on div "Lead Notes Time 9am - 12pm Edited by: PH-UNIV-DSR-Laurel-214 After 10am - 1pm E…" at bounding box center [233, 109] width 202 height 202
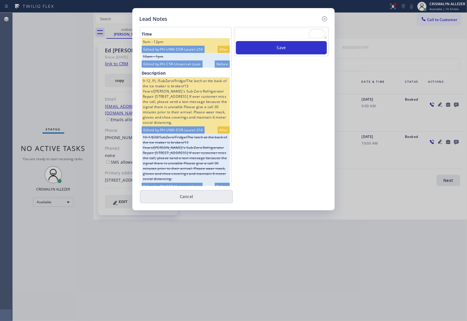
click at [181, 201] on button "Cancel" at bounding box center [186, 196] width 93 height 13
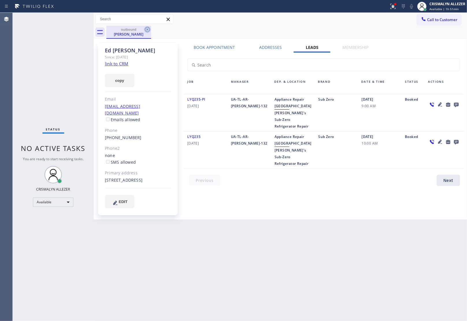
click at [146, 30] on icon at bounding box center [147, 29] width 5 height 5
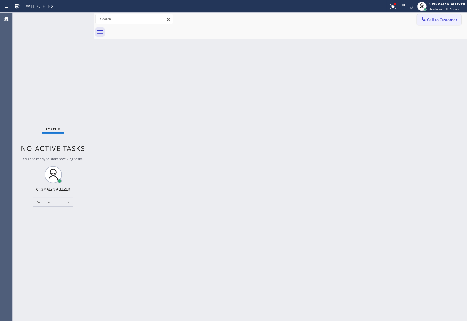
click at [439, 19] on span "Call to Customer" at bounding box center [442, 19] width 30 height 5
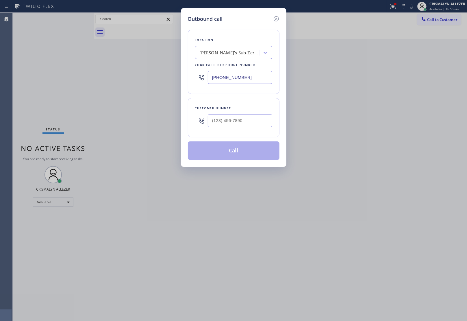
drag, startPoint x: 249, startPoint y: 114, endPoint x: 249, endPoint y: 121, distance: 7.8
click at [248, 117] on div at bounding box center [240, 120] width 64 height 19
click at [248, 123] on input "(___) ___-____" at bounding box center [240, 120] width 64 height 13
paste input "206) 914-1172"
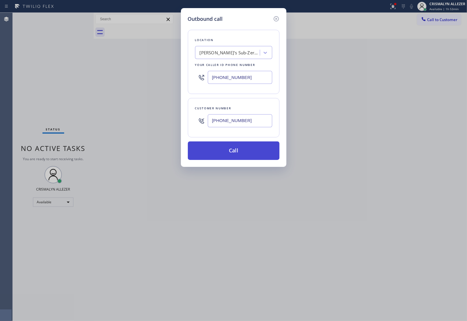
type input "(206) 914-1172"
click at [239, 155] on button "Call" at bounding box center [234, 150] width 92 height 18
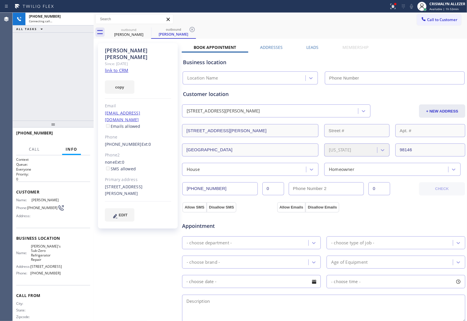
click at [124, 67] on link "link to CRM" at bounding box center [116, 70] width 23 height 6
type input "[PHONE_NUMBER]"
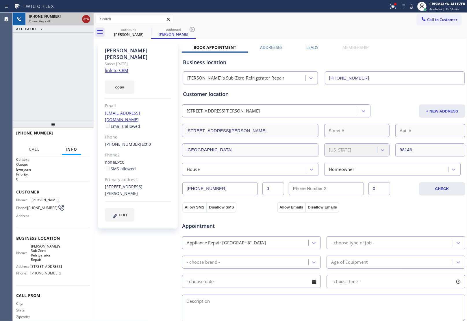
click at [84, 18] on icon at bounding box center [85, 19] width 5 height 2
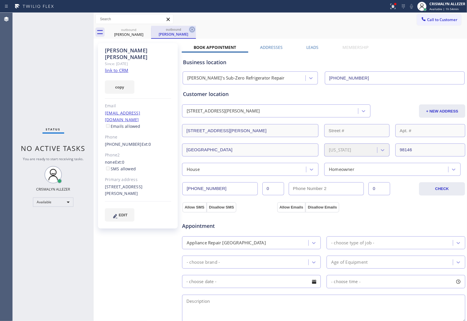
click at [194, 29] on icon at bounding box center [192, 29] width 7 height 7
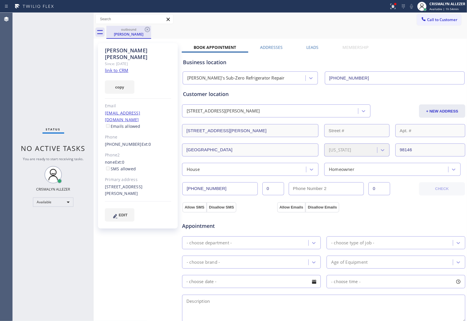
click at [128, 35] on div "Harry Tarica" at bounding box center [129, 33] width 44 height 5
click at [125, 141] on link "(206) 914-1172" at bounding box center [123, 143] width 37 height 5
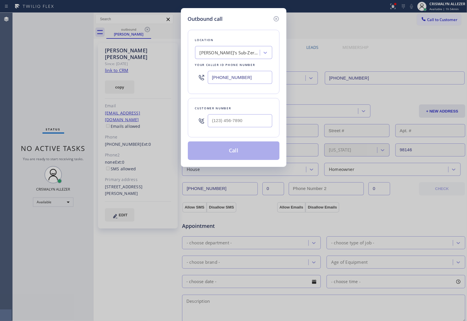
type input "(206) 914-1172"
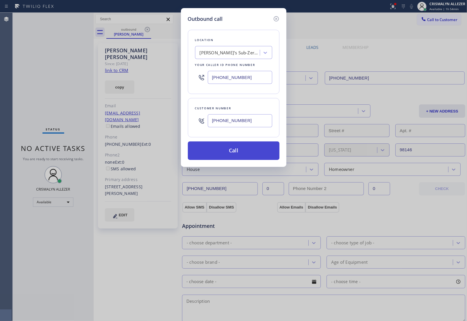
click at [250, 155] on button "Call" at bounding box center [234, 150] width 92 height 18
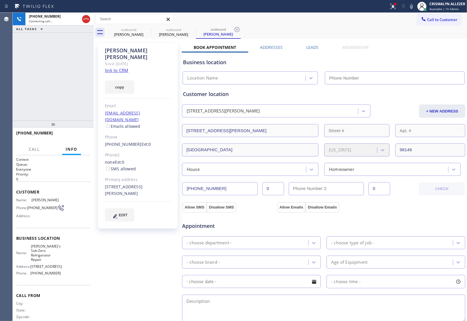
type input "[PHONE_NUMBER]"
click at [236, 27] on icon at bounding box center [236, 29] width 7 height 7
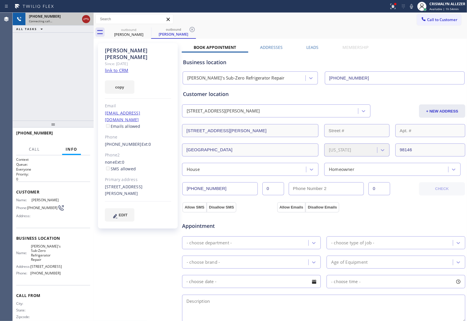
click at [88, 19] on icon at bounding box center [86, 19] width 7 height 7
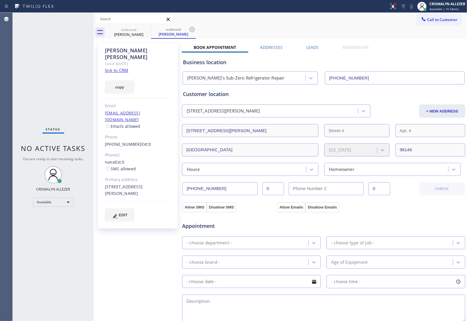
click at [315, 47] on label "Leads" at bounding box center [313, 46] width 12 height 5
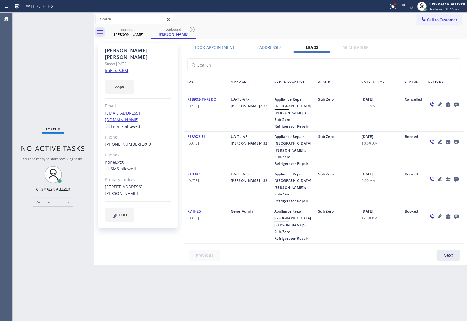
click at [457, 103] on icon at bounding box center [456, 105] width 5 height 5
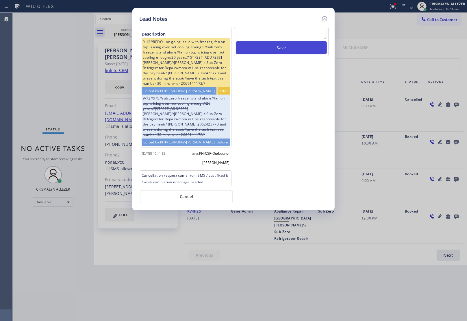
click at [283, 33] on textarea at bounding box center [281, 34] width 91 height 10
paste textarea "no answer | please xfer here"
type textarea "no answer | please xfer here"
click at [276, 48] on button "Save" at bounding box center [281, 47] width 91 height 13
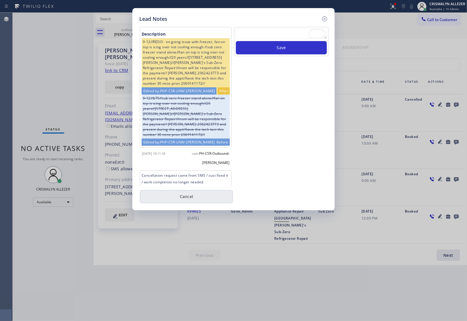
click at [194, 200] on button "Cancel" at bounding box center [186, 196] width 93 height 13
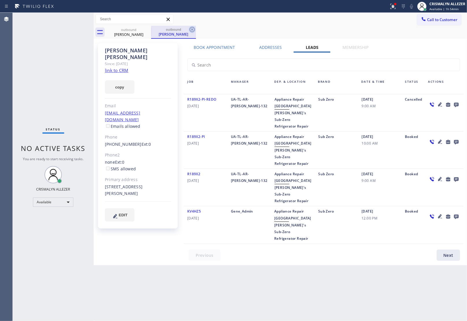
click at [193, 29] on icon at bounding box center [192, 29] width 7 height 7
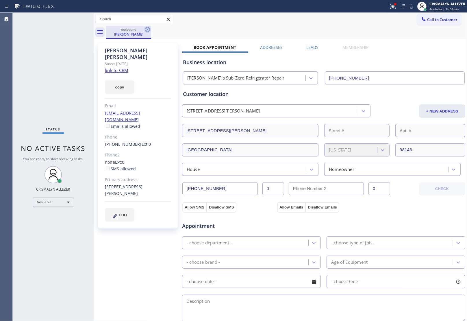
click at [146, 29] on icon at bounding box center [147, 29] width 7 height 7
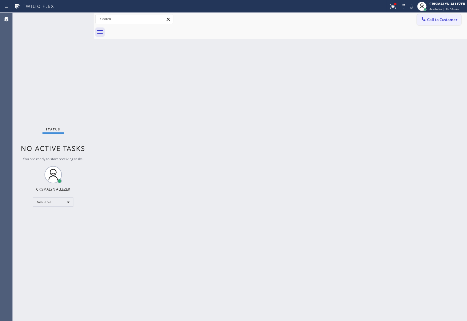
click at [442, 21] on span "Call to Customer" at bounding box center [442, 19] width 30 height 5
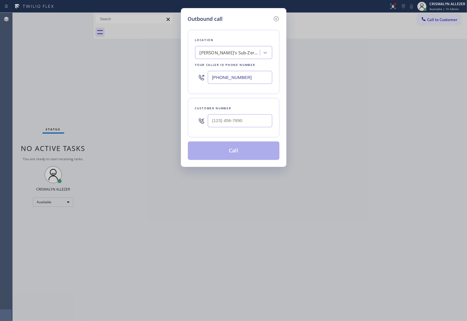
drag, startPoint x: 252, startPoint y: 78, endPoint x: 97, endPoint y: 73, distance: 155.0
click at [101, 73] on div "Outbound call Location Nellie's Sub-Zero Refrigerator Repair Your caller id pho…" at bounding box center [233, 160] width 467 height 321
paste input "917) 746-3818"
drag, startPoint x: 254, startPoint y: 75, endPoint x: 74, endPoint y: 67, distance: 180.1
click at [85, 69] on div "Outbound call Location Nellie's Sub-Zero Refrigerator Repair Your caller id pho…" at bounding box center [233, 160] width 467 height 321
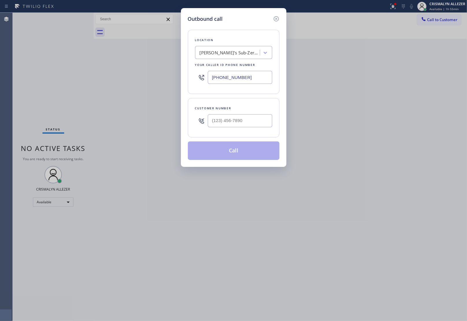
paste input "949) 647-4912"
type input "(949) 647-4912"
click at [240, 122] on input "(___) ___-____" at bounding box center [240, 120] width 64 height 13
paste input "801) 634-8000"
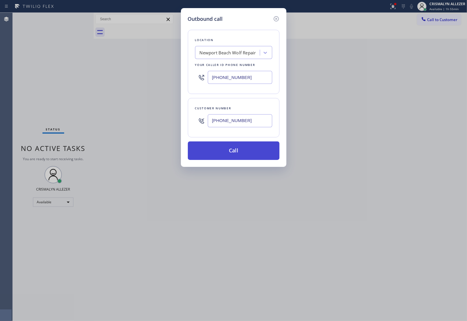
type input "(801) 634-8000"
click at [237, 152] on button "Call" at bounding box center [234, 150] width 92 height 18
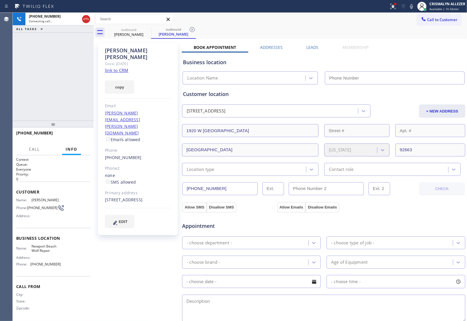
click at [118, 67] on link "link to CRM" at bounding box center [116, 70] width 23 height 6
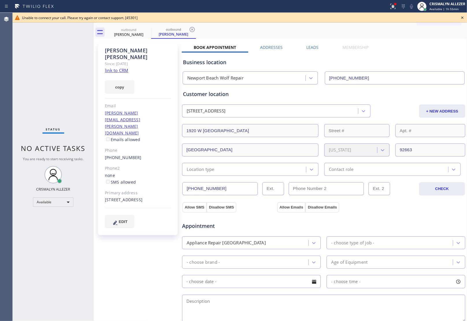
type input "(949) 647-4912"
click at [464, 16] on icon at bounding box center [462, 17] width 7 height 7
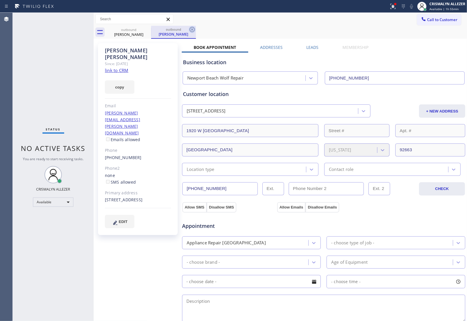
click at [192, 29] on icon at bounding box center [192, 29] width 7 height 7
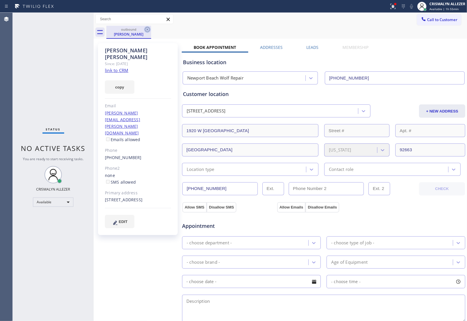
click at [146, 31] on icon at bounding box center [147, 29] width 7 height 7
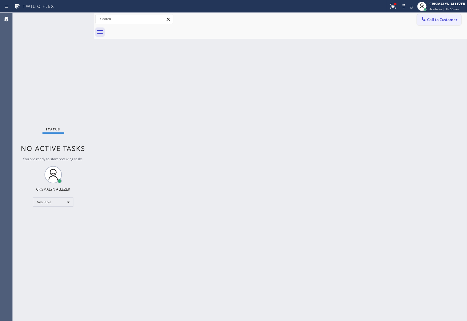
click at [436, 22] on span "Call to Customer" at bounding box center [442, 19] width 30 height 5
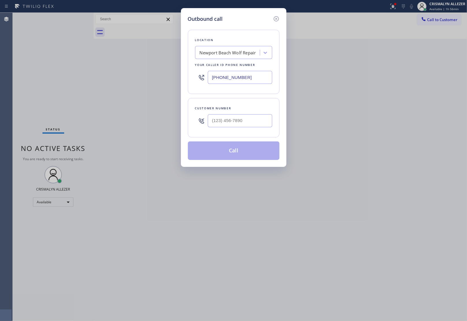
drag, startPoint x: 259, startPoint y: 78, endPoint x: 77, endPoint y: 77, distance: 181.4
click at [125, 77] on div "Outbound call Location Newport Beach Wolf Repair Your caller id phone number (9…" at bounding box center [233, 160] width 467 height 321
paste input "786) 686-0649"
type input "[PHONE_NUMBER]"
click at [241, 126] on input "(___) ___-____" at bounding box center [240, 120] width 64 height 13
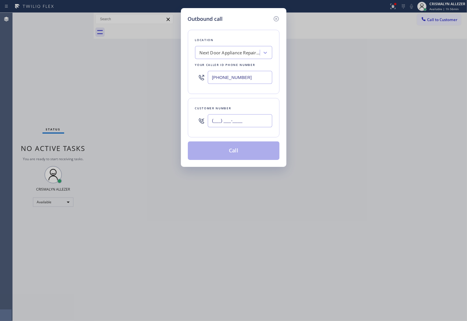
paste input "813) 758-3605"
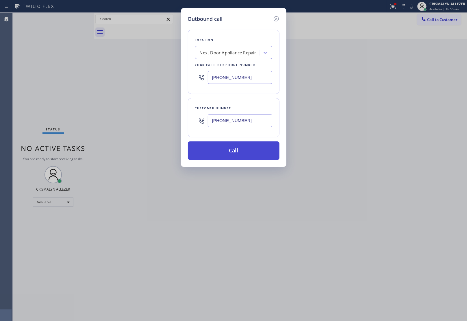
type input "[PHONE_NUMBER]"
click at [236, 150] on button "Call" at bounding box center [234, 150] width 92 height 18
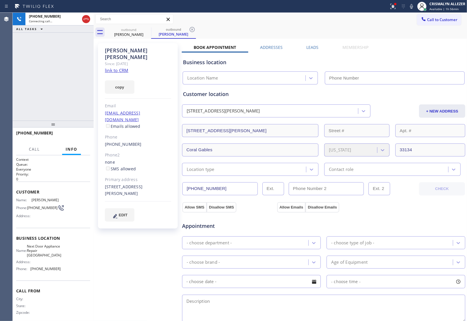
click at [114, 67] on link "link to CRM" at bounding box center [116, 70] width 23 height 6
type input "[PHONE_NUMBER]"
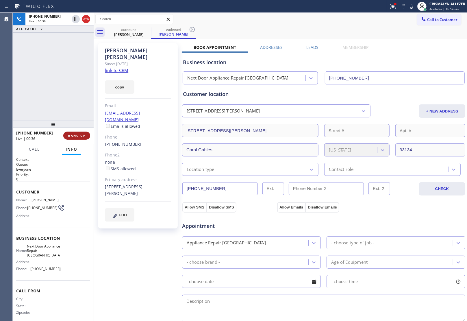
click at [79, 136] on span "HANG UP" at bounding box center [77, 135] width 18 height 4
click at [79, 136] on span "COMPLETE" at bounding box center [76, 135] width 20 height 4
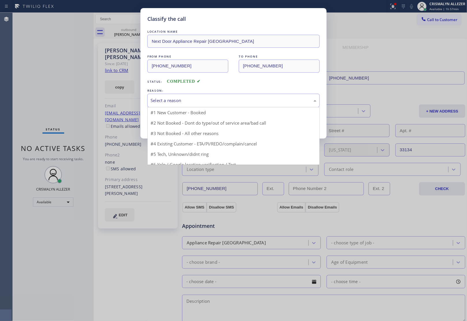
click at [270, 98] on div "Select a reason" at bounding box center [234, 100] width 166 height 7
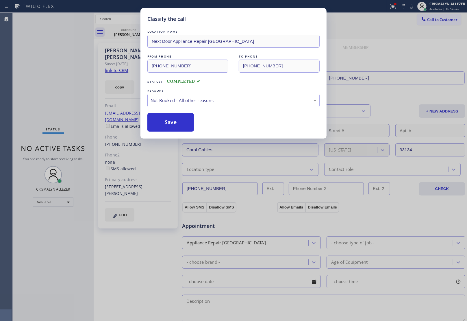
click at [162, 123] on button "Save" at bounding box center [170, 122] width 47 height 18
click at [123, 33] on div "Classify the call LOCATION NAME Easy Viking Appliance Fix FROM PHONE (786) 724-…" at bounding box center [240, 167] width 454 height 308
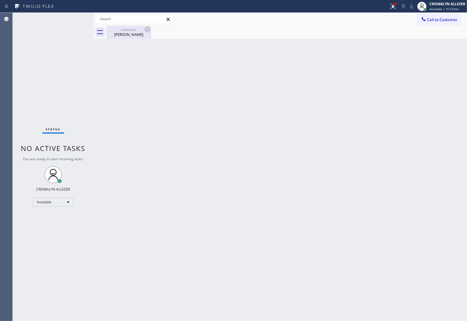
click at [128, 34] on div "Mike Fabbro" at bounding box center [129, 34] width 44 height 5
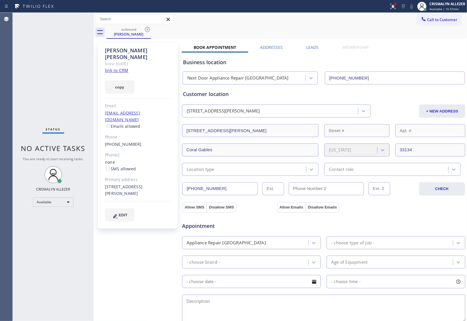
click at [310, 47] on label "Leads" at bounding box center [313, 46] width 12 height 5
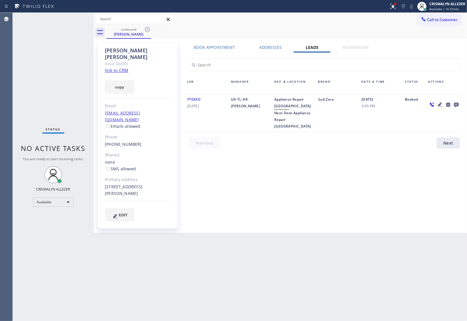
click at [456, 104] on icon at bounding box center [456, 105] width 5 height 5
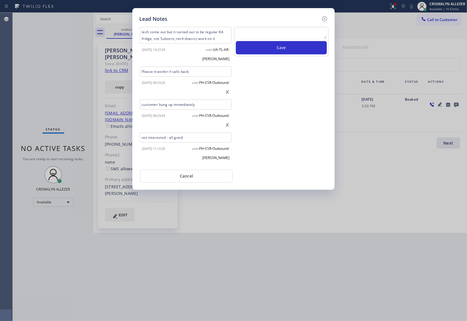
click at [257, 35] on textarea at bounding box center [281, 34] width 91 height 10
type textarea "ALL APPLIANCES ARE NEW"
click at [270, 50] on button "Save" at bounding box center [281, 47] width 91 height 13
click at [269, 47] on button "Save" at bounding box center [281, 47] width 91 height 13
click at [285, 50] on button "Save" at bounding box center [281, 47] width 91 height 13
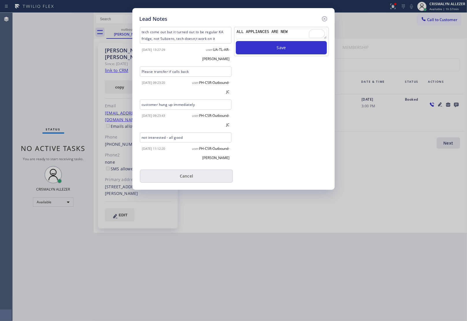
click at [186, 169] on button "Cancel" at bounding box center [186, 175] width 93 height 13
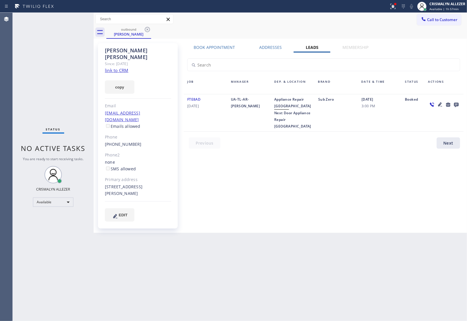
click at [456, 103] on icon at bounding box center [456, 104] width 7 height 7
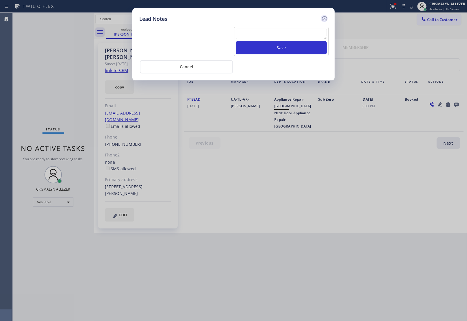
click at [323, 16] on icon at bounding box center [324, 18] width 7 height 7
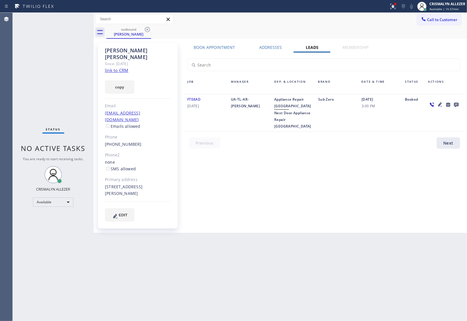
drag, startPoint x: 145, startPoint y: 29, endPoint x: 153, endPoint y: 3, distance: 27.6
click at [145, 26] on icon at bounding box center [147, 29] width 7 height 7
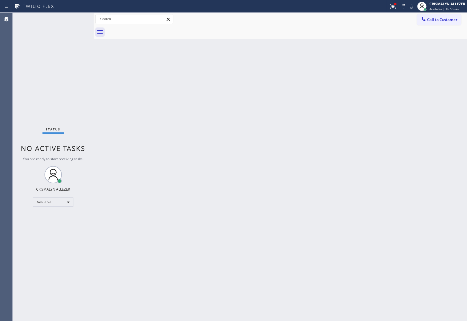
drag, startPoint x: 431, startPoint y: 23, endPoint x: 336, endPoint y: 60, distance: 101.7
click at [394, 41] on div "Back to Dashboard Change Sender ID Customers Technicians Select a contact Outbo…" at bounding box center [280, 167] width 373 height 308
drag, startPoint x: 456, startPoint y: 22, endPoint x: 333, endPoint y: 63, distance: 129.7
click at [453, 24] on button "Call to Customer" at bounding box center [439, 19] width 44 height 11
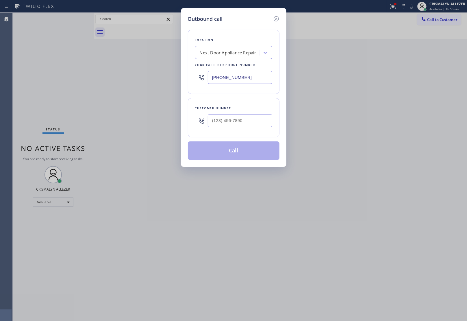
drag, startPoint x: 247, startPoint y: 75, endPoint x: 88, endPoint y: 73, distance: 159.5
click at [88, 73] on div "Outbound call Location Next Door Appliance Repair Fort Lauderdale Your caller i…" at bounding box center [233, 160] width 467 height 321
paste input "646) 661-7498"
type input "[PHONE_NUMBER]"
click at [244, 124] on input "(___) ___-____" at bounding box center [240, 120] width 64 height 13
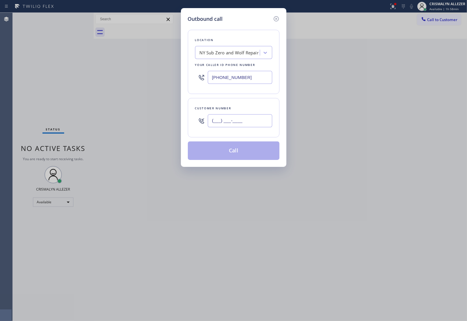
paste input "917) 371-1244"
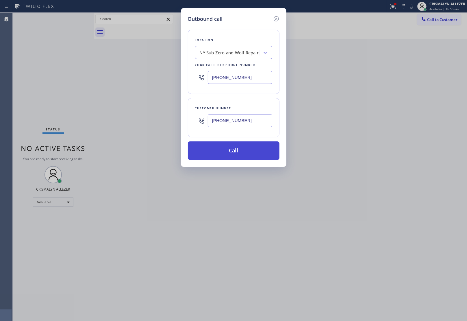
type input "[PHONE_NUMBER]"
click at [236, 149] on button "Call" at bounding box center [234, 150] width 92 height 18
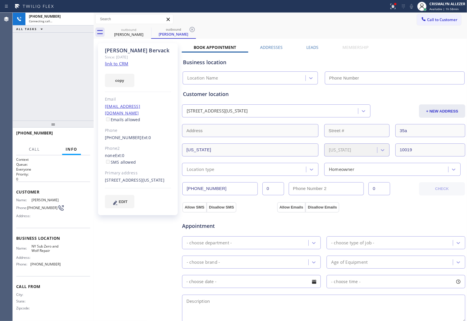
click at [120, 64] on link "link to CRM" at bounding box center [116, 64] width 23 height 6
type input "[PHONE_NUMBER]"
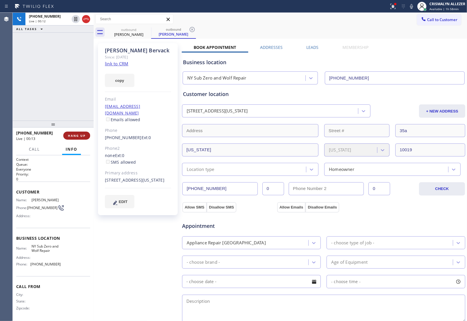
click at [74, 135] on span "HANG UP" at bounding box center [77, 135] width 18 height 4
click at [74, 135] on span "COMPLETE" at bounding box center [76, 135] width 20 height 4
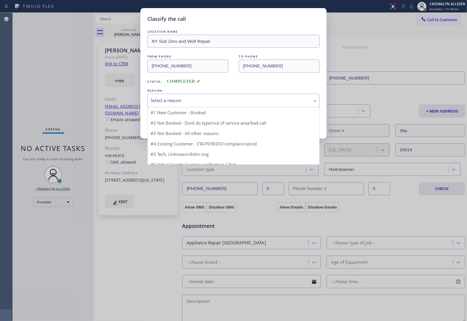
click at [243, 106] on div "Select a reason" at bounding box center [233, 101] width 172 height 14
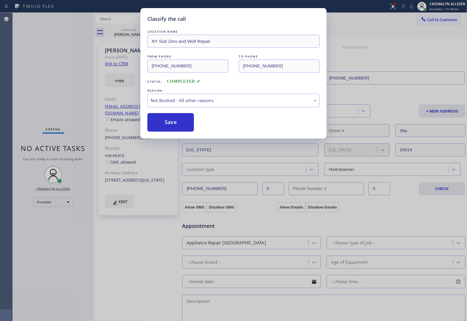
click at [166, 123] on button "Save" at bounding box center [170, 122] width 47 height 18
click at [126, 27] on div "Classify the call LOCATION NAME Easy Viking Appliance Fix FROM PHONE (786) 724-…" at bounding box center [240, 167] width 454 height 308
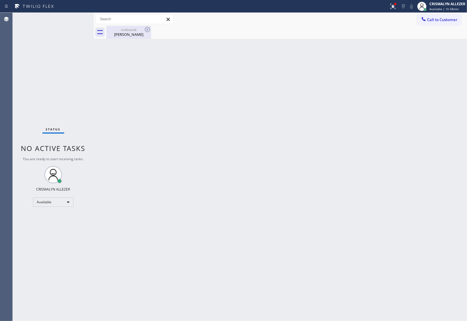
click at [127, 29] on div "outbound" at bounding box center [129, 29] width 44 height 4
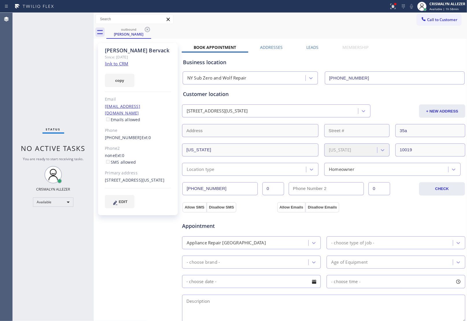
click at [307, 46] on label "Leads" at bounding box center [313, 46] width 12 height 5
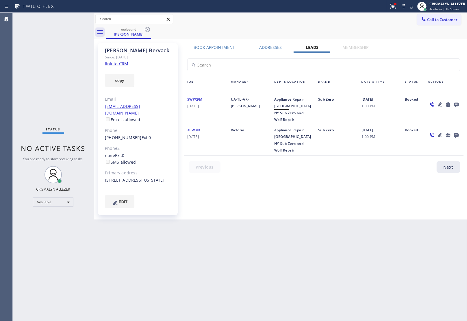
click at [455, 102] on icon at bounding box center [456, 104] width 7 height 7
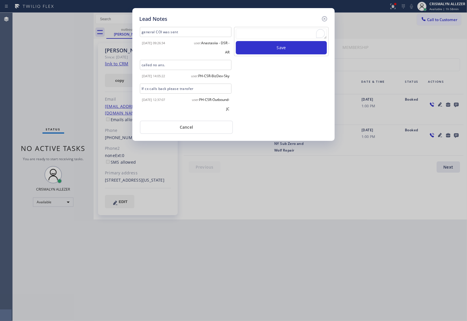
click at [271, 37] on textarea "To enrich screen reader interactions, please activate Accessibility in Grammarl…" at bounding box center [281, 34] width 91 height 10
paste textarea "no answer | please xfer here"
type textarea "no answer | please xfer here"
click at [272, 50] on button "Save" at bounding box center [281, 47] width 91 height 13
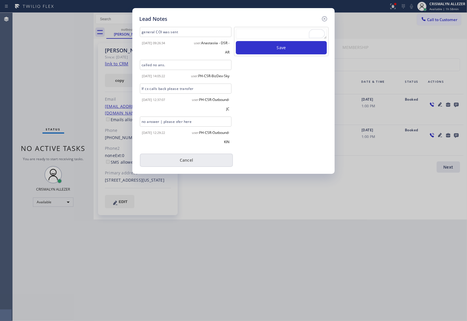
click at [188, 135] on div "user: PH-CSR-Outbound-KIN" at bounding box center [209, 136] width 47 height 18
click at [186, 167] on button "Cancel" at bounding box center [186, 159] width 93 height 13
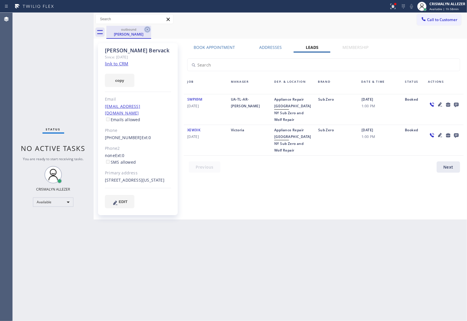
click at [147, 29] on icon at bounding box center [147, 29] width 5 height 5
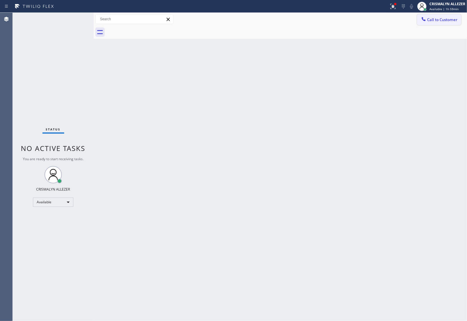
click at [450, 20] on span "Call to Customer" at bounding box center [442, 19] width 30 height 5
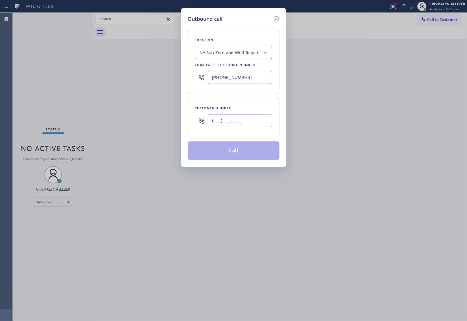
click at [244, 125] on input "(___) ___-____" at bounding box center [240, 120] width 64 height 13
paste input "914) 841-2666"
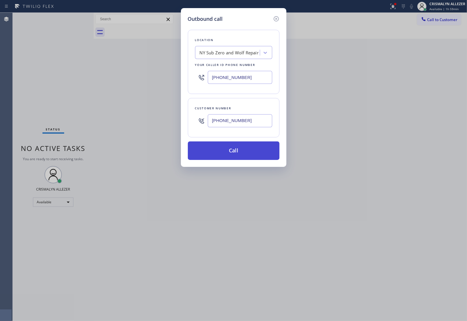
type input "[PHONE_NUMBER]"
click at [235, 153] on button "Call" at bounding box center [234, 150] width 92 height 18
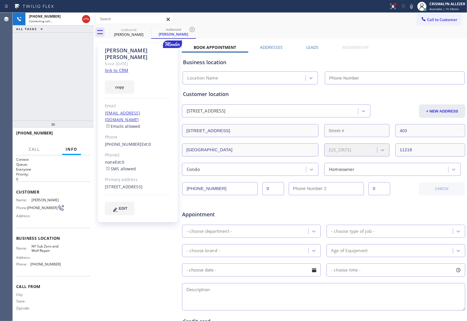
click at [117, 67] on link "link to CRM" at bounding box center [116, 70] width 23 height 6
type input "[PHONE_NUMBER]"
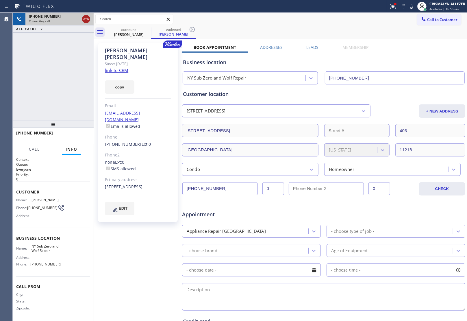
click at [87, 21] on icon at bounding box center [86, 19] width 7 height 7
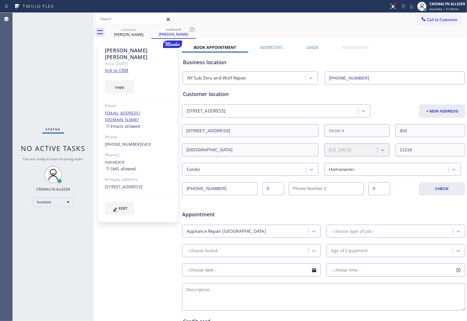
click at [313, 49] on label "Leads" at bounding box center [313, 46] width 12 height 5
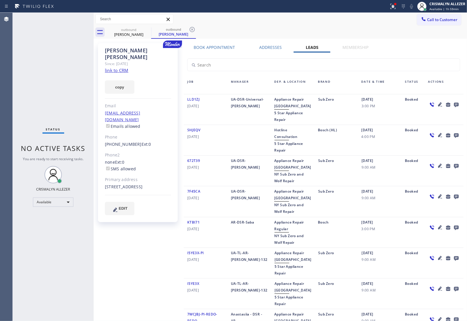
click at [453, 103] on icon at bounding box center [456, 104] width 7 height 7
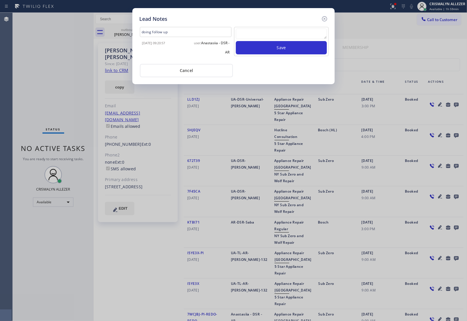
click at [288, 37] on textarea at bounding box center [281, 34] width 91 height 10
paste textarea "no answer | please xfer here"
type textarea "no answer | please xfer here"
click at [266, 50] on button "Save" at bounding box center [281, 47] width 91 height 13
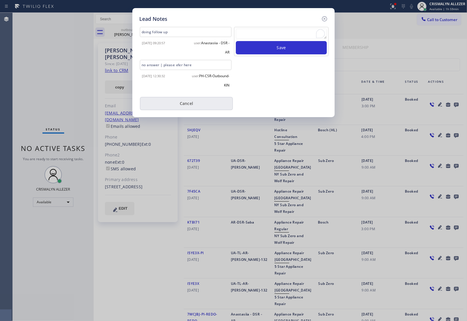
click at [181, 107] on button "Cancel" at bounding box center [186, 103] width 93 height 13
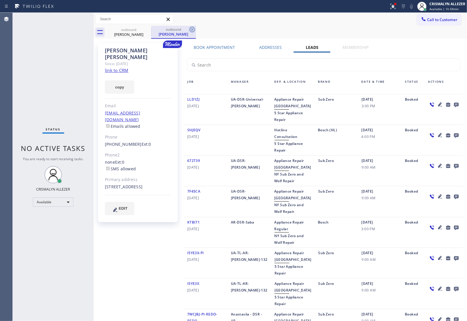
click at [194, 30] on icon at bounding box center [192, 29] width 5 height 5
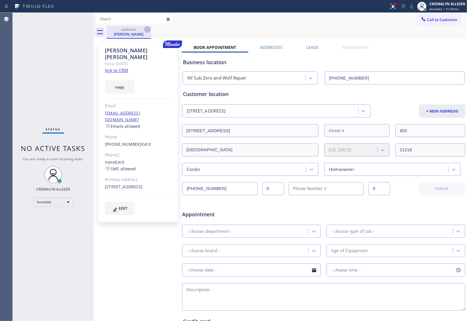
click at [145, 30] on icon at bounding box center [147, 29] width 7 height 7
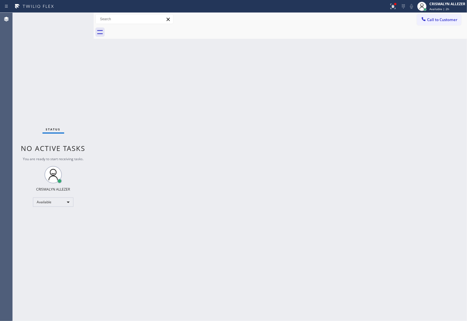
click at [441, 58] on div "Back to Dashboard Change Sender ID Customers Technicians Select a contact Outbo…" at bounding box center [280, 167] width 373 height 308
click at [67, 203] on div "Available" at bounding box center [53, 201] width 40 height 9
click at [52, 230] on li "Break" at bounding box center [52, 231] width 39 height 7
